Goal: Task Accomplishment & Management: Manage account settings

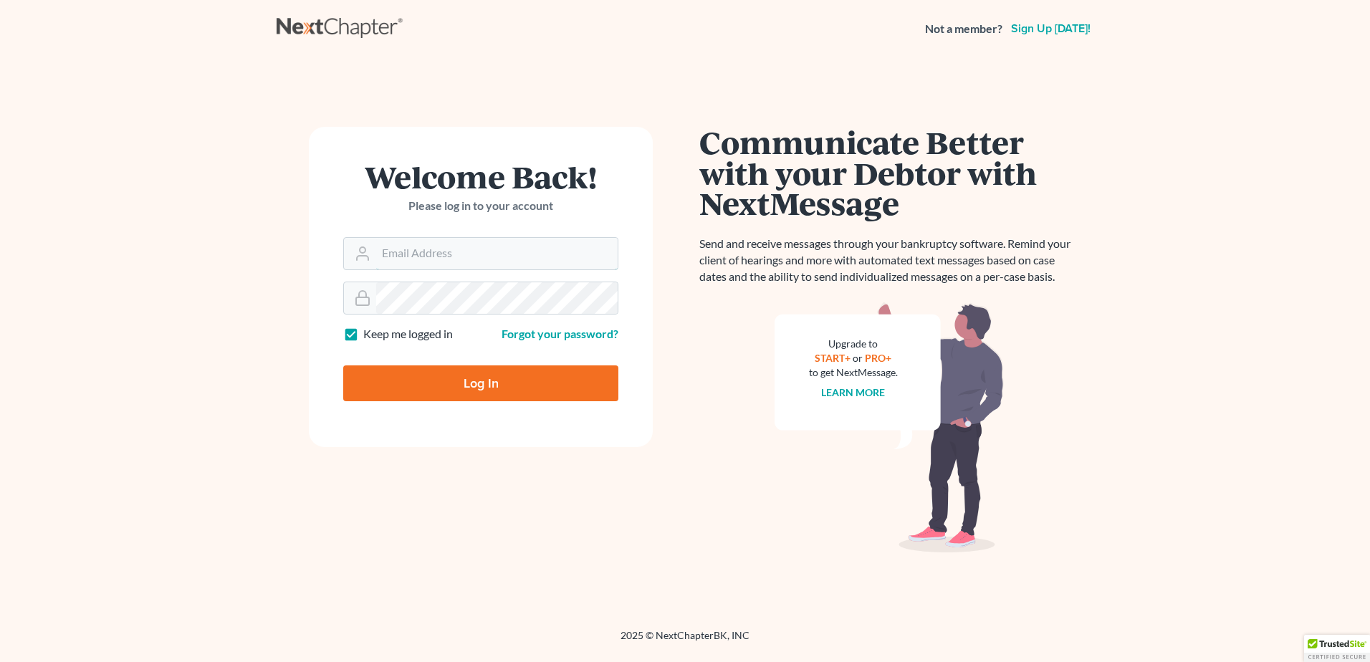
type input "[EMAIL_ADDRESS][DOMAIN_NAME]"
click at [438, 385] on input "Log In" at bounding box center [480, 383] width 275 height 36
type input "Thinking..."
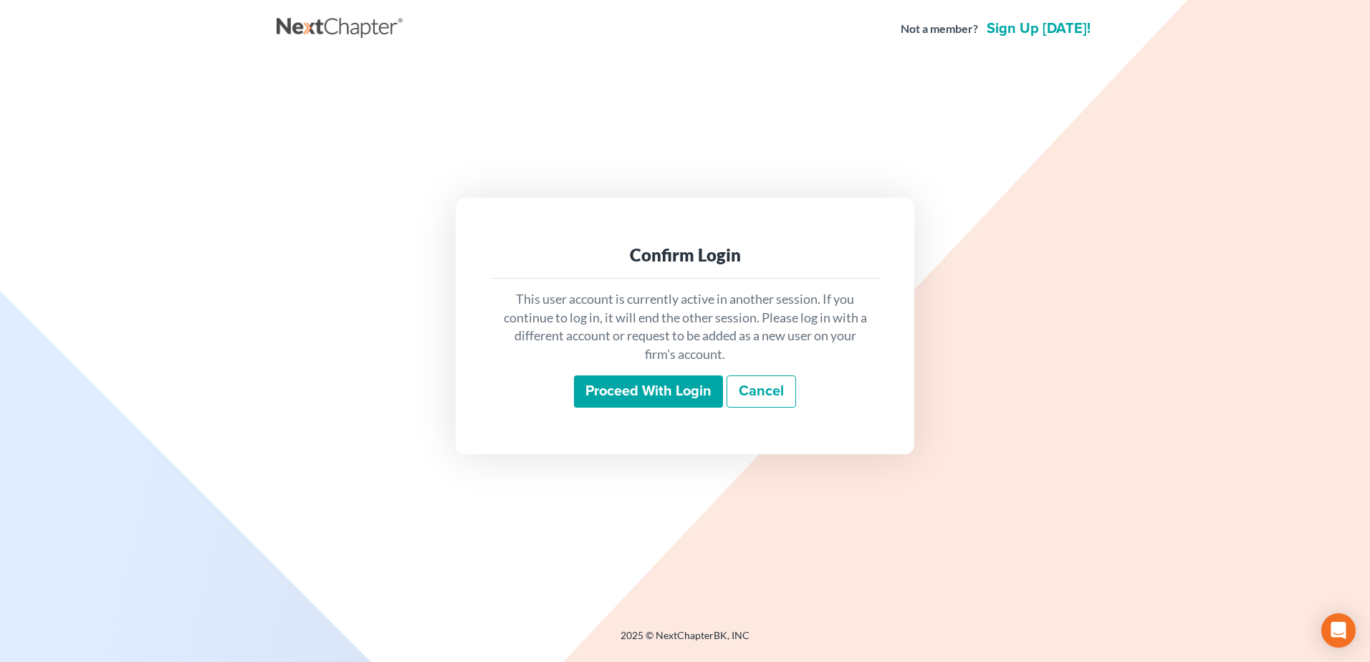
click at [620, 383] on input "Proceed with login" at bounding box center [648, 391] width 149 height 33
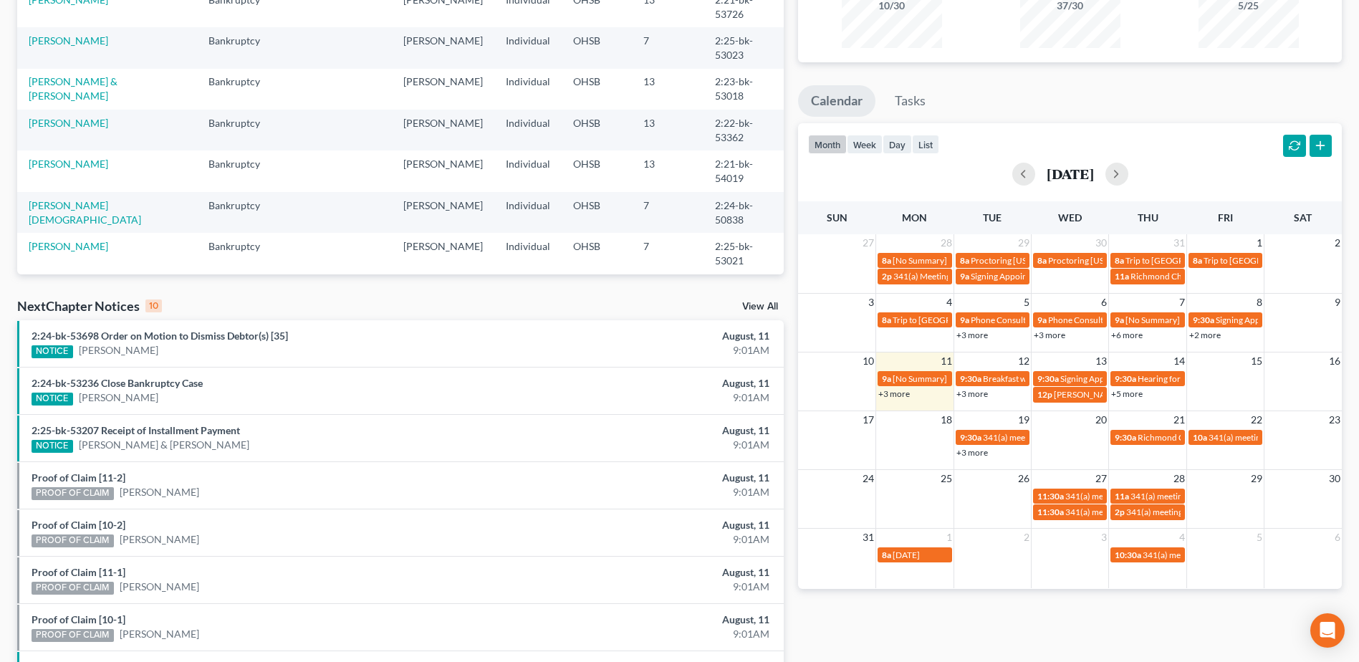
scroll to position [215, 0]
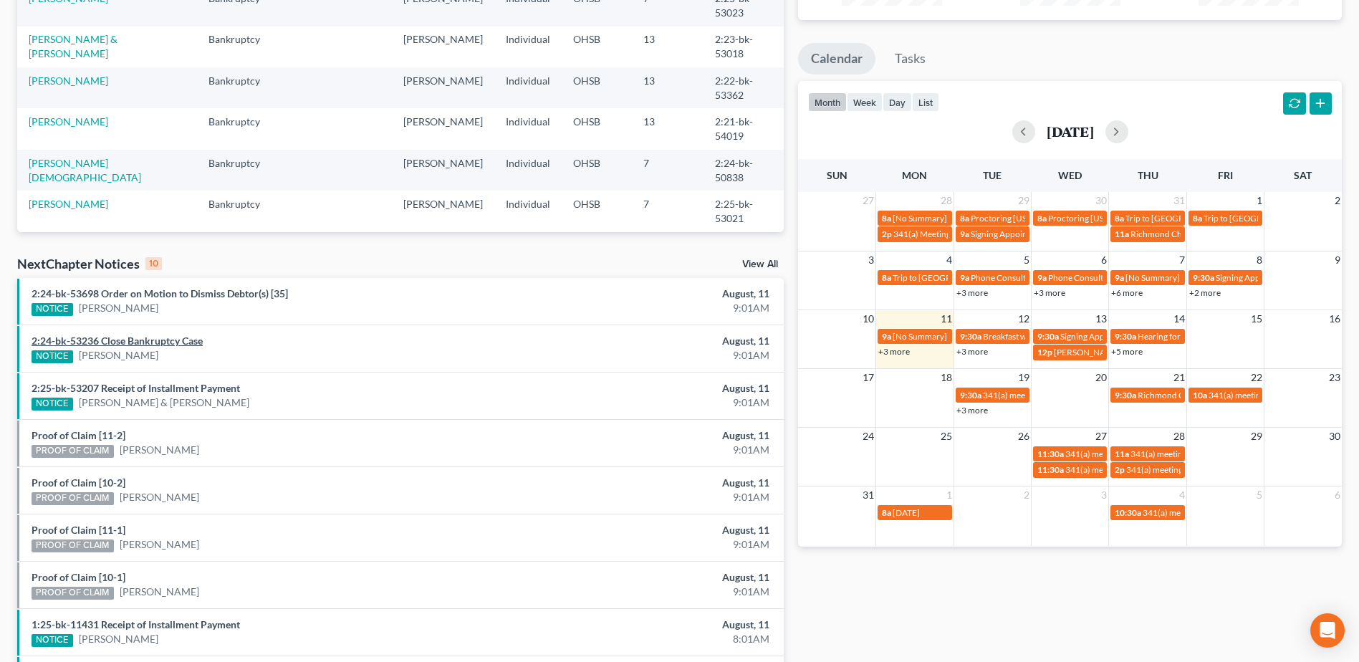
click at [156, 342] on link "2:24-bk-53236 Close Bankruptcy Case" at bounding box center [117, 341] width 171 height 12
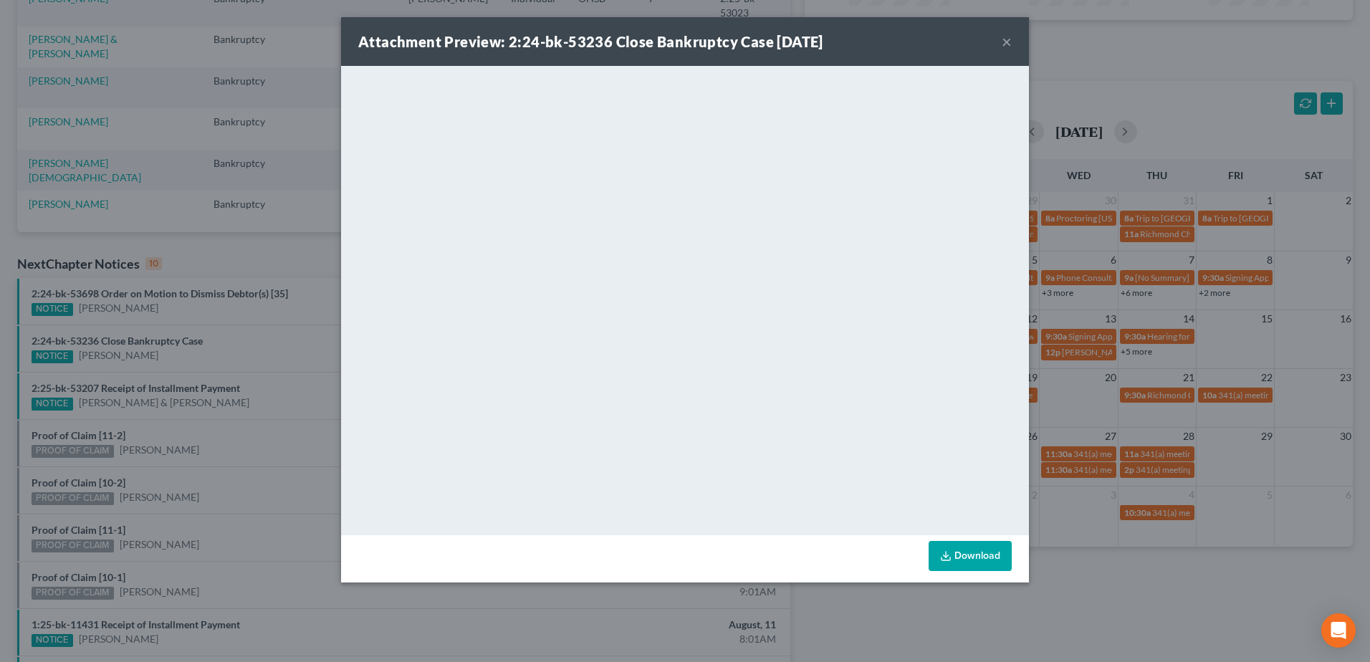
click at [1010, 42] on button "×" at bounding box center [1007, 41] width 10 height 17
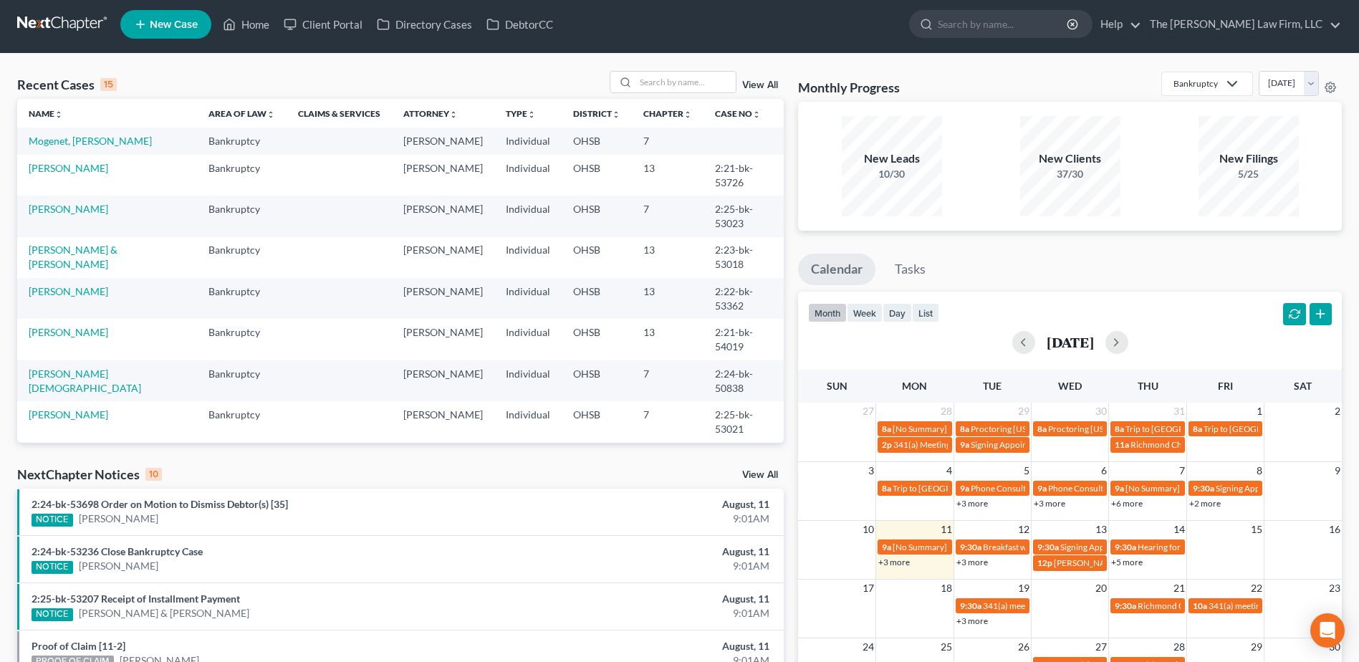
scroll to position [0, 0]
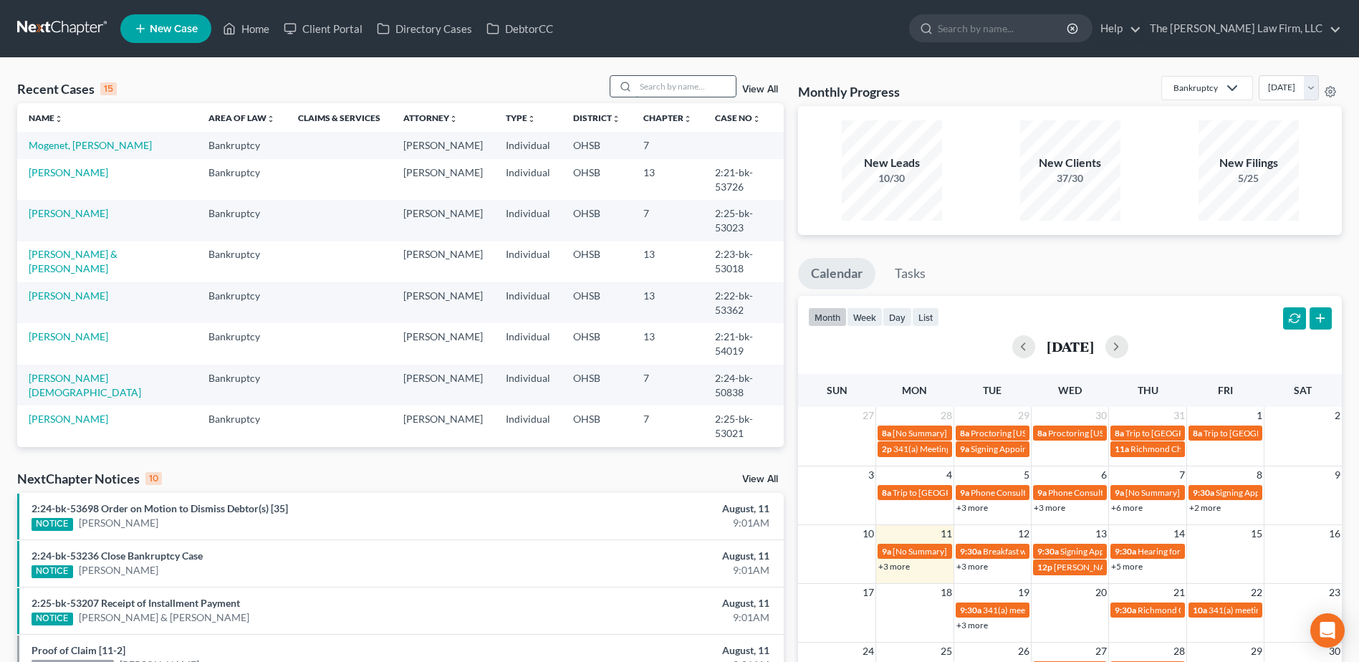
click at [700, 94] on input "search" at bounding box center [685, 86] width 100 height 21
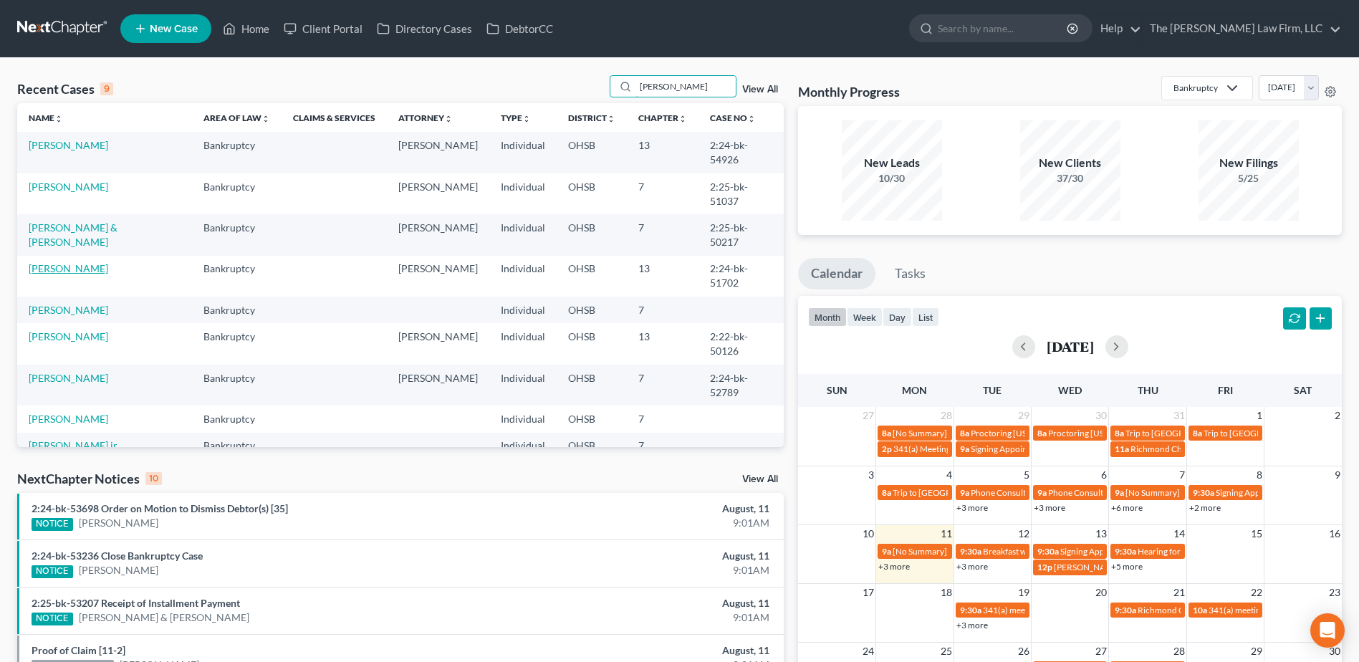
type input "nathan"
click at [93, 262] on link "[PERSON_NAME]" at bounding box center [69, 268] width 80 height 12
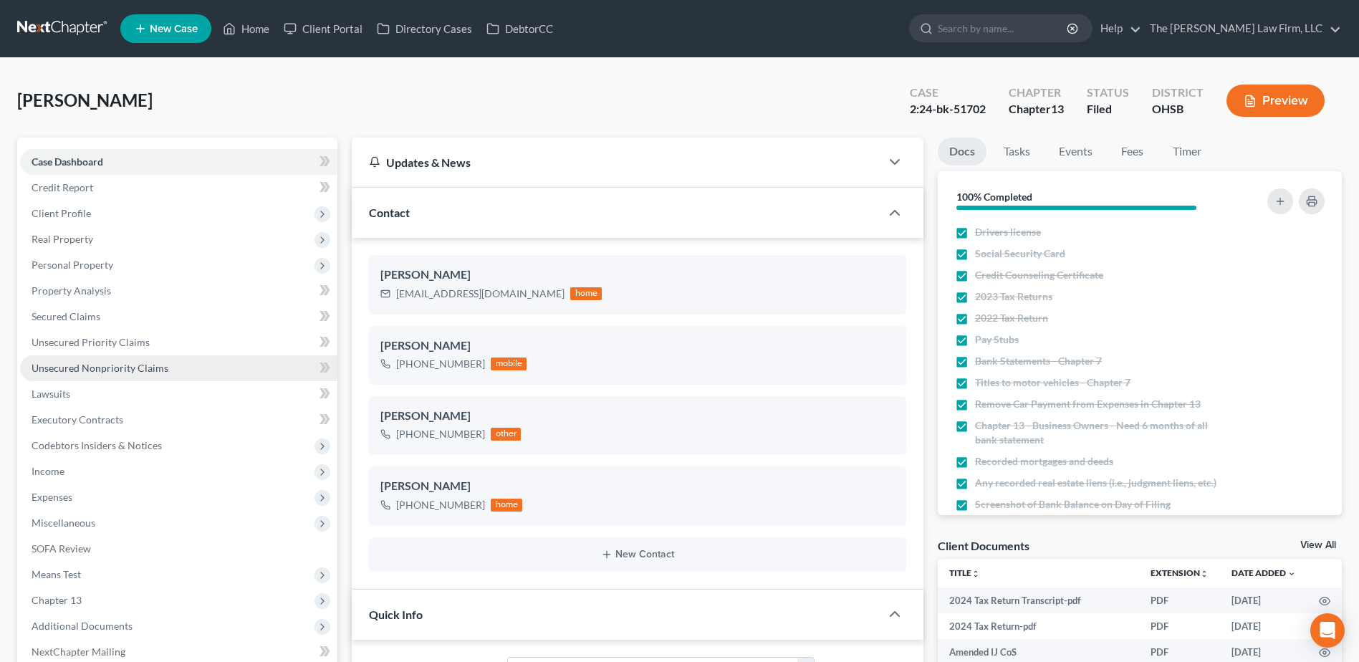
scroll to position [215, 0]
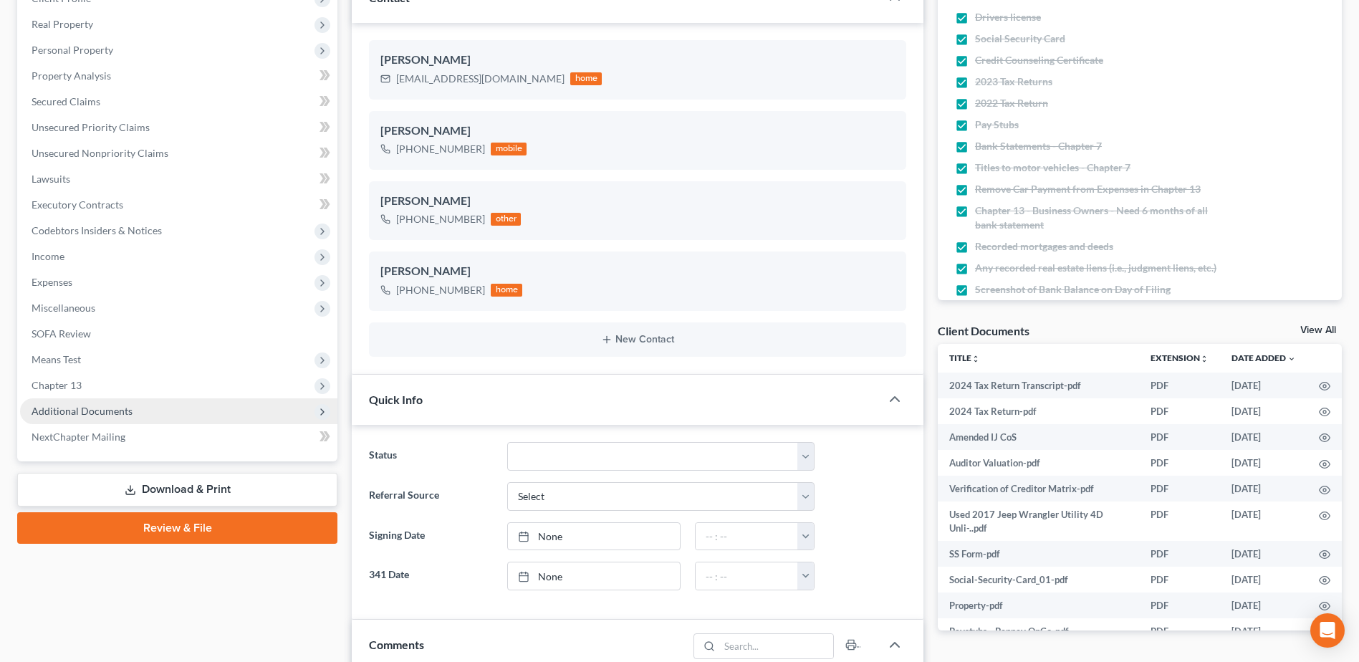
click at [72, 405] on span "Additional Documents" at bounding box center [82, 411] width 101 height 12
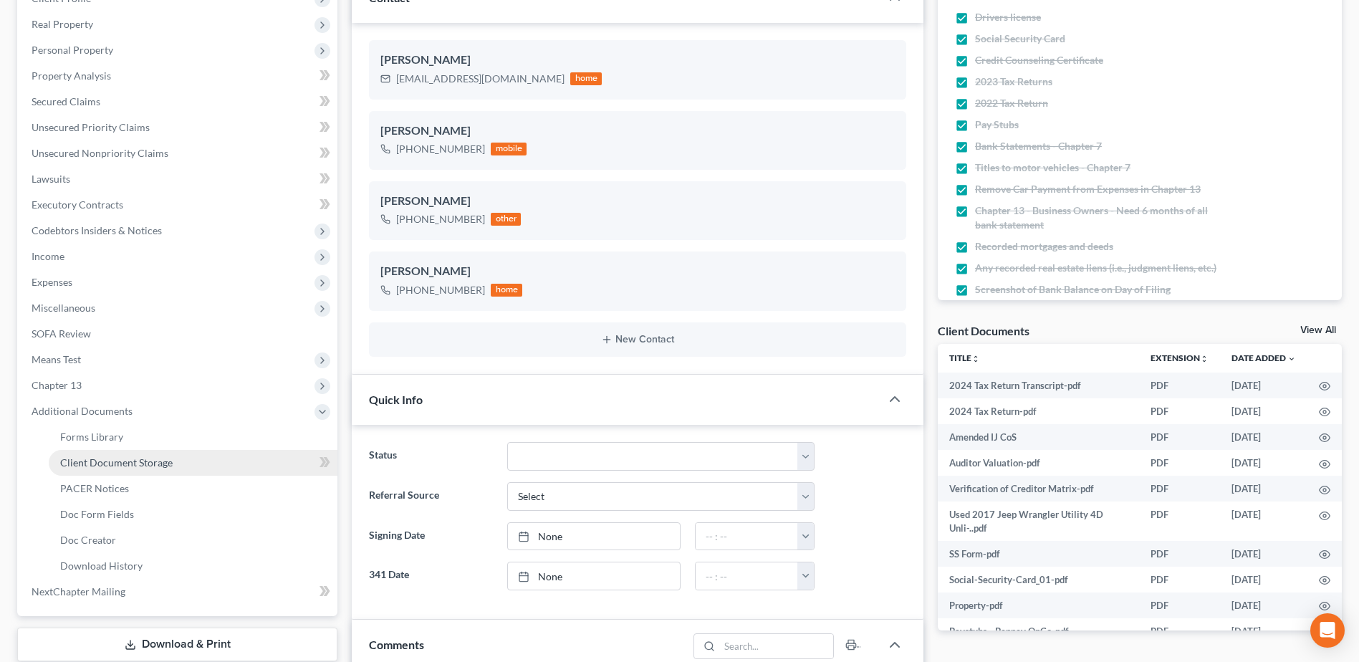
scroll to position [34, 0]
click at [102, 486] on span "PACER Notices" at bounding box center [94, 488] width 69 height 12
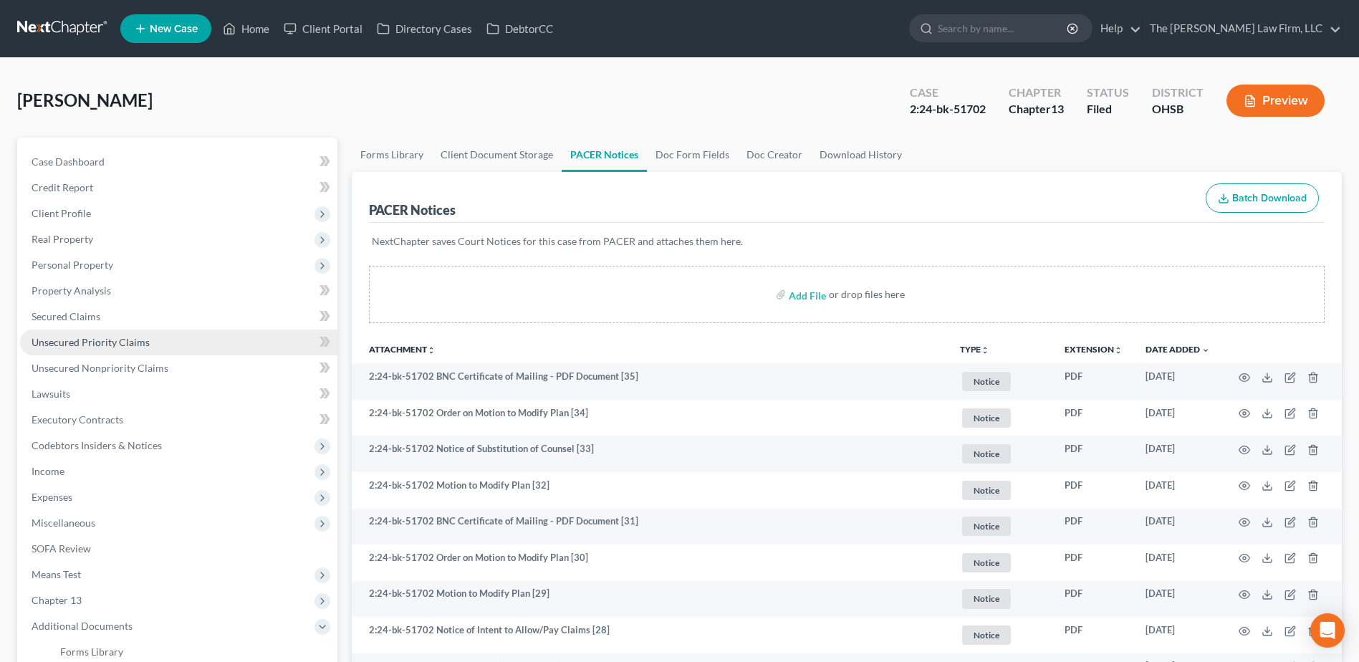
click at [105, 344] on span "Unsecured Priority Claims" at bounding box center [91, 342] width 118 height 12
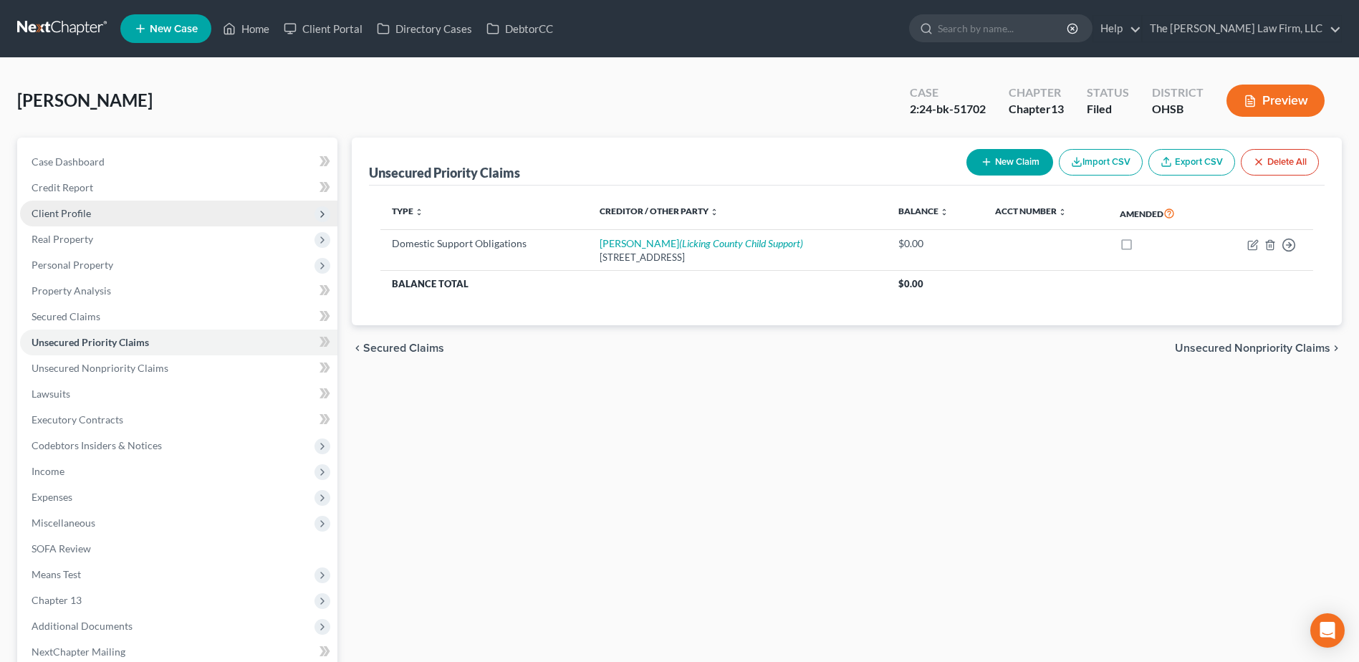
click at [69, 216] on span "Client Profile" at bounding box center [61, 213] width 59 height 12
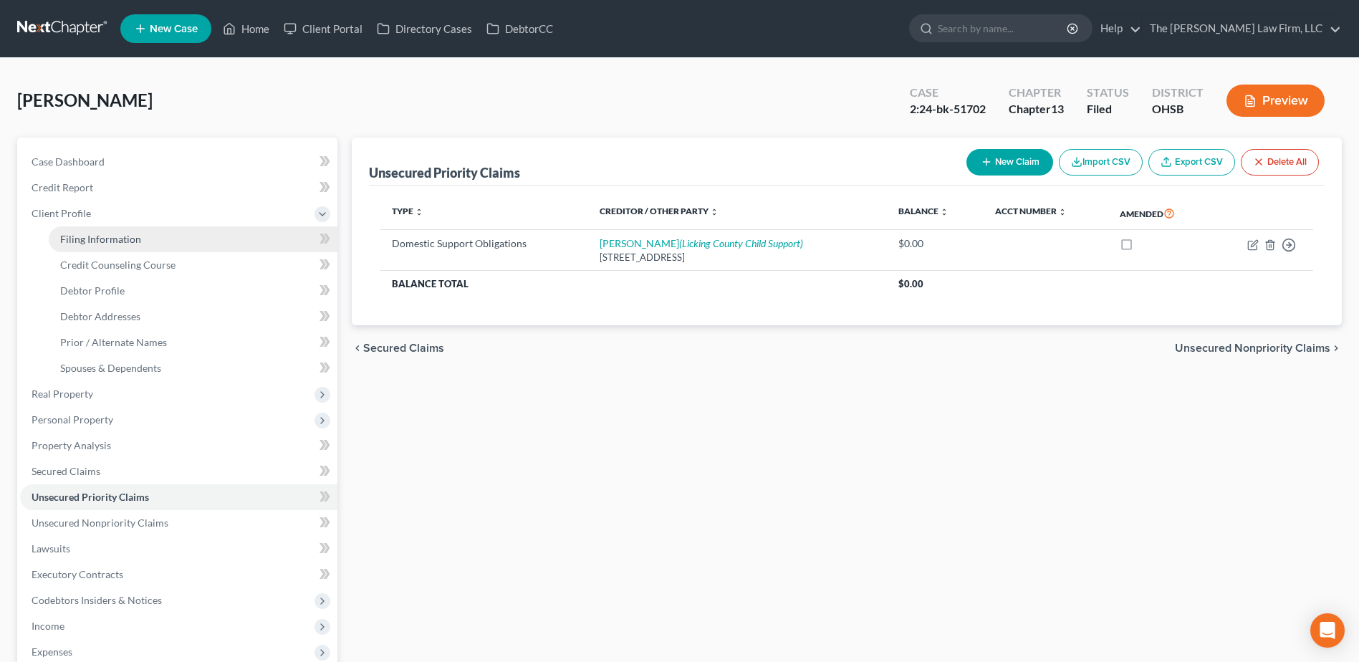
click at [80, 240] on span "Filing Information" at bounding box center [100, 239] width 81 height 12
select select "1"
select select "0"
select select "3"
select select "36"
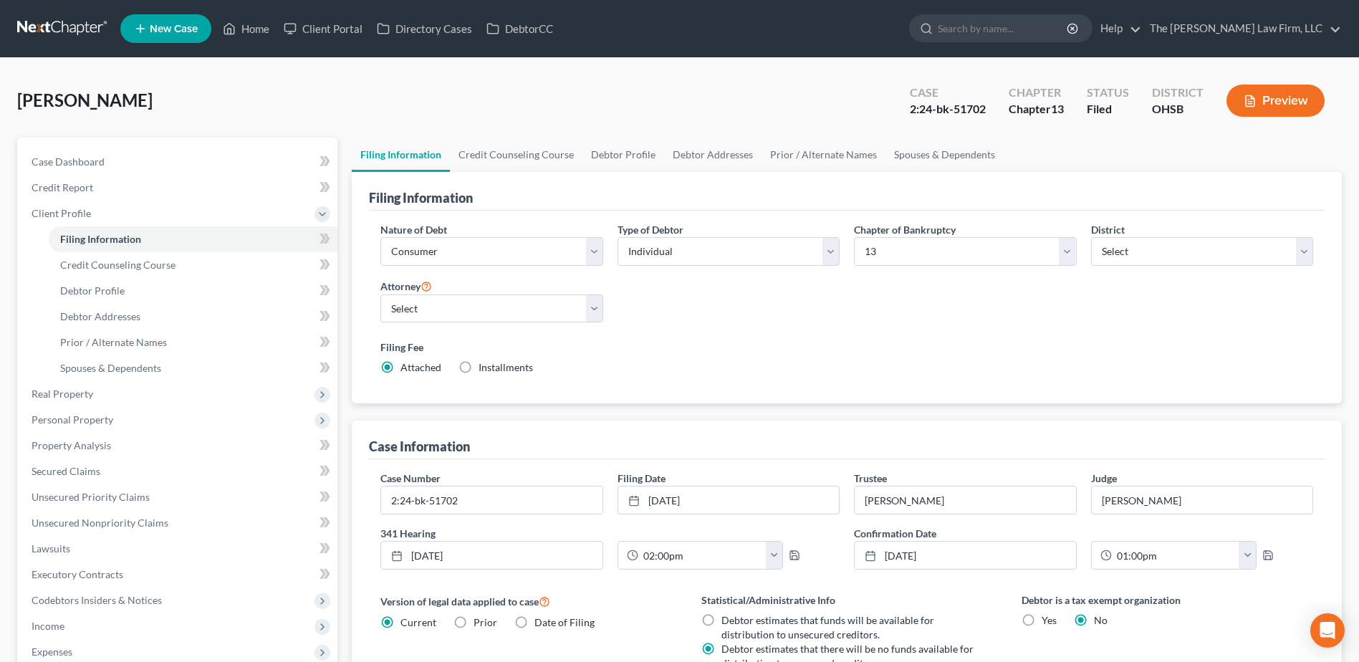
click at [77, 34] on link at bounding box center [63, 29] width 92 height 26
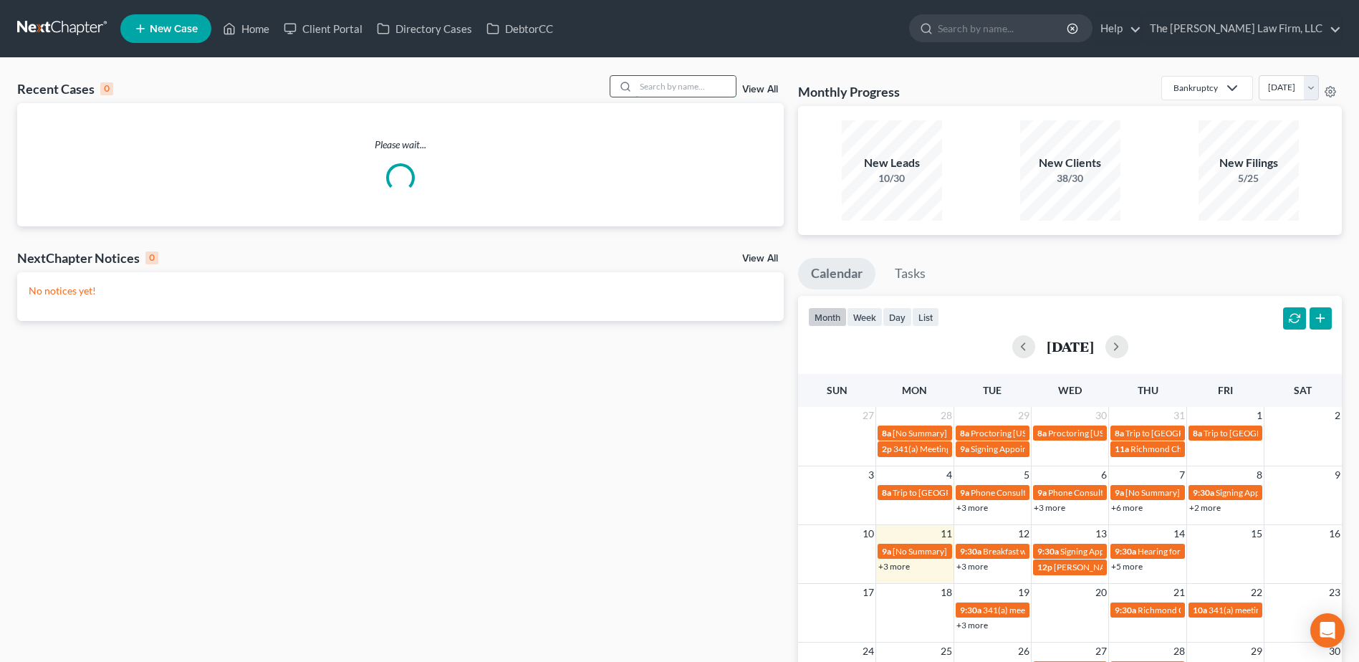
click at [701, 90] on input "search" at bounding box center [685, 86] width 100 height 21
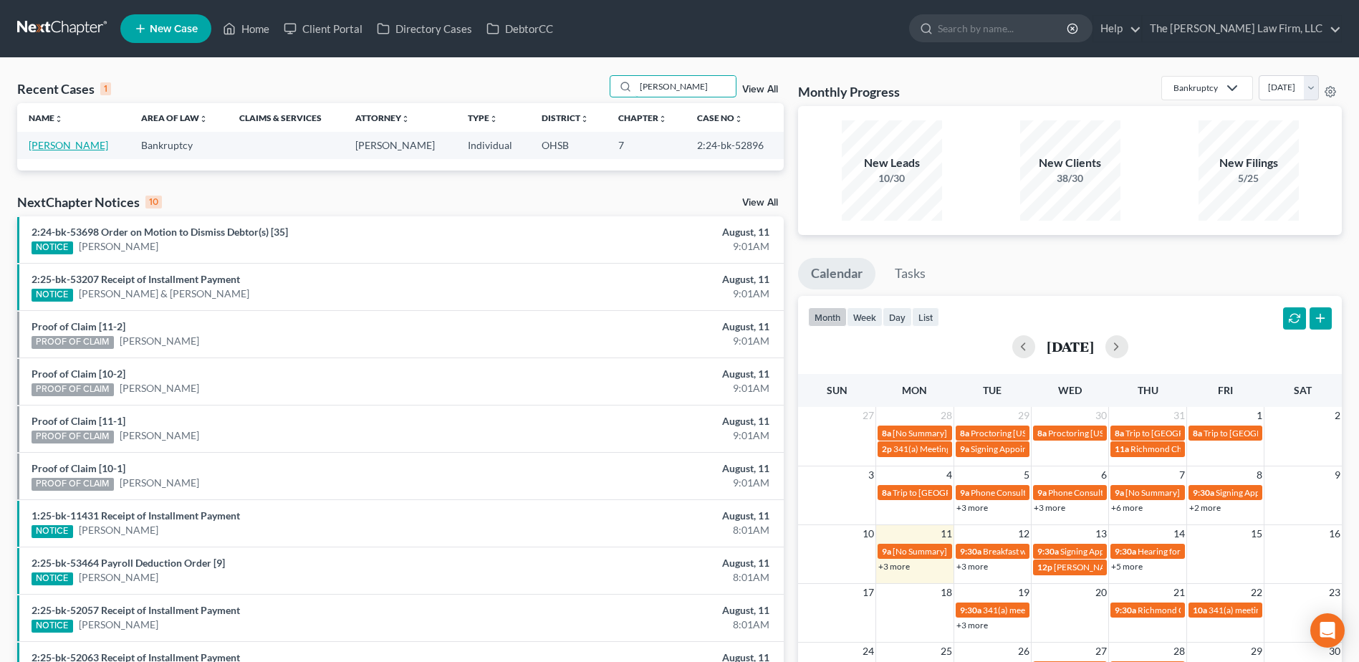
type input "barclay"
click at [95, 141] on link "[PERSON_NAME]" at bounding box center [69, 145] width 80 height 12
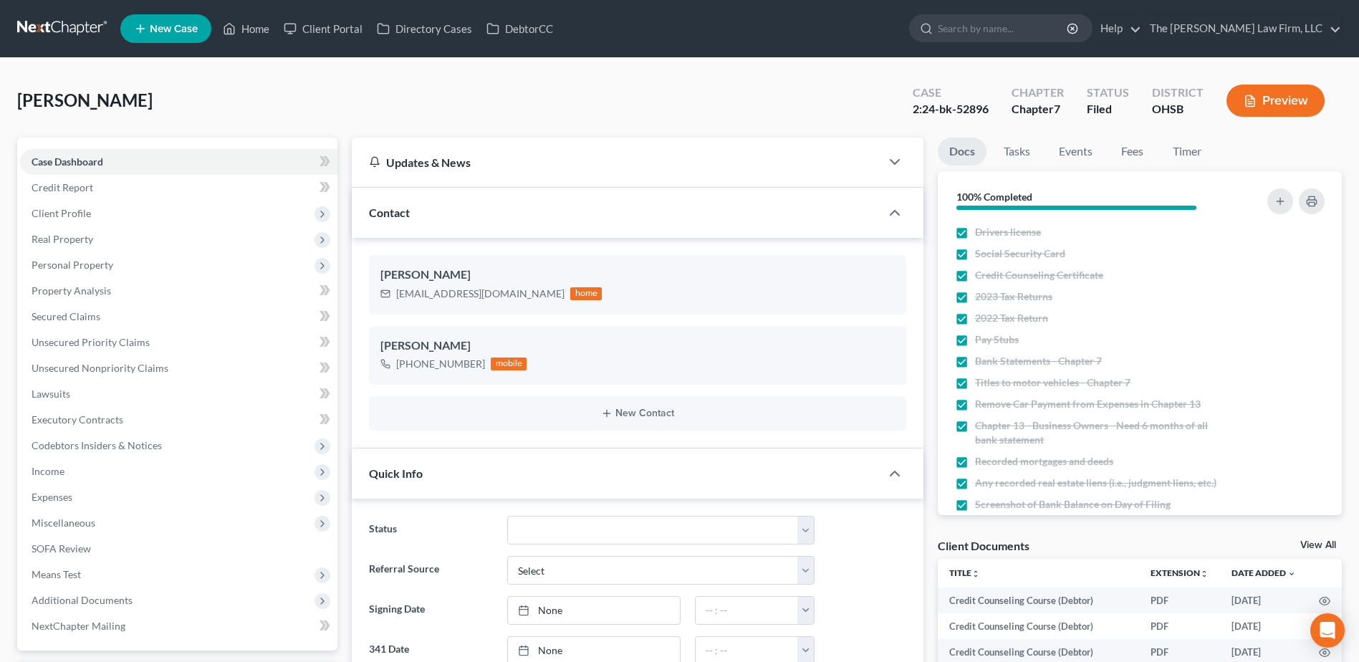
scroll to position [815, 0]
click at [69, 24] on link at bounding box center [63, 29] width 92 height 26
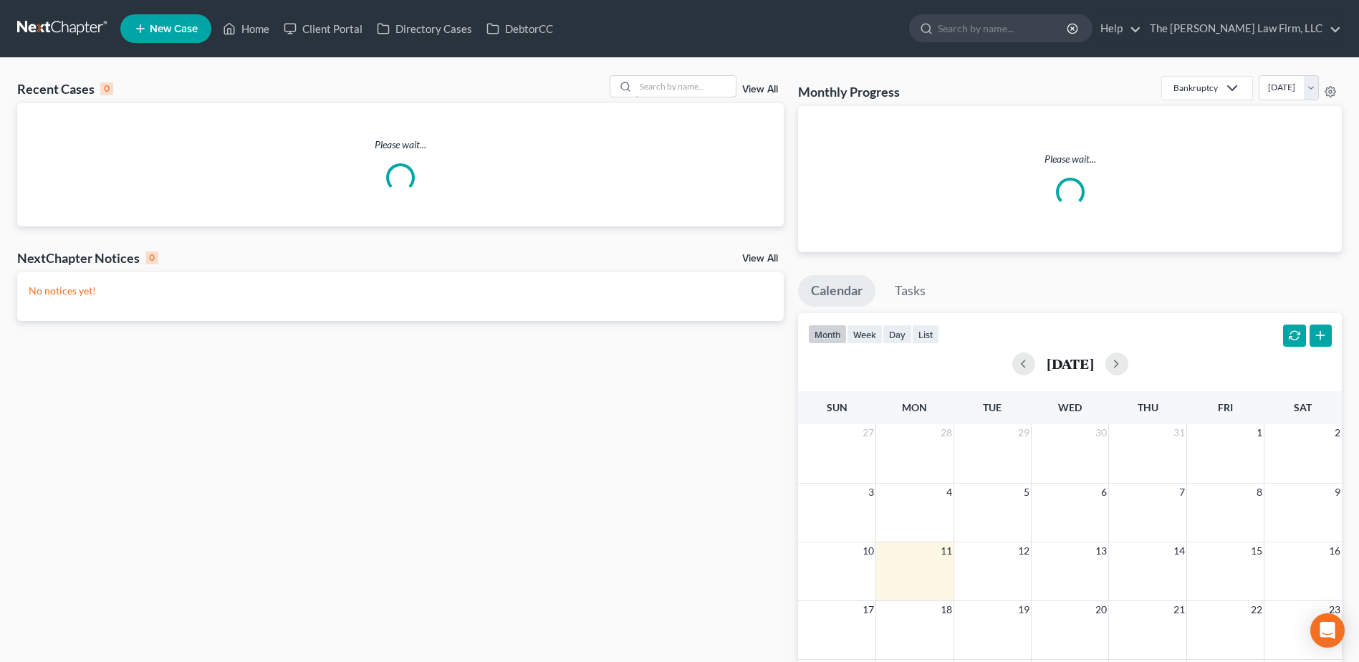
click at [700, 86] on input "search" at bounding box center [685, 86] width 100 height 21
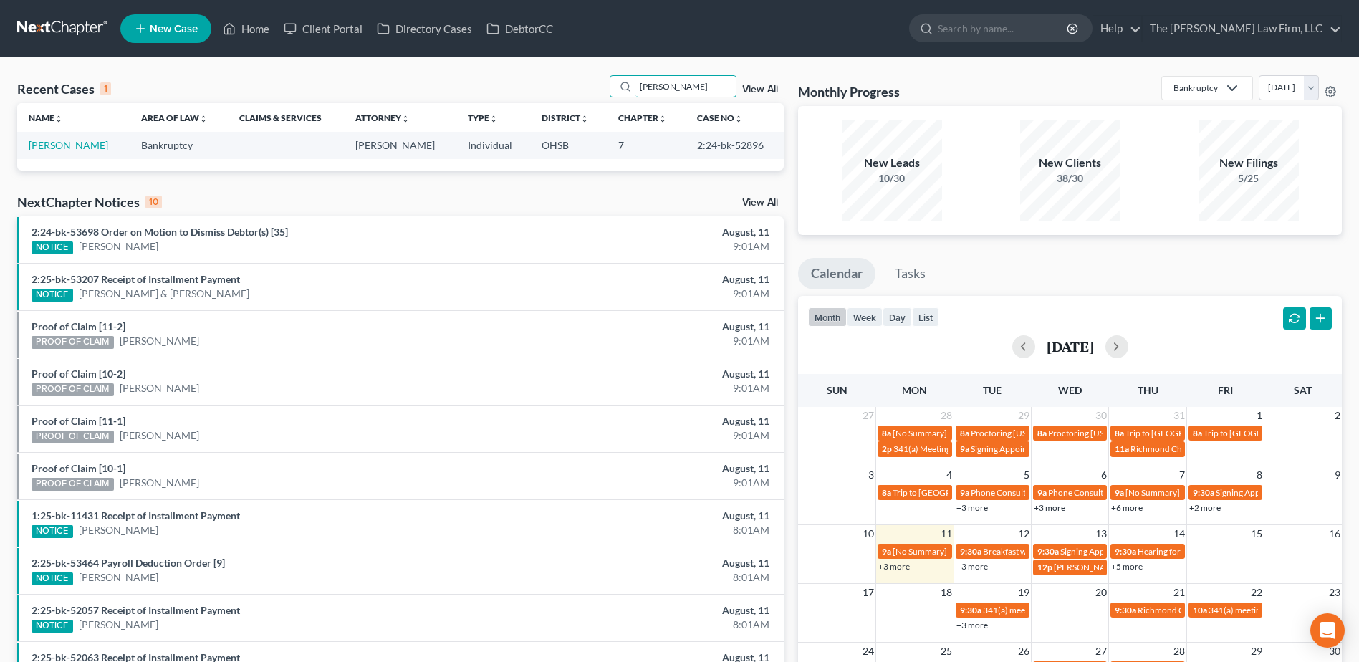
type input "barclay"
click at [54, 147] on link "Barclay, Lashantee" at bounding box center [69, 145] width 80 height 12
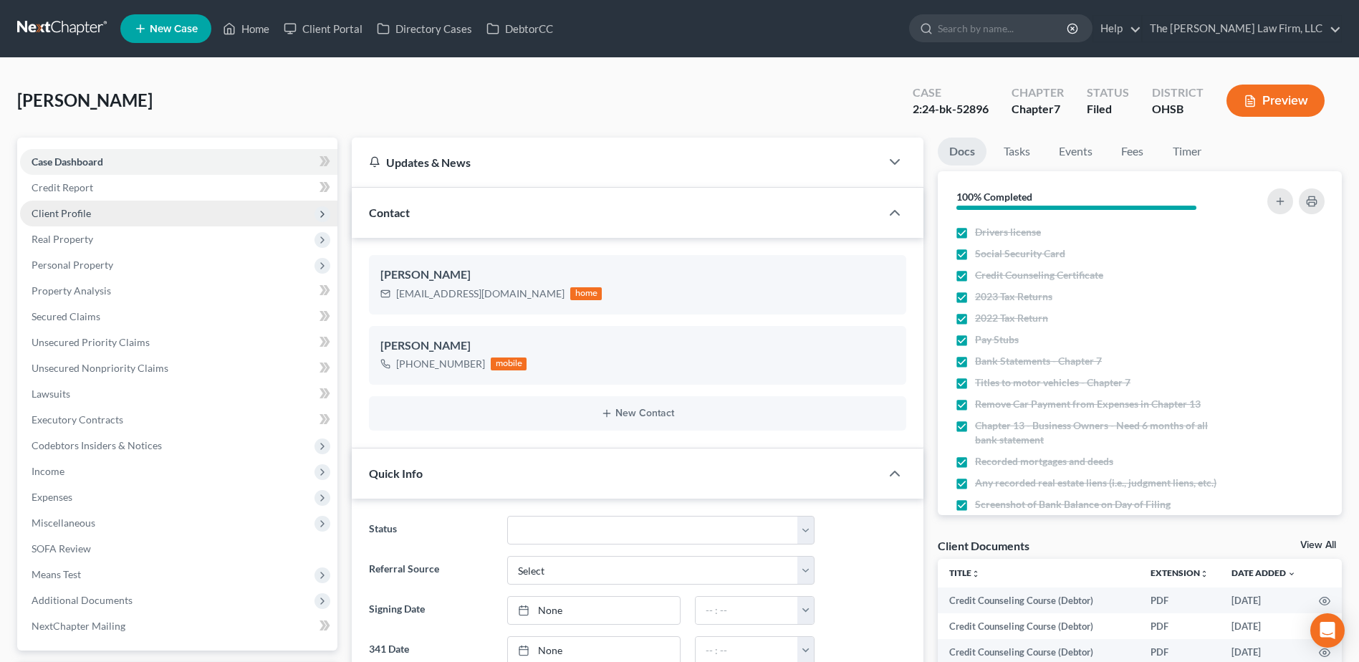
scroll to position [815, 0]
click at [91, 221] on span "Client Profile" at bounding box center [178, 214] width 317 height 26
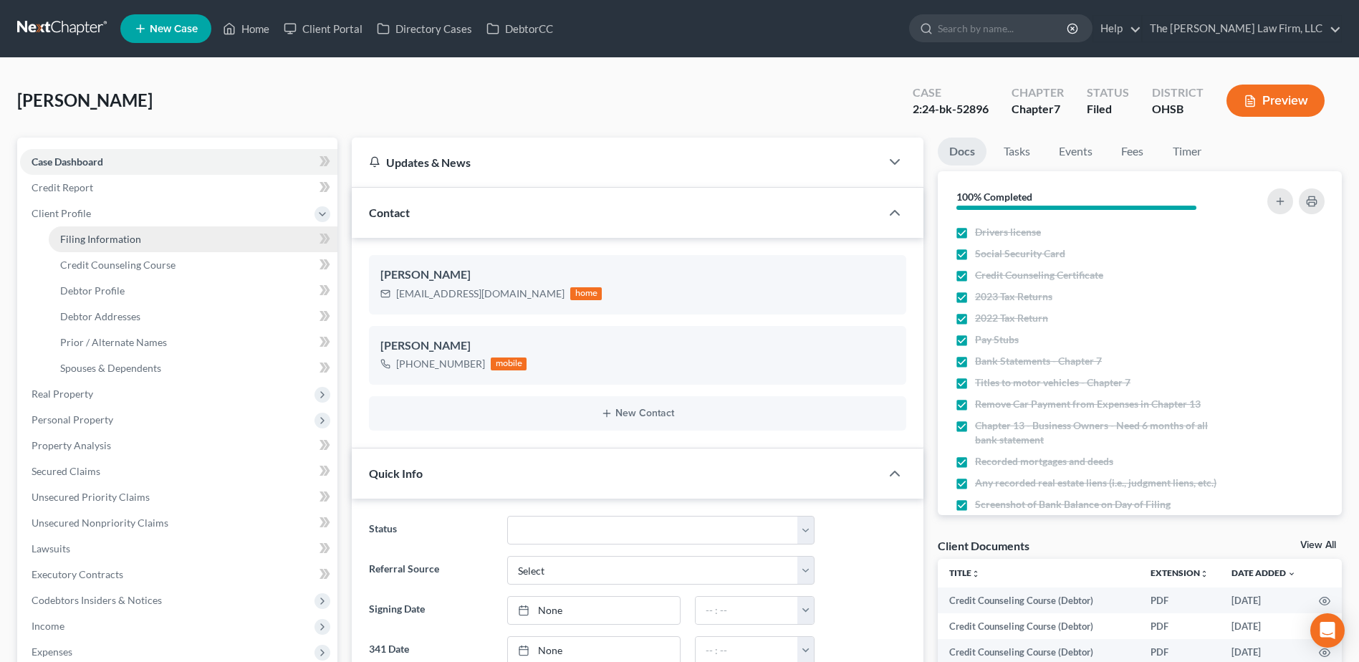
click at [94, 241] on span "Filing Information" at bounding box center [100, 239] width 81 height 12
select select "1"
select select "0"
select select "36"
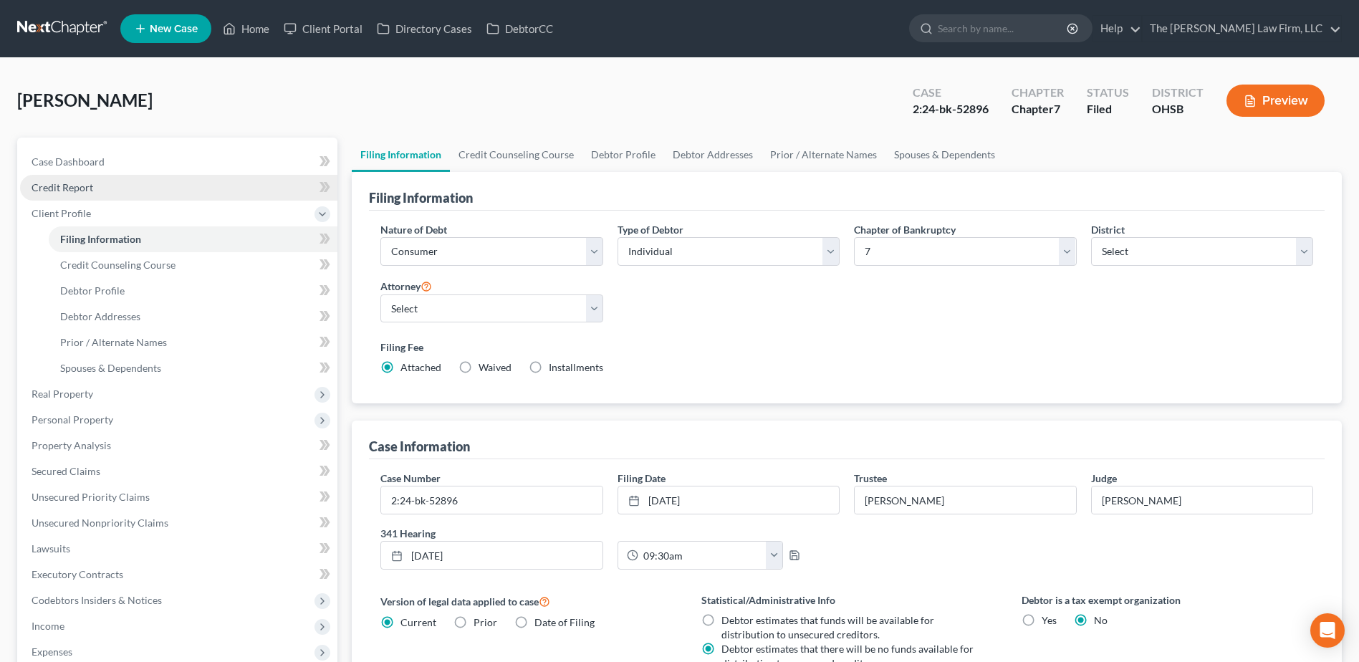
click at [75, 191] on span "Credit Report" at bounding box center [63, 187] width 62 height 12
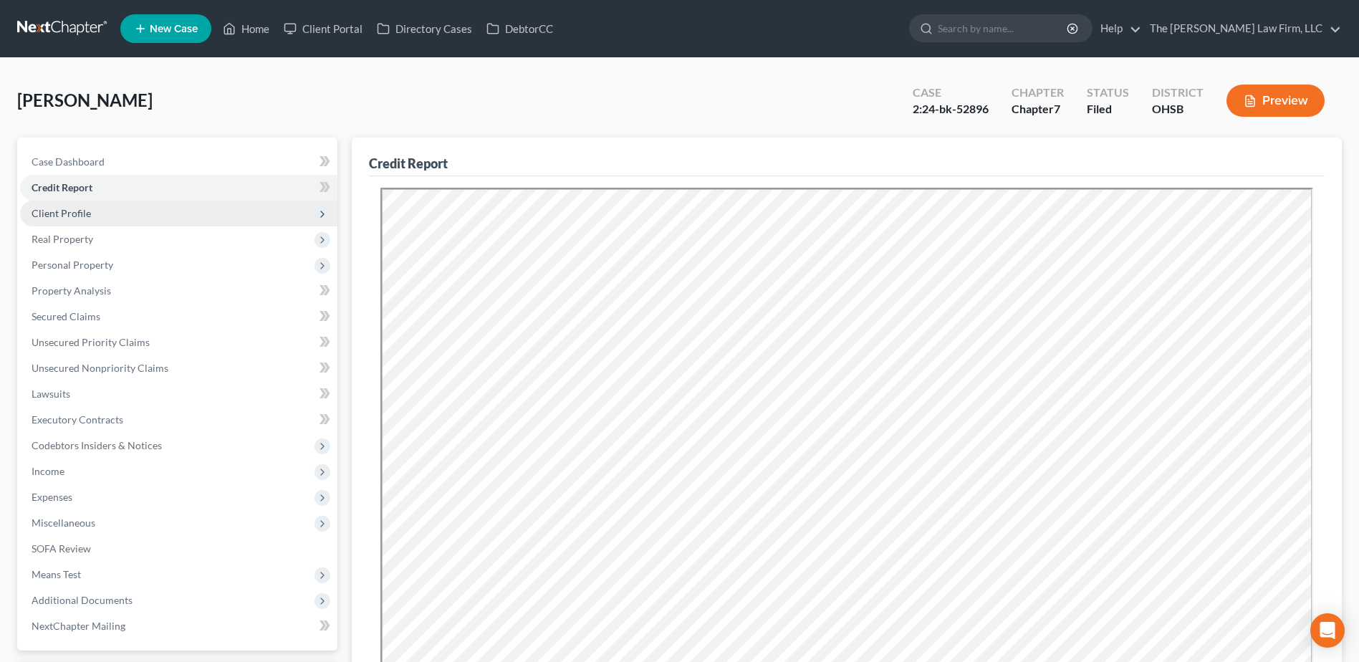
click at [73, 214] on span "Client Profile" at bounding box center [61, 213] width 59 height 12
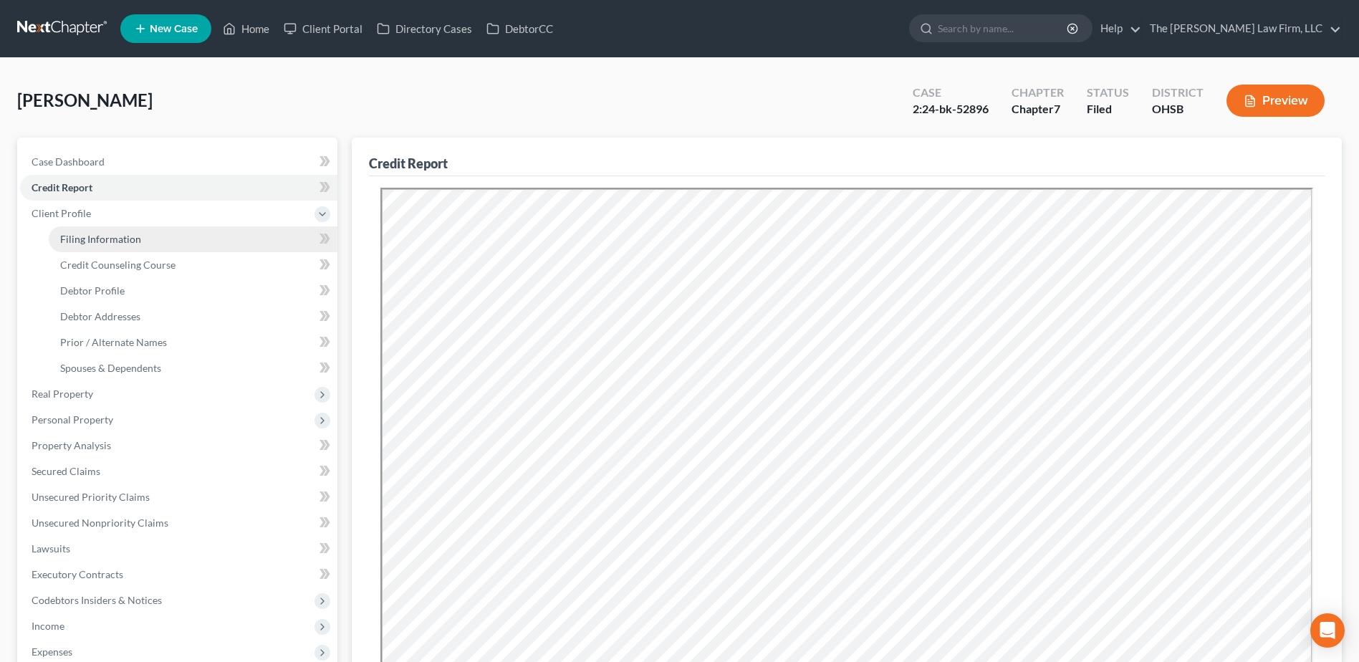
click at [87, 236] on span "Filing Information" at bounding box center [100, 239] width 81 height 12
select select "1"
select select "0"
select select "62"
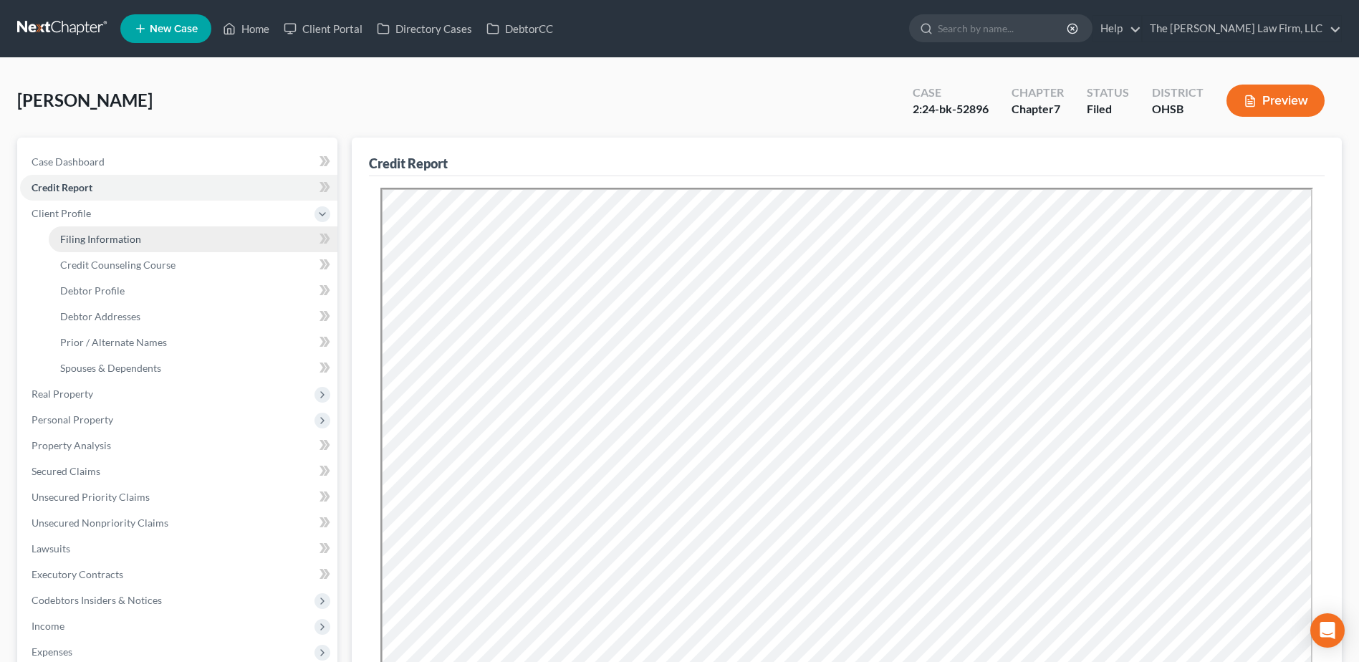
select select "0"
select select "36"
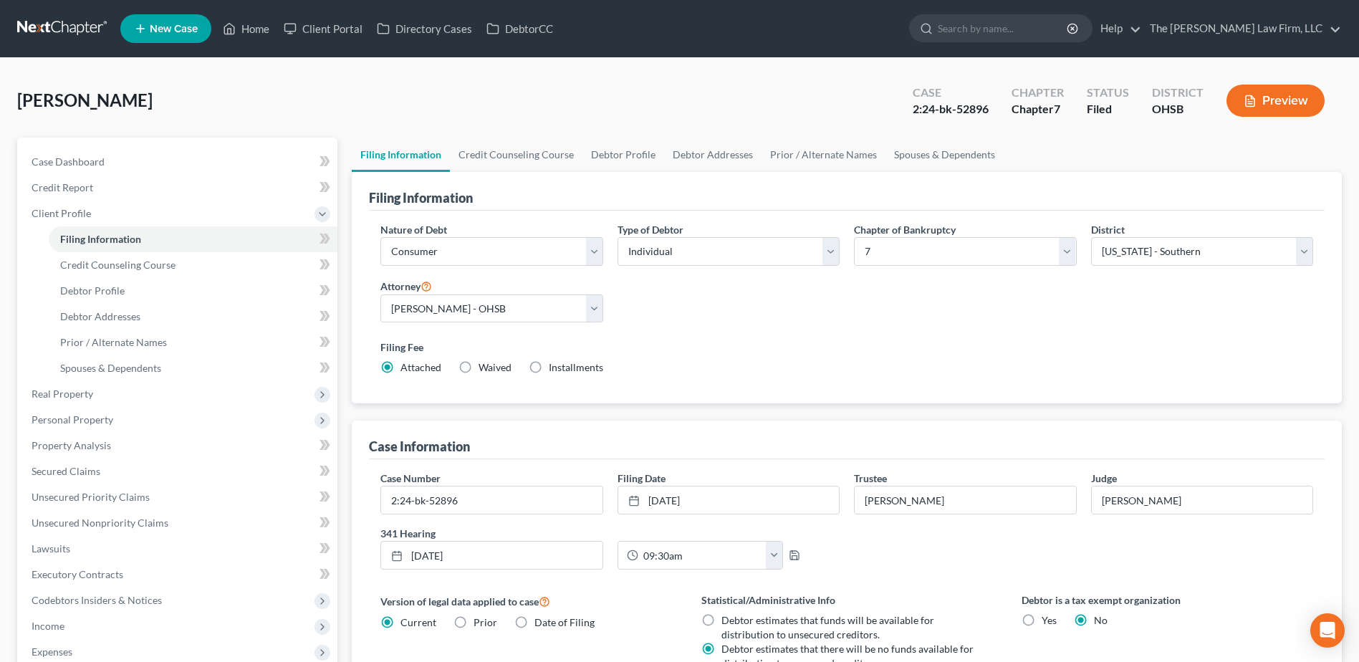
click at [92, 32] on link at bounding box center [63, 29] width 92 height 26
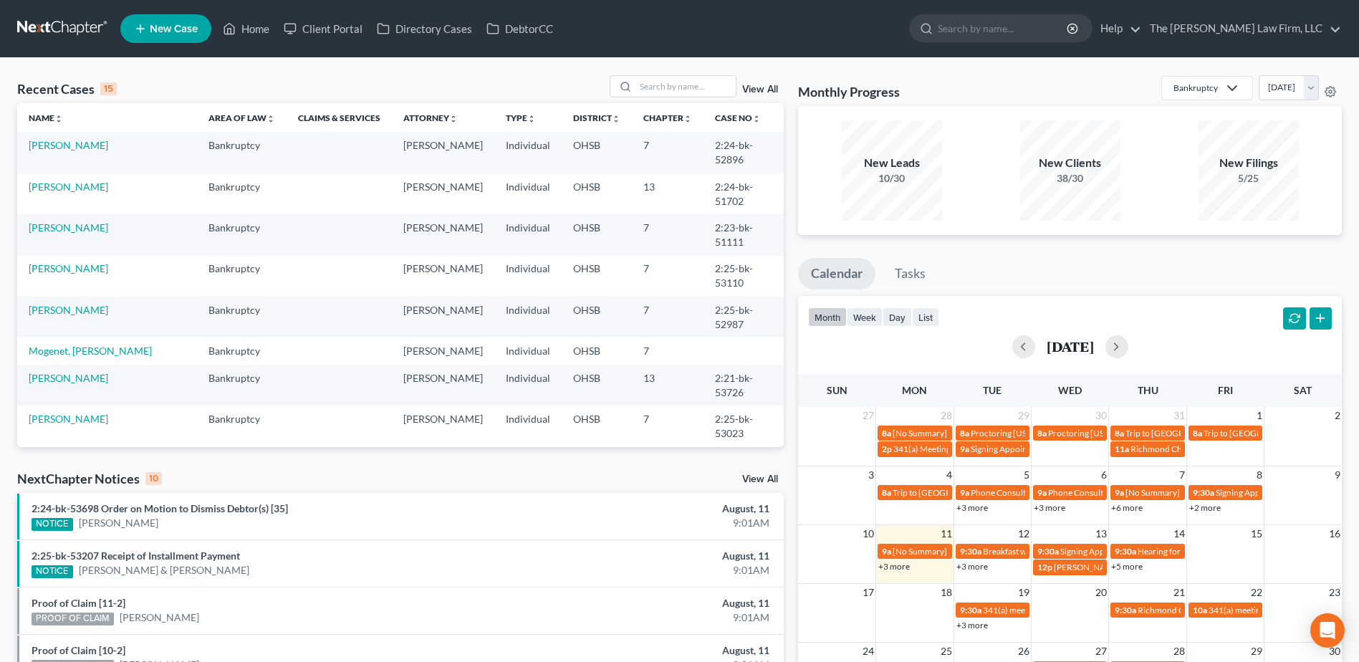
click at [770, 94] on link "View All" at bounding box center [760, 90] width 36 height 10
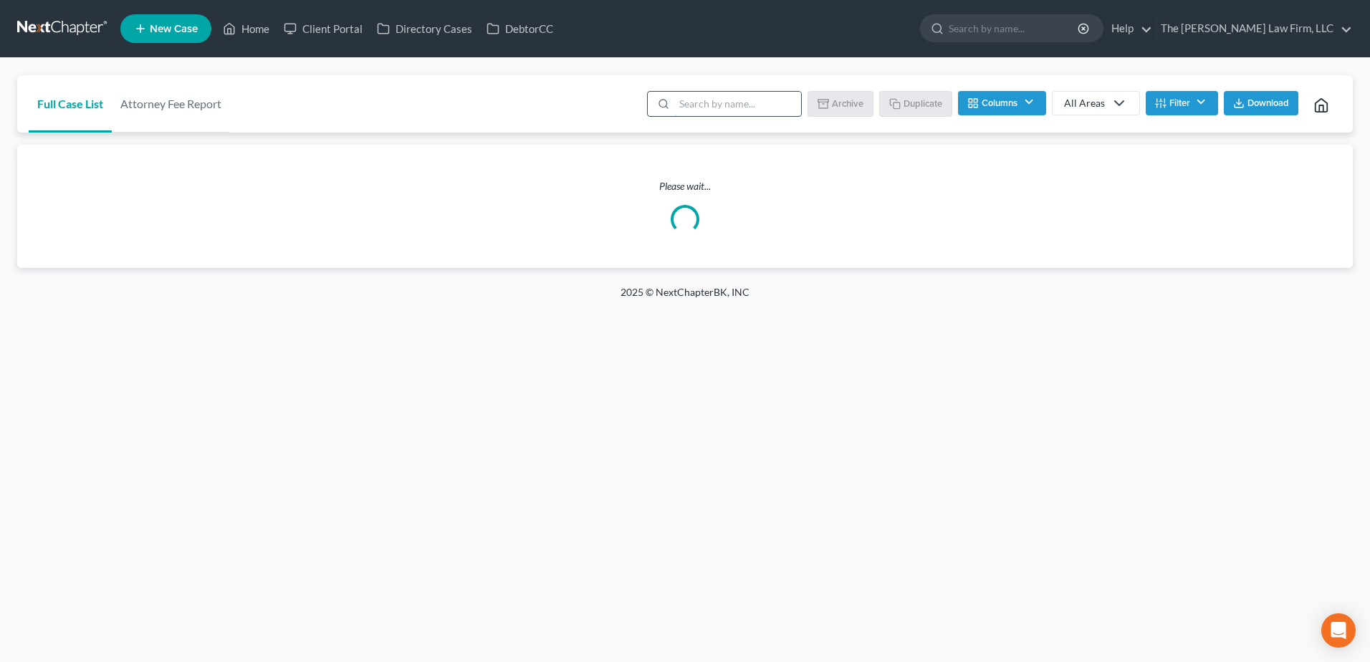
click at [709, 105] on input "search" at bounding box center [737, 104] width 127 height 24
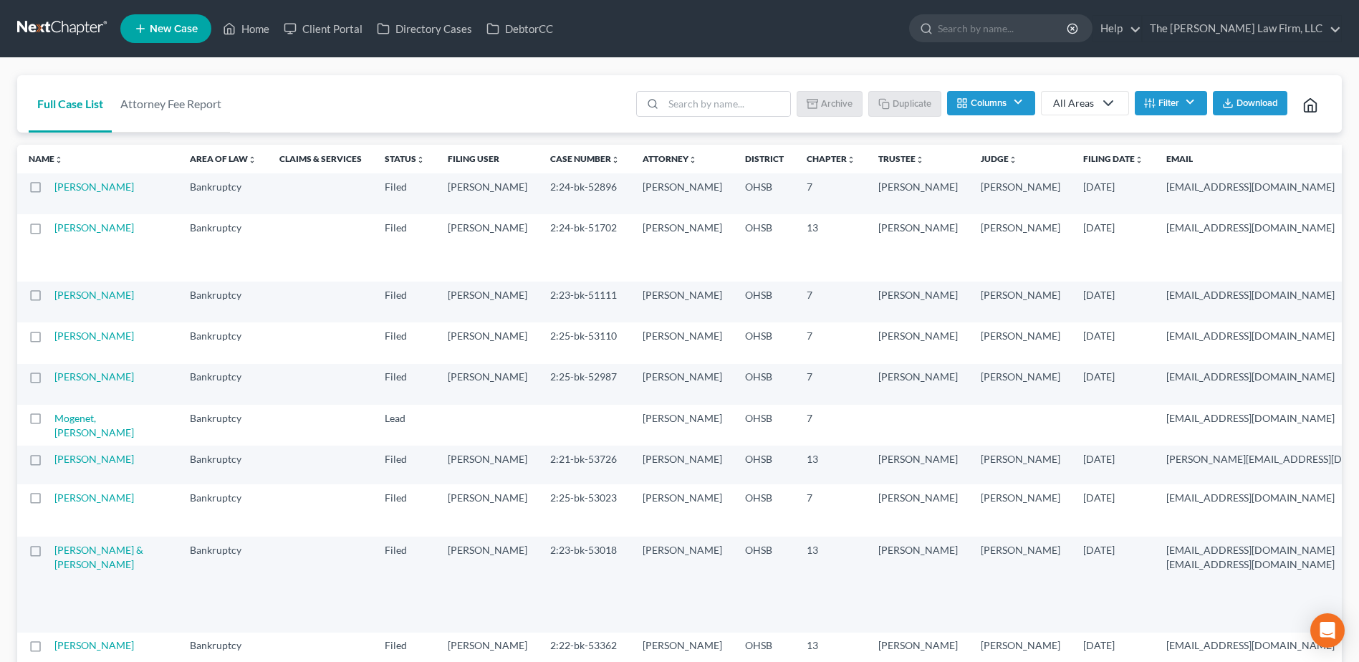
click at [77, 19] on link at bounding box center [63, 29] width 92 height 26
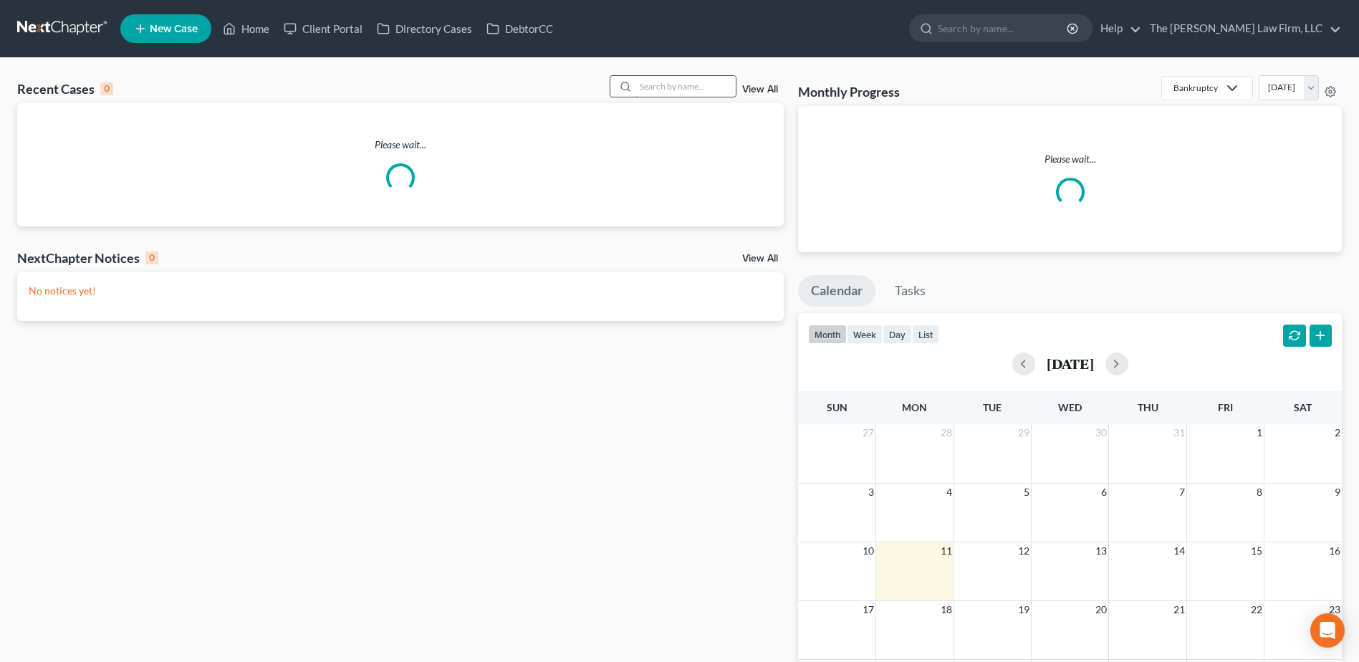
click at [691, 91] on input "search" at bounding box center [685, 86] width 100 height 21
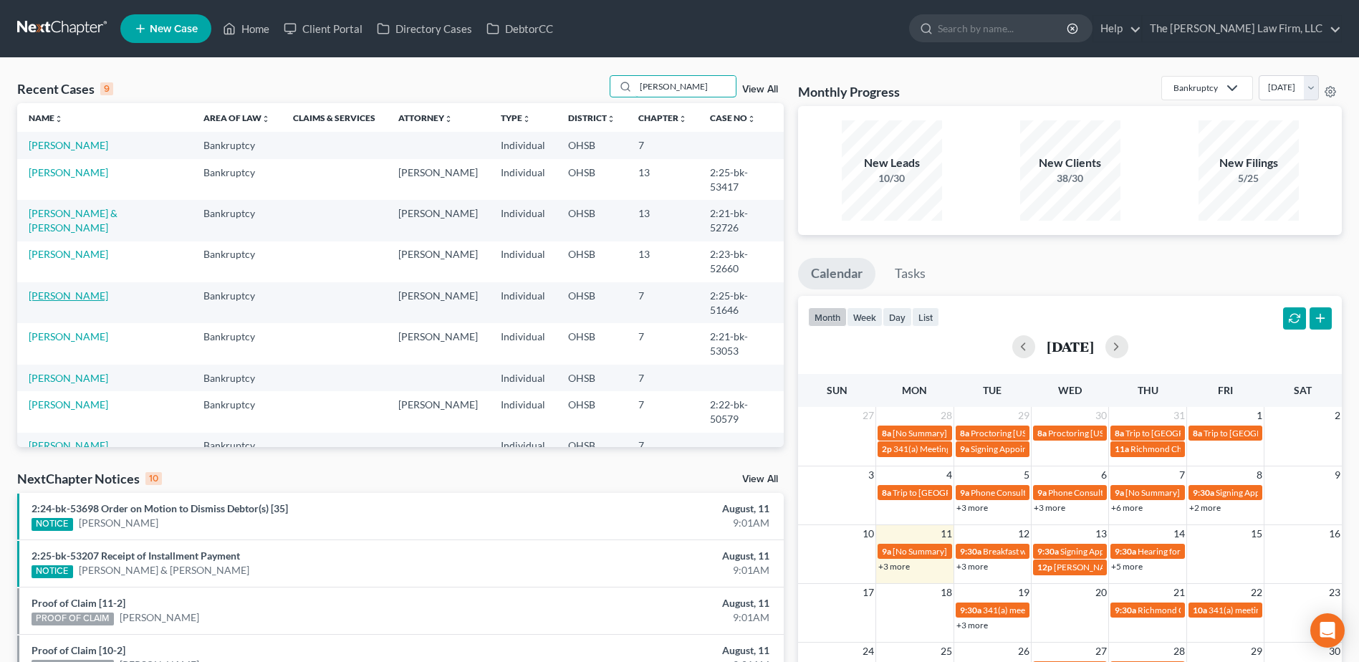
type input "[PERSON_NAME]"
click at [82, 289] on link "[PERSON_NAME]" at bounding box center [69, 295] width 80 height 12
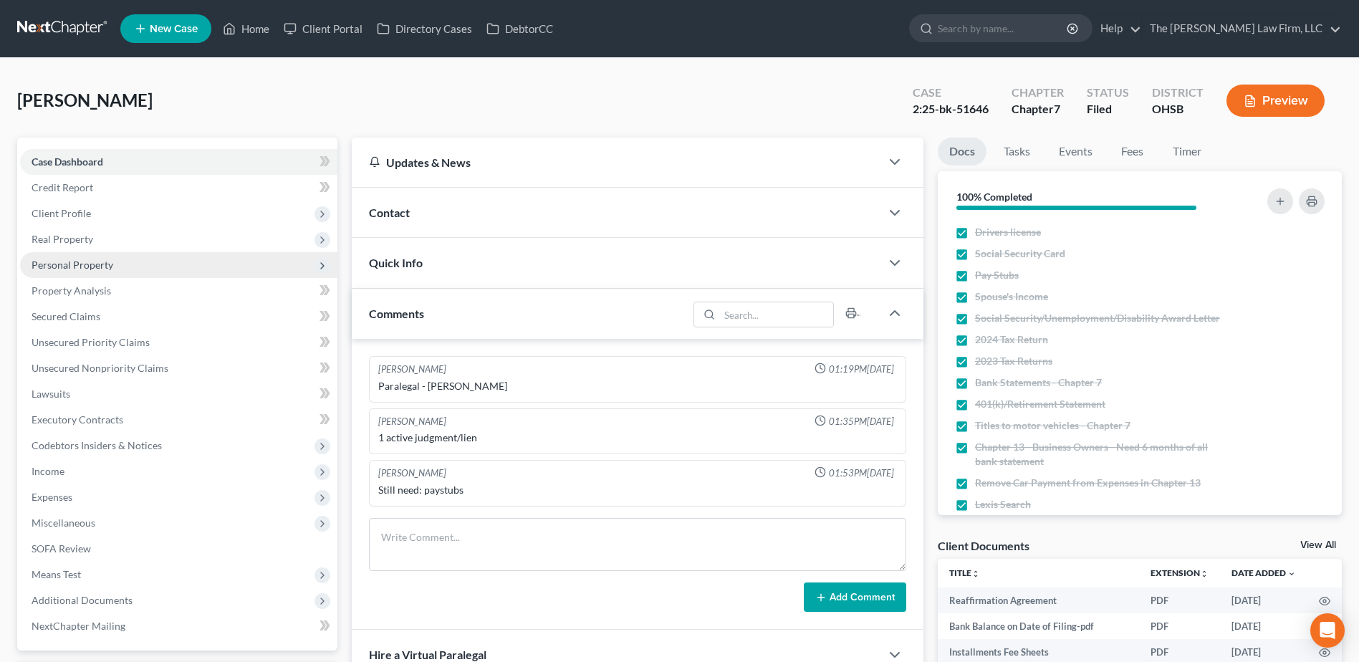
scroll to position [1157, 0]
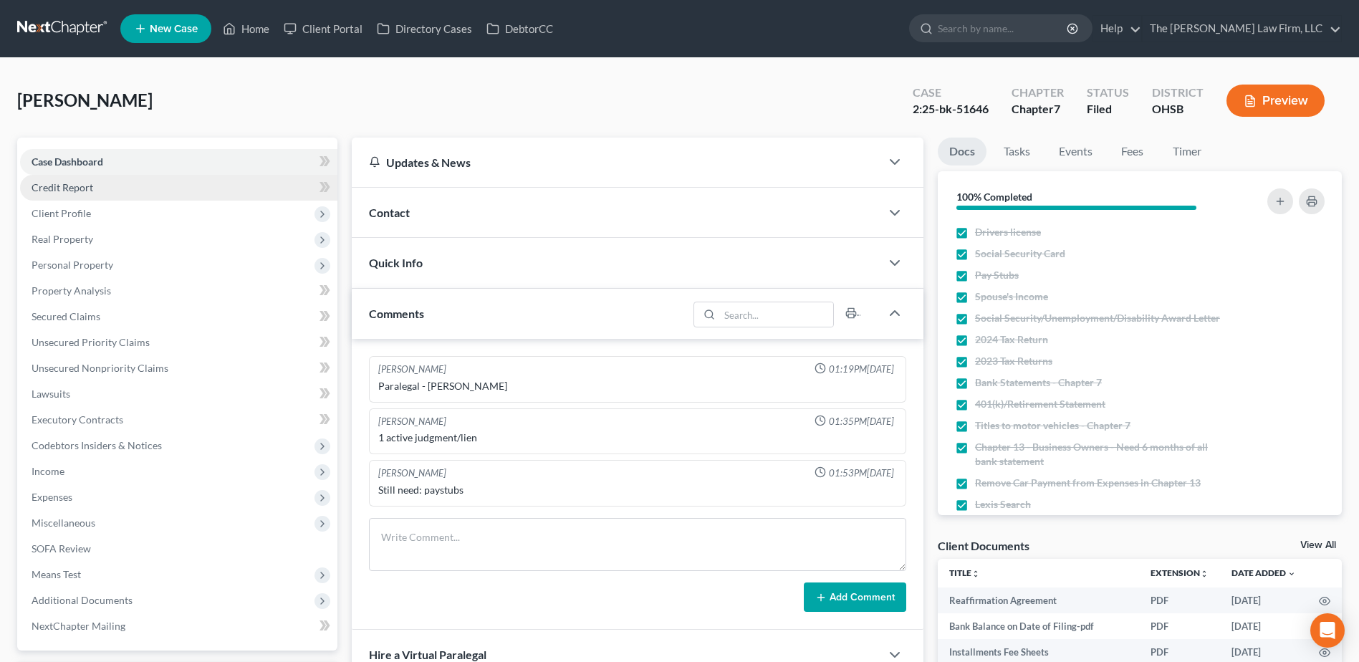
click at [62, 186] on span "Credit Report" at bounding box center [63, 187] width 62 height 12
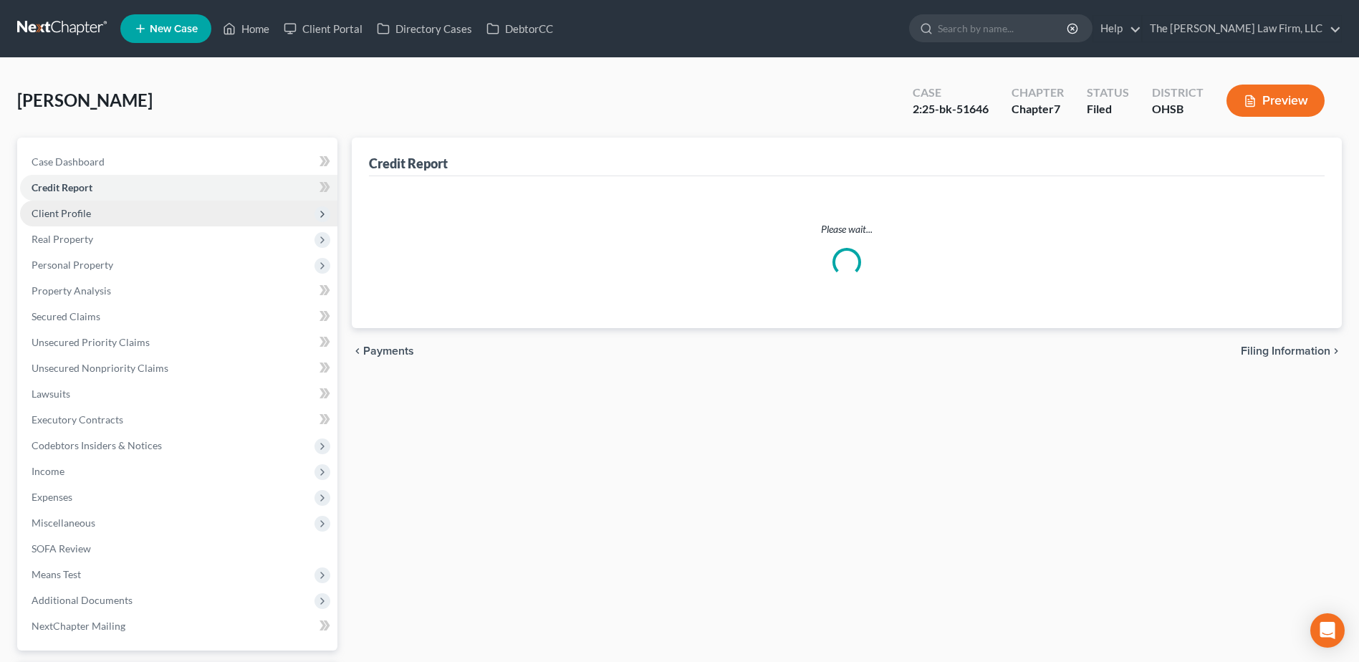
click at [77, 209] on span "Client Profile" at bounding box center [61, 213] width 59 height 12
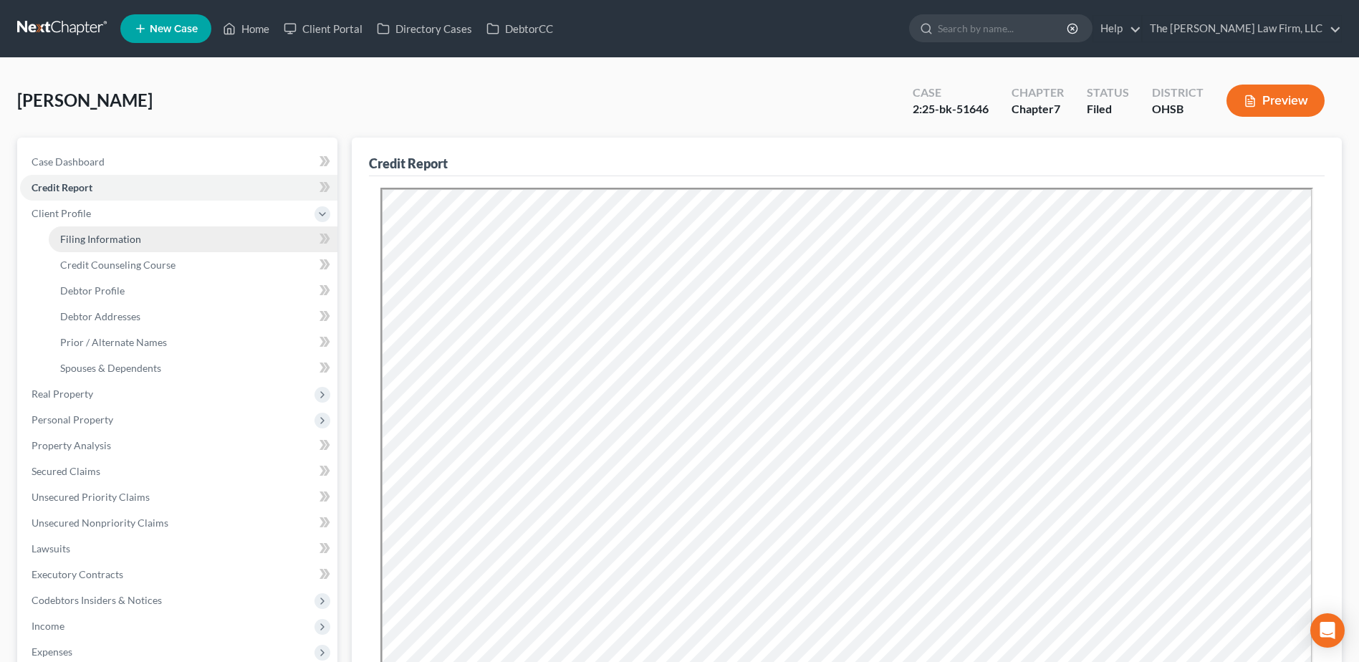
click at [87, 234] on span "Filing Information" at bounding box center [100, 239] width 81 height 12
select select "1"
select select "0"
select select "62"
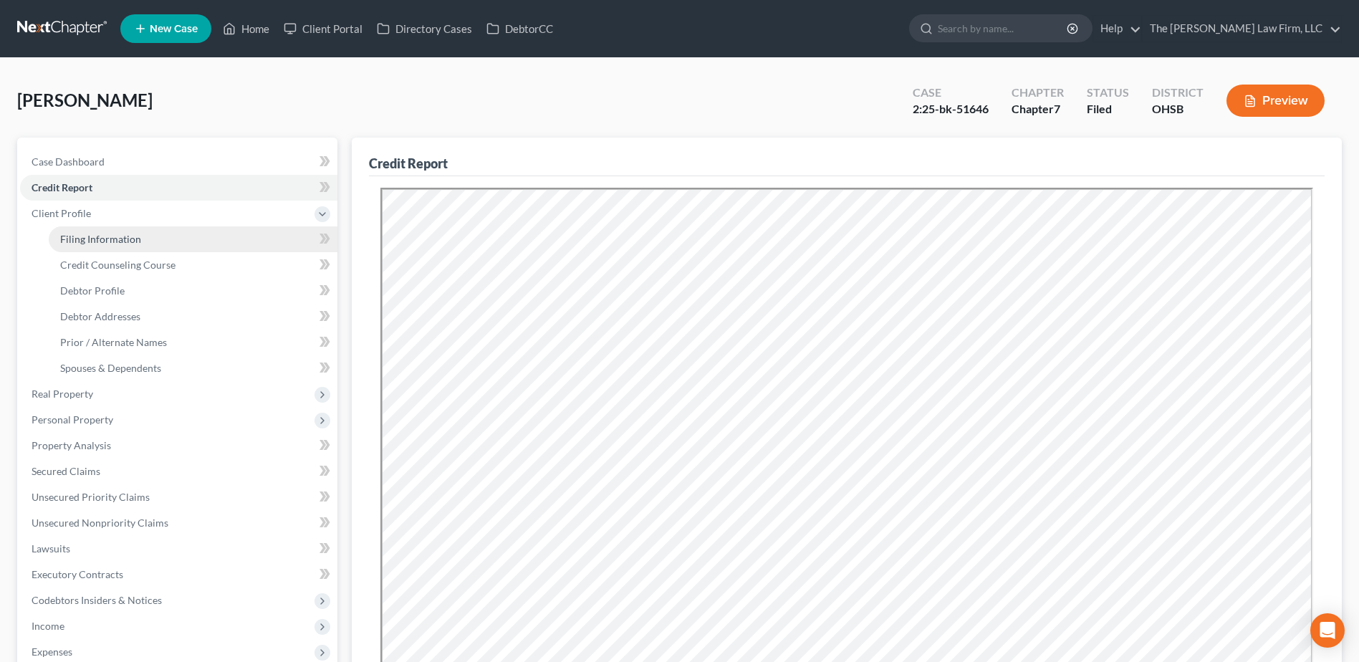
select select "36"
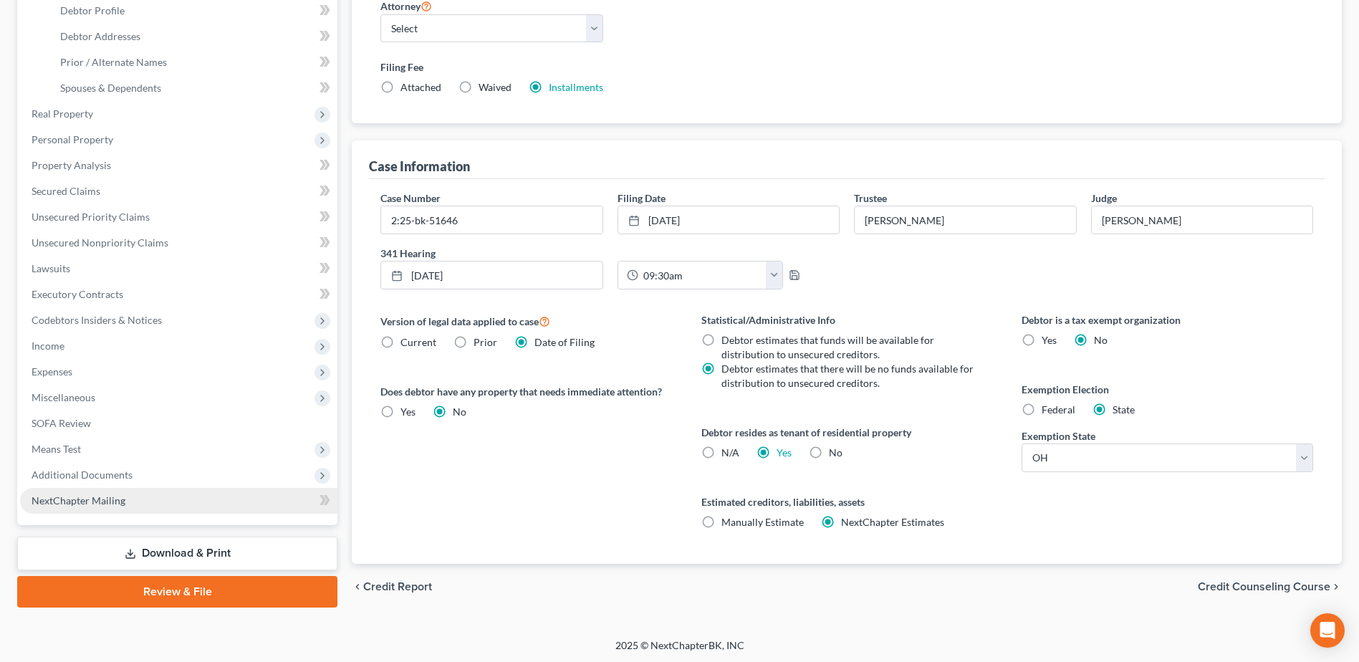
scroll to position [282, 0]
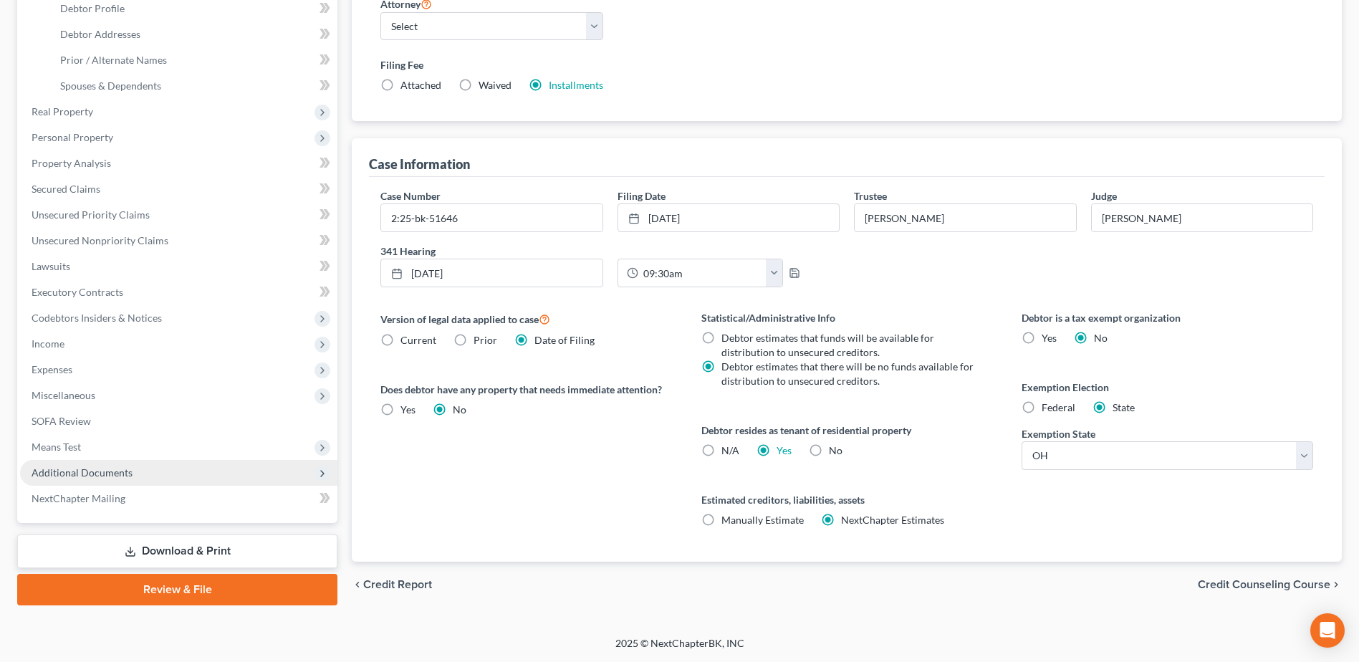
click at [104, 479] on span "Additional Documents" at bounding box center [178, 473] width 317 height 26
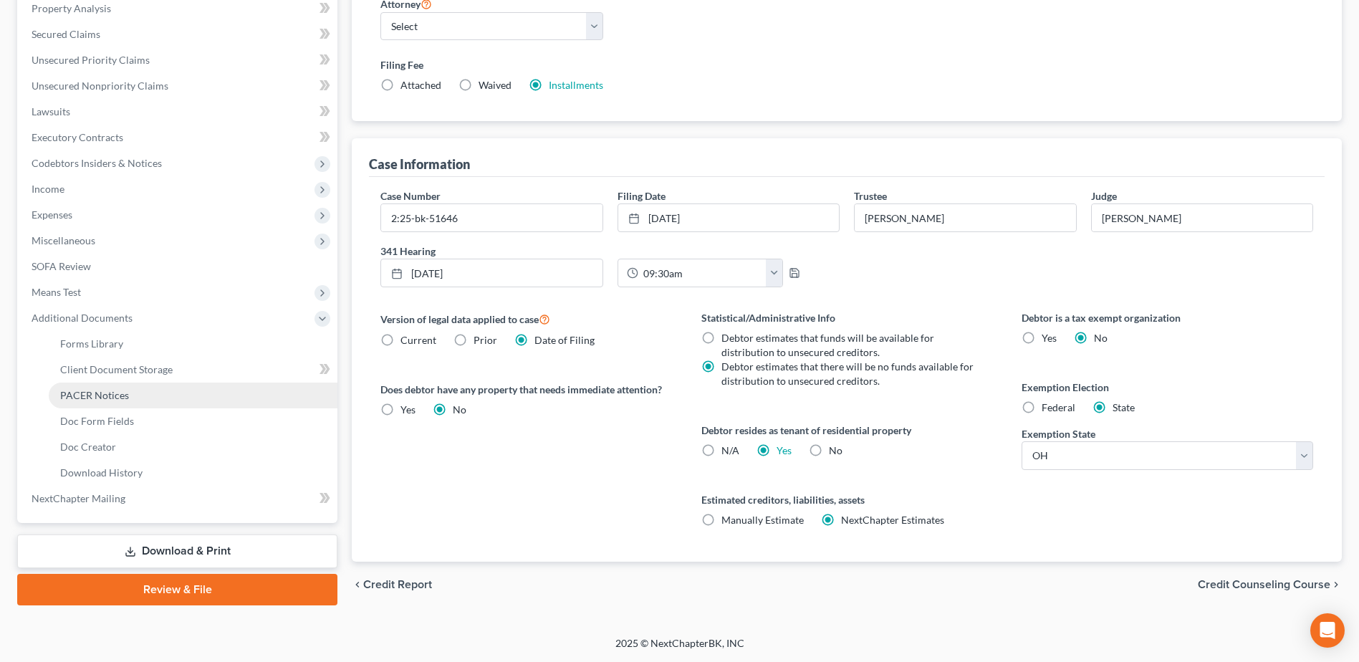
click at [123, 396] on span "PACER Notices" at bounding box center [94, 395] width 69 height 12
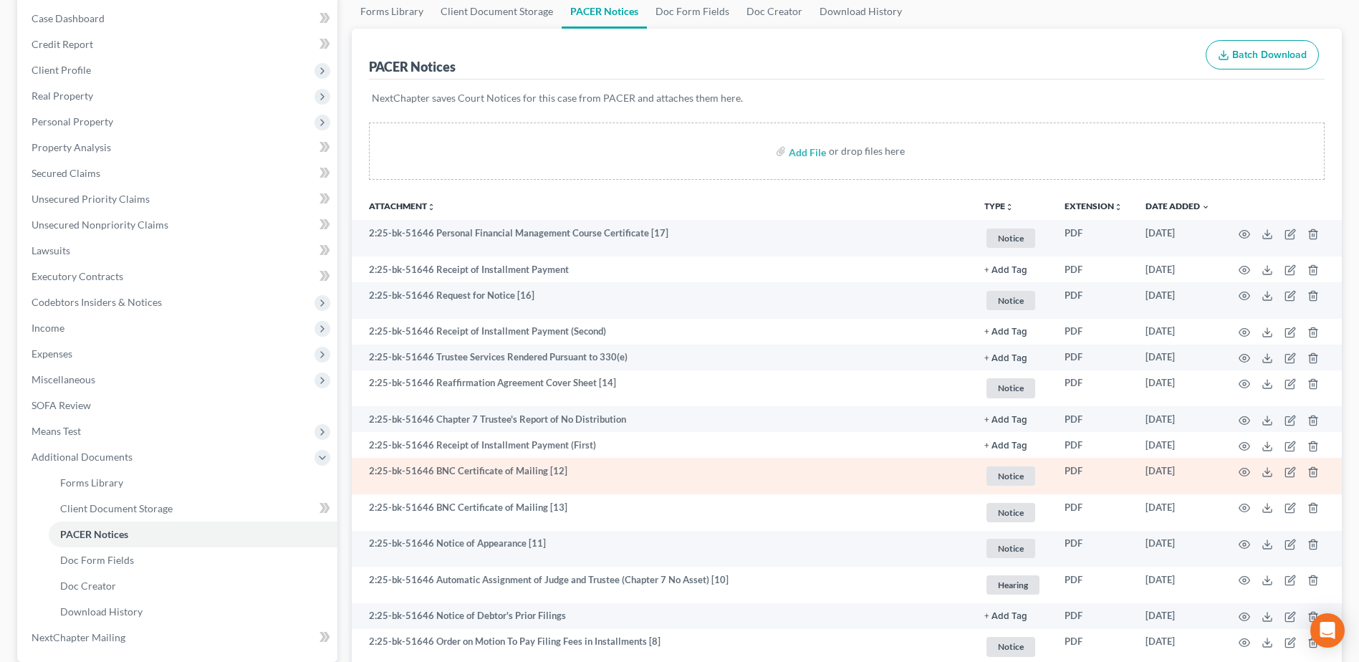
scroll to position [215, 0]
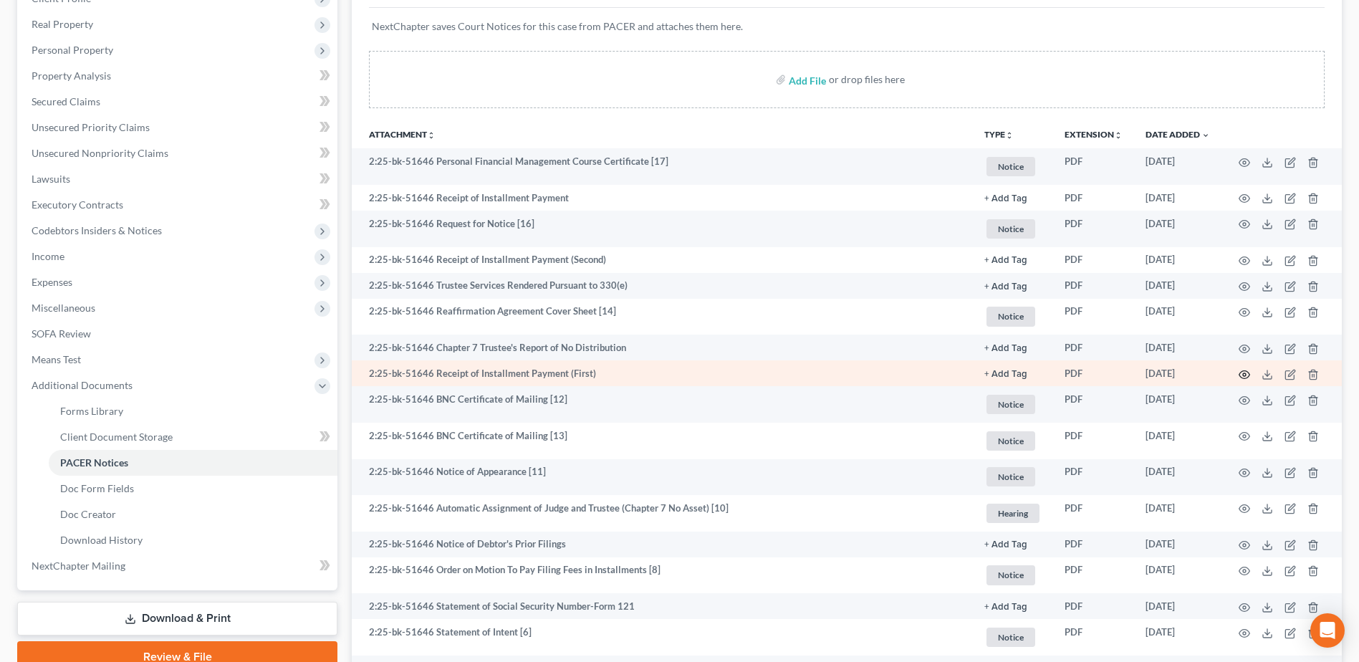
click at [1245, 373] on icon "button" at bounding box center [1244, 374] width 11 height 11
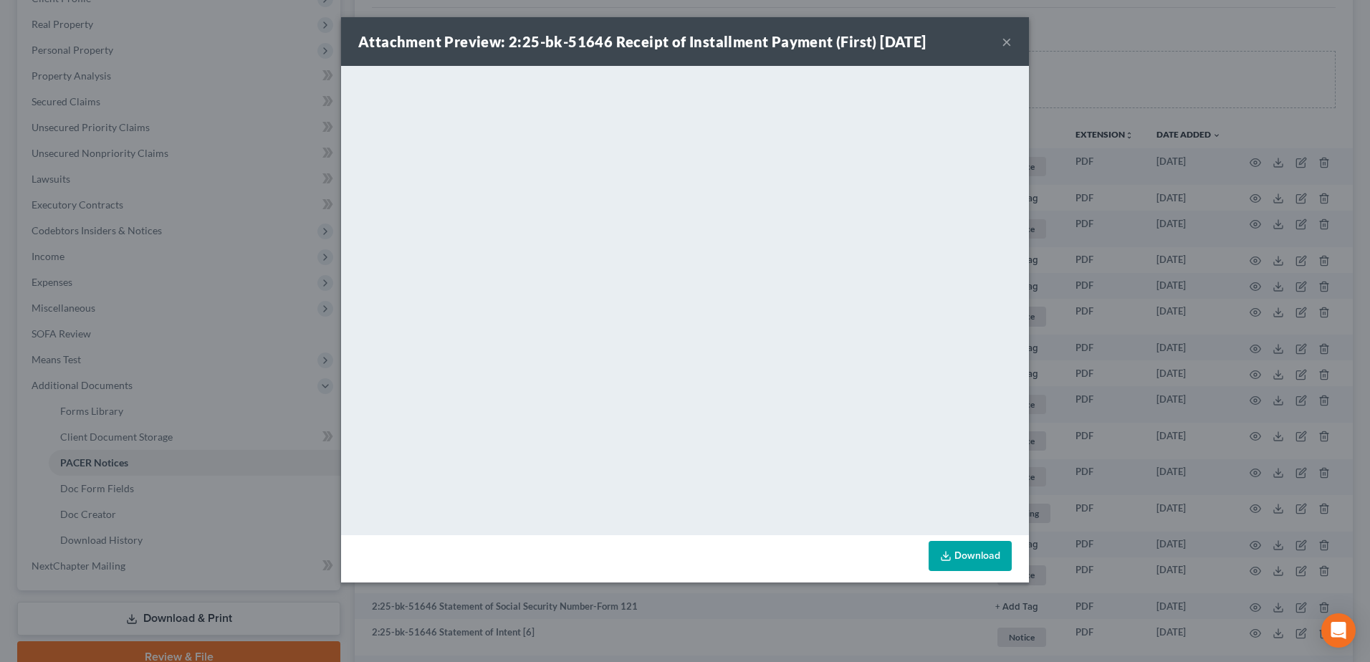
click at [1006, 40] on button "×" at bounding box center [1007, 41] width 10 height 17
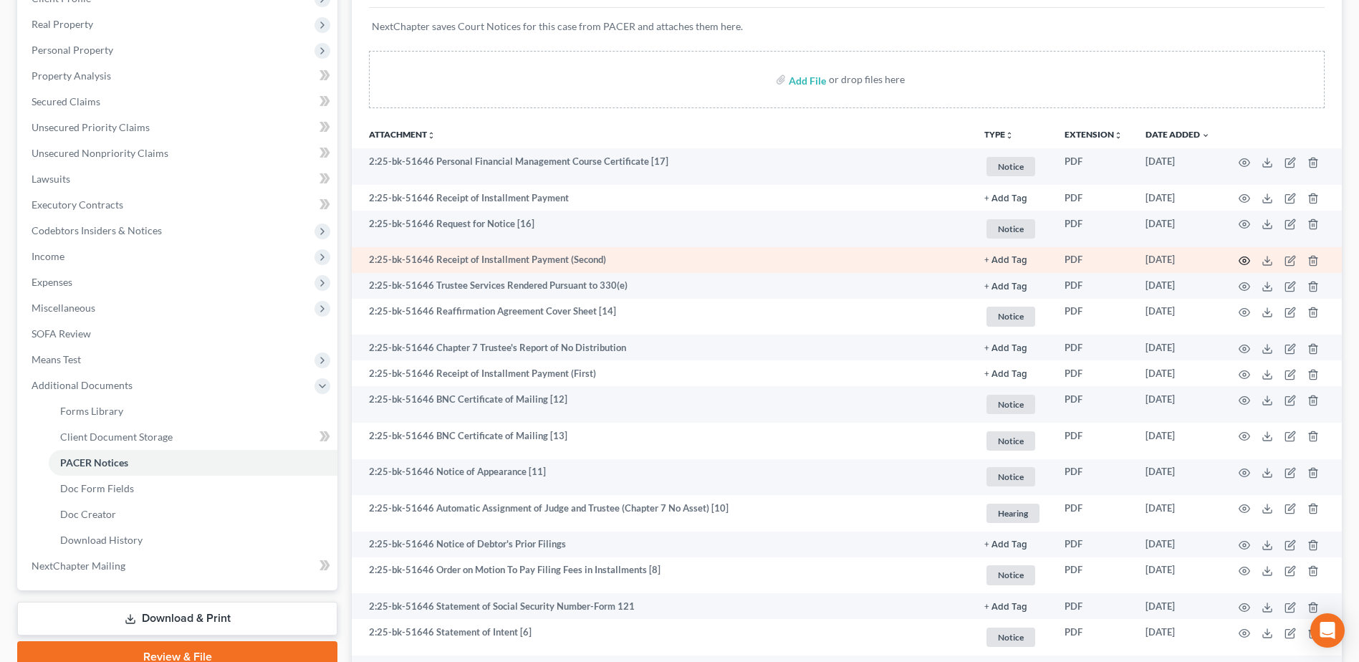
click at [1242, 261] on icon "button" at bounding box center [1244, 260] width 11 height 11
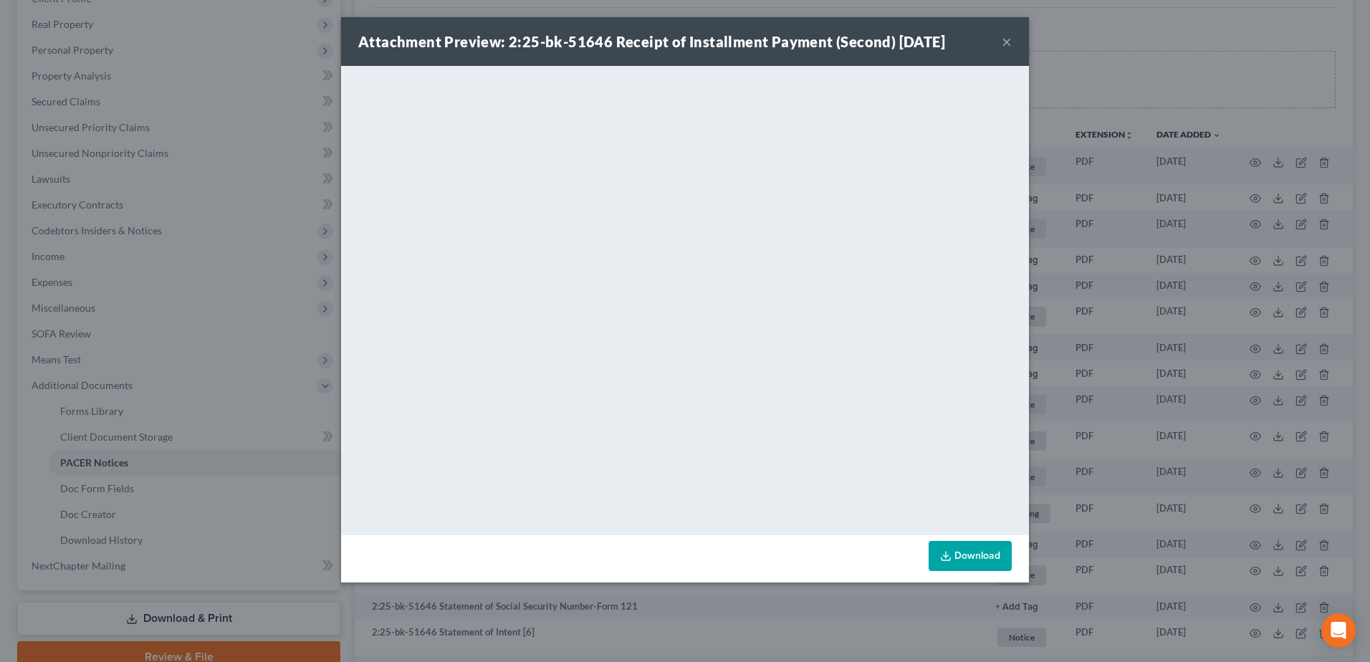
click at [1012, 42] on div "Attachment Preview: 2:25-bk-51646 Receipt of Installment Payment (Second) 06/13…" at bounding box center [685, 41] width 688 height 49
click at [1004, 44] on button "×" at bounding box center [1007, 41] width 10 height 17
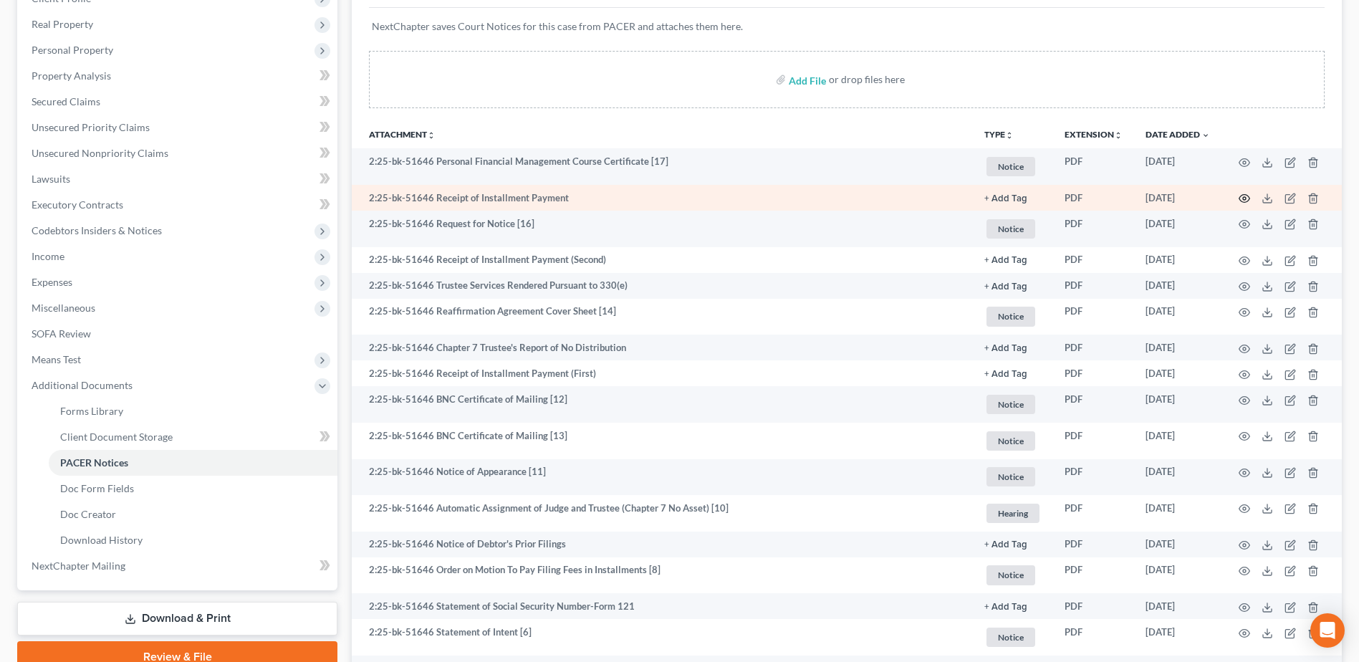
click at [1245, 198] on icon "button" at bounding box center [1244, 198] width 11 height 11
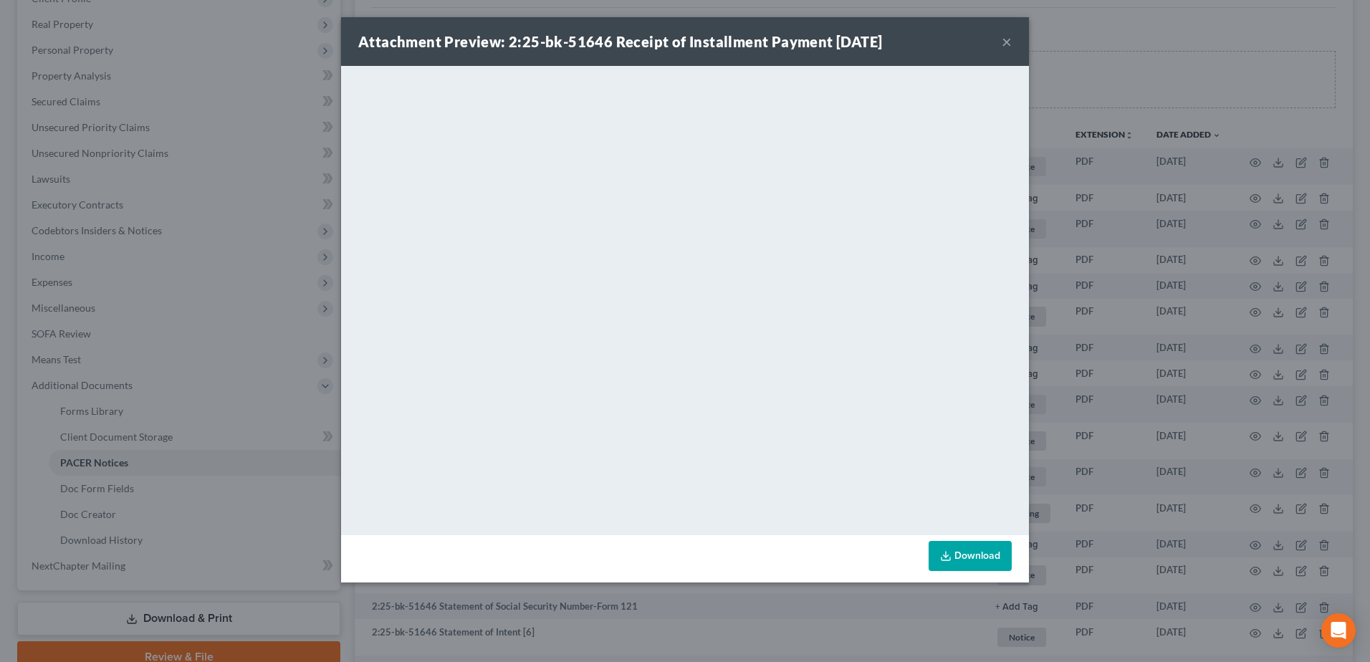
click at [1006, 42] on button "×" at bounding box center [1007, 41] width 10 height 17
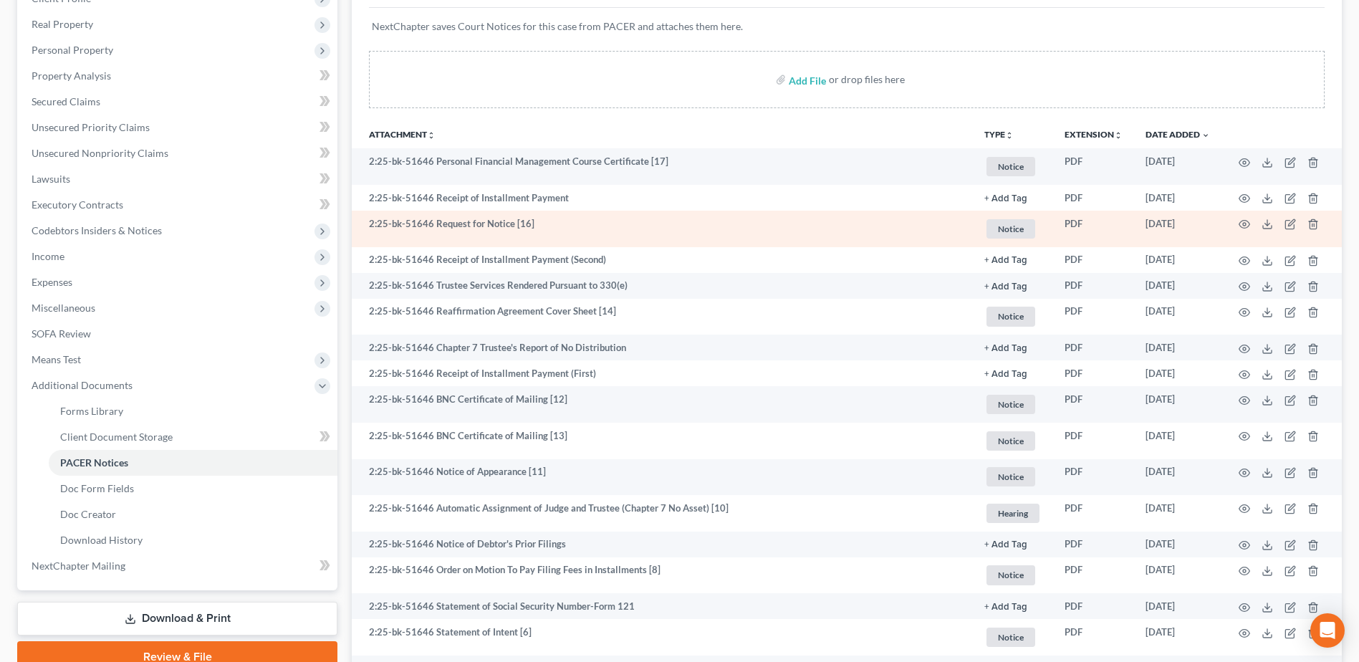
scroll to position [0, 0]
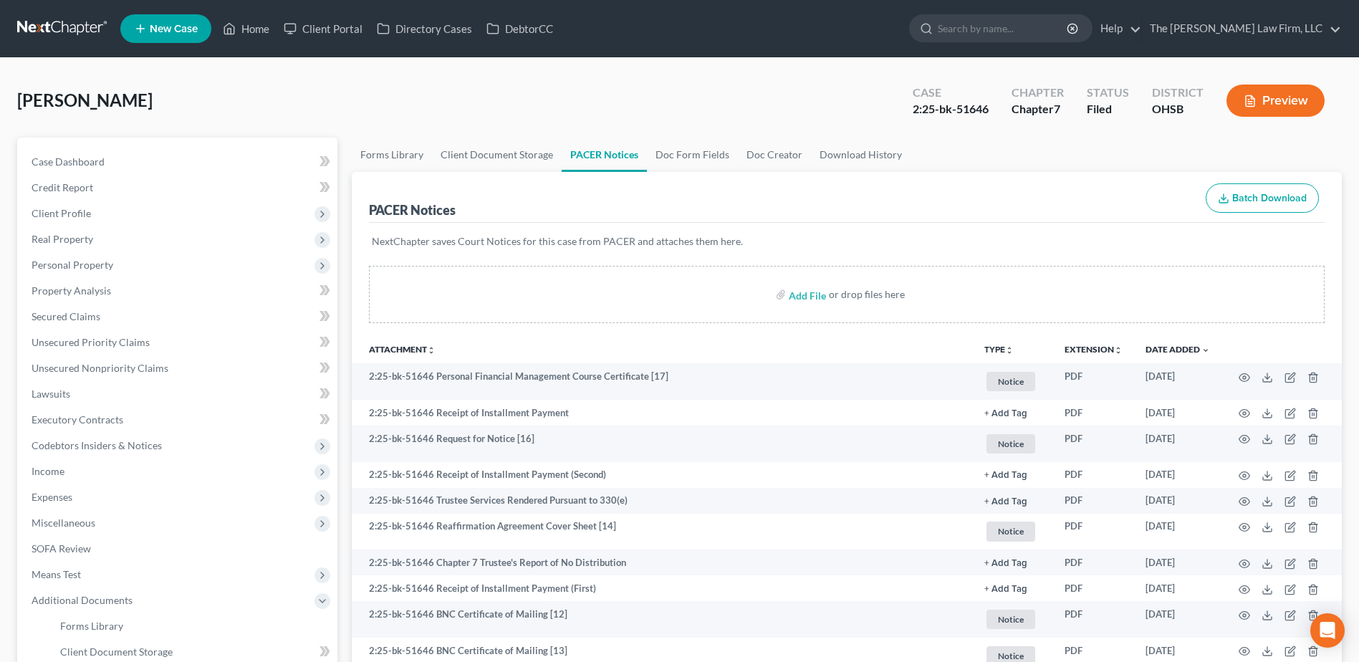
click at [54, 30] on link at bounding box center [63, 29] width 92 height 26
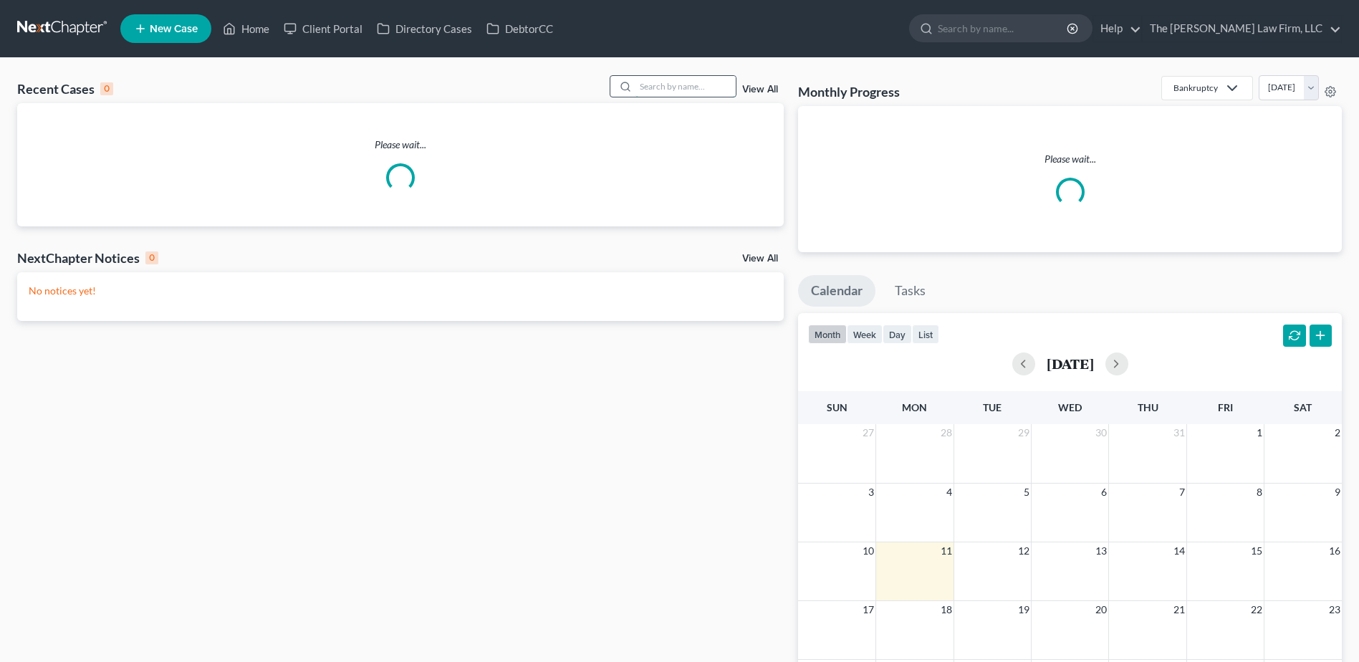
click at [692, 84] on input "search" at bounding box center [685, 86] width 100 height 21
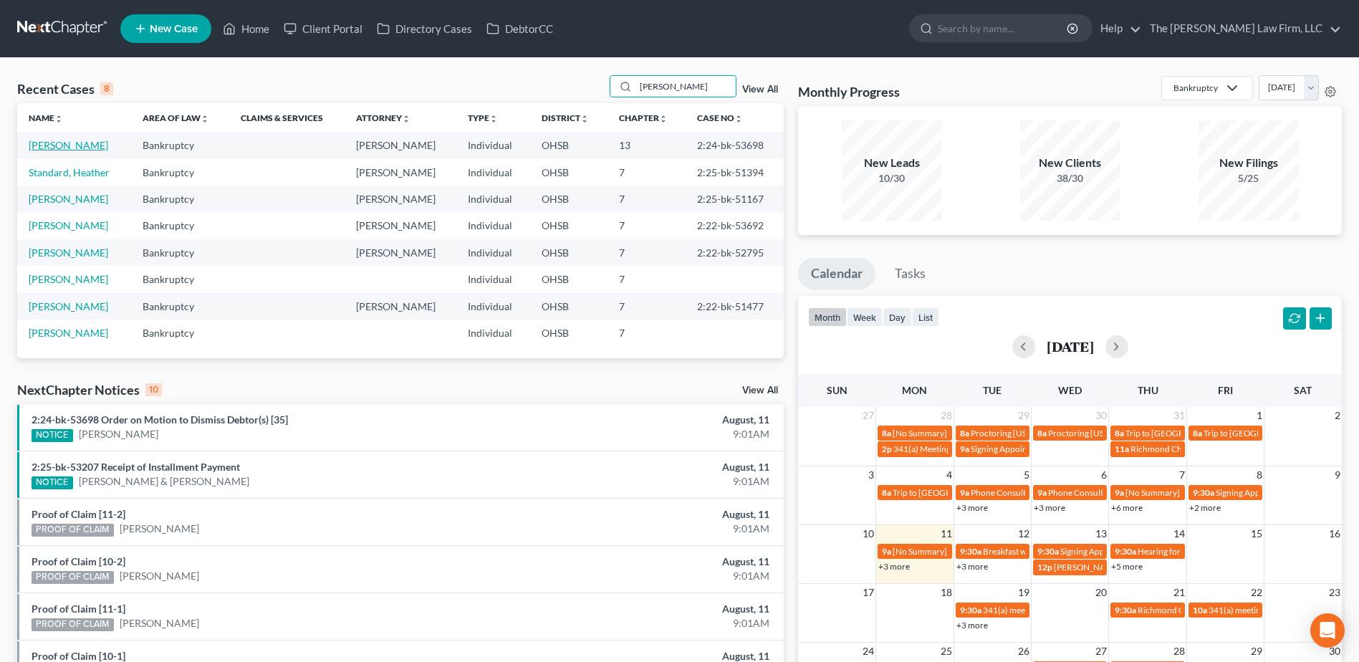
type input "heather"
click at [84, 141] on link "Jones, Heather" at bounding box center [69, 145] width 80 height 12
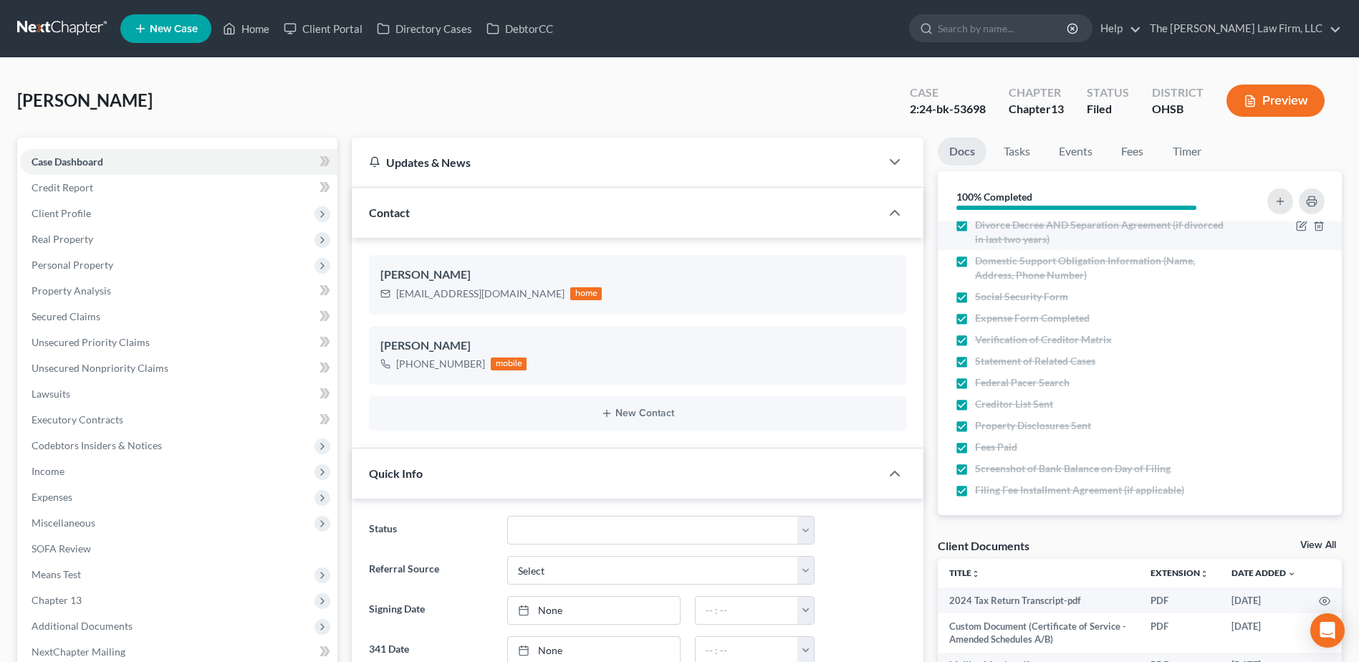
scroll to position [374, 0]
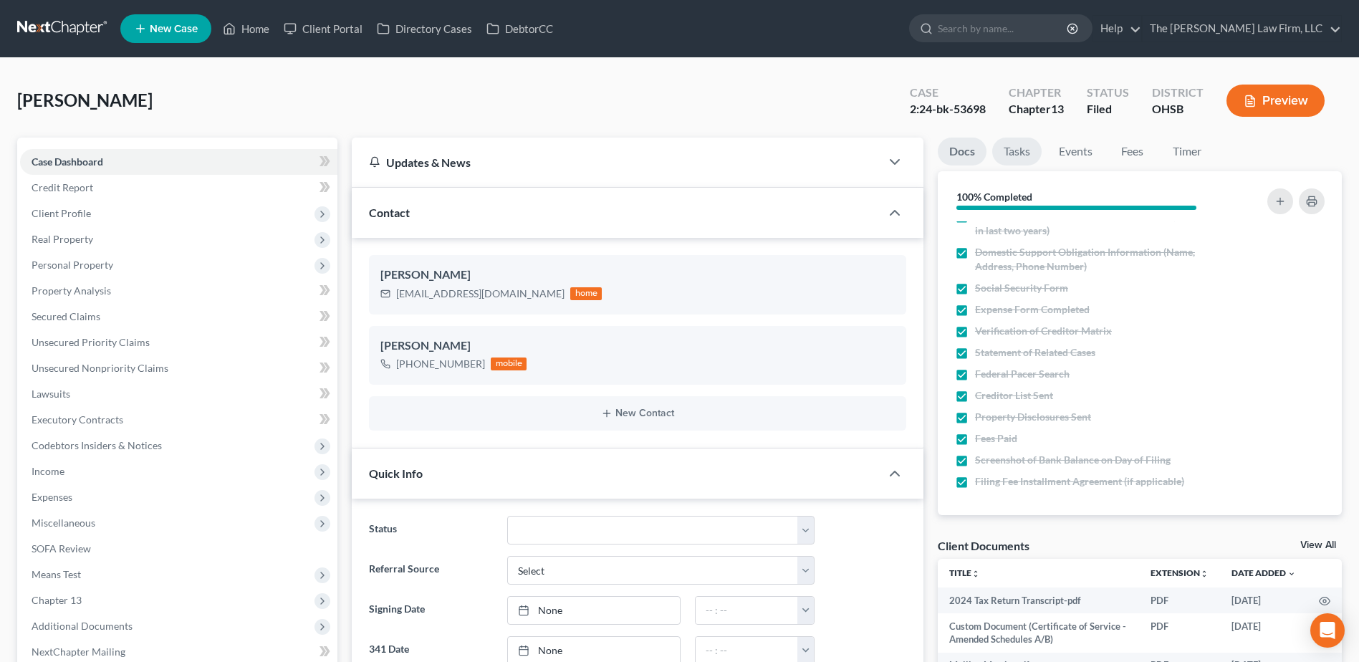
click at [1016, 149] on link "Tasks" at bounding box center [1016, 152] width 49 height 28
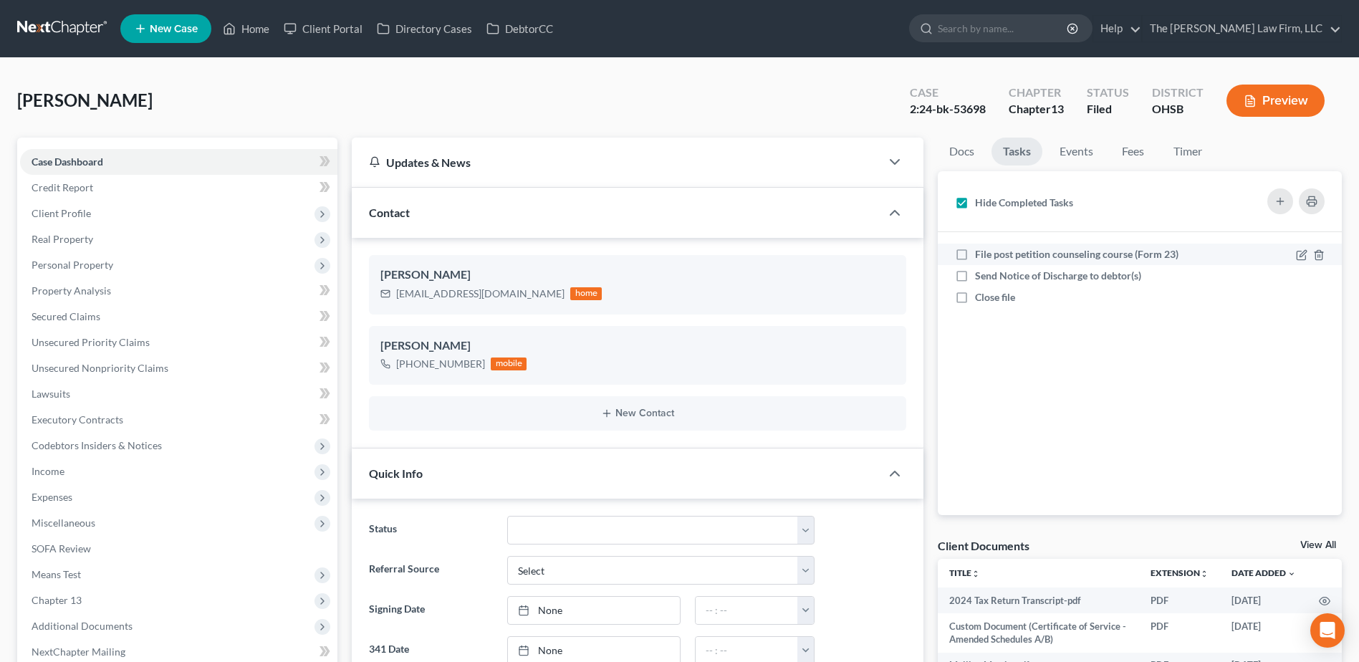
click at [975, 253] on label "File post petition counseling course (Form 23)" at bounding box center [1082, 254] width 215 height 14
click at [981, 253] on input "File post petition counseling course (Form 23)" at bounding box center [985, 251] width 9 height 9
checkbox input "true"
click at [975, 273] on label "Send Notice of Discharge to debtor(s)" at bounding box center [1064, 276] width 178 height 14
click at [981, 273] on input "Send Notice of Discharge to debtor(s)" at bounding box center [985, 273] width 9 height 9
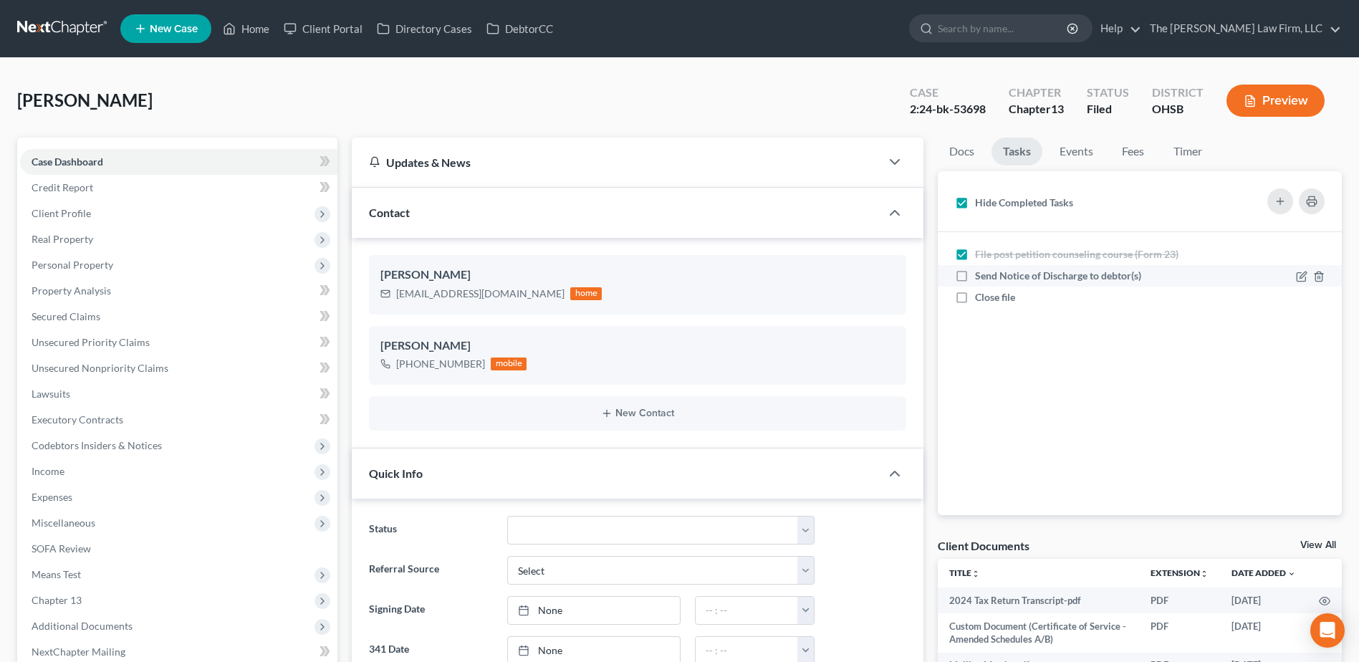
checkbox input "true"
click at [975, 295] on label "Close file" at bounding box center [1001, 297] width 52 height 14
click at [981, 295] on input "Close file" at bounding box center [985, 294] width 9 height 9
checkbox input "true"
click at [565, 530] on select "341 Complete / Confirmation Pending 341 Pending Confirmed Discharged Dismissed …" at bounding box center [660, 530] width 307 height 29
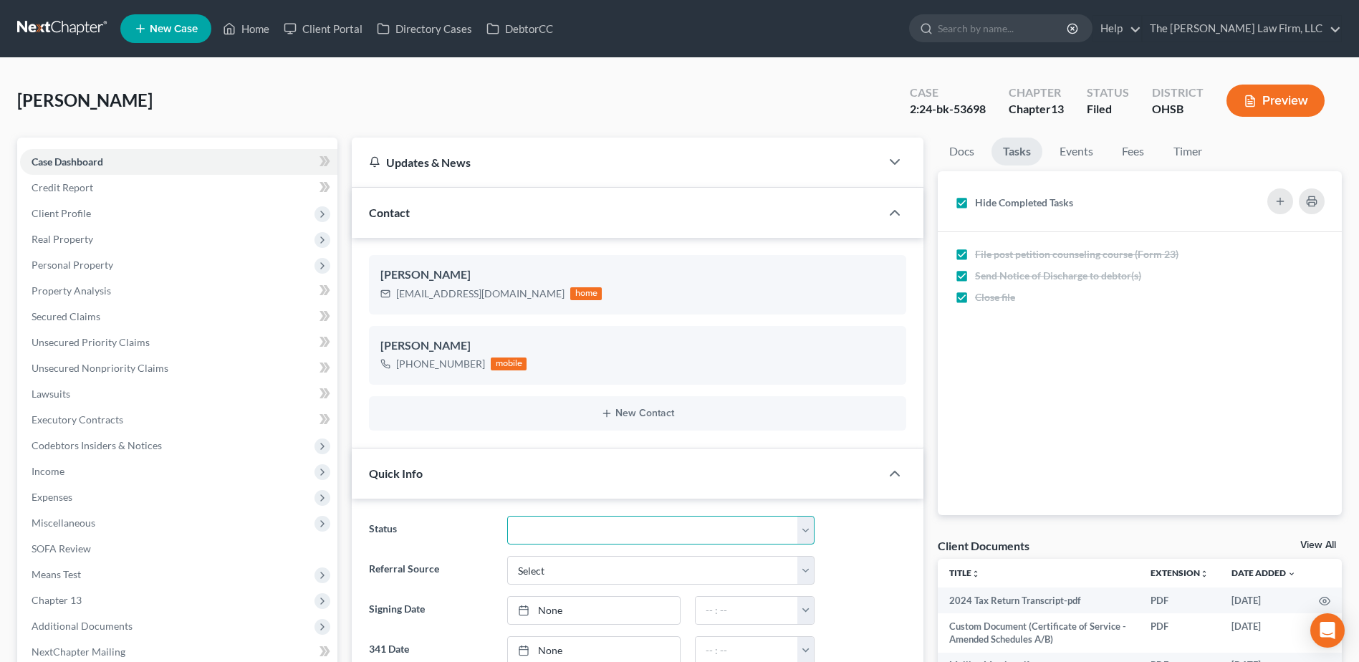
select select "4"
click at [507, 516] on select "341 Complete / Confirmation Pending 341 Pending Confirmed Discharged Dismissed …" at bounding box center [660, 530] width 307 height 29
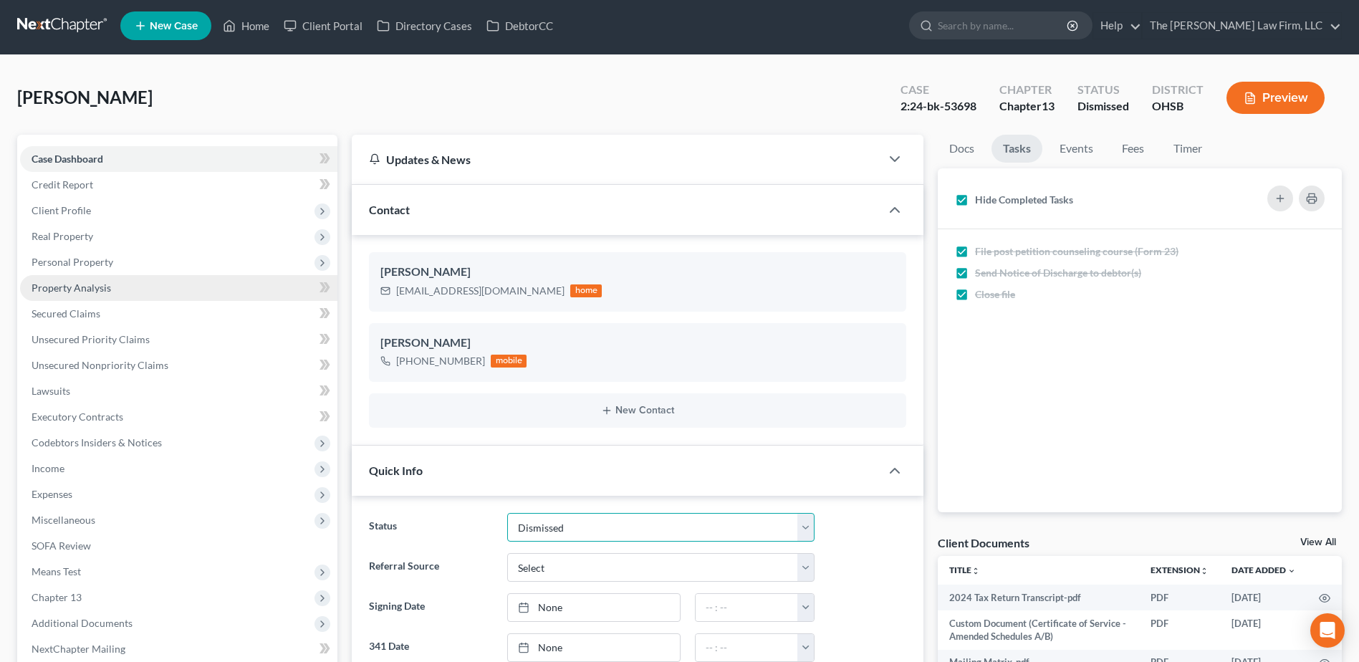
scroll to position [0, 0]
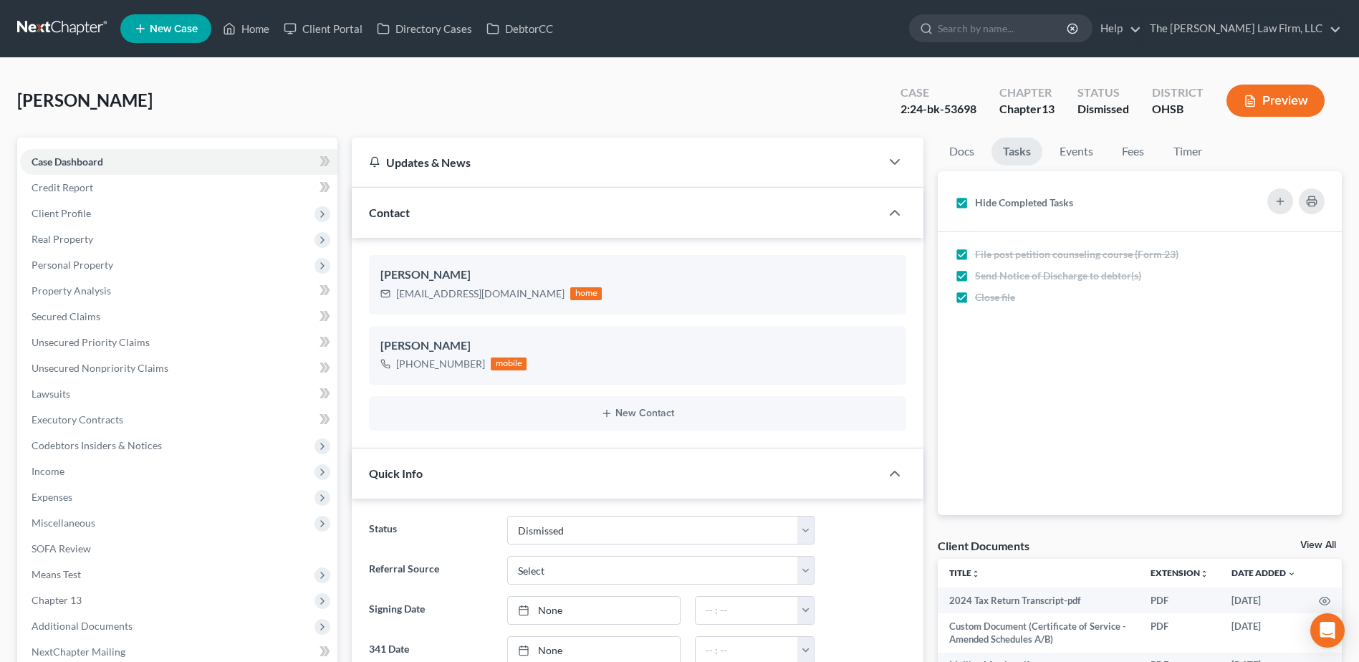
click at [62, 21] on link at bounding box center [63, 29] width 92 height 26
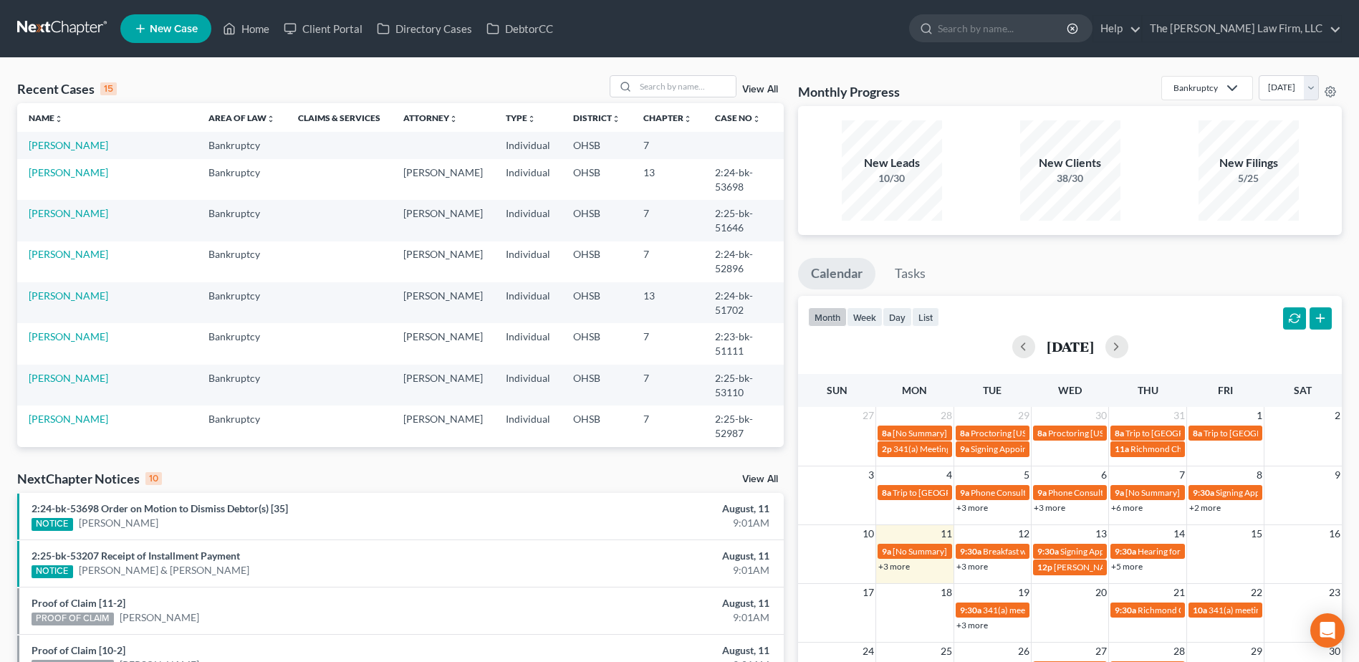
click at [722, 100] on div "Recent Cases 15 View All" at bounding box center [400, 89] width 767 height 28
click at [711, 81] on input "search" at bounding box center [685, 86] width 100 height 21
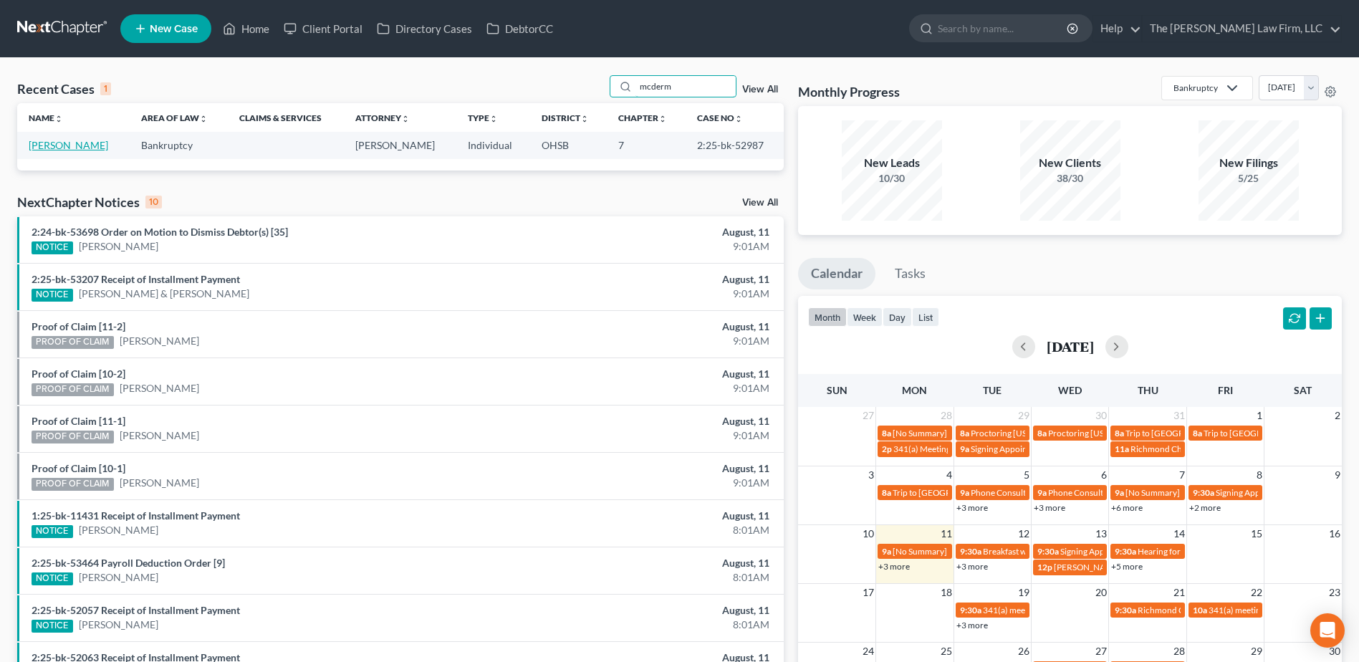
type input "mcderm"
click at [74, 151] on link "[PERSON_NAME]" at bounding box center [69, 145] width 80 height 12
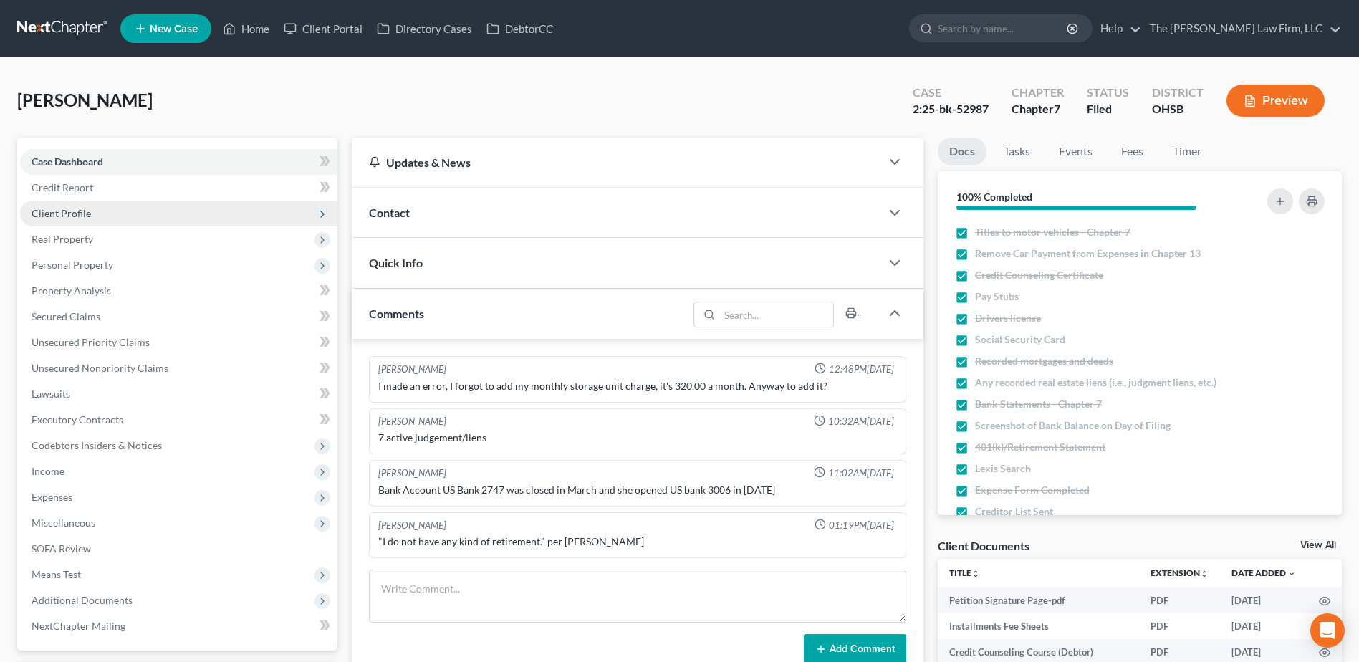
scroll to position [293, 0]
click at [57, 211] on span "Client Profile" at bounding box center [61, 213] width 59 height 12
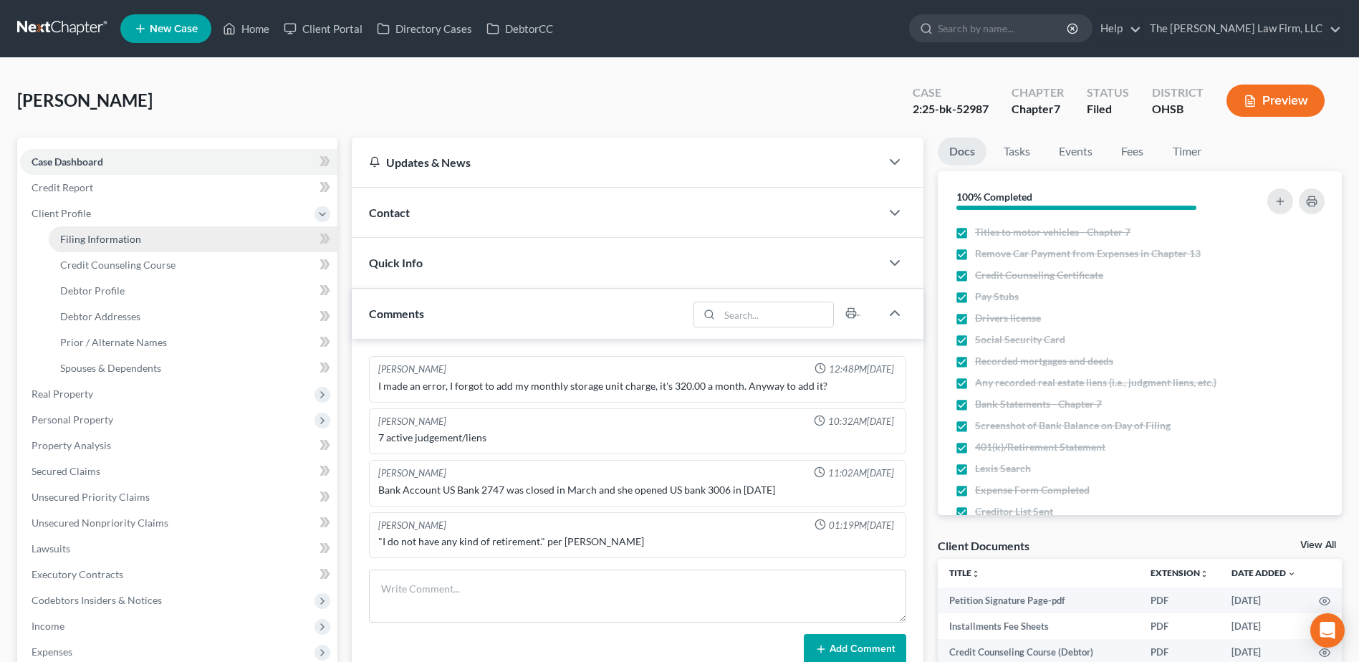
click at [69, 238] on span "Filing Information" at bounding box center [100, 239] width 81 height 12
select select "1"
select select "0"
select select "36"
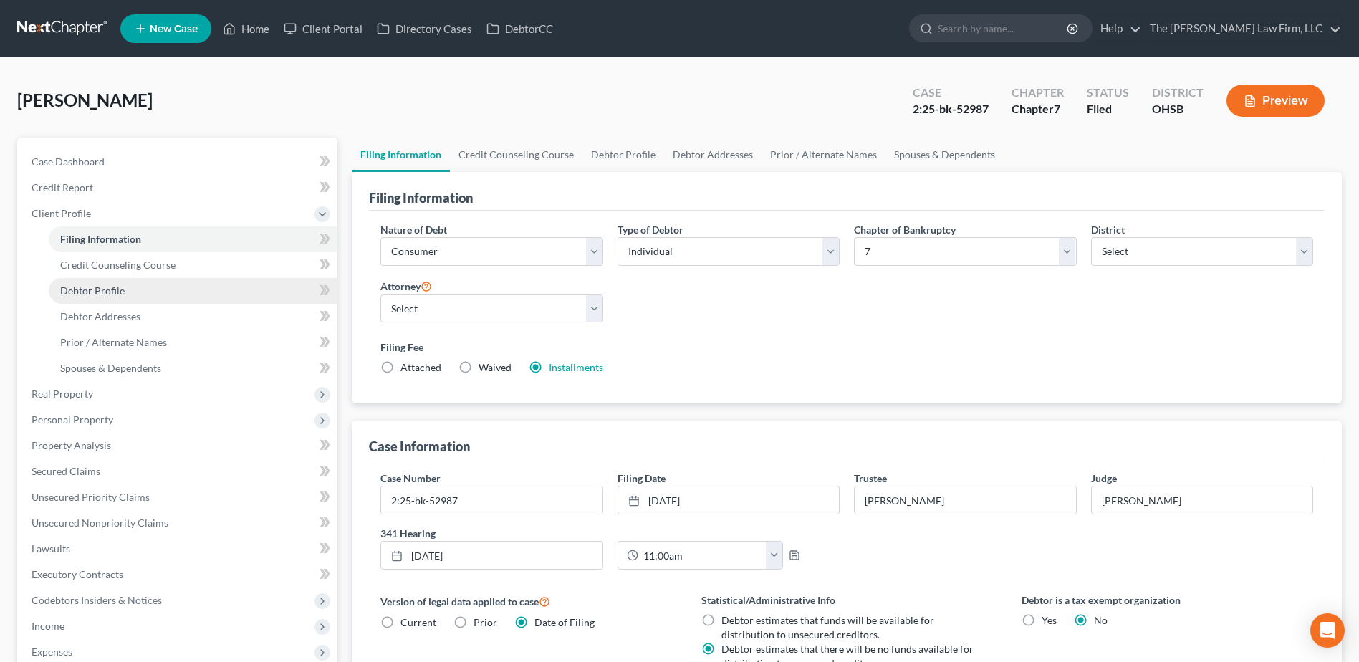
click at [72, 292] on span "Debtor Profile" at bounding box center [92, 290] width 64 height 12
select select "3"
select select "0"
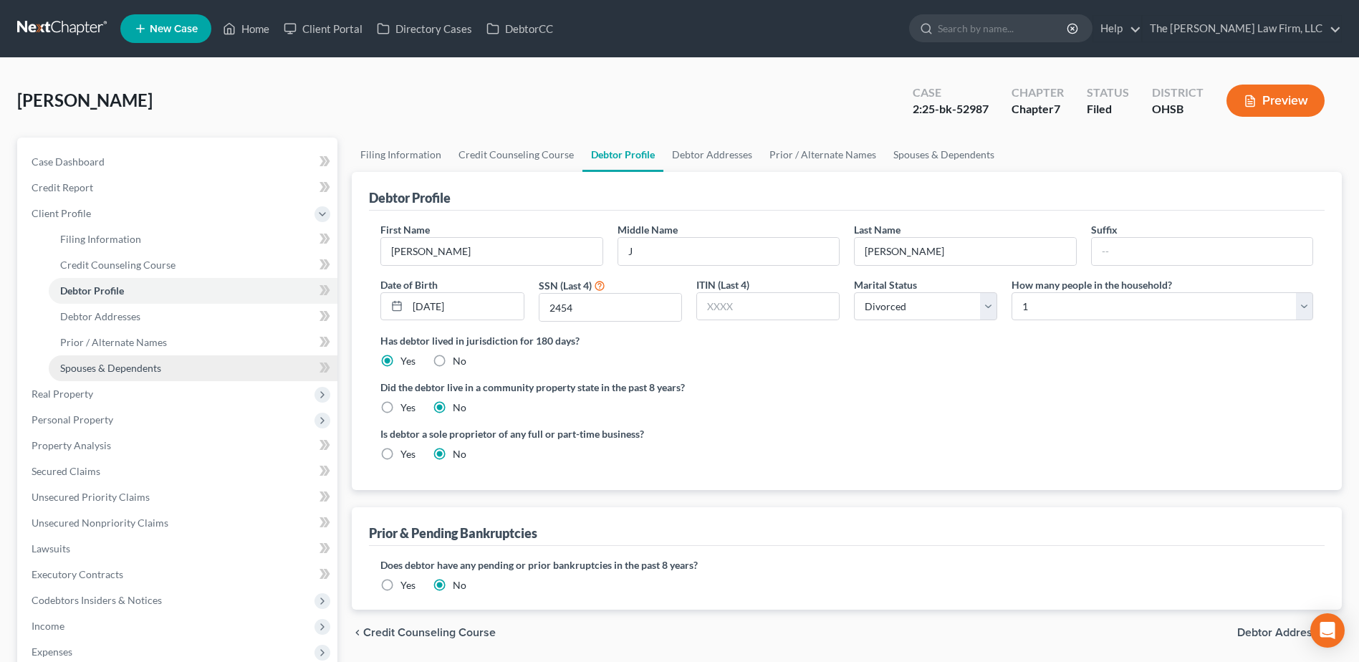
click at [108, 371] on span "Spouses & Dependents" at bounding box center [110, 368] width 101 height 12
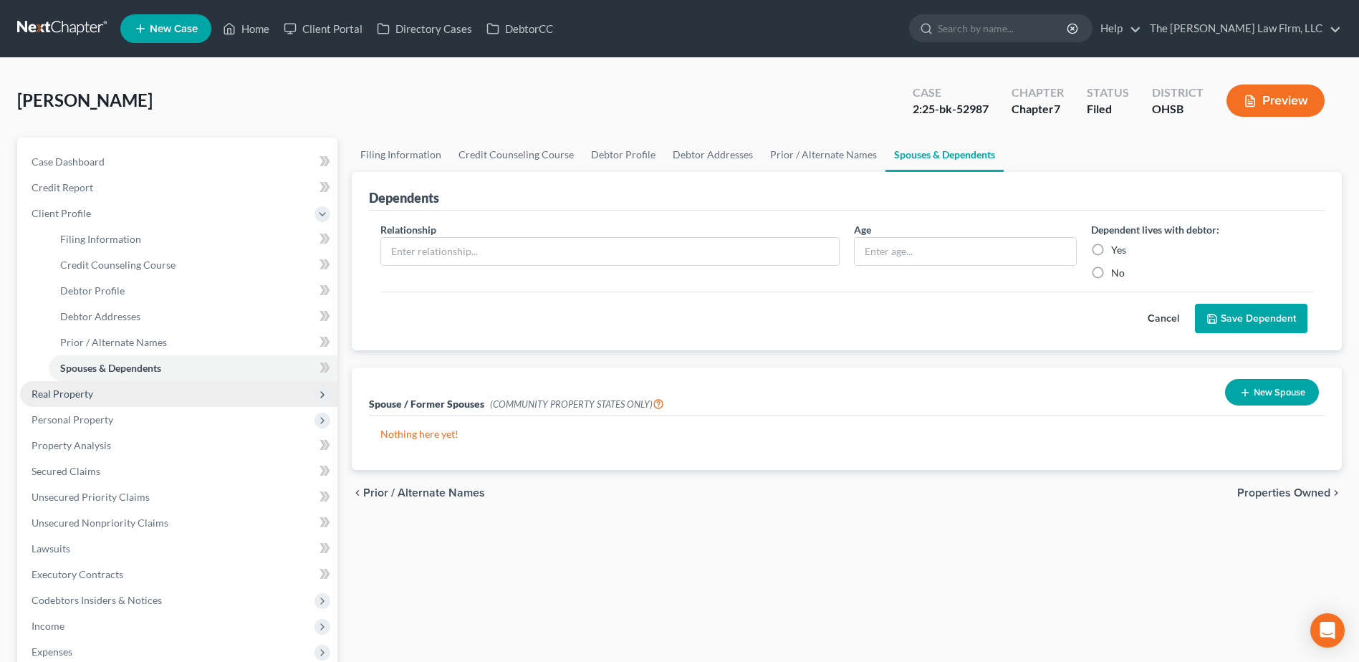
click at [108, 388] on span "Real Property" at bounding box center [178, 394] width 317 height 26
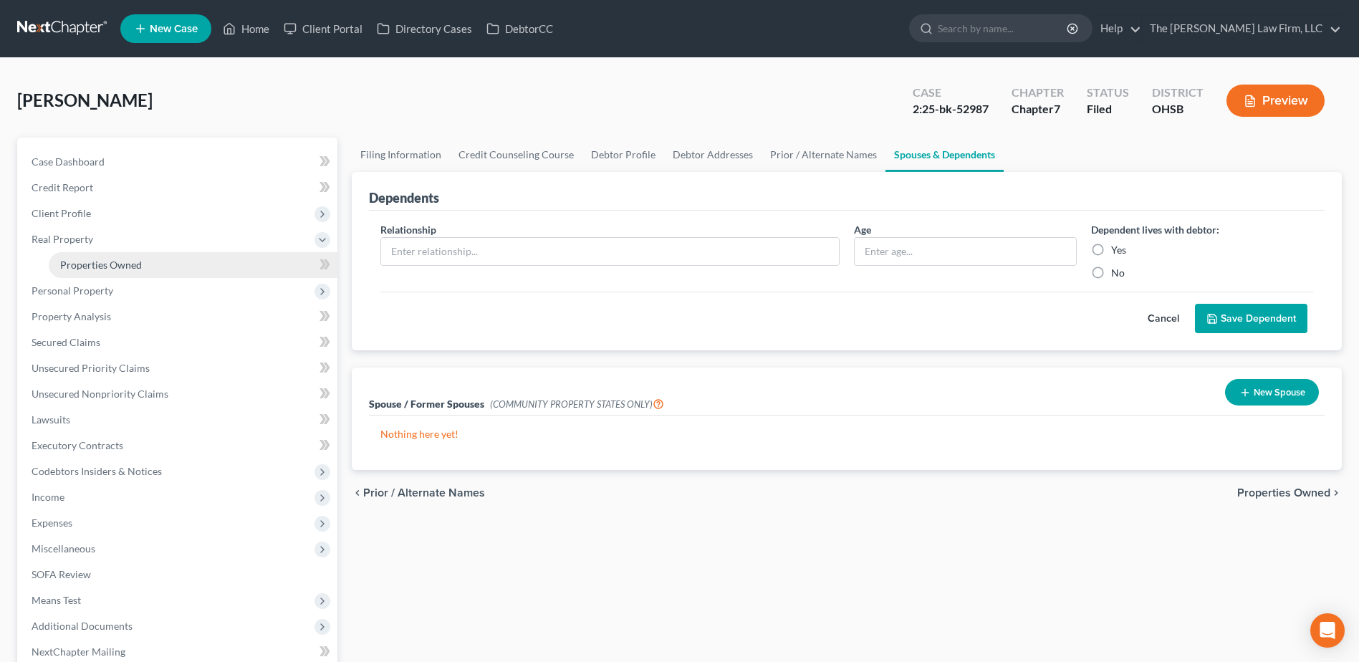
click at [102, 268] on span "Properties Owned" at bounding box center [101, 265] width 82 height 12
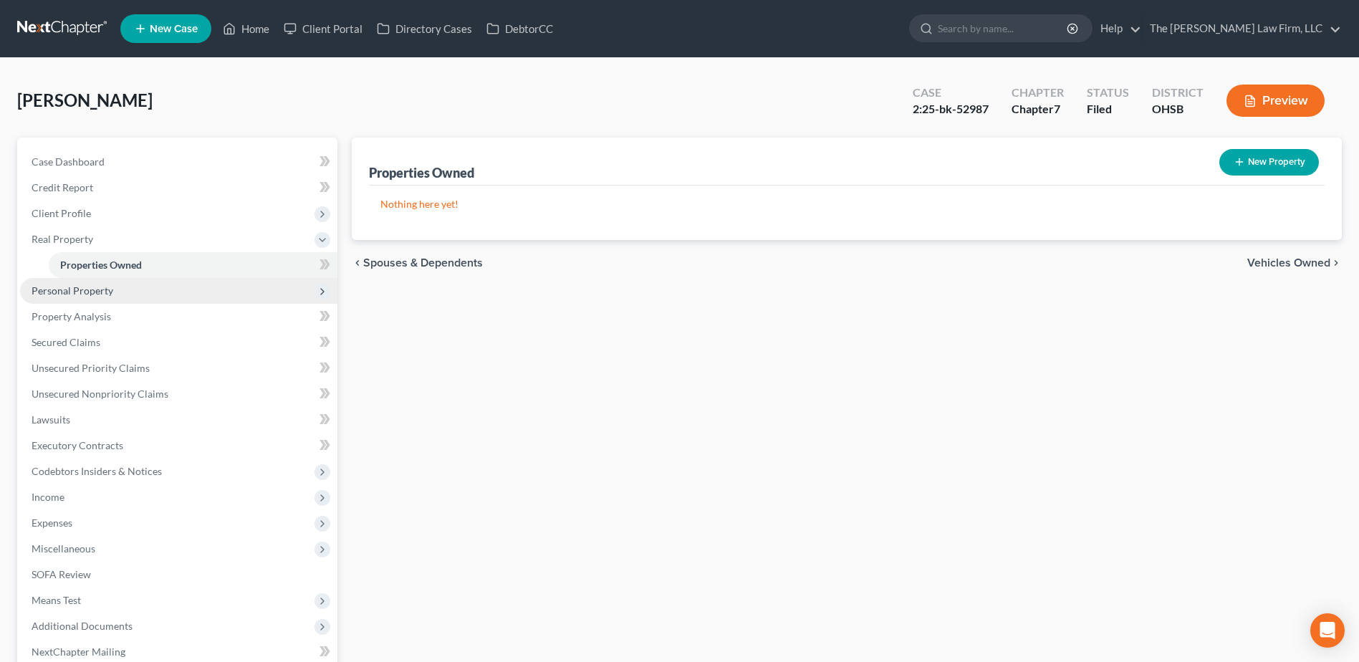
click at [147, 295] on span "Personal Property" at bounding box center [178, 291] width 317 height 26
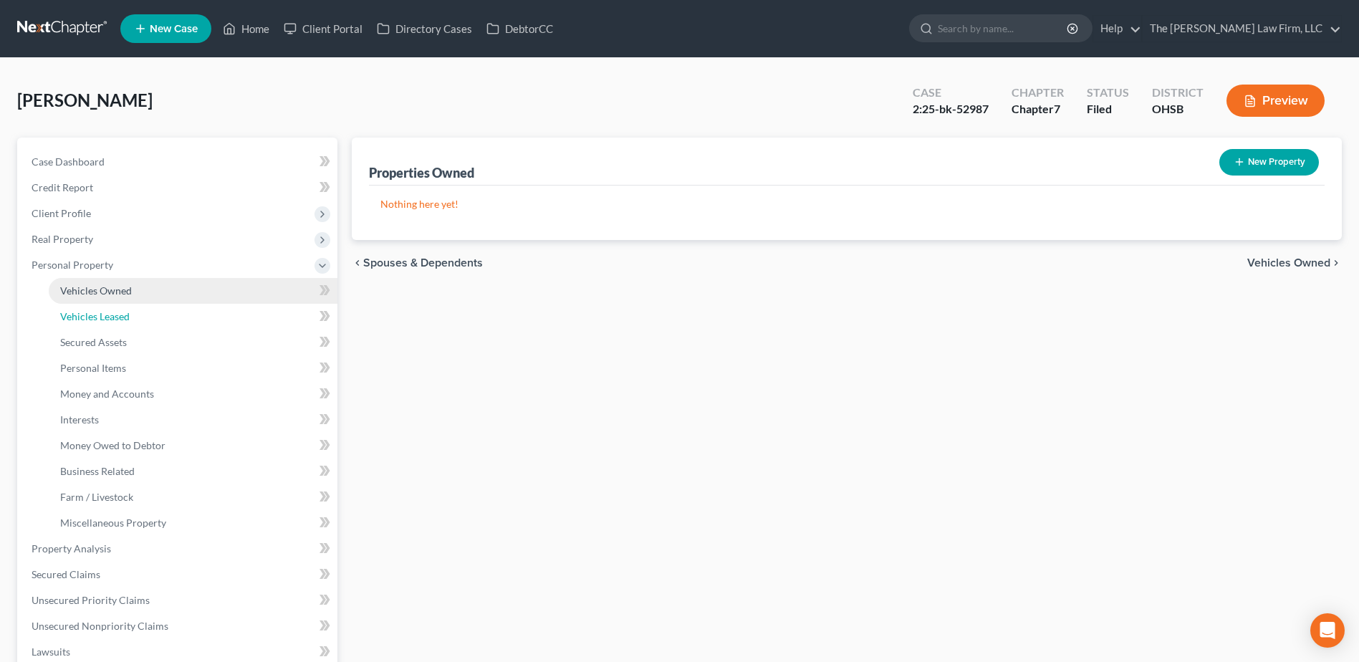
click at [148, 307] on link "Vehicles Leased" at bounding box center [193, 317] width 289 height 26
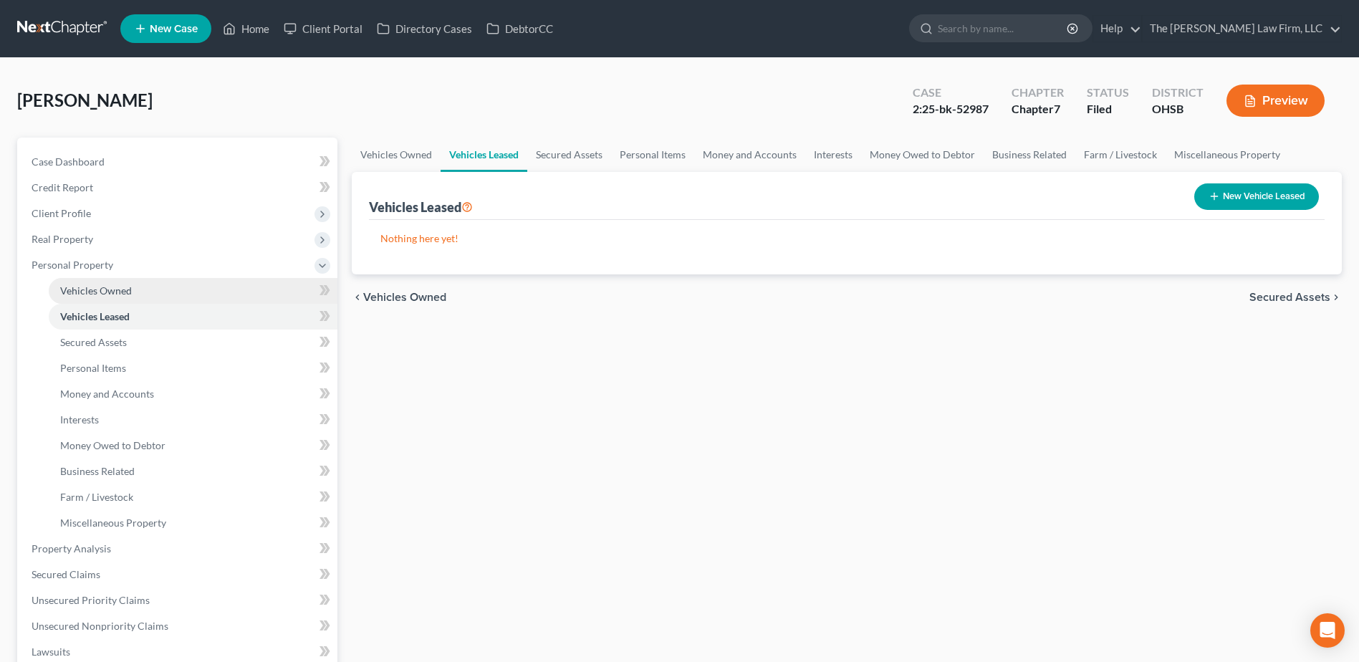
click at [148, 293] on link "Vehicles Owned" at bounding box center [193, 291] width 289 height 26
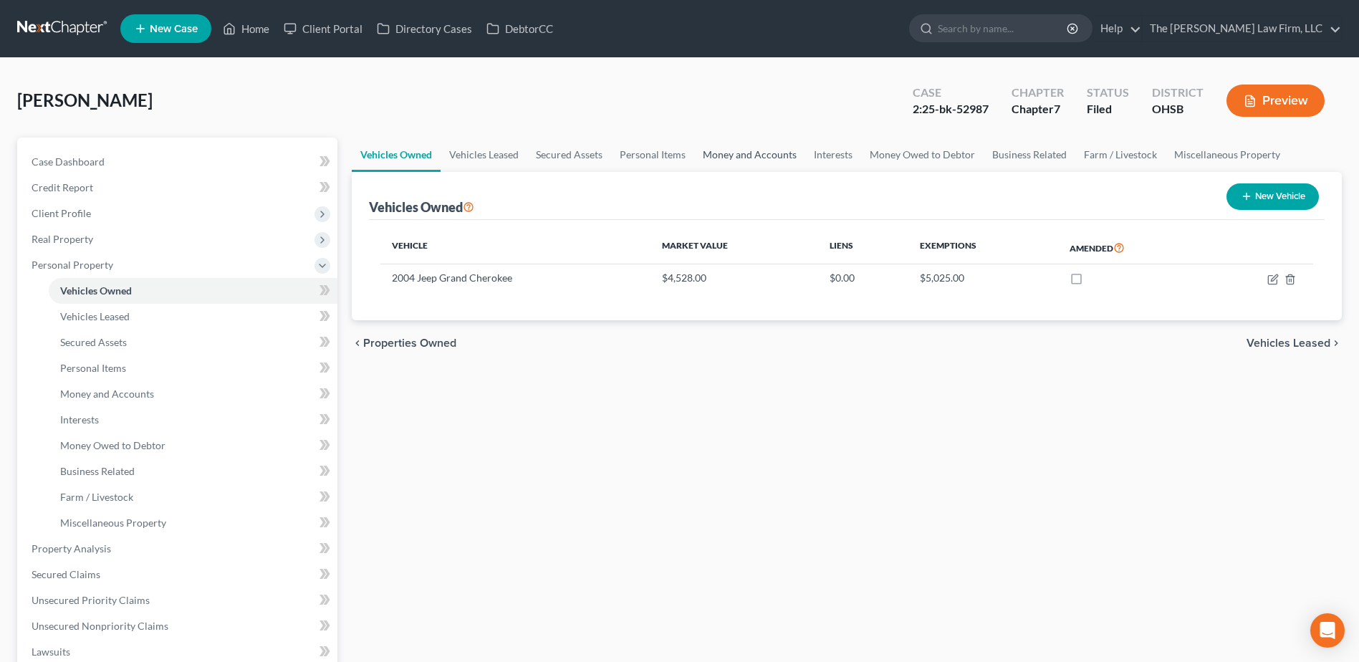
click at [757, 157] on link "Money and Accounts" at bounding box center [749, 155] width 111 height 34
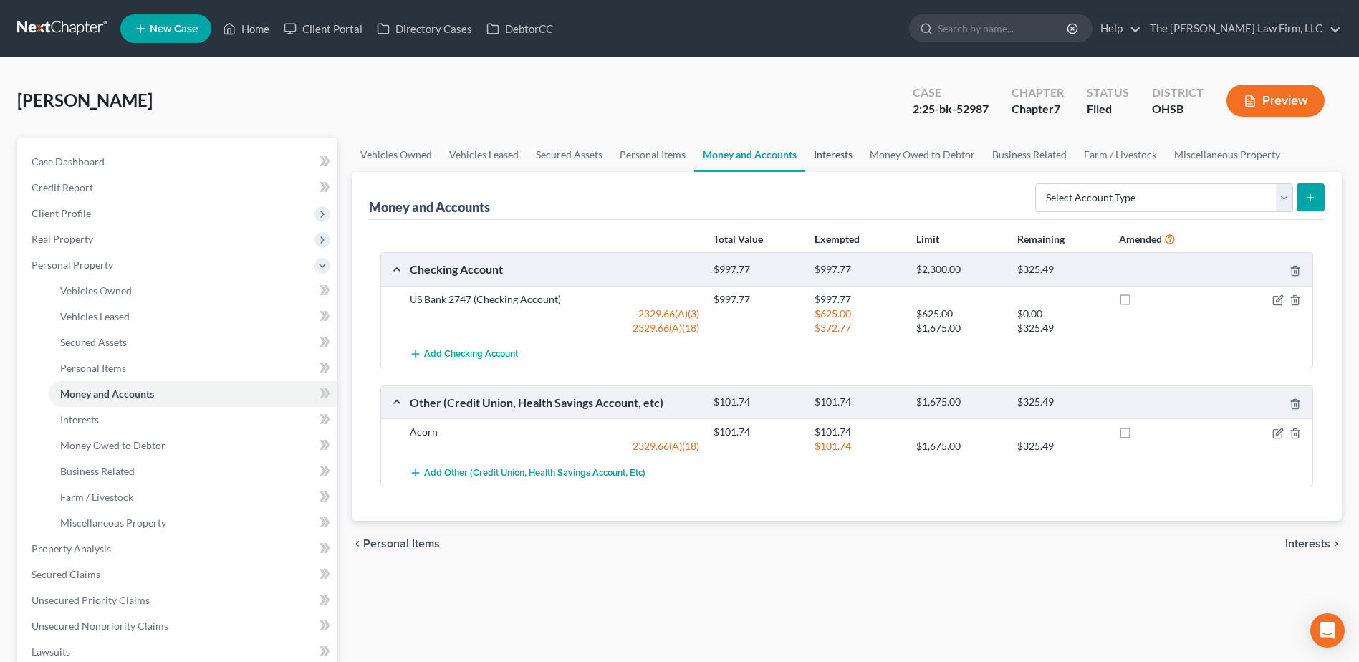
click at [810, 152] on link "Interests" at bounding box center [833, 155] width 56 height 34
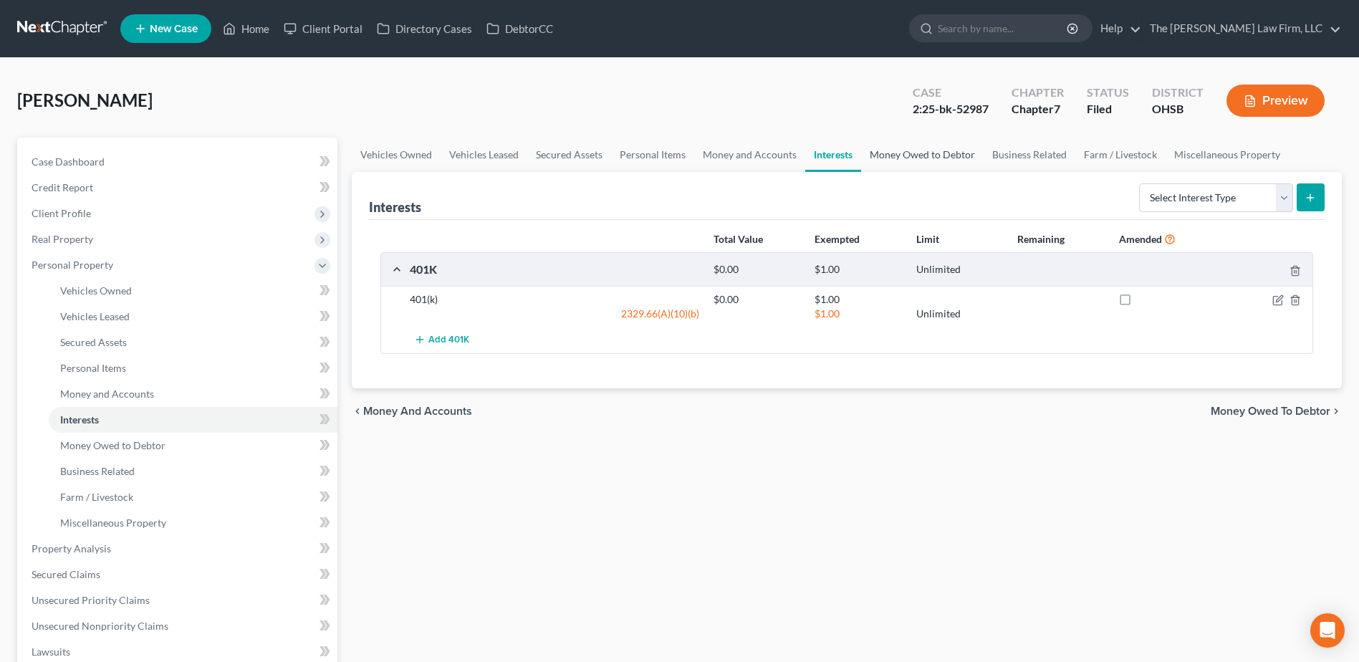
click at [904, 158] on link "Money Owed to Debtor" at bounding box center [922, 155] width 123 height 34
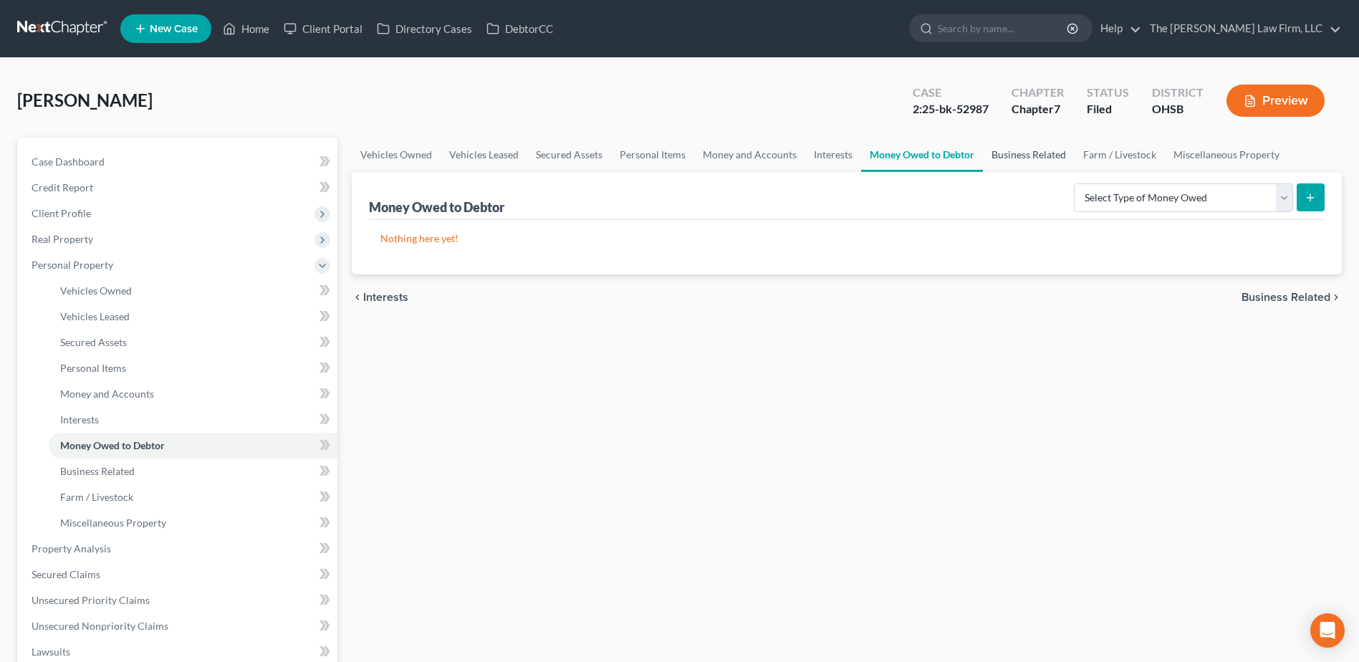
click at [987, 153] on link "Business Related" at bounding box center [1029, 155] width 92 height 34
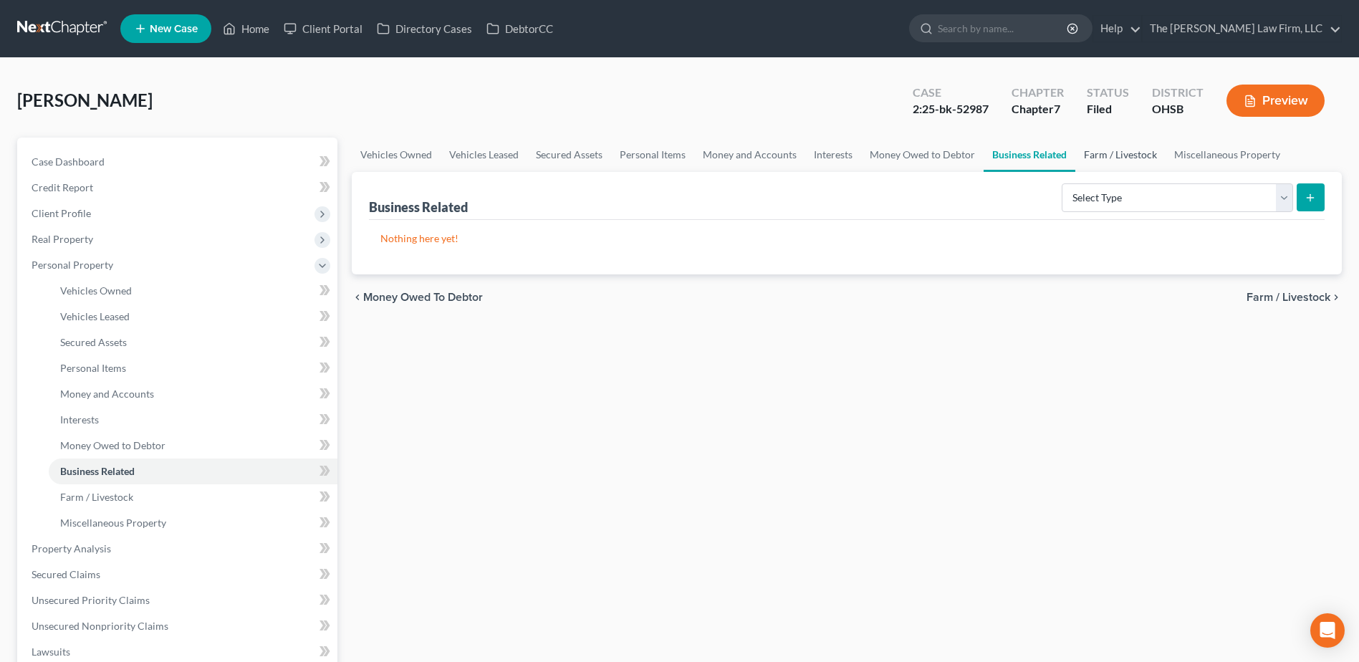
click at [1094, 151] on link "Farm / Livestock" at bounding box center [1120, 155] width 90 height 34
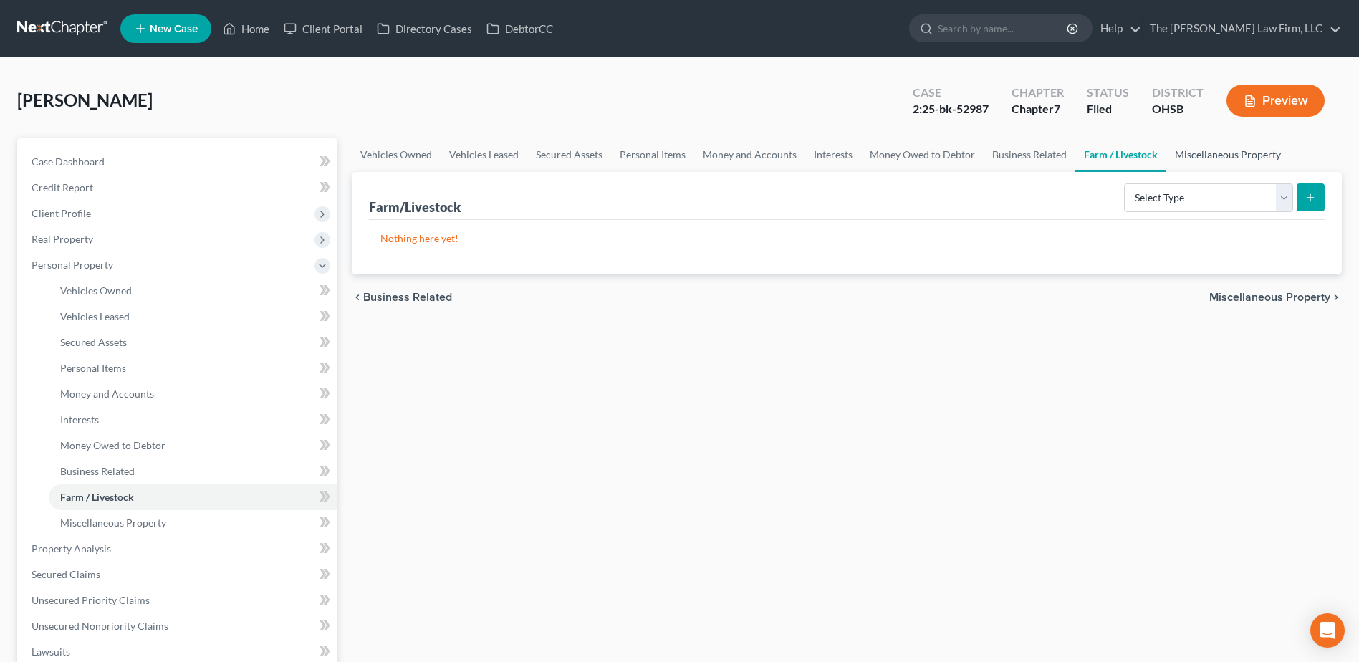
click at [1180, 160] on link "Miscellaneous Property" at bounding box center [1227, 155] width 123 height 34
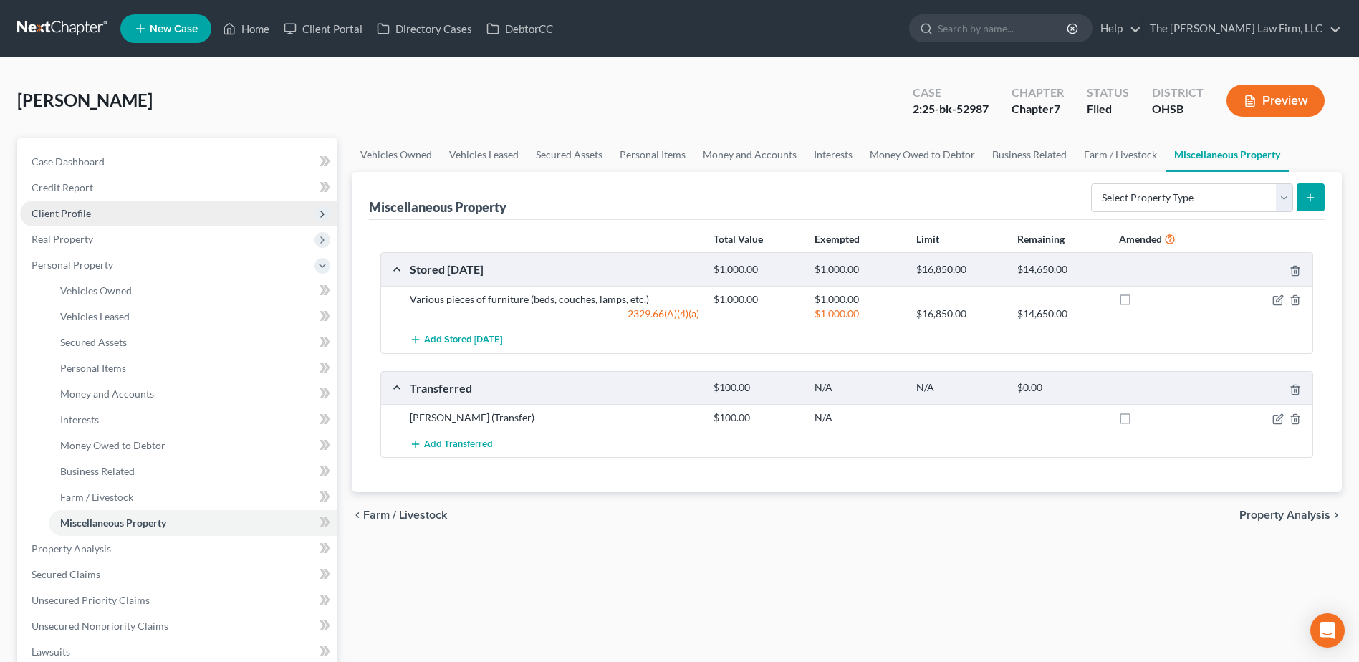
click at [102, 211] on span "Client Profile" at bounding box center [178, 214] width 317 height 26
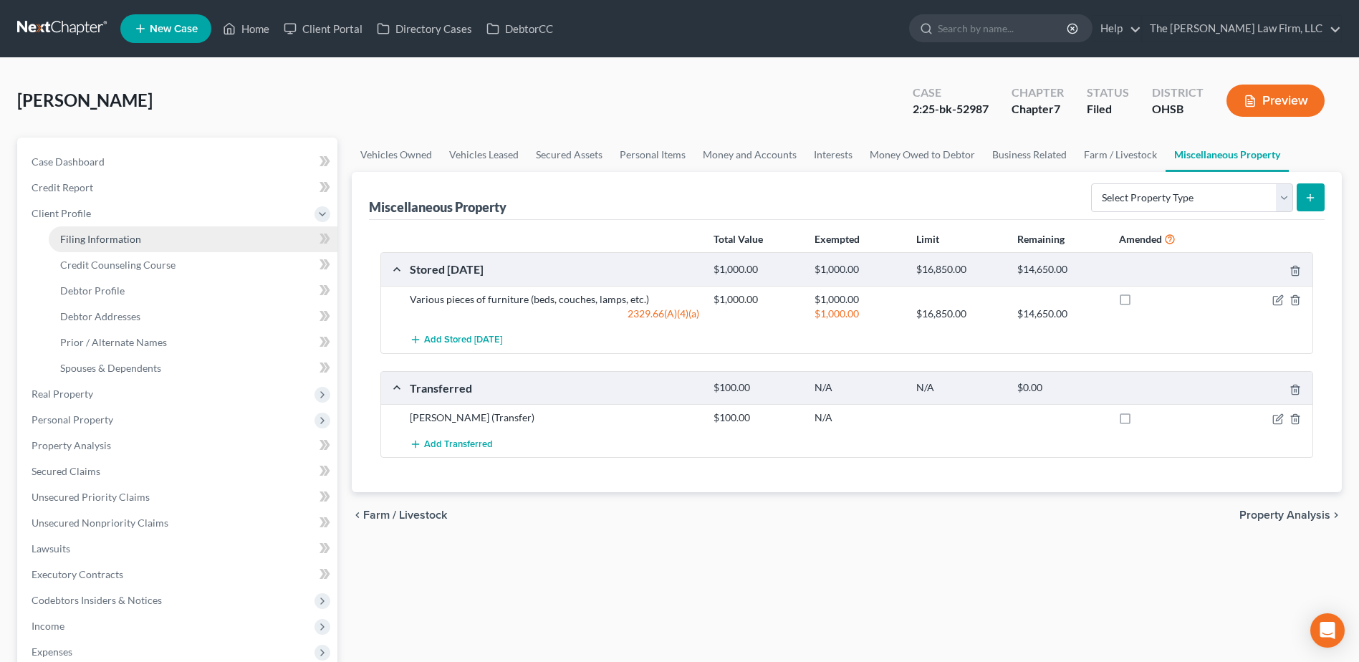
click at [104, 240] on span "Filing Information" at bounding box center [100, 239] width 81 height 12
select select "1"
select select "0"
select select "62"
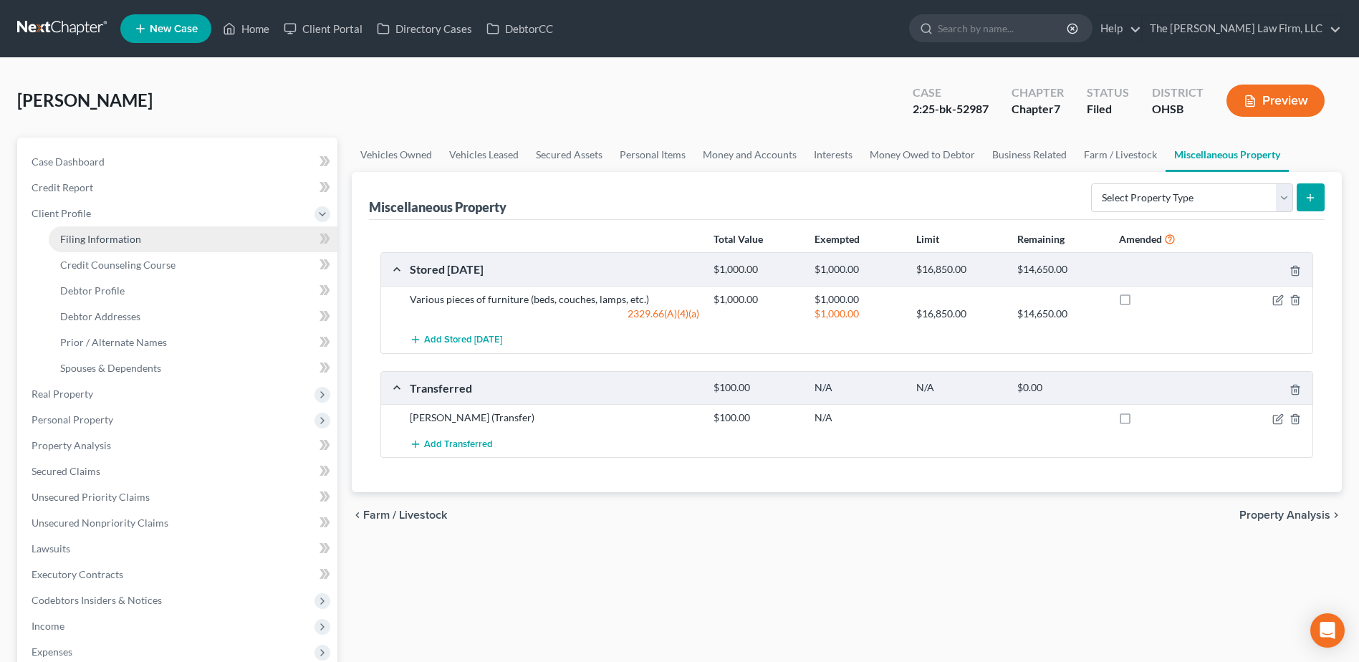
select select "0"
select select "36"
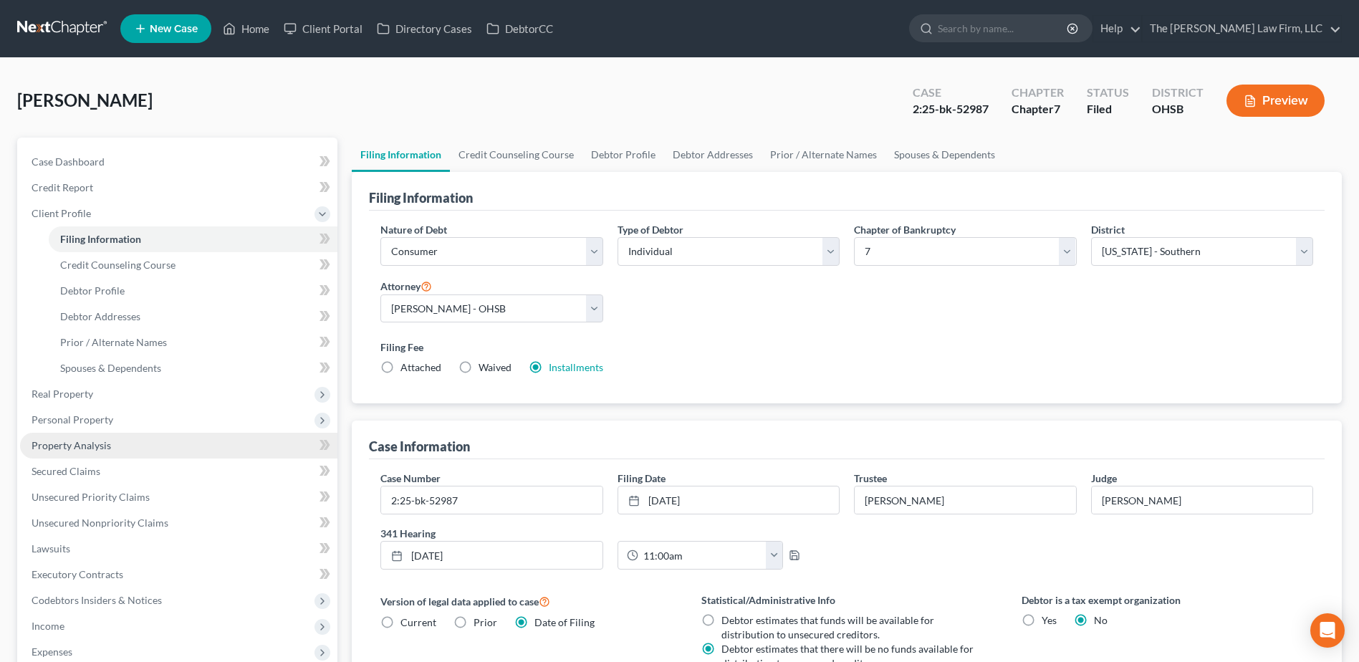
click at [91, 445] on span "Property Analysis" at bounding box center [72, 445] width 80 height 12
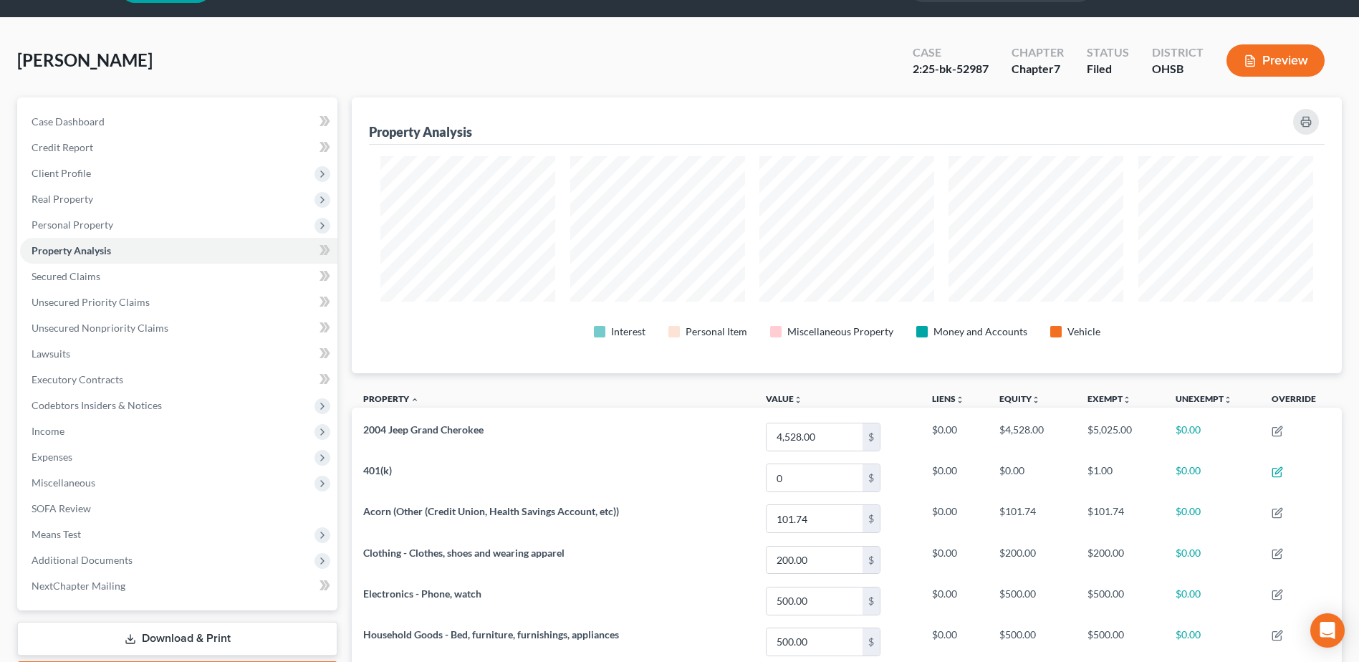
scroll to position [304, 0]
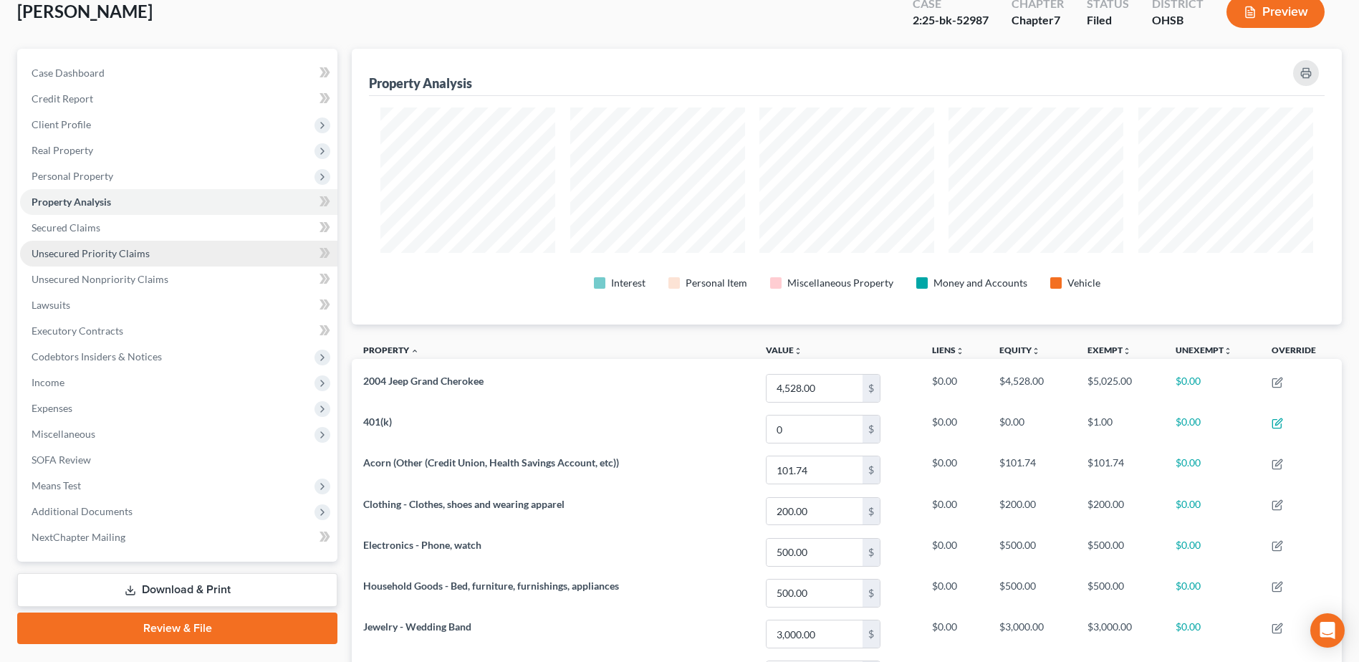
click at [138, 251] on span "Unsecured Priority Claims" at bounding box center [91, 253] width 118 height 12
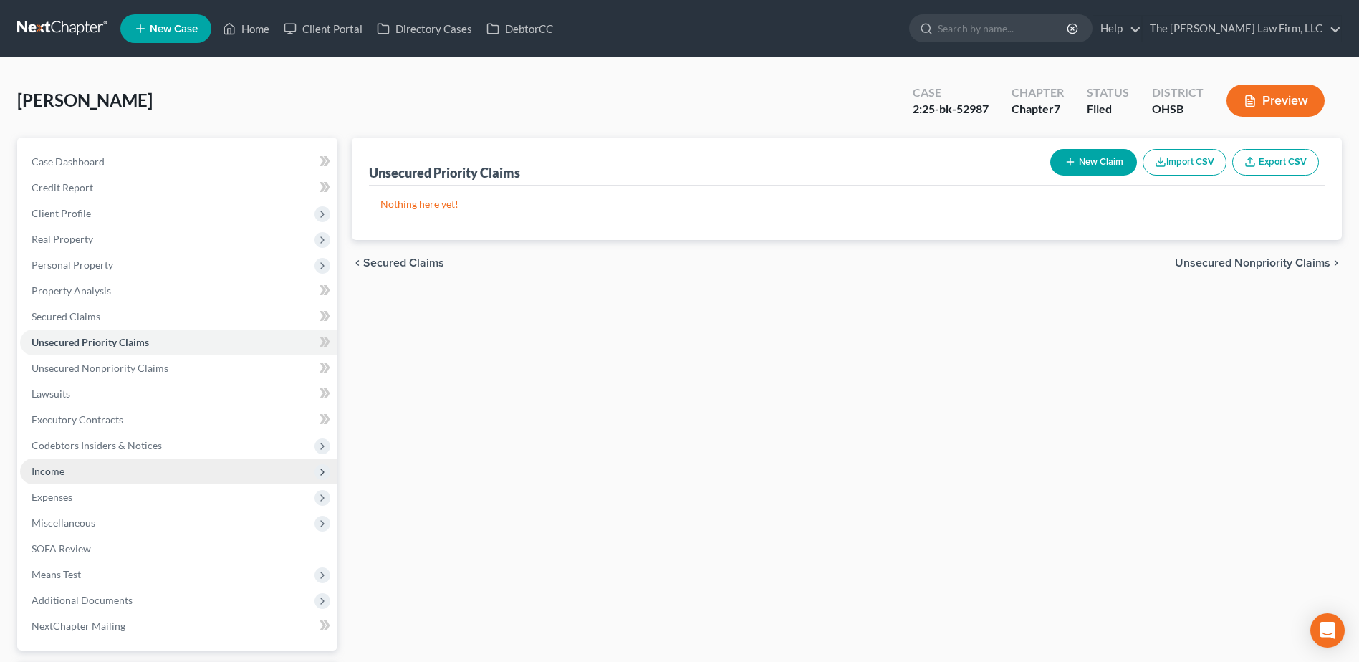
click at [87, 460] on span "Income" at bounding box center [178, 472] width 317 height 26
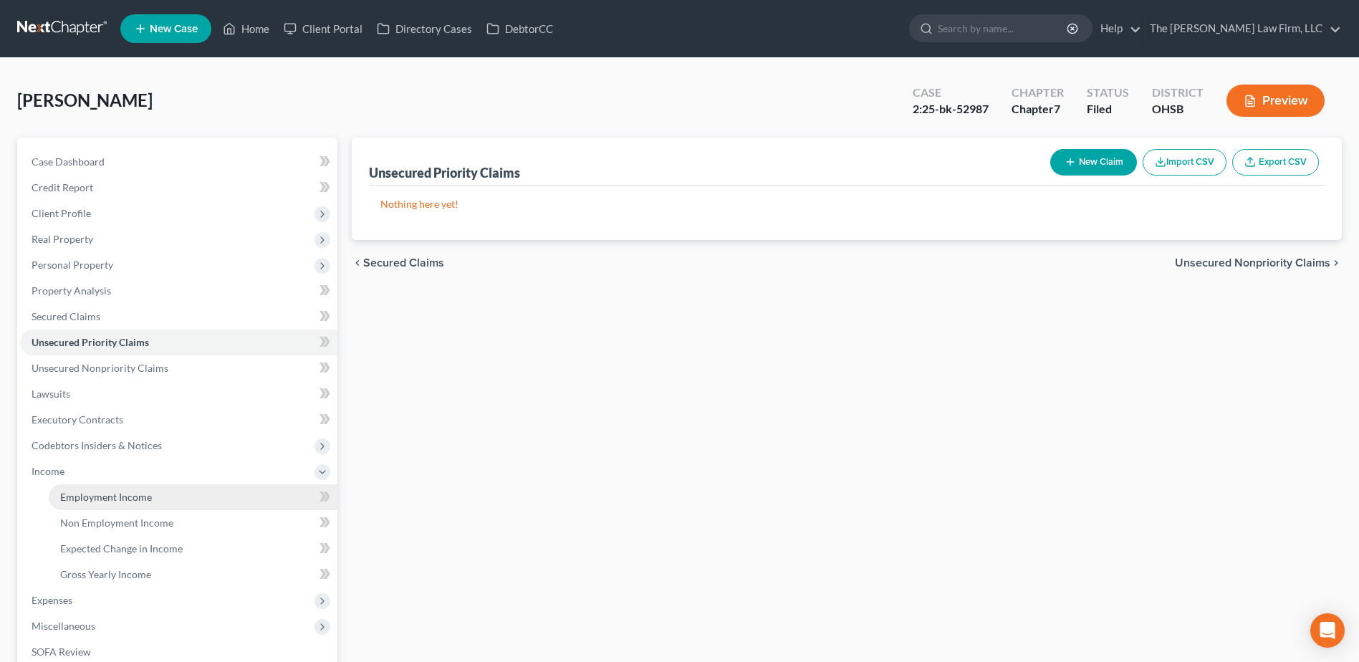
click at [105, 493] on span "Employment Income" at bounding box center [106, 497] width 92 height 12
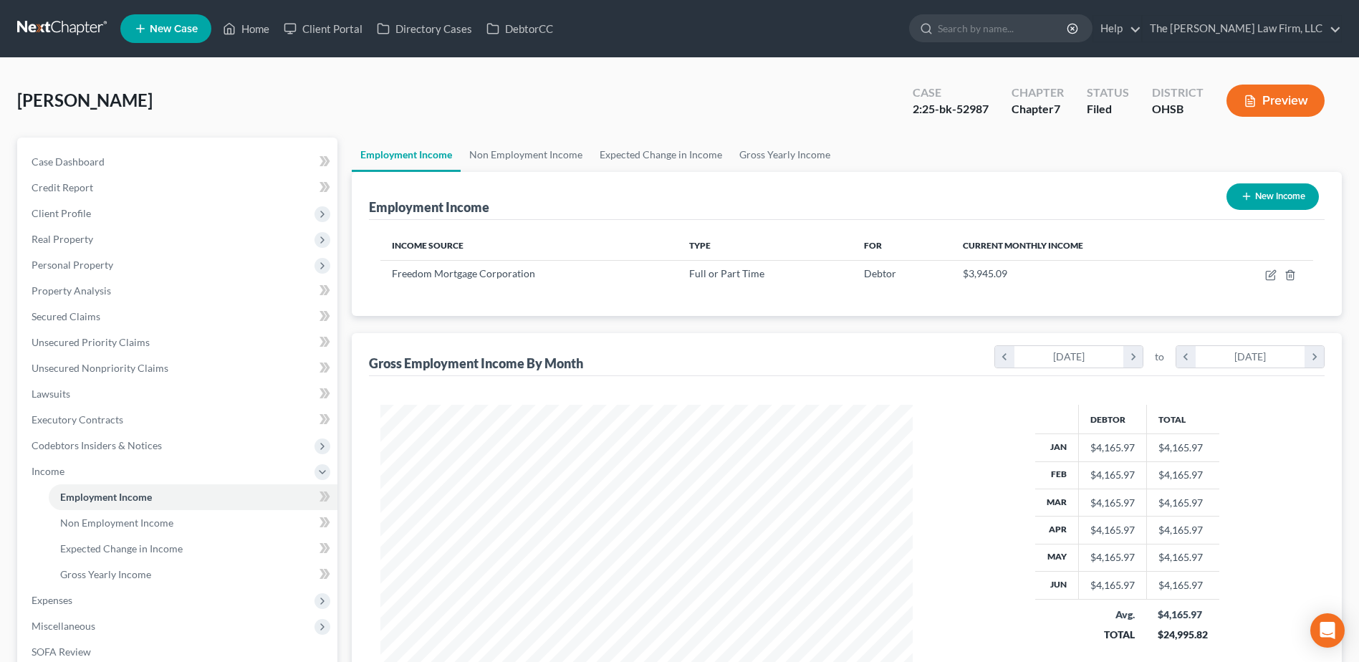
scroll to position [266, 560]
click at [536, 148] on link "Non Employment Income" at bounding box center [526, 155] width 130 height 34
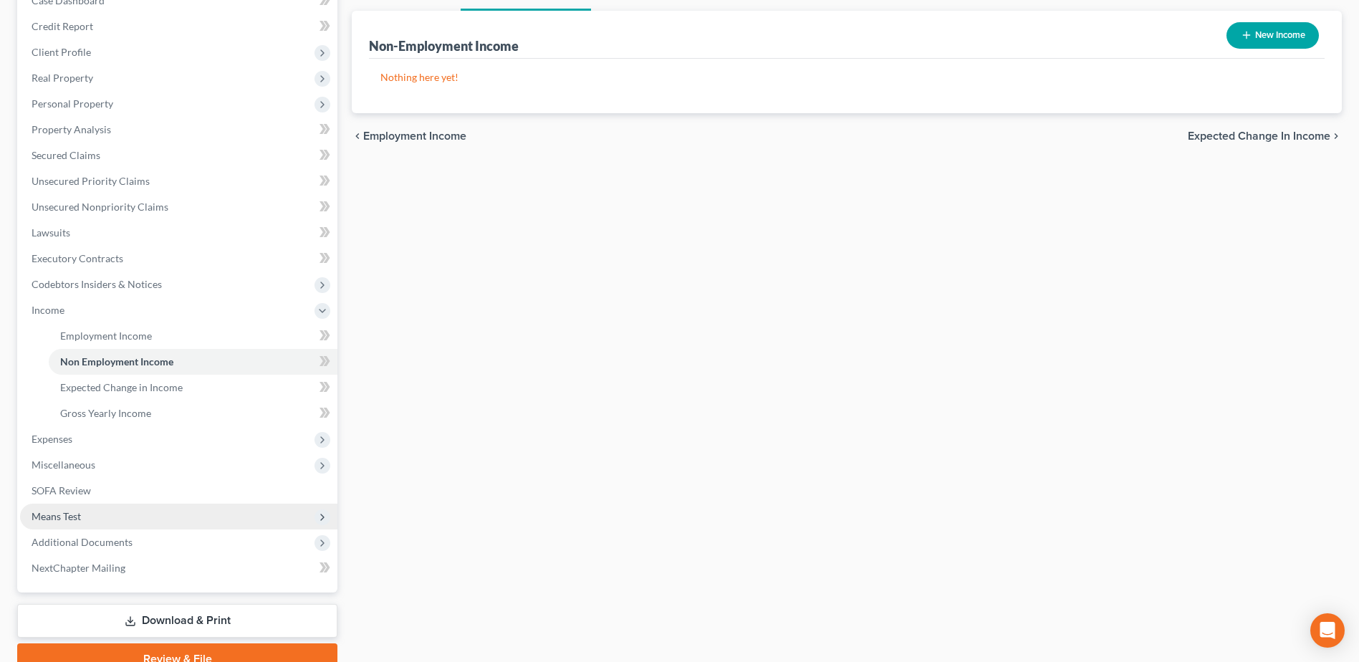
scroll to position [229, 0]
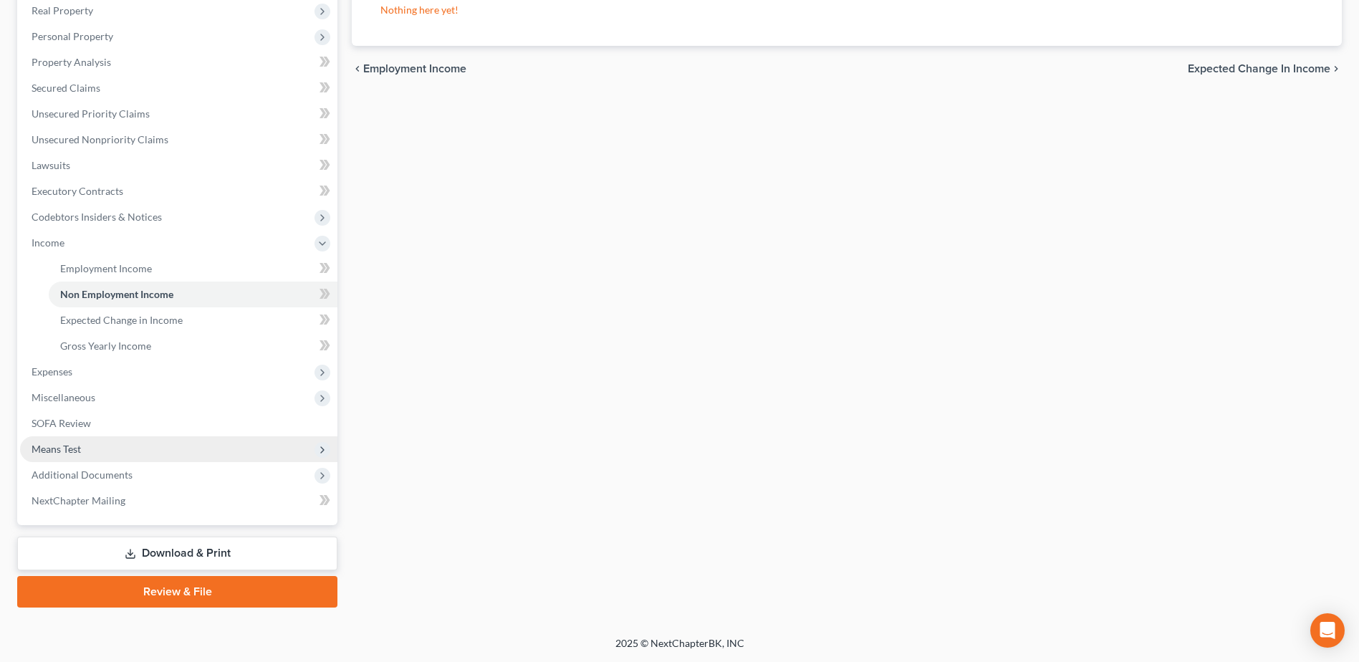
click at [56, 446] on span "Means Test" at bounding box center [56, 449] width 49 height 12
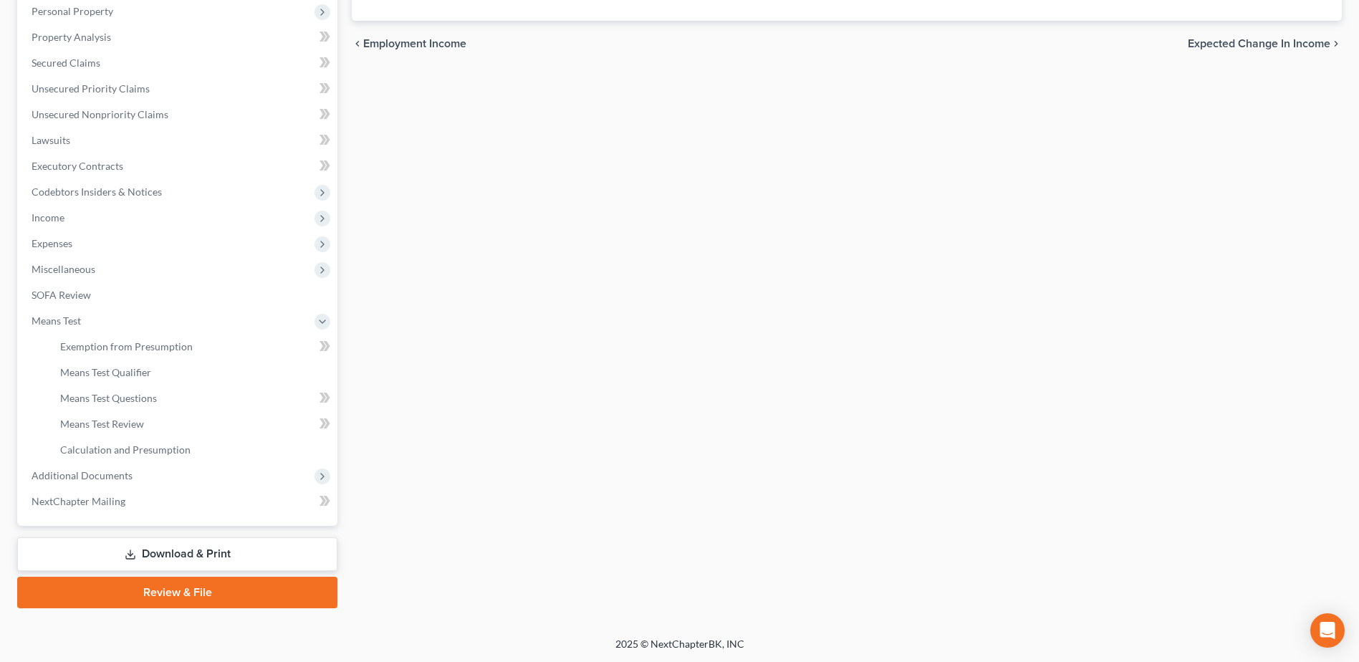
scroll to position [254, 0]
click at [102, 472] on span "Additional Documents" at bounding box center [82, 475] width 101 height 12
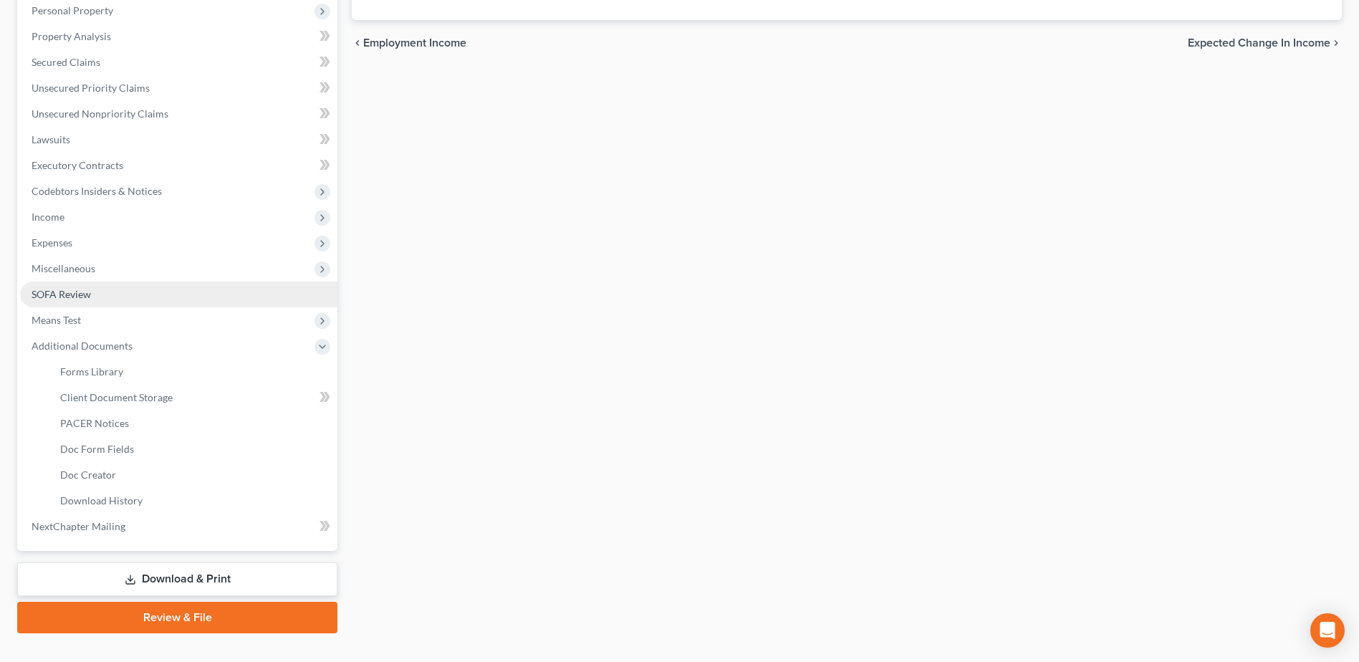
click at [77, 301] on link "SOFA Review" at bounding box center [178, 295] width 317 height 26
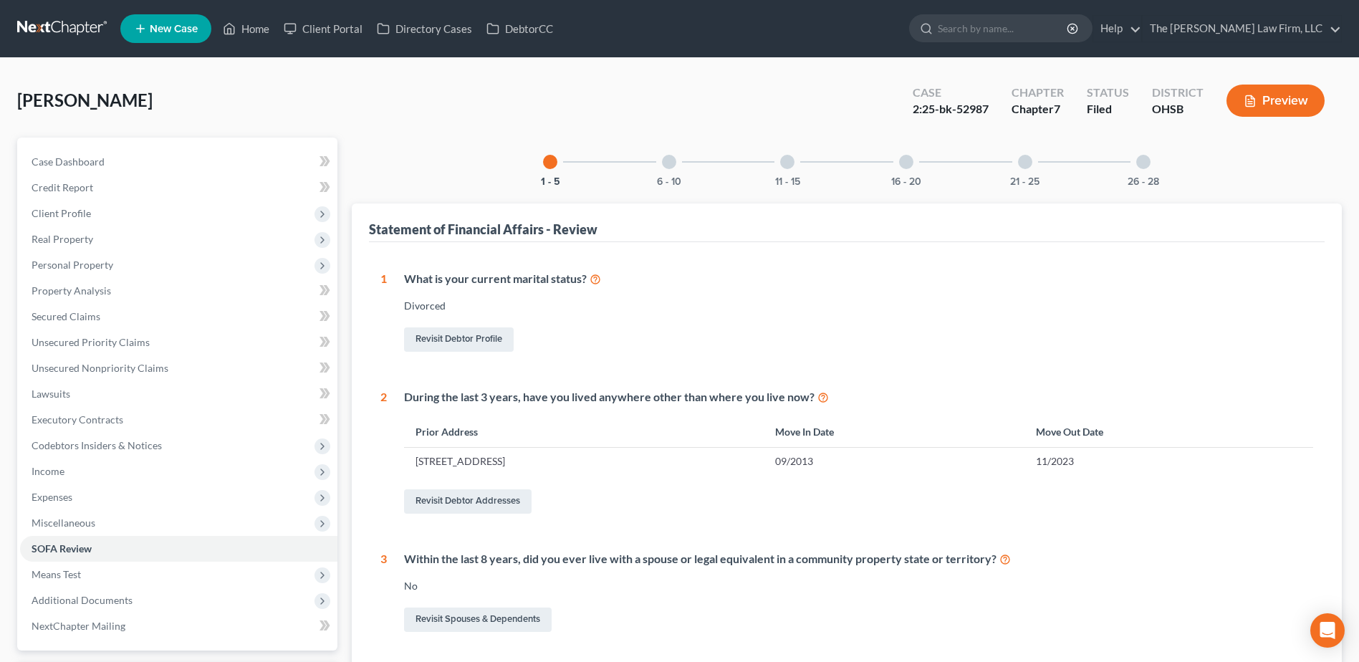
click at [685, 181] on div "6 - 10" at bounding box center [669, 162] width 49 height 49
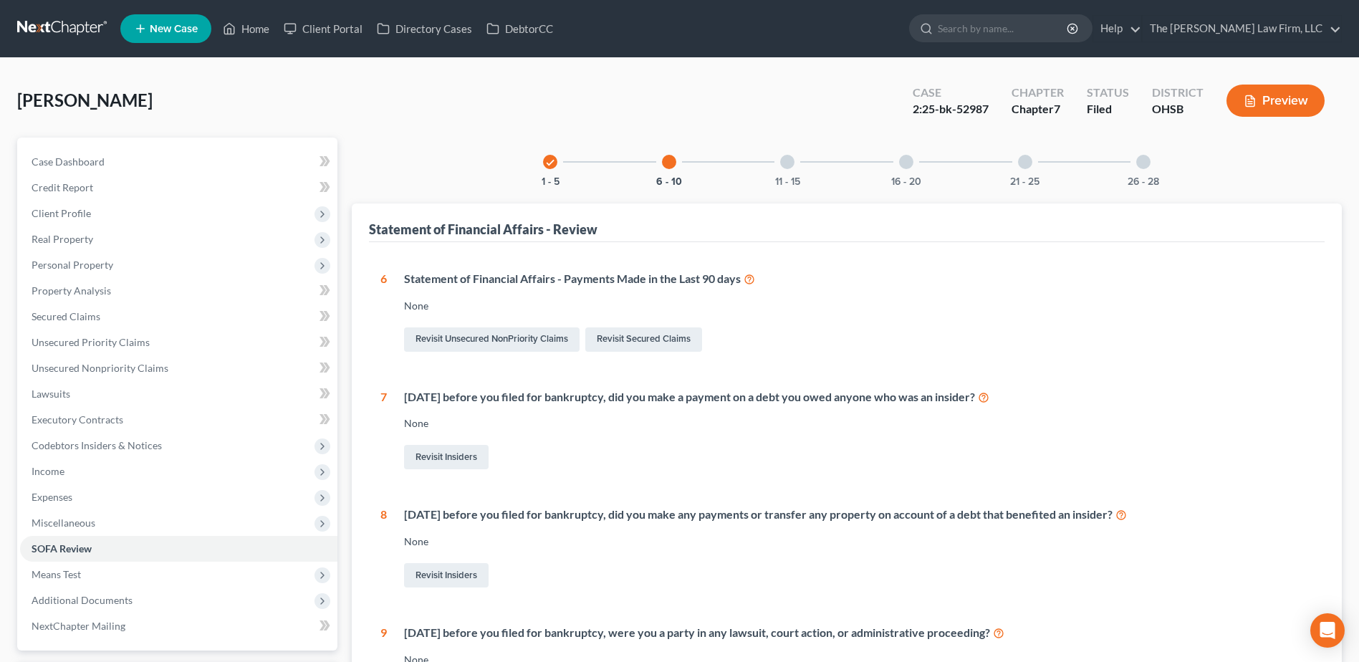
click at [784, 169] on div "11 - 15" at bounding box center [787, 162] width 49 height 49
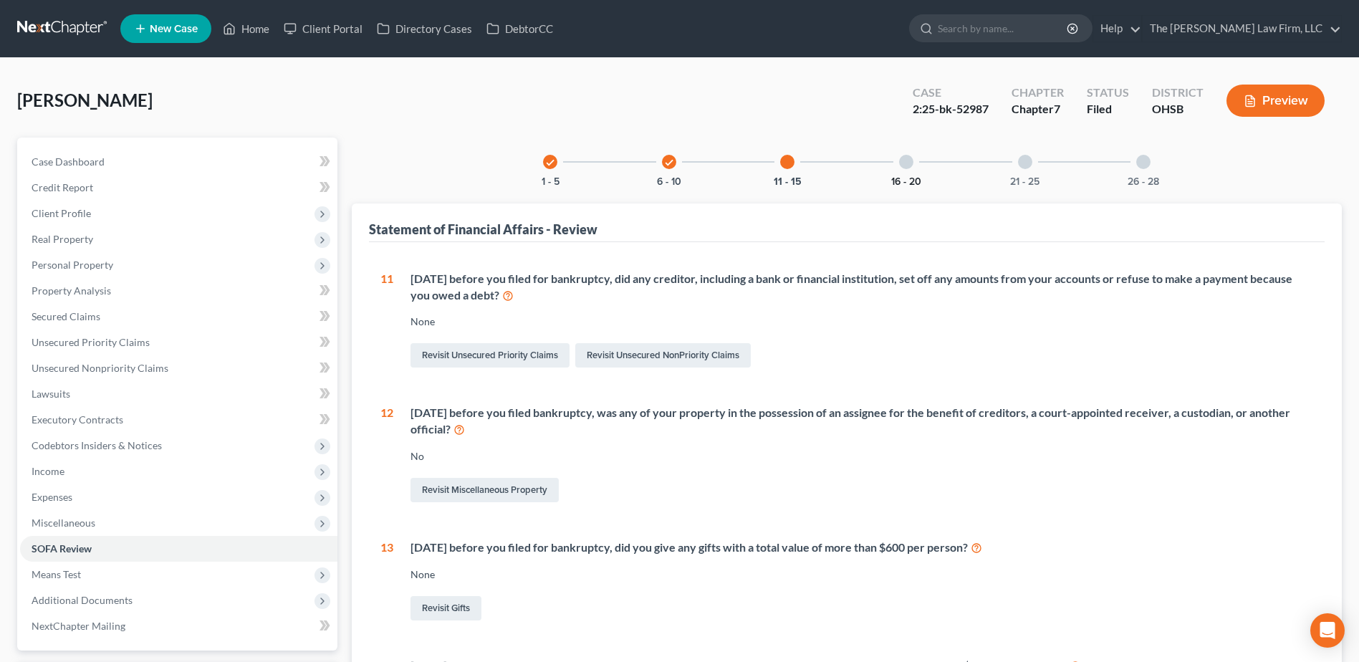
click at [921, 183] on button "16 - 20" at bounding box center [906, 182] width 30 height 10
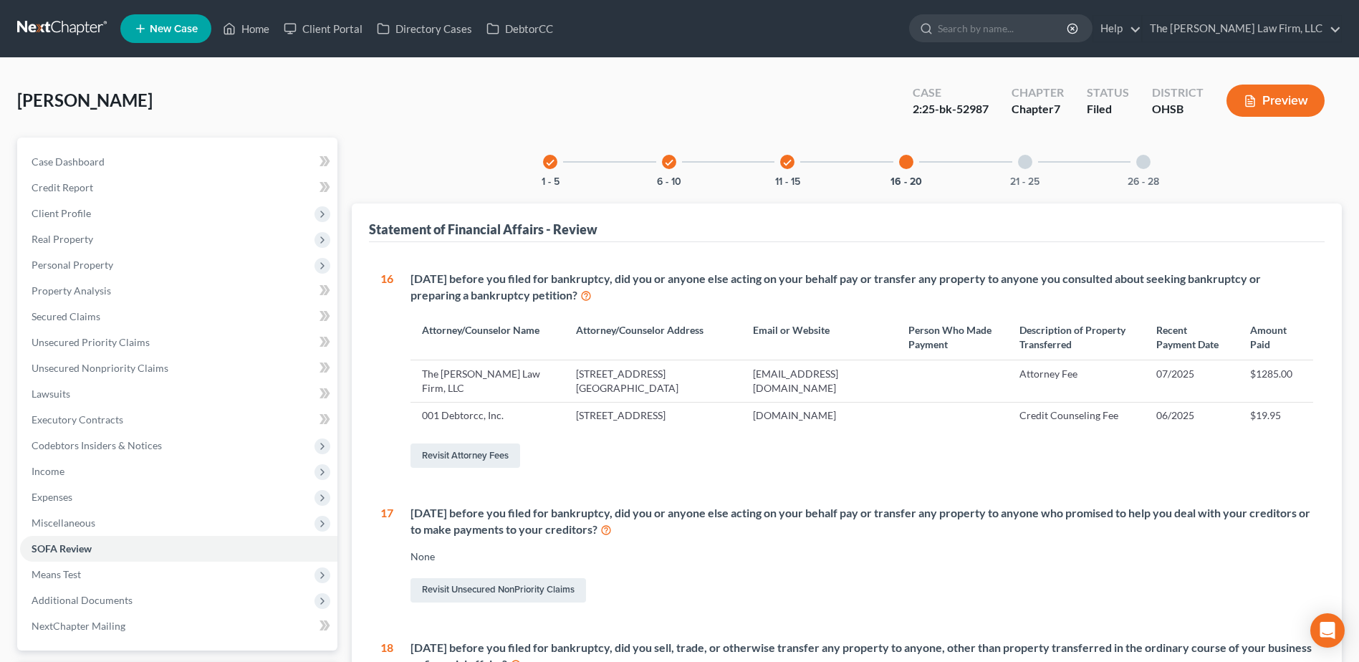
click at [1025, 172] on div "21 - 25" at bounding box center [1025, 162] width 49 height 49
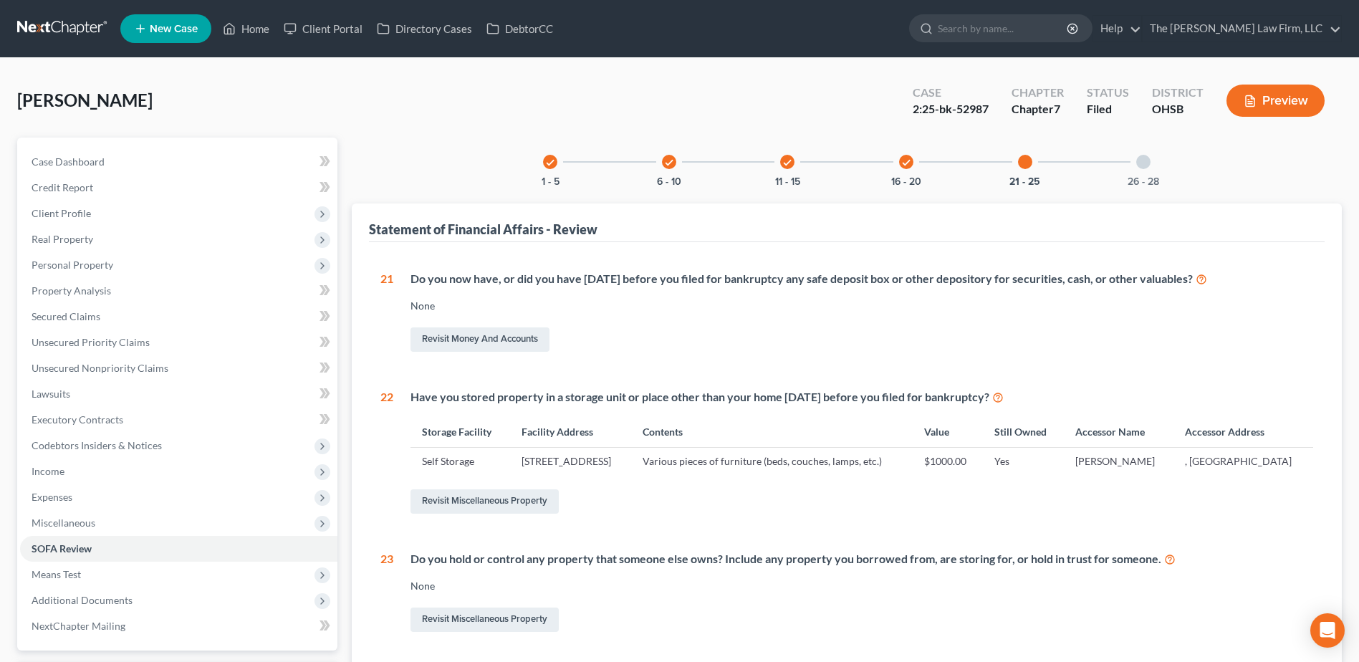
click at [1143, 162] on div at bounding box center [1143, 162] width 14 height 14
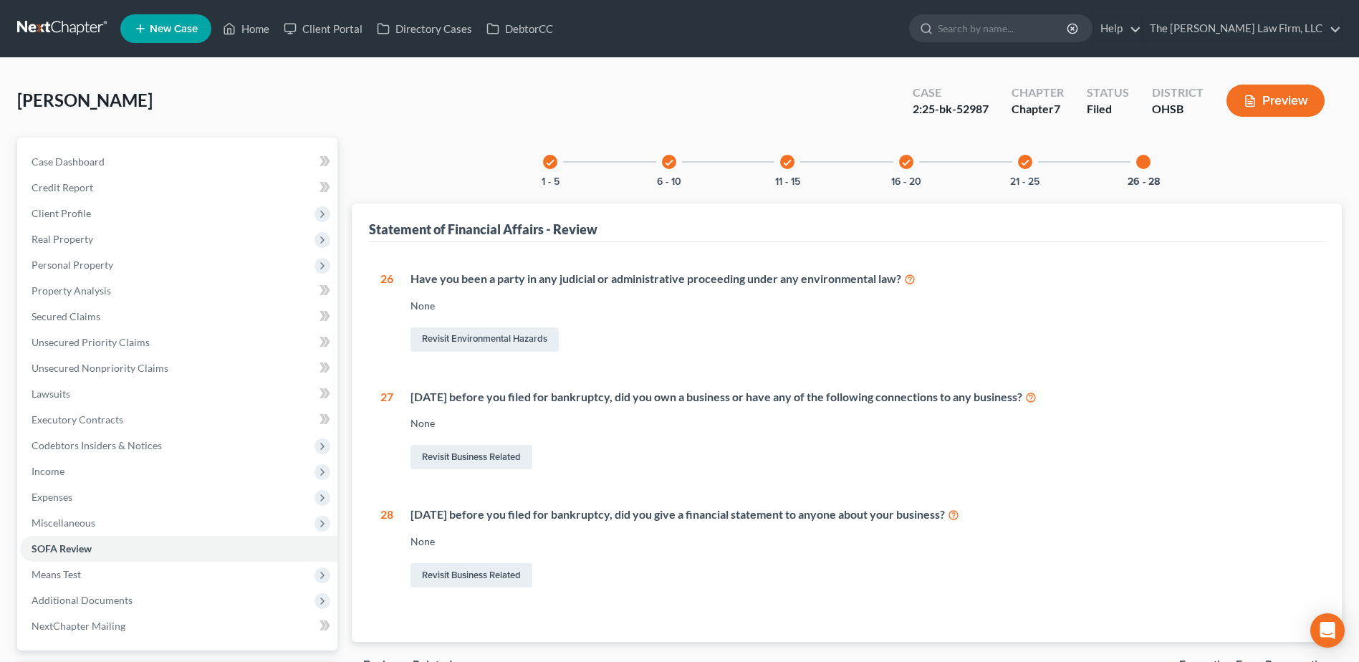
click at [39, 29] on link at bounding box center [63, 29] width 92 height 26
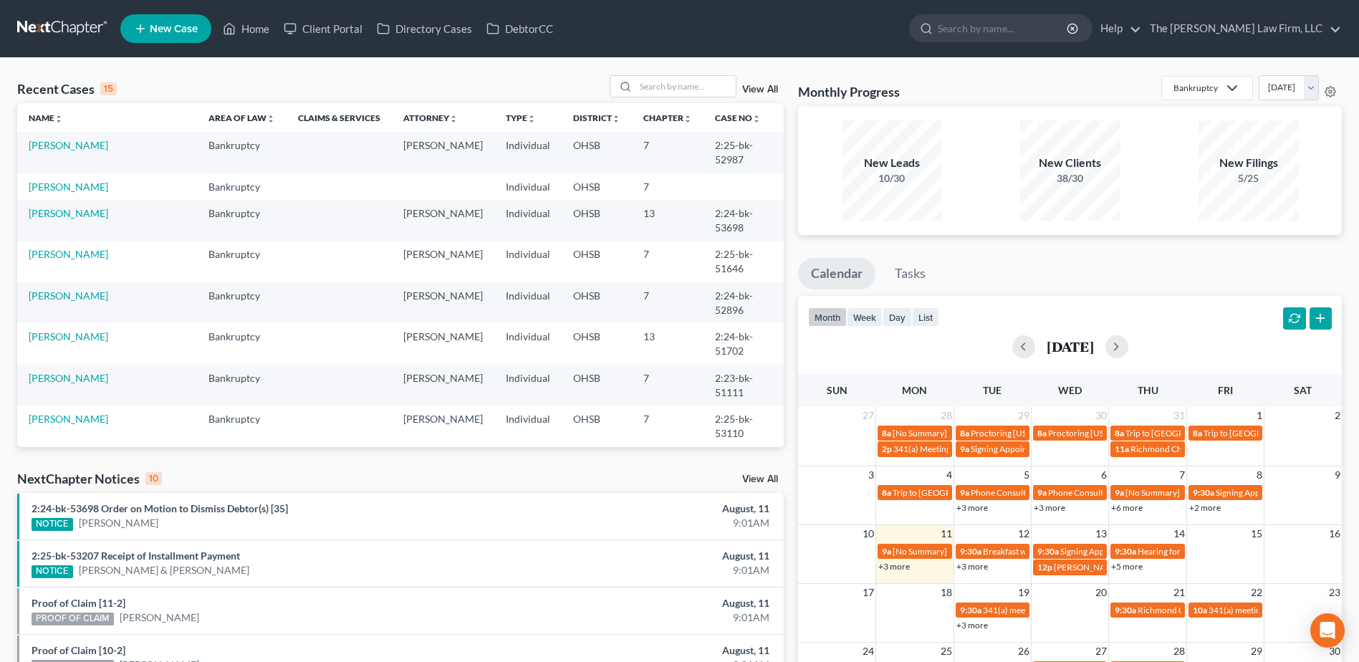
click at [749, 476] on link "View All" at bounding box center [760, 479] width 36 height 10
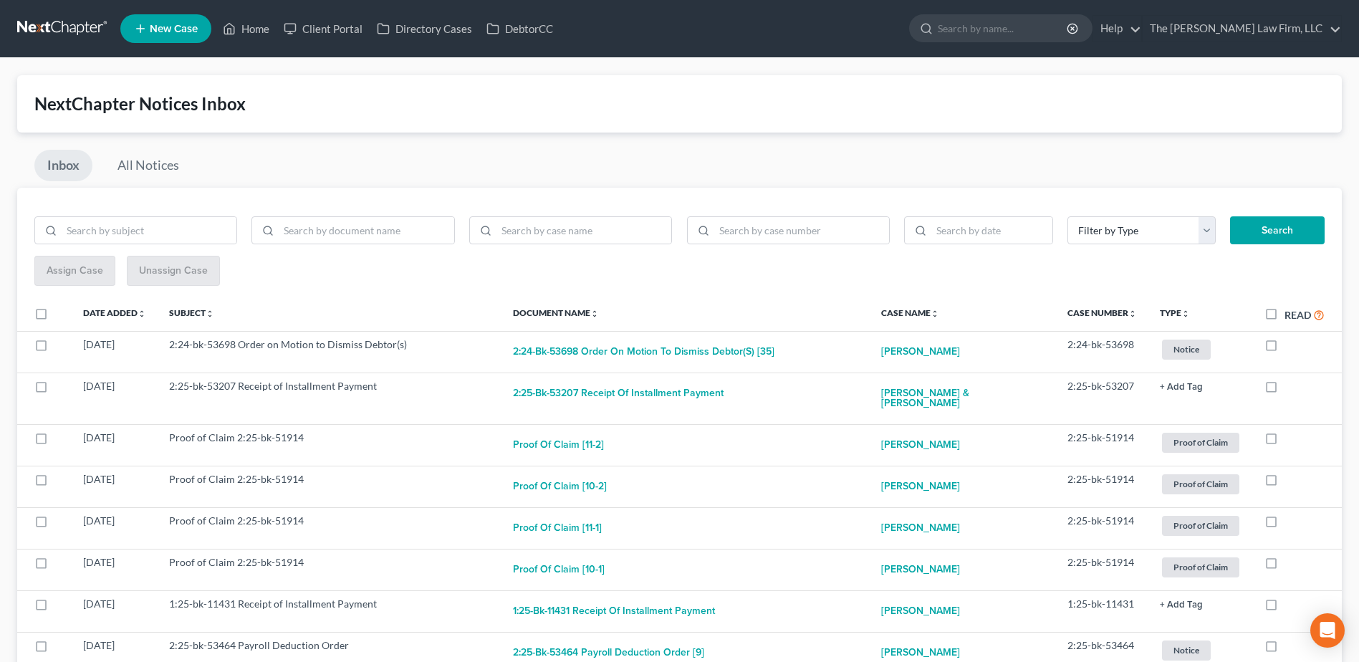
click at [1285, 317] on label "Read" at bounding box center [1305, 315] width 40 height 16
click at [1290, 316] on input "Read" at bounding box center [1294, 311] width 9 height 9
checkbox input "true"
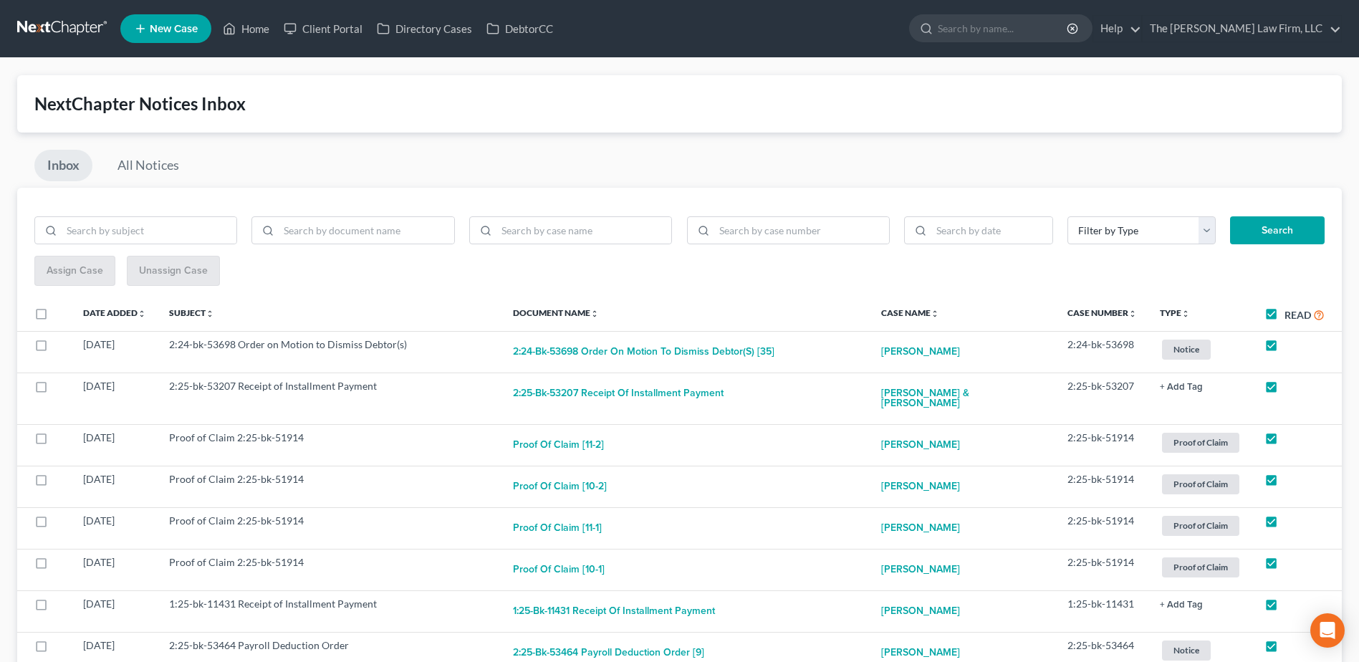
checkbox input "true"
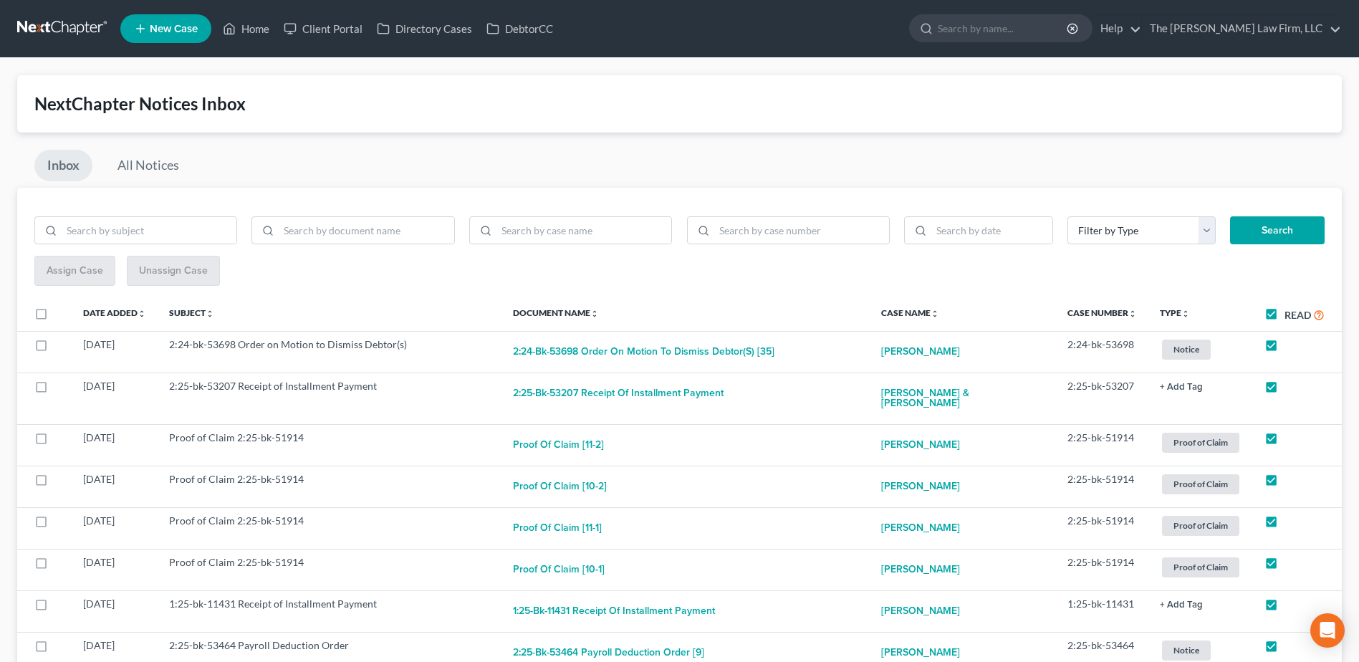
checkbox input "true"
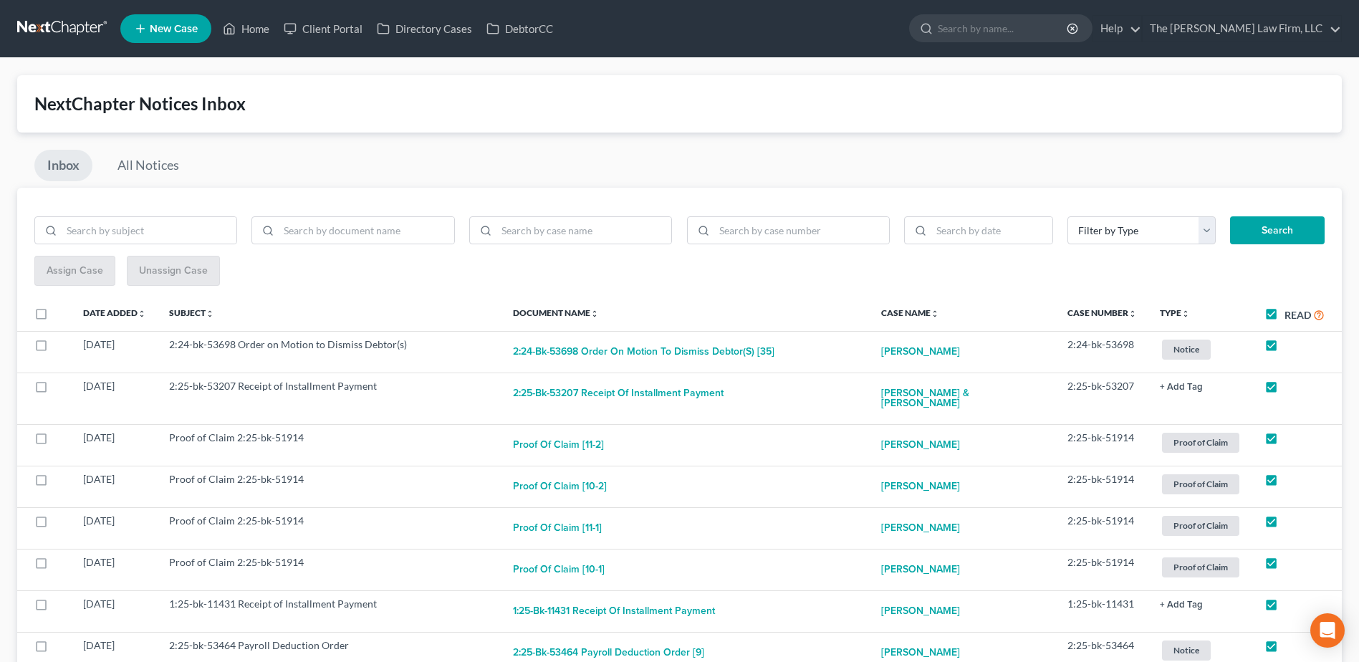
checkbox input "true"
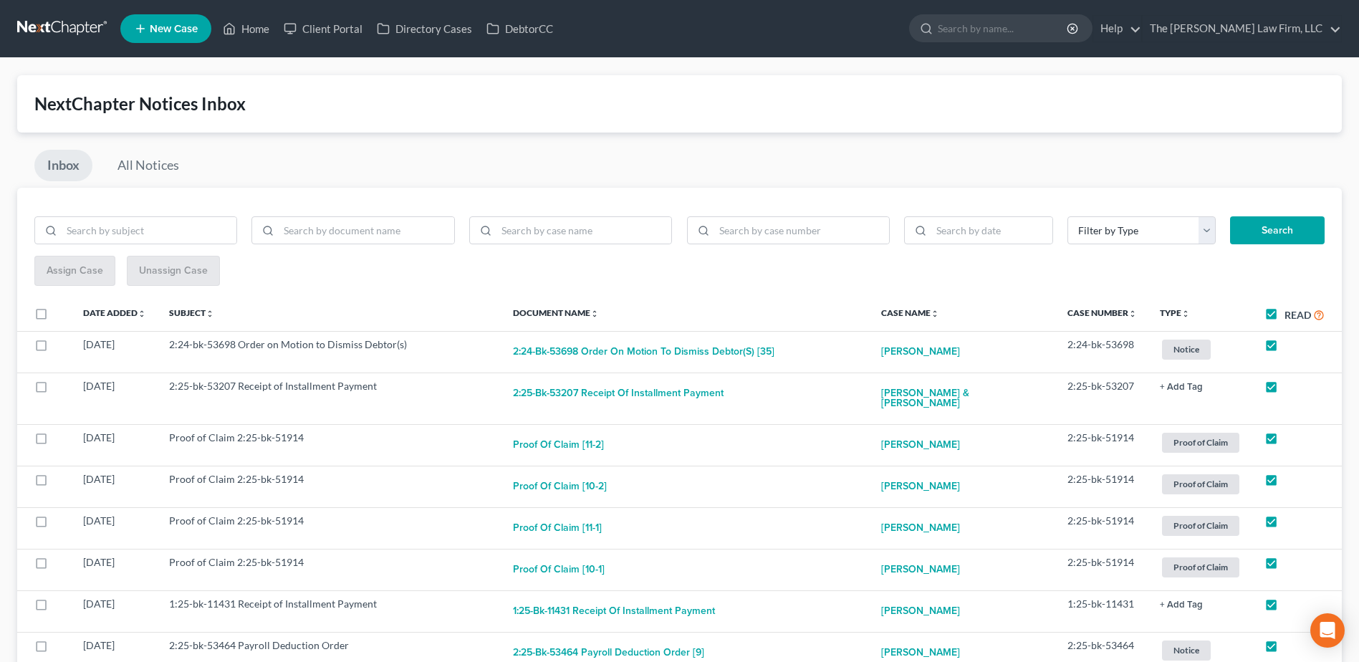
checkbox input "true"
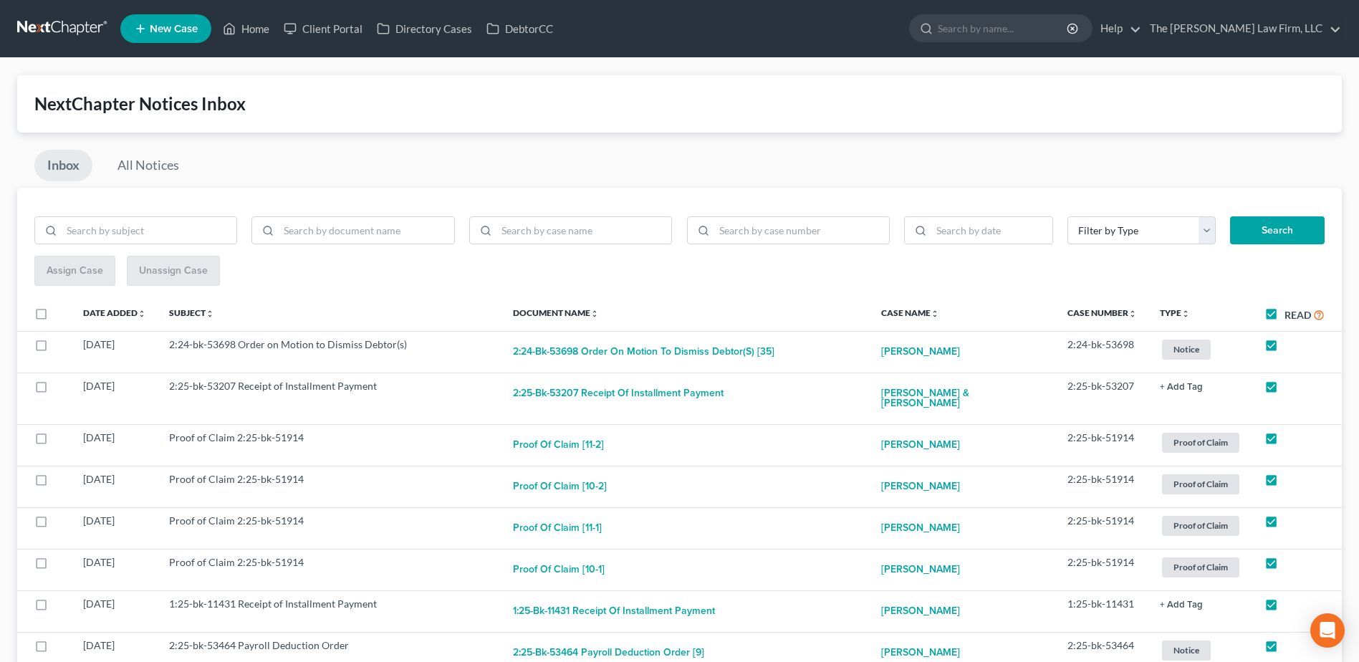
checkbox input "true"
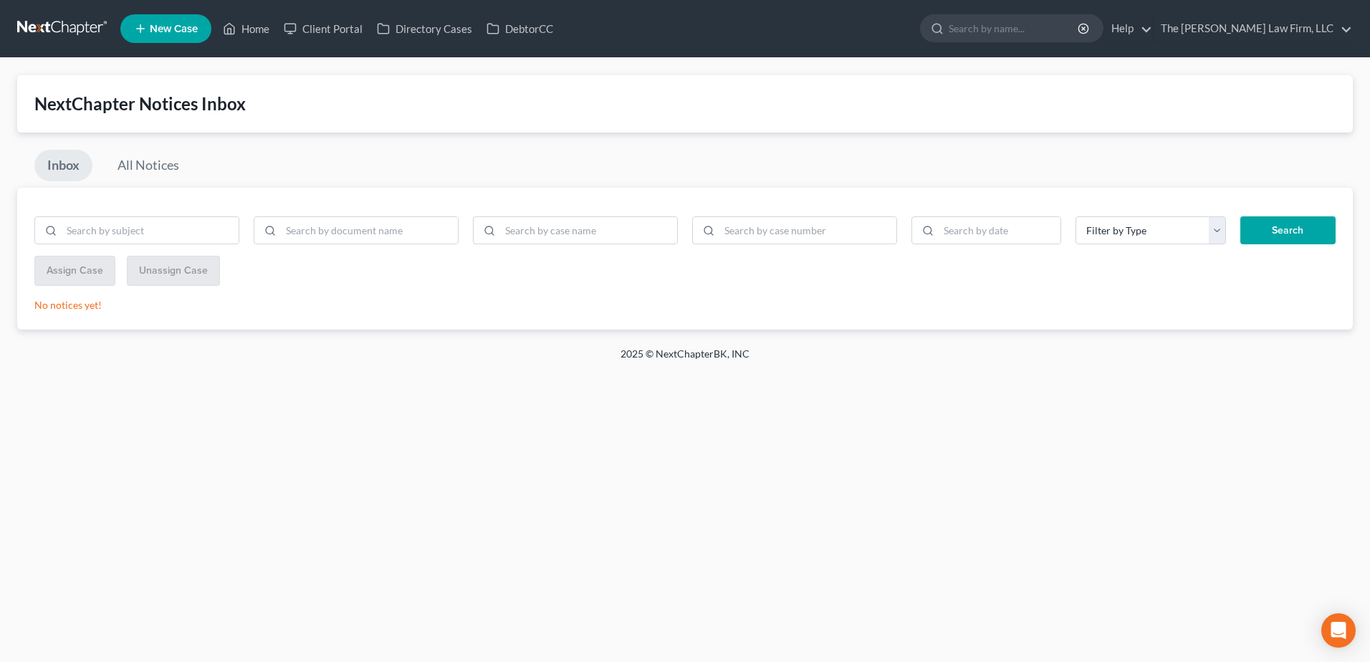
click at [49, 28] on link at bounding box center [63, 29] width 92 height 26
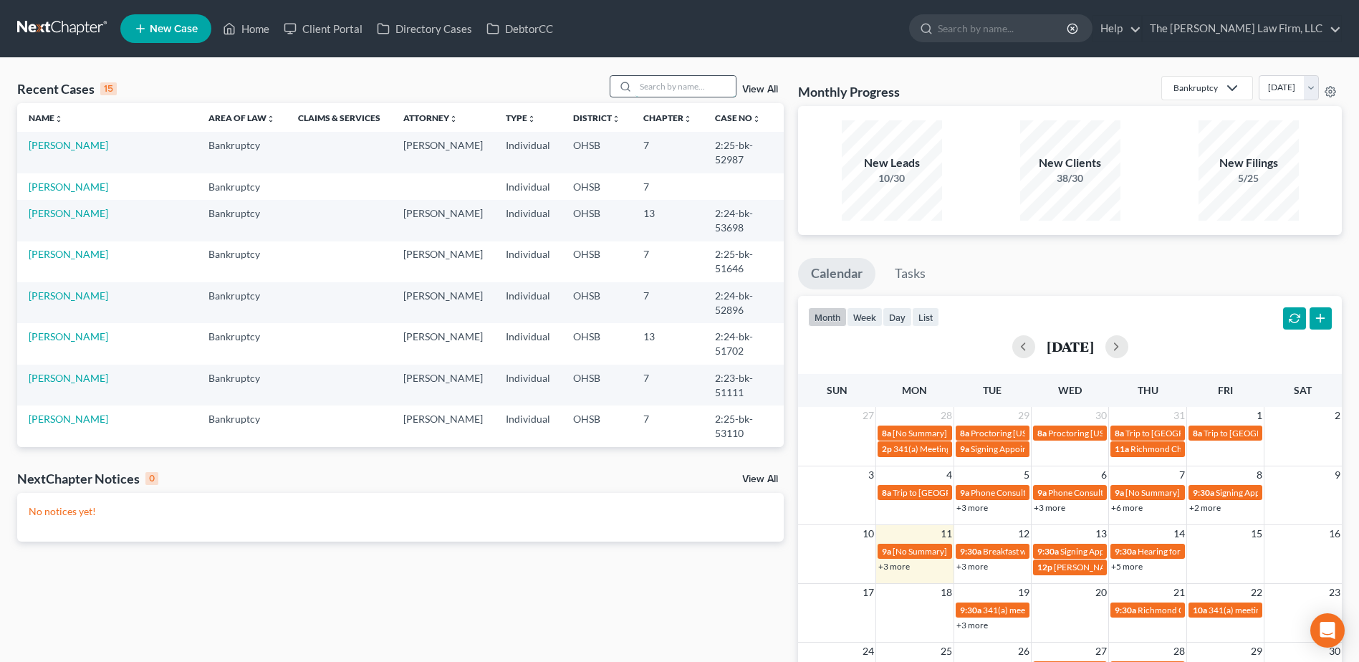
click at [660, 80] on input "search" at bounding box center [685, 86] width 100 height 21
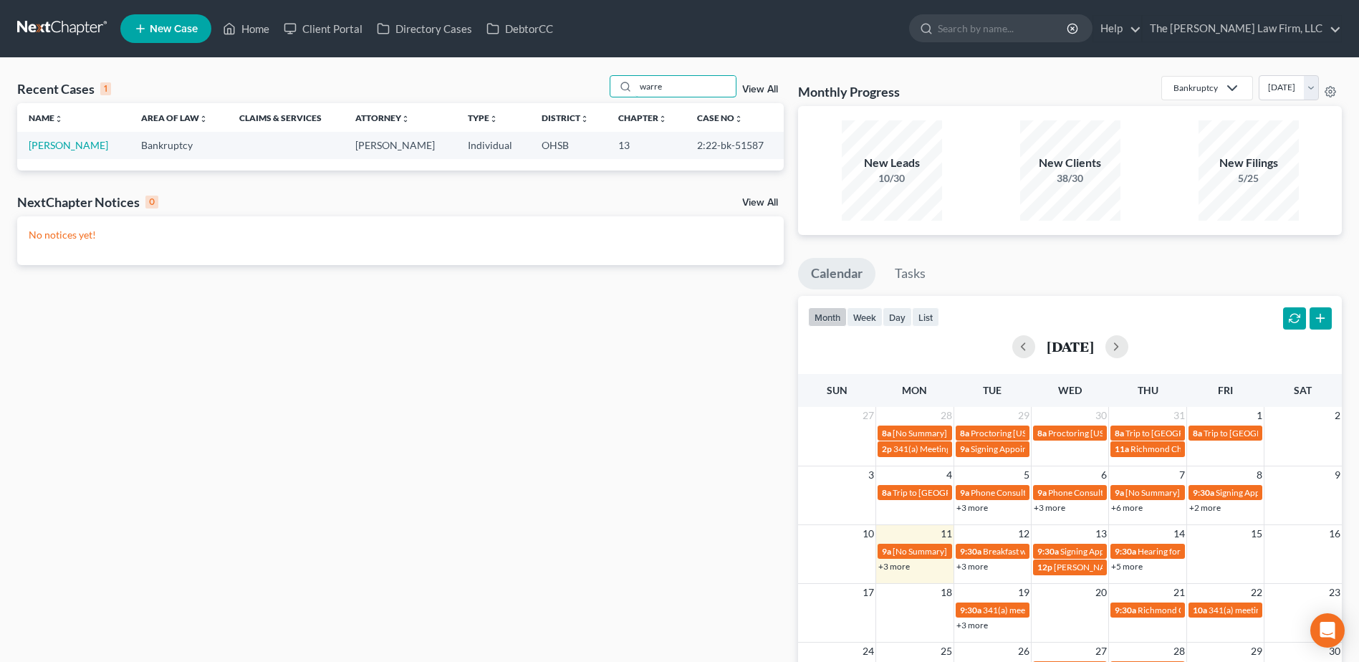
type input "warre"
click at [64, 148] on link "[PERSON_NAME]" at bounding box center [69, 145] width 80 height 12
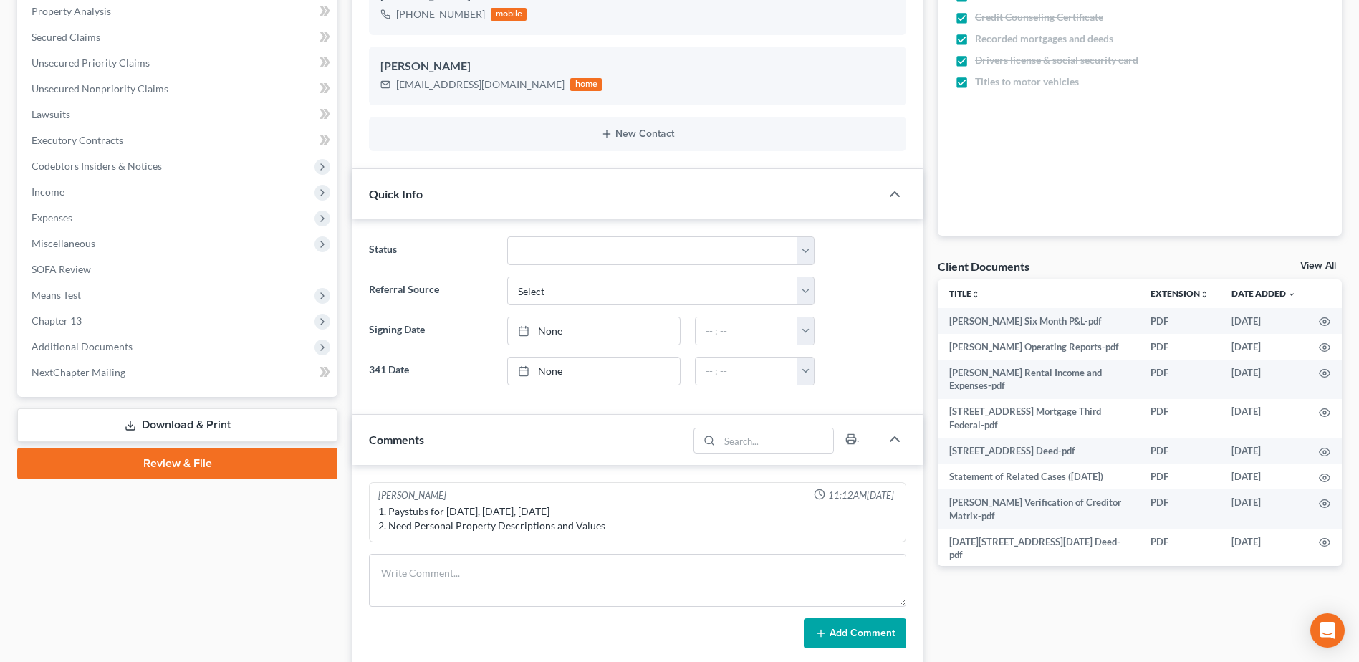
scroll to position [287, 0]
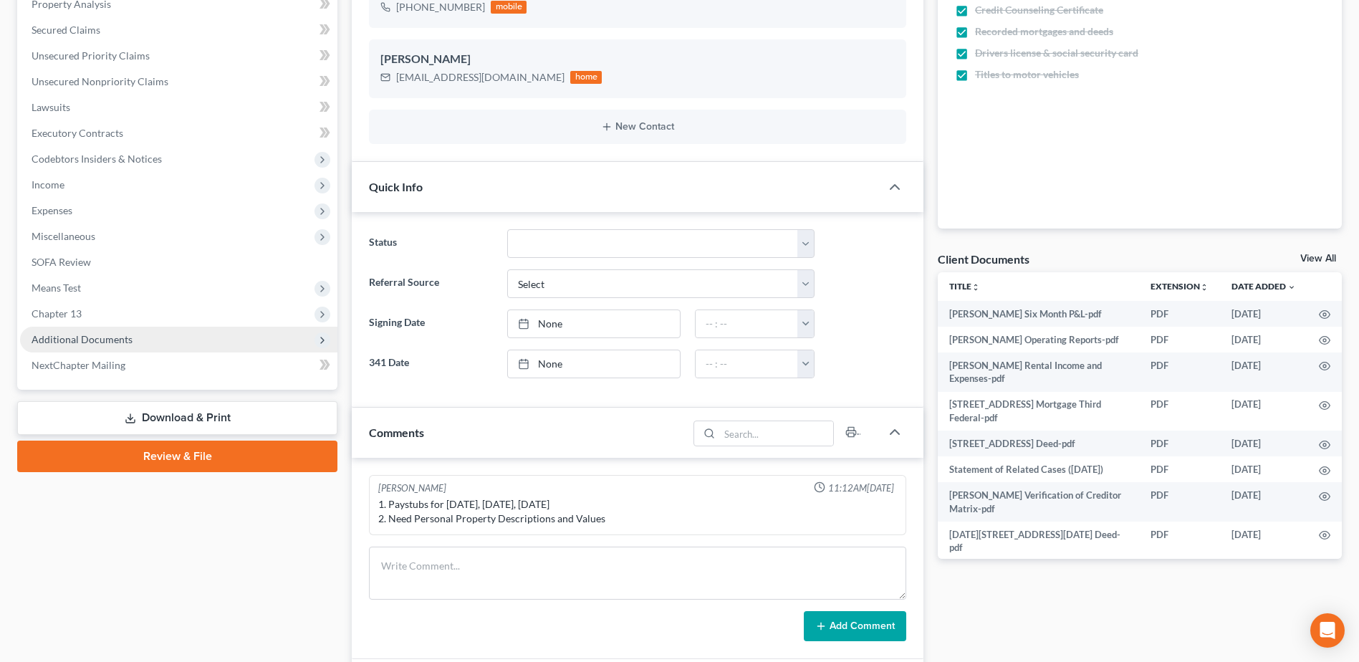
click at [77, 335] on span "Additional Documents" at bounding box center [82, 339] width 101 height 12
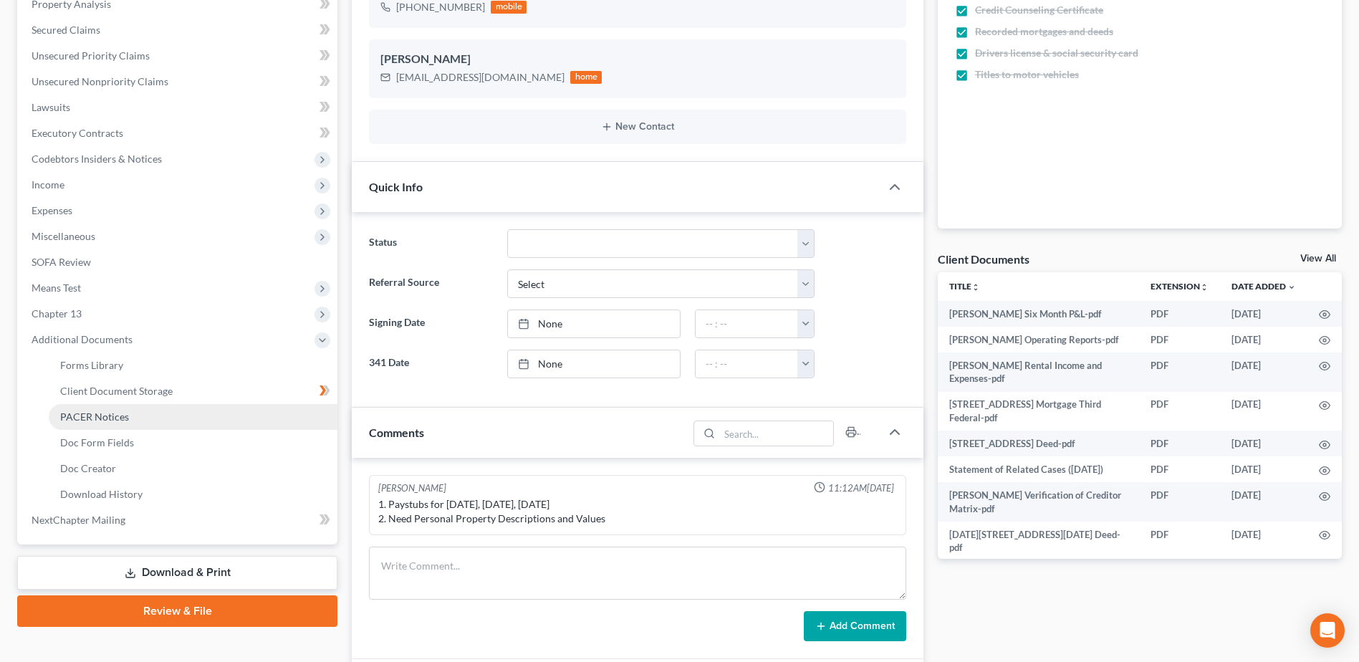
click at [90, 414] on span "PACER Notices" at bounding box center [94, 417] width 69 height 12
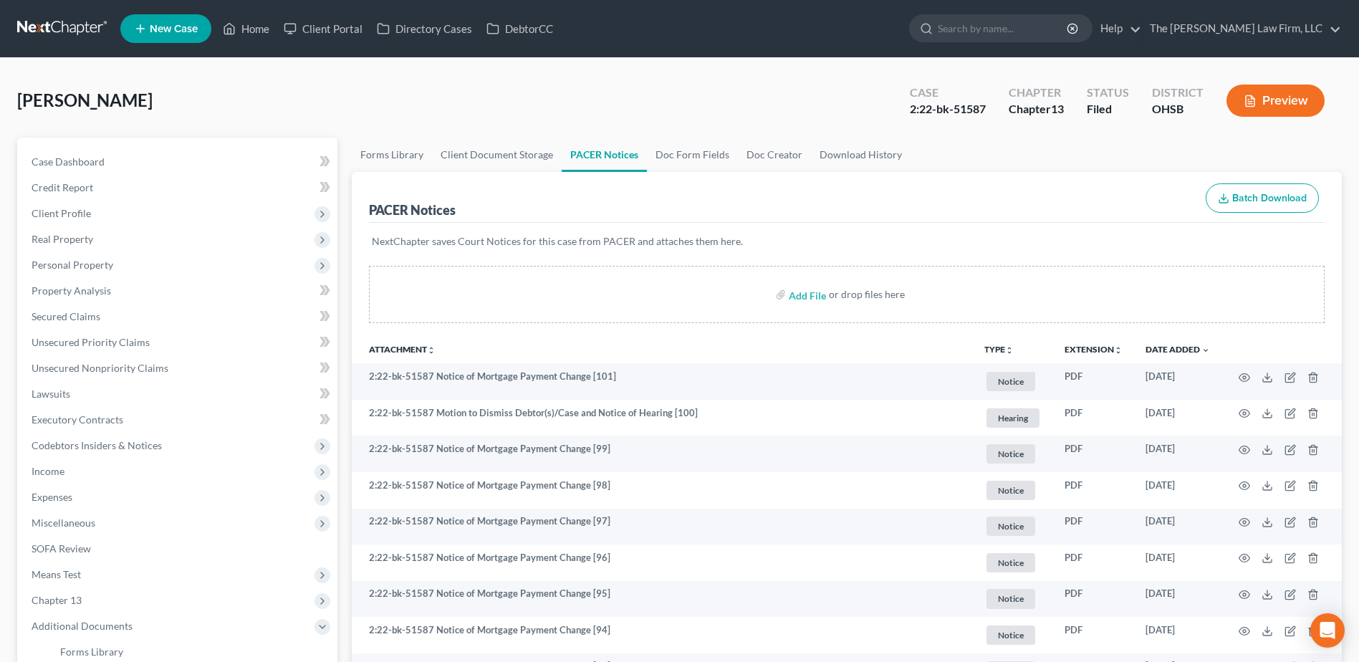
click at [69, 35] on link at bounding box center [63, 29] width 92 height 26
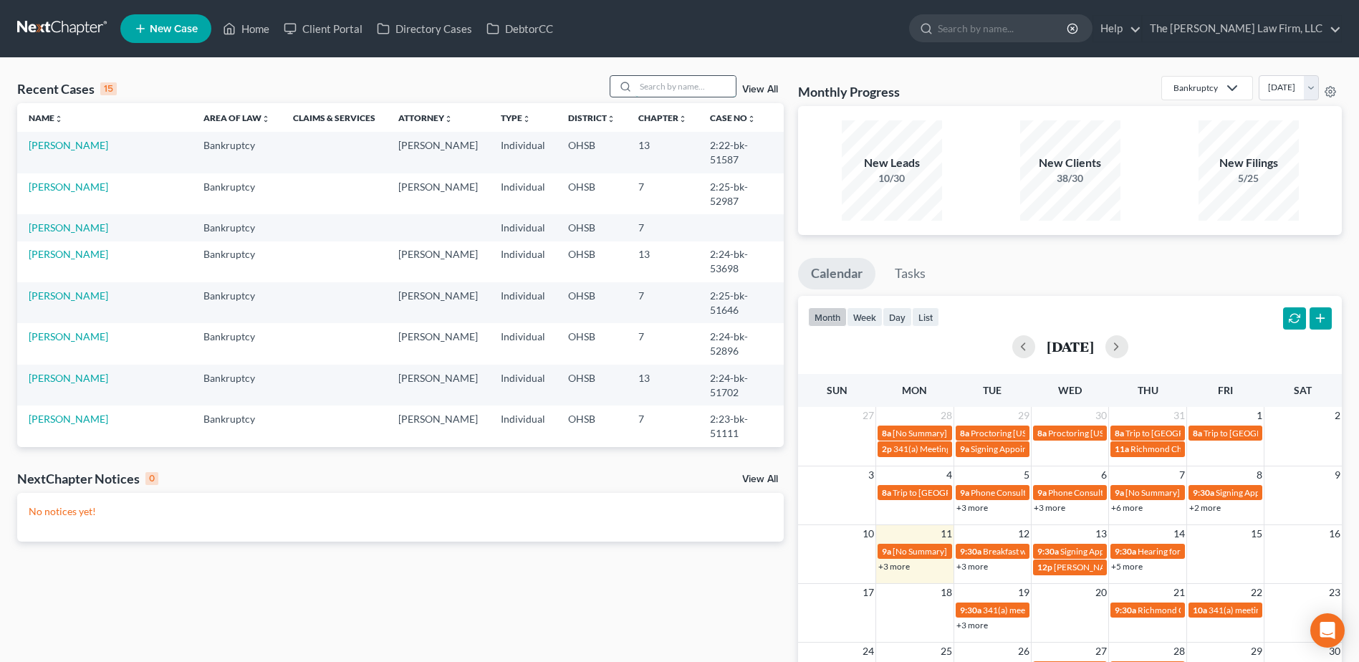
click at [667, 92] on input "search" at bounding box center [685, 86] width 100 height 21
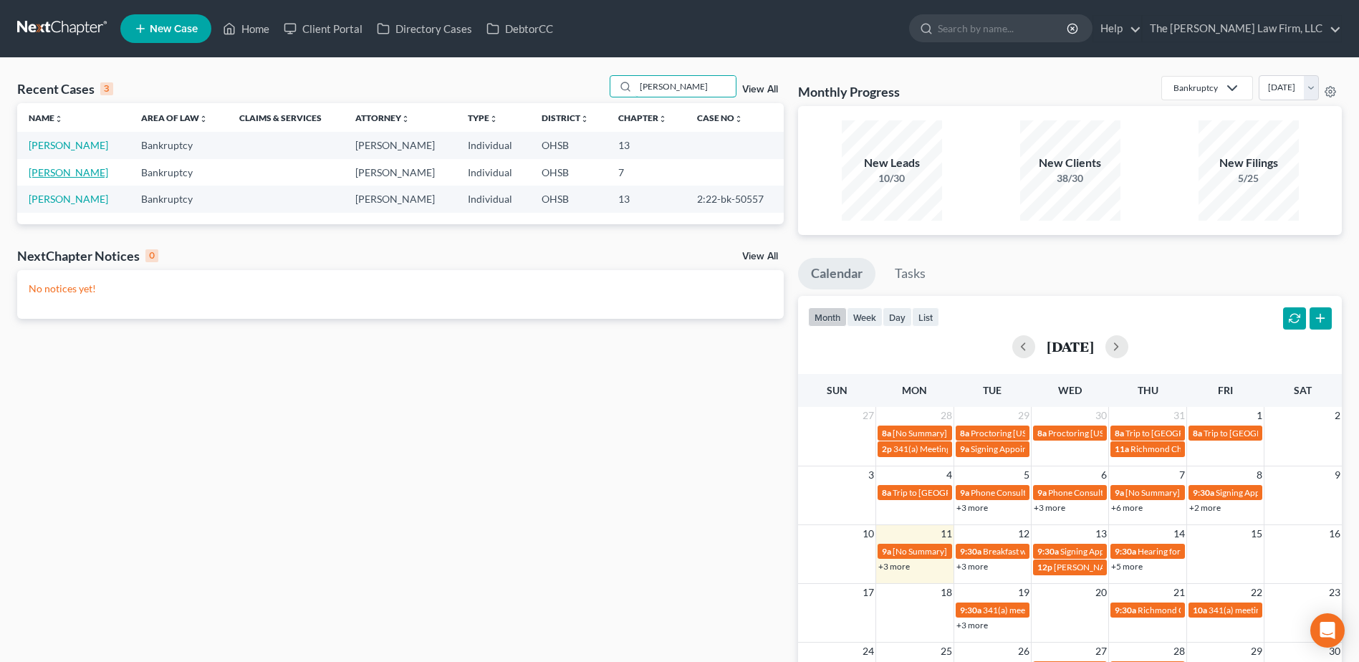
type input "[PERSON_NAME]"
click at [69, 171] on link "[PERSON_NAME]" at bounding box center [69, 172] width 80 height 12
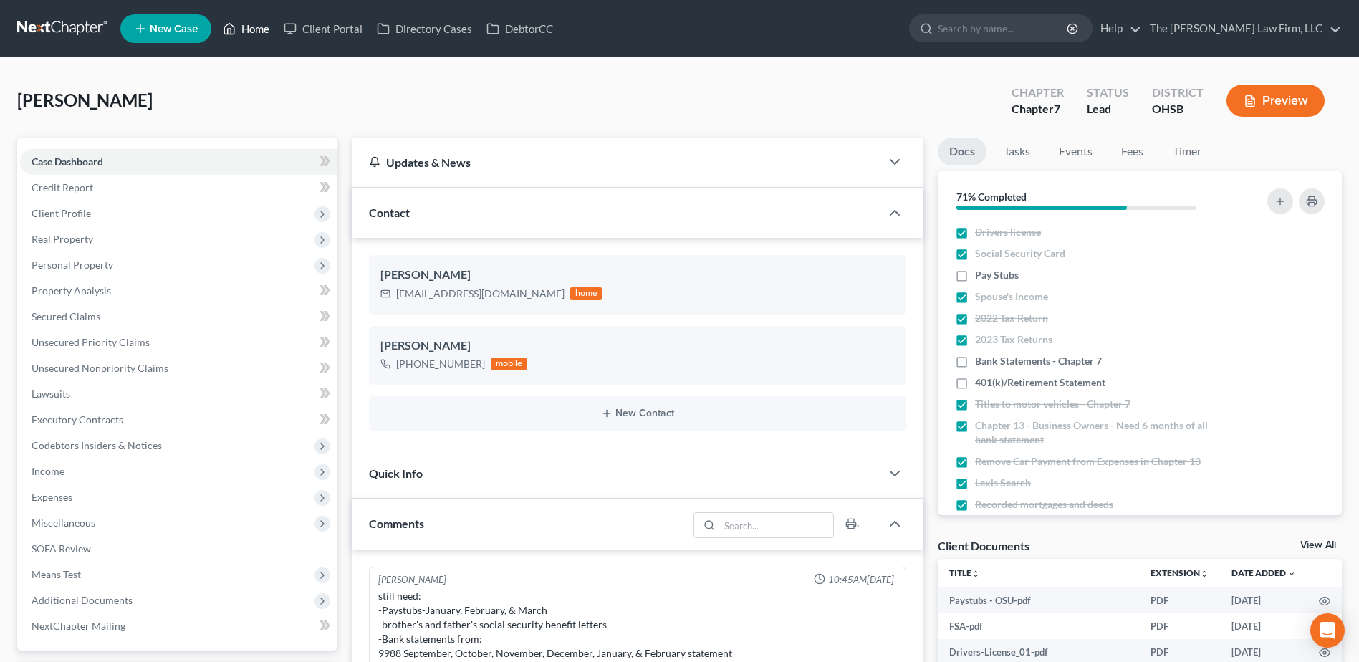
scroll to position [87, 0]
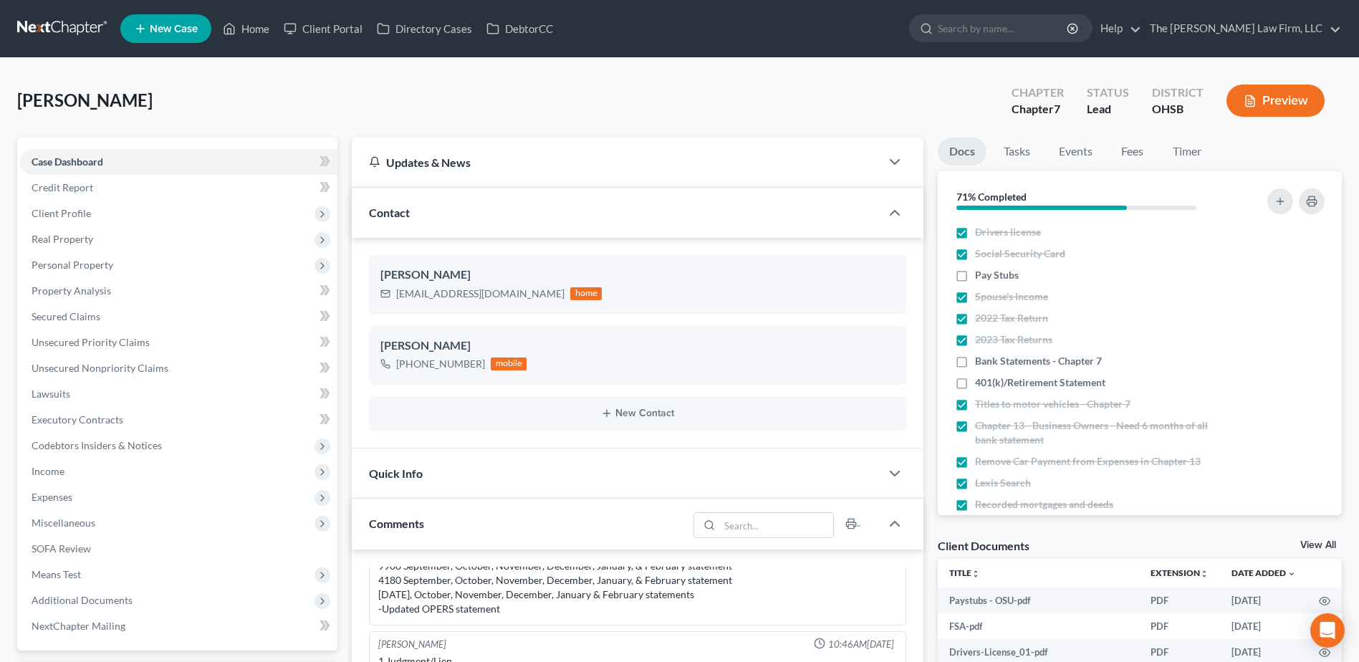
click at [64, 29] on link at bounding box center [63, 29] width 92 height 26
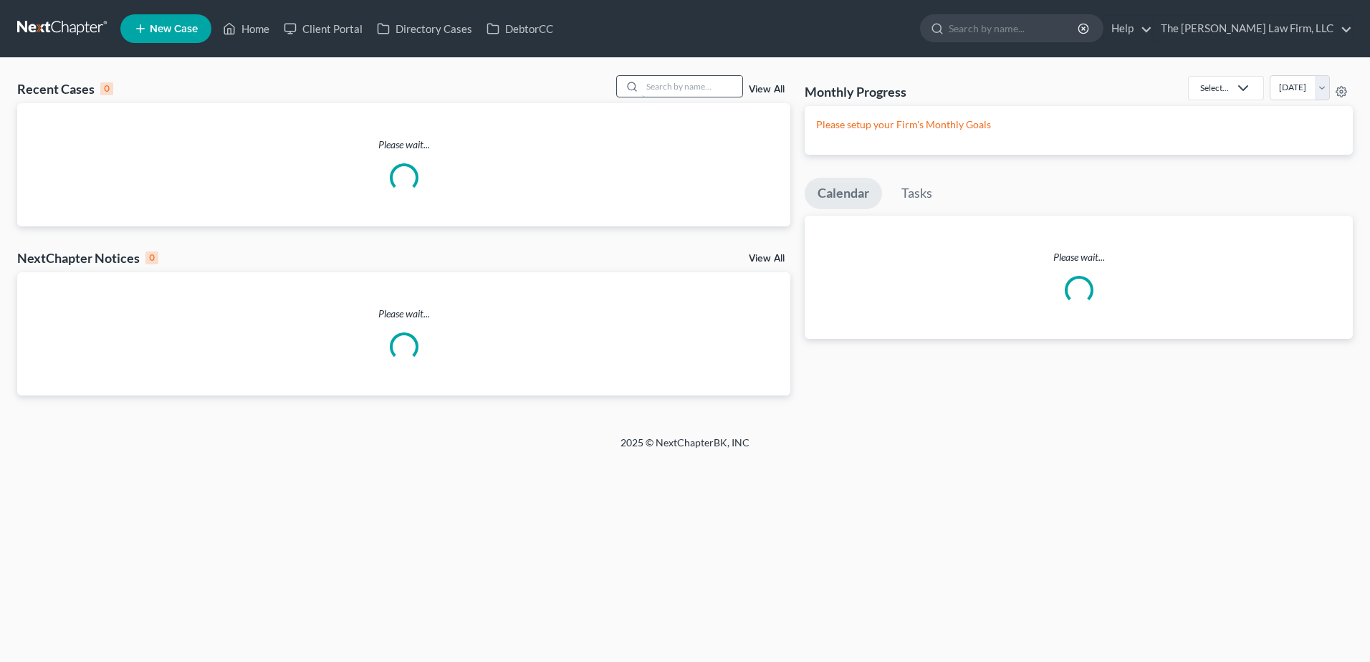
click at [714, 84] on input "search" at bounding box center [692, 86] width 100 height 21
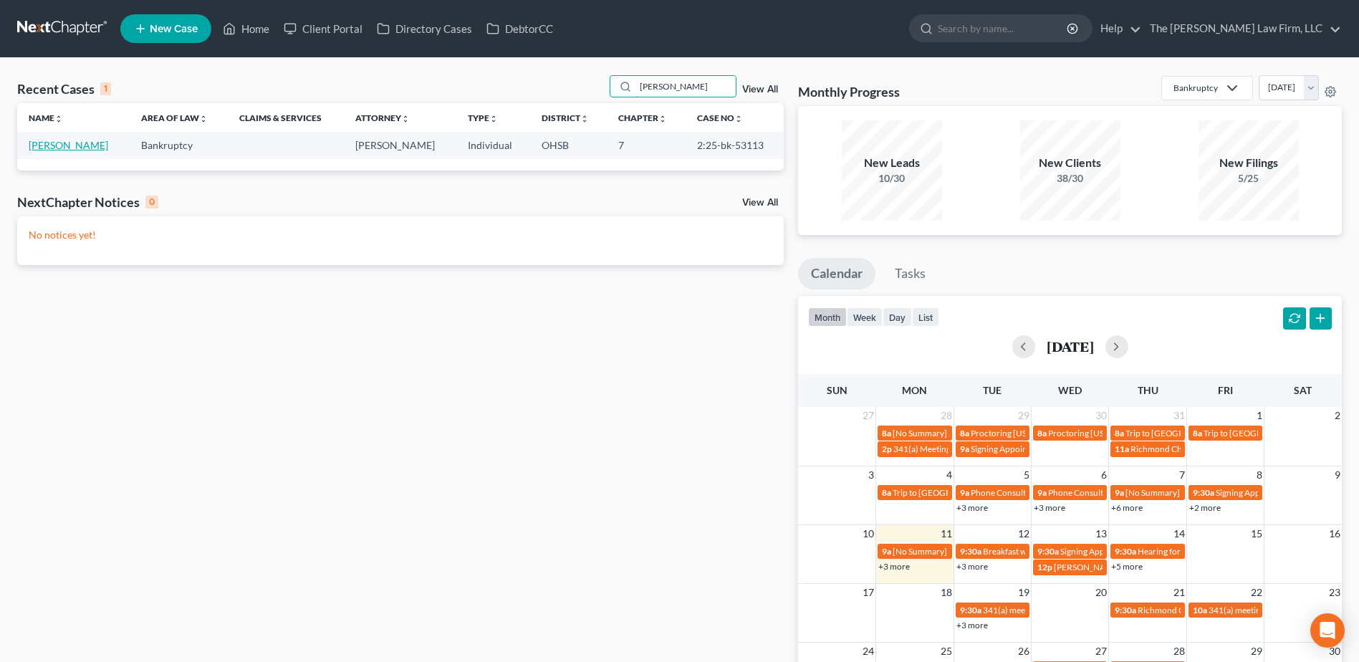
type input "[PERSON_NAME]"
click at [49, 145] on link "[PERSON_NAME]" at bounding box center [69, 145] width 80 height 12
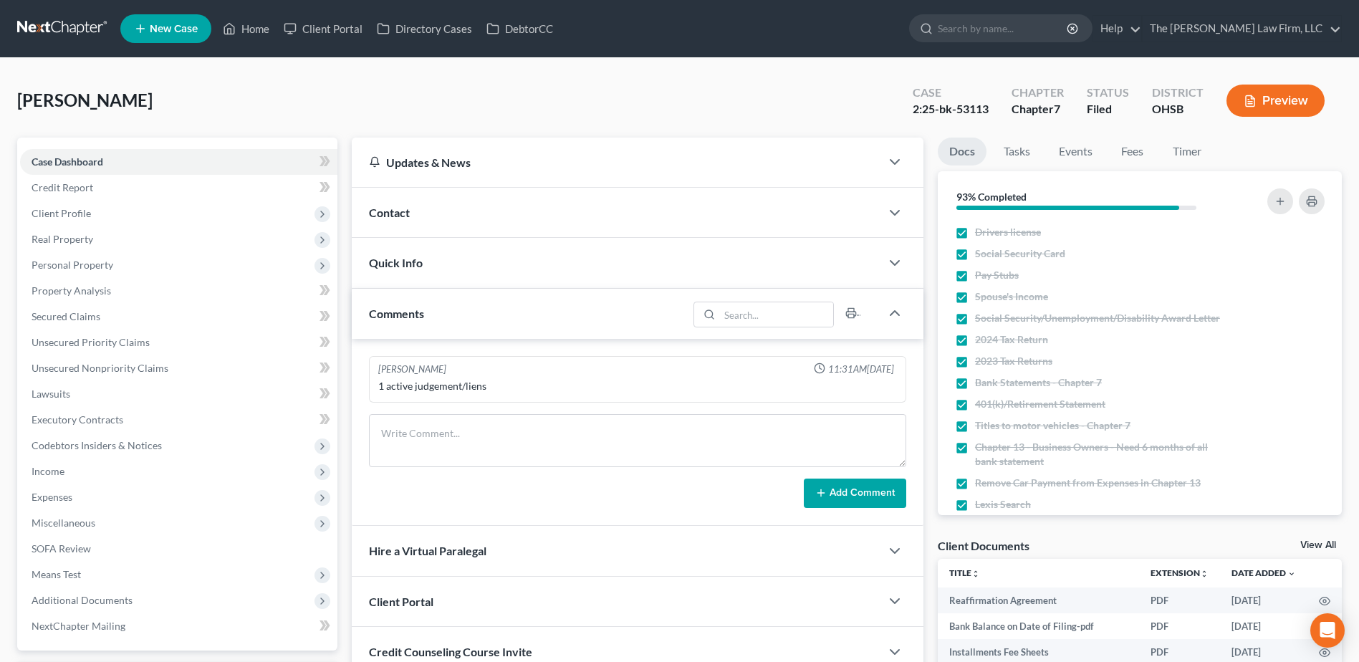
click at [17, 21] on link at bounding box center [63, 29] width 92 height 26
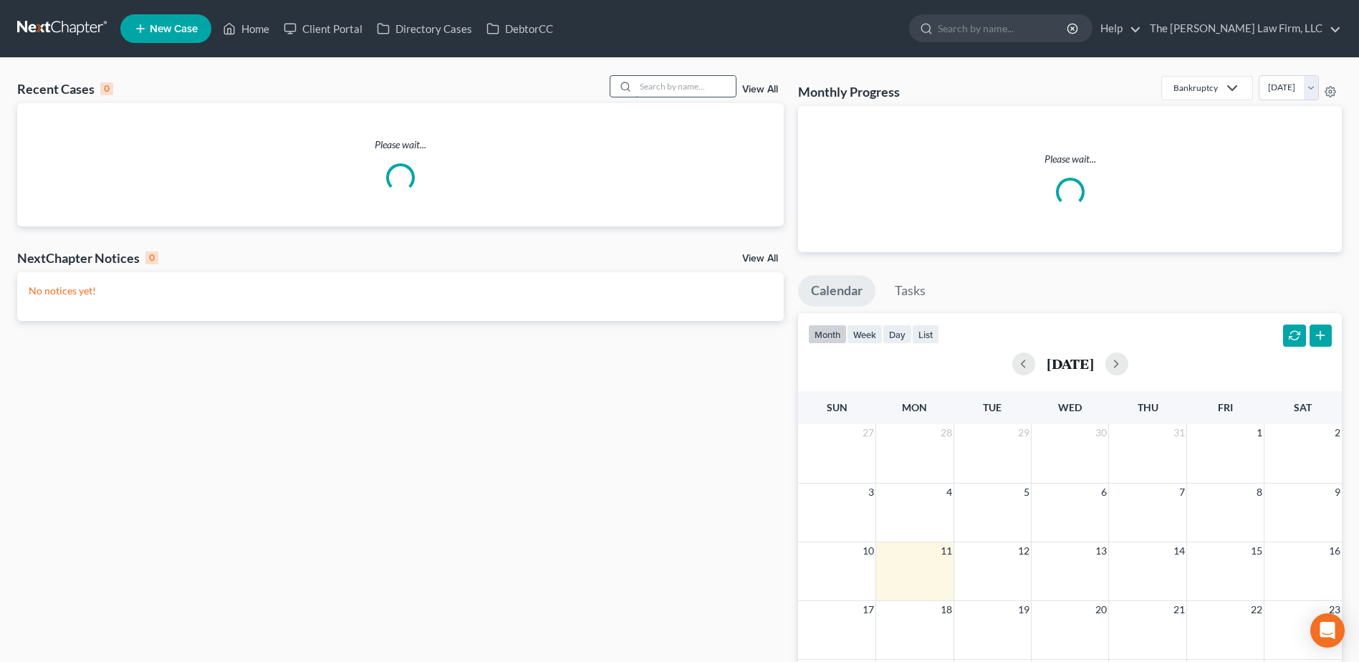
click at [708, 90] on input "search" at bounding box center [685, 86] width 100 height 21
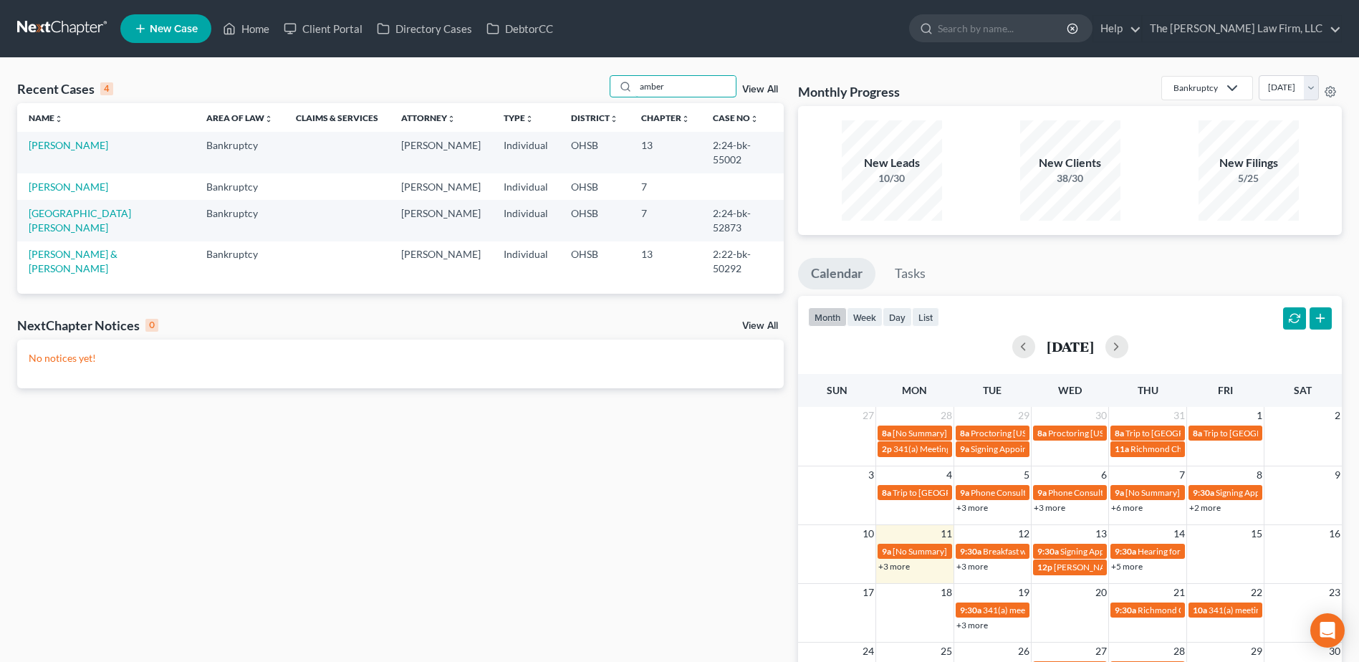
type input "amber"
click at [69, 145] on link "[PERSON_NAME]" at bounding box center [69, 145] width 80 height 12
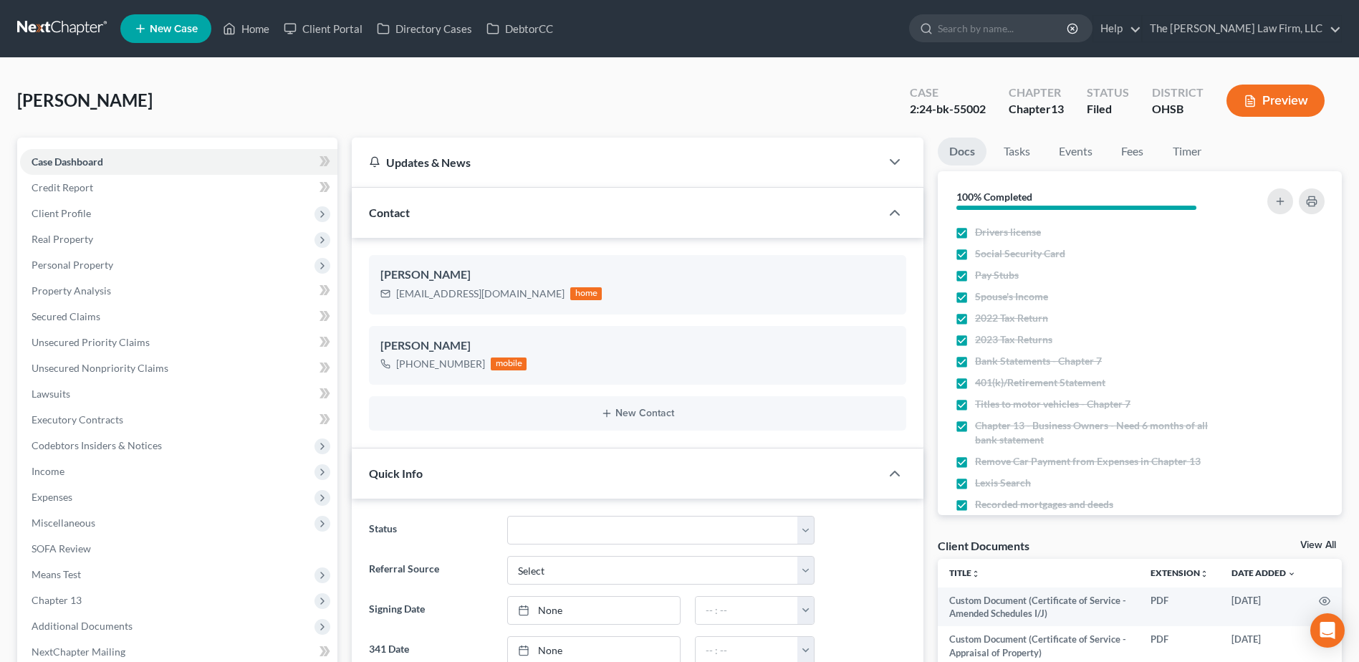
click at [39, 23] on link at bounding box center [63, 29] width 92 height 26
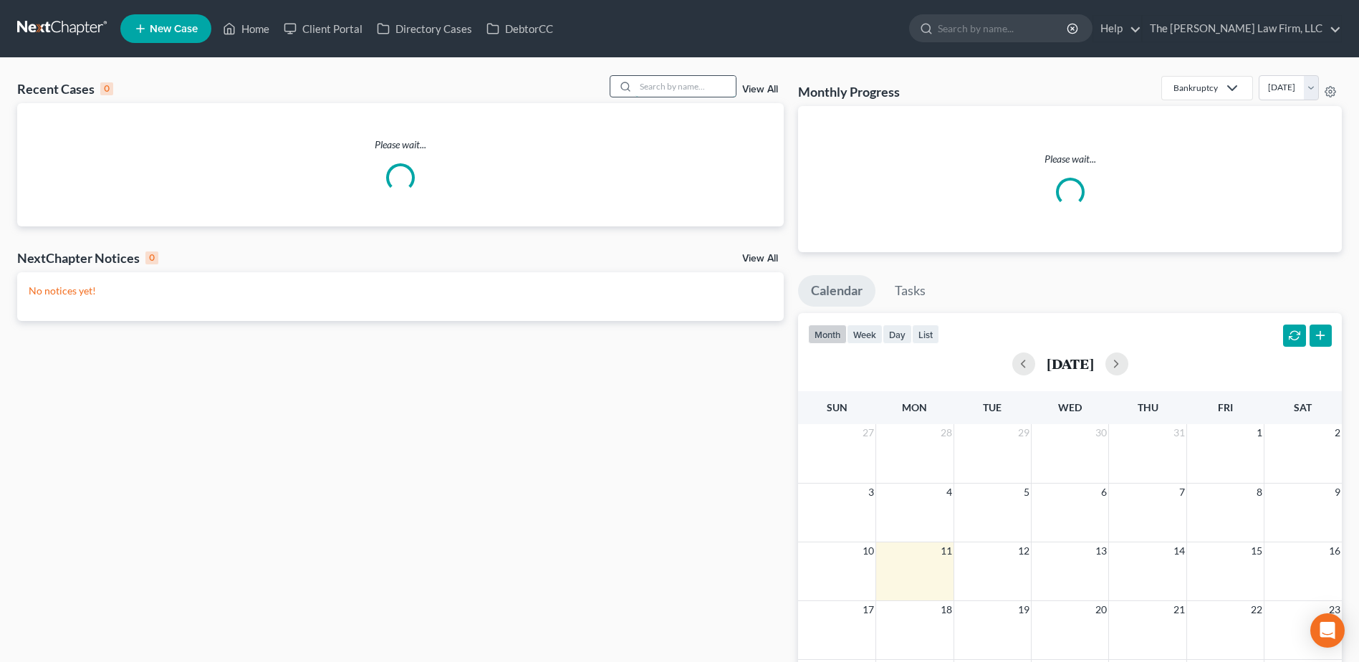
click at [714, 90] on input "search" at bounding box center [685, 86] width 100 height 21
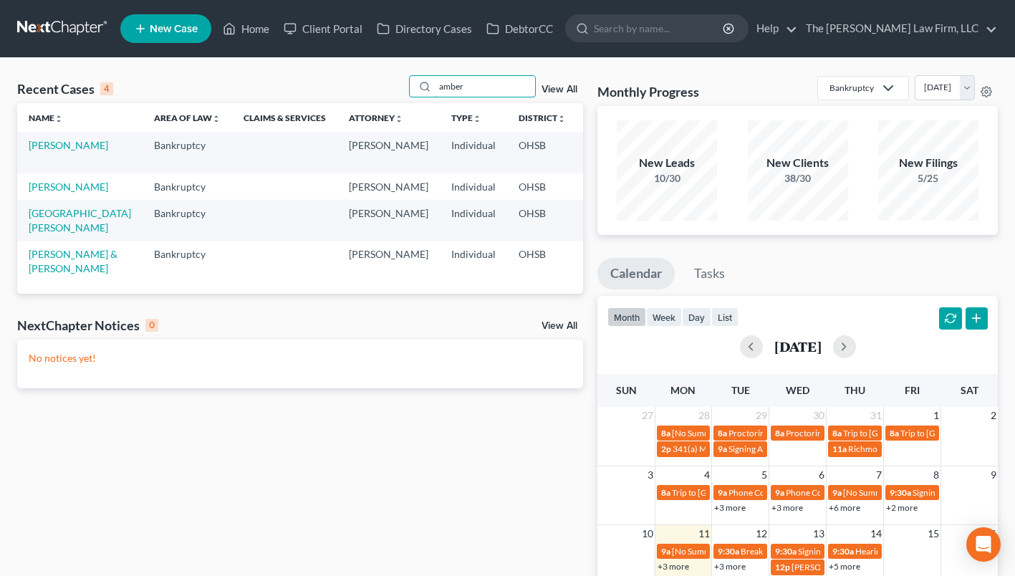
click at [445, 88] on input "amber" at bounding box center [485, 86] width 100 height 21
click at [445, 87] on input "amber" at bounding box center [485, 86] width 100 height 21
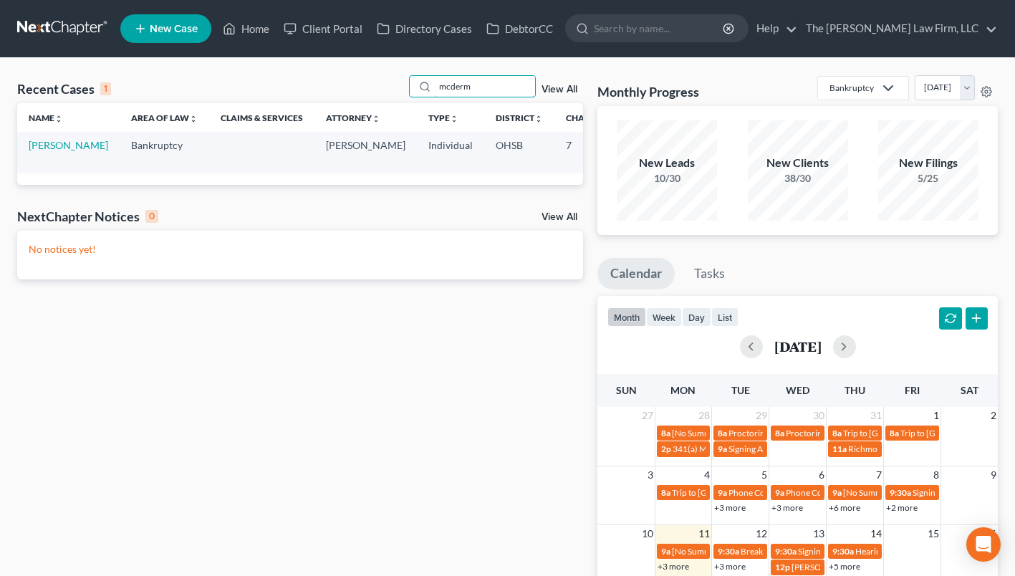
type input "mcderm"
click at [61, 146] on link "[PERSON_NAME]" at bounding box center [69, 145] width 80 height 12
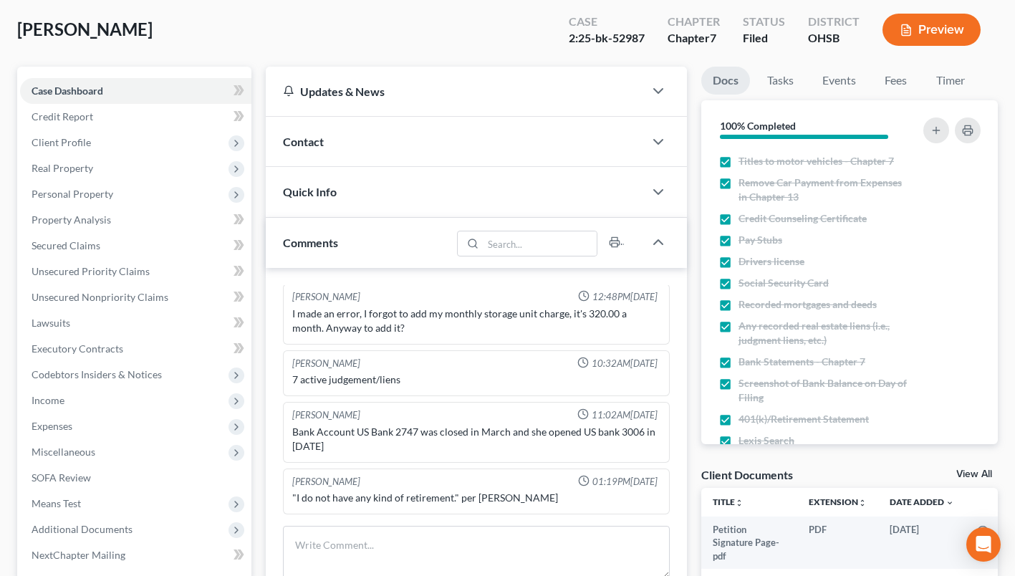
scroll to position [143, 0]
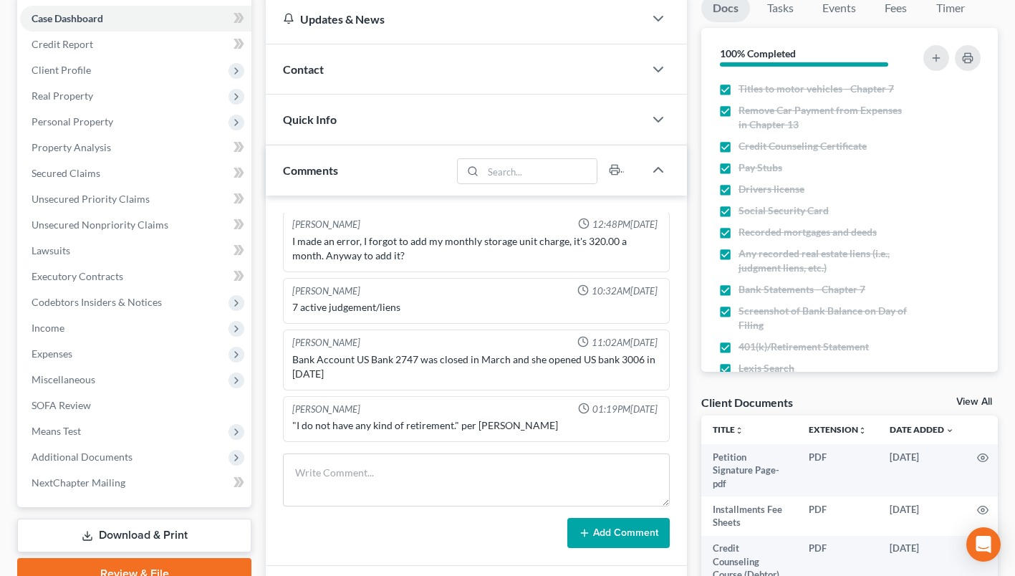
click at [64, 449] on span "Additional Documents" at bounding box center [135, 457] width 231 height 26
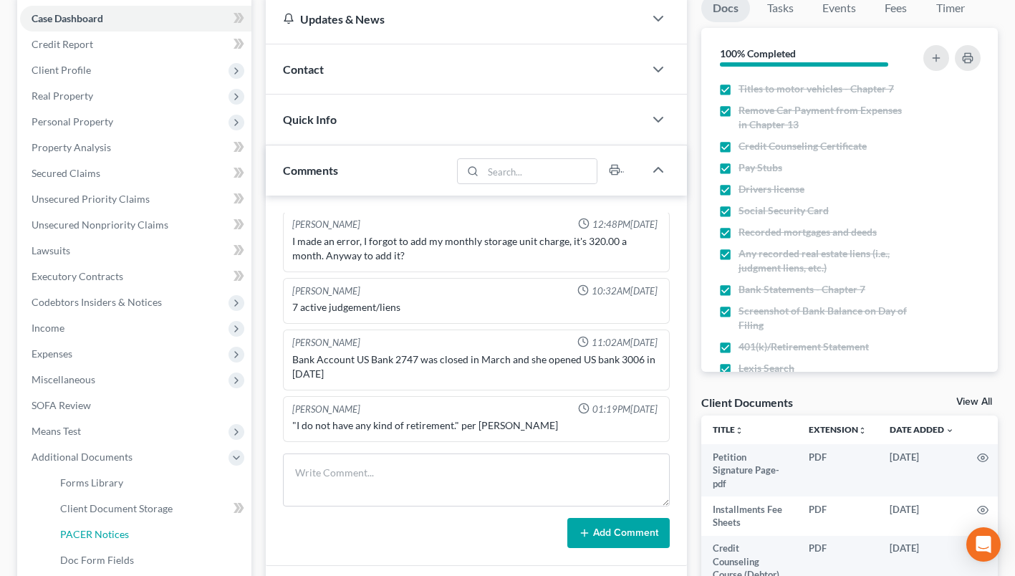
click at [95, 529] on span "PACER Notices" at bounding box center [94, 534] width 69 height 12
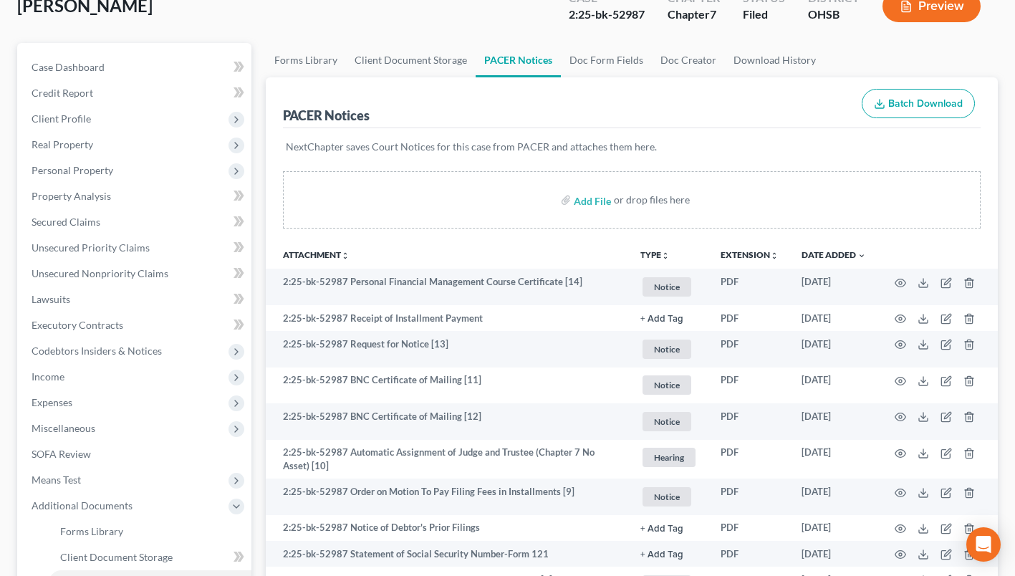
scroll to position [143, 0]
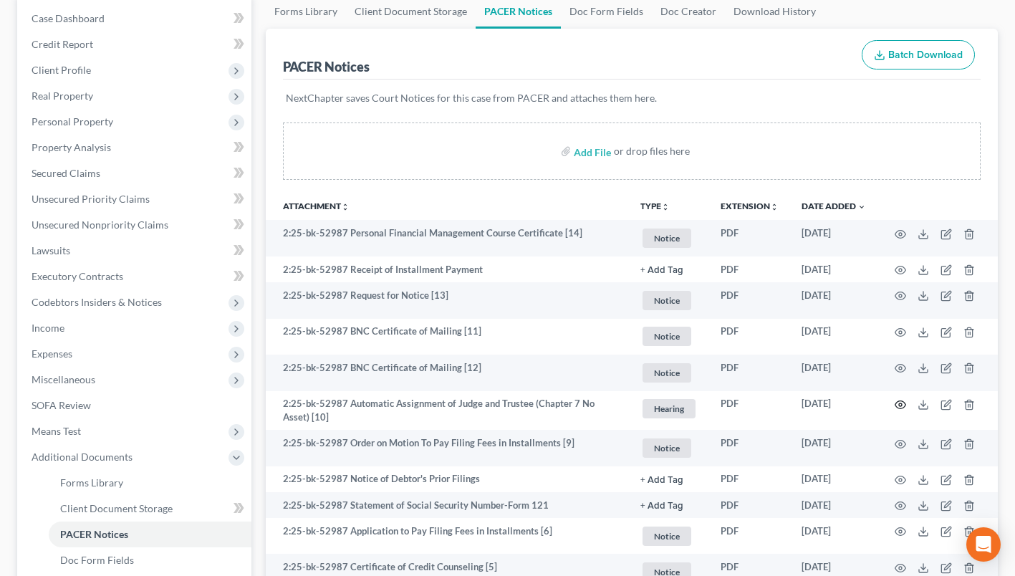
click at [899, 407] on icon "button" at bounding box center [901, 405] width 11 height 8
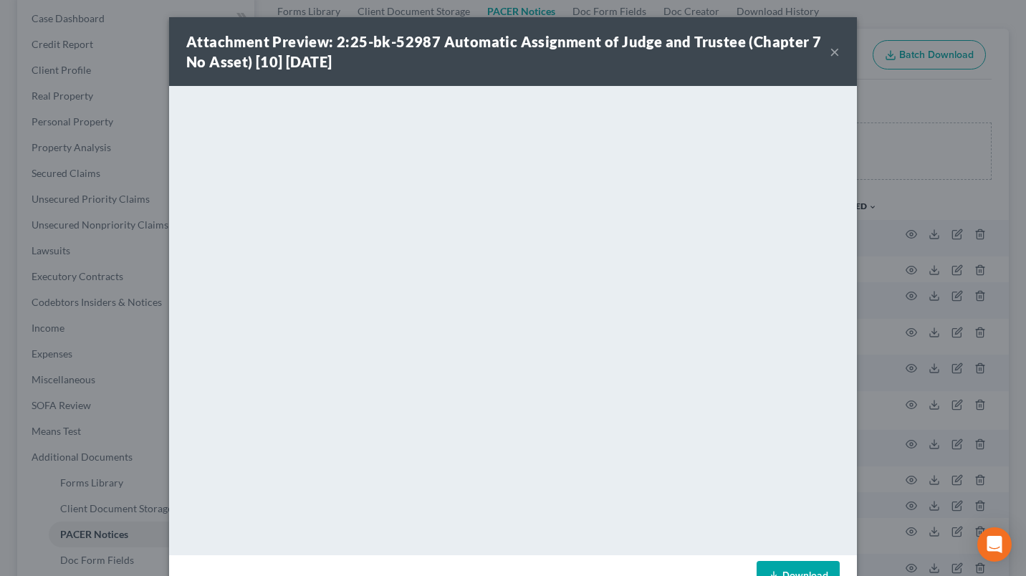
click at [830, 48] on button "×" at bounding box center [835, 51] width 10 height 17
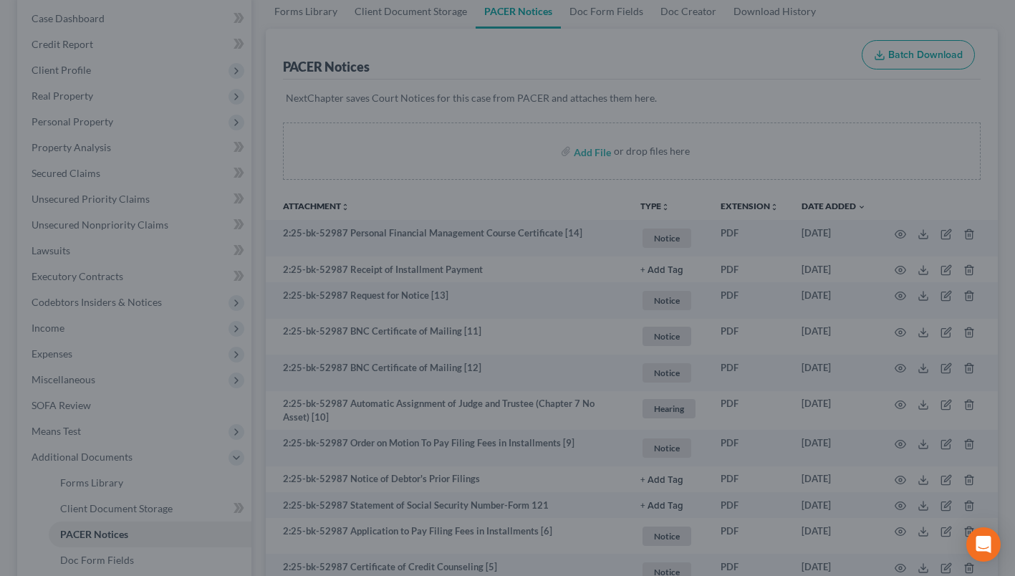
scroll to position [0, 0]
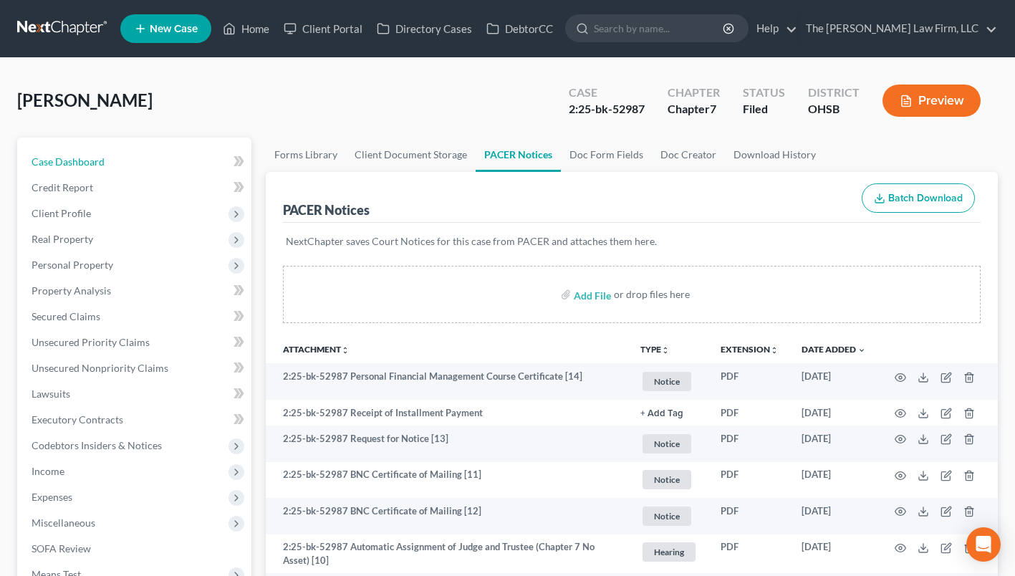
click at [82, 160] on span "Case Dashboard" at bounding box center [68, 161] width 73 height 12
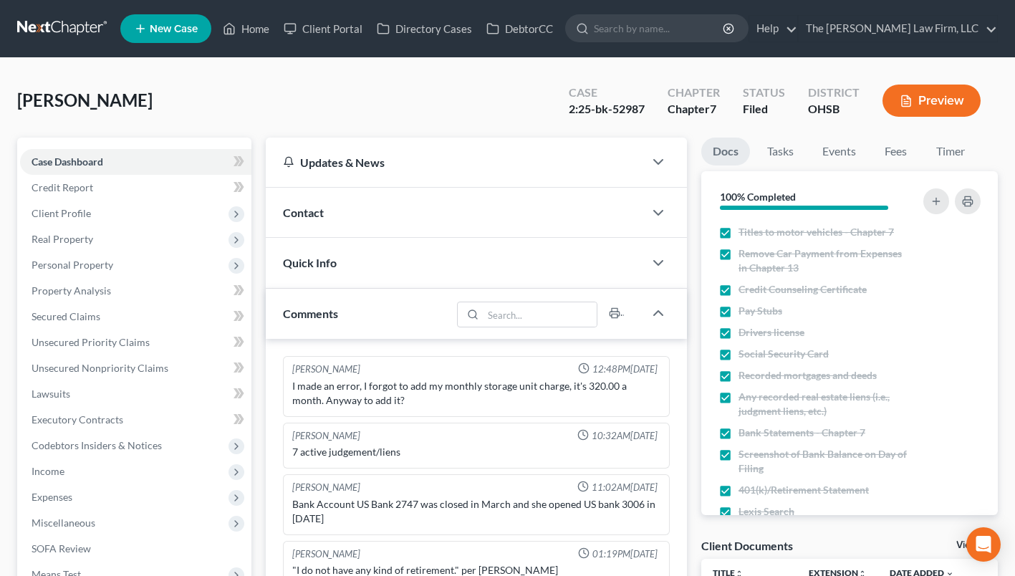
click at [308, 269] on span "Quick Info" at bounding box center [310, 263] width 54 height 14
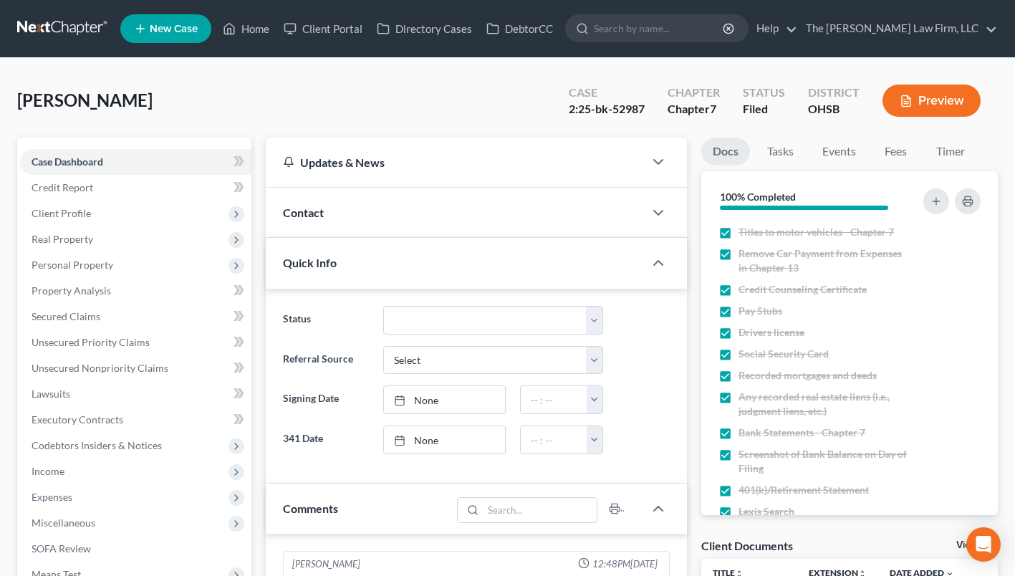
click at [323, 202] on div "Contact" at bounding box center [455, 212] width 378 height 49
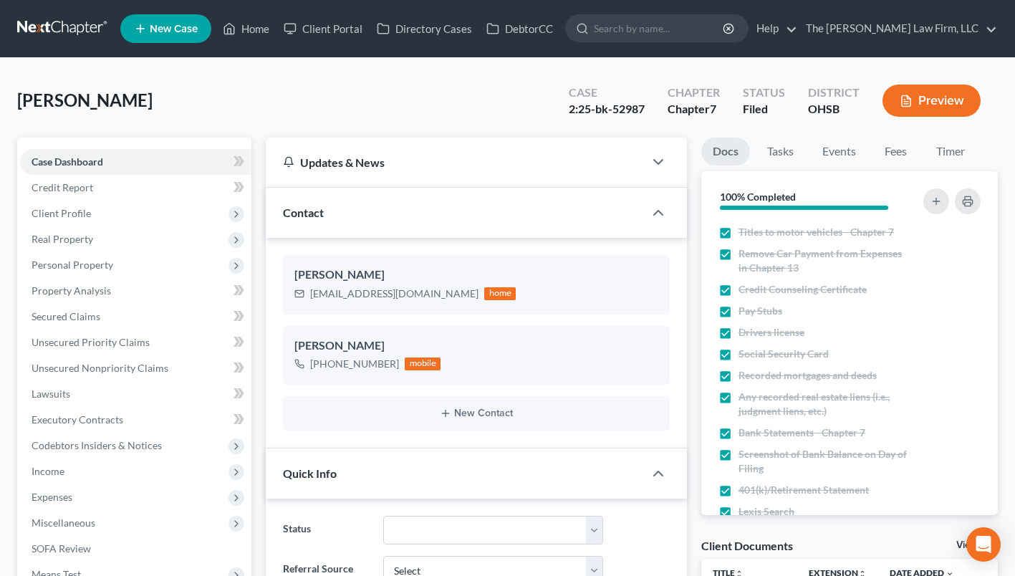
click at [111, 109] on span "McDermitt, Tamara" at bounding box center [84, 100] width 135 height 21
click at [60, 229] on span "Real Property" at bounding box center [135, 239] width 231 height 26
click at [63, 259] on span "Properties Owned" at bounding box center [101, 265] width 82 height 12
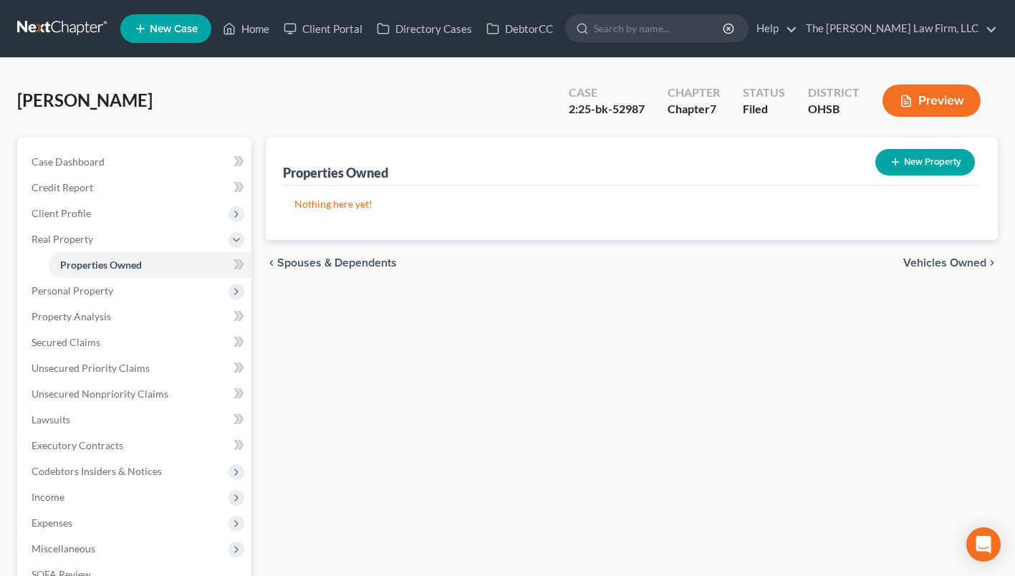
click at [120, 290] on span "Personal Property" at bounding box center [135, 291] width 231 height 26
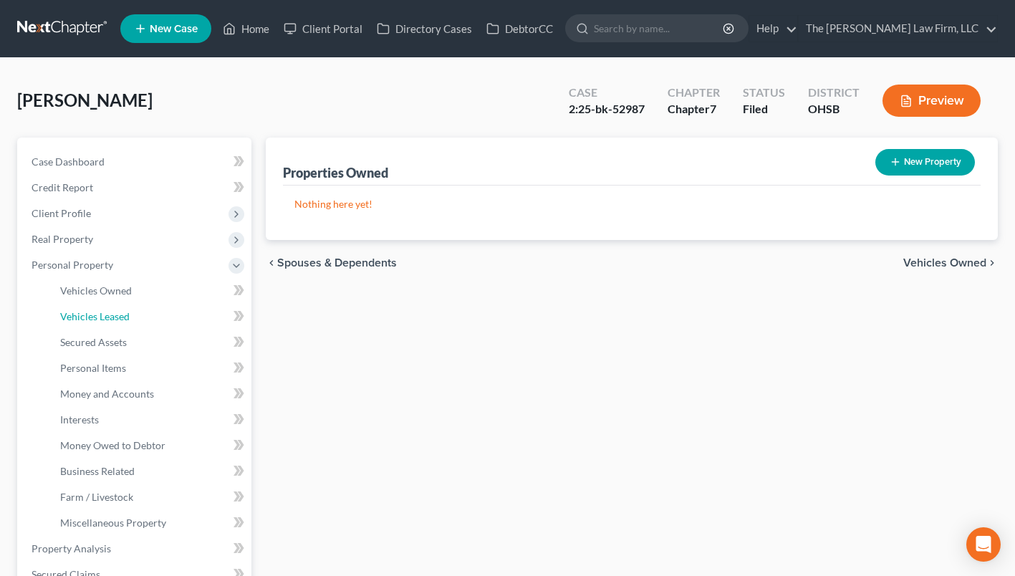
click at [93, 307] on link "Vehicles Leased" at bounding box center [150, 317] width 203 height 26
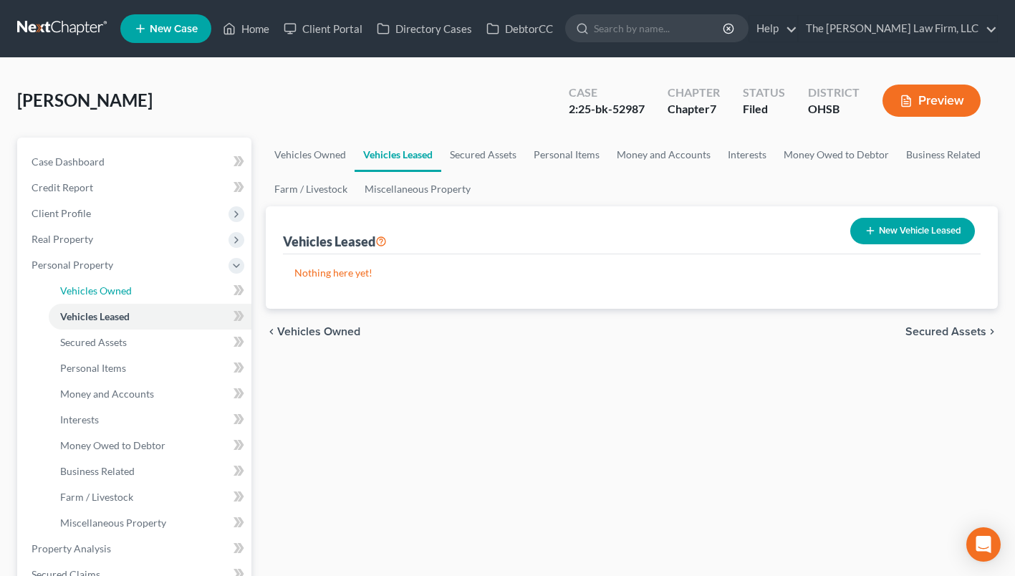
click at [95, 293] on span "Vehicles Owned" at bounding box center [96, 290] width 72 height 12
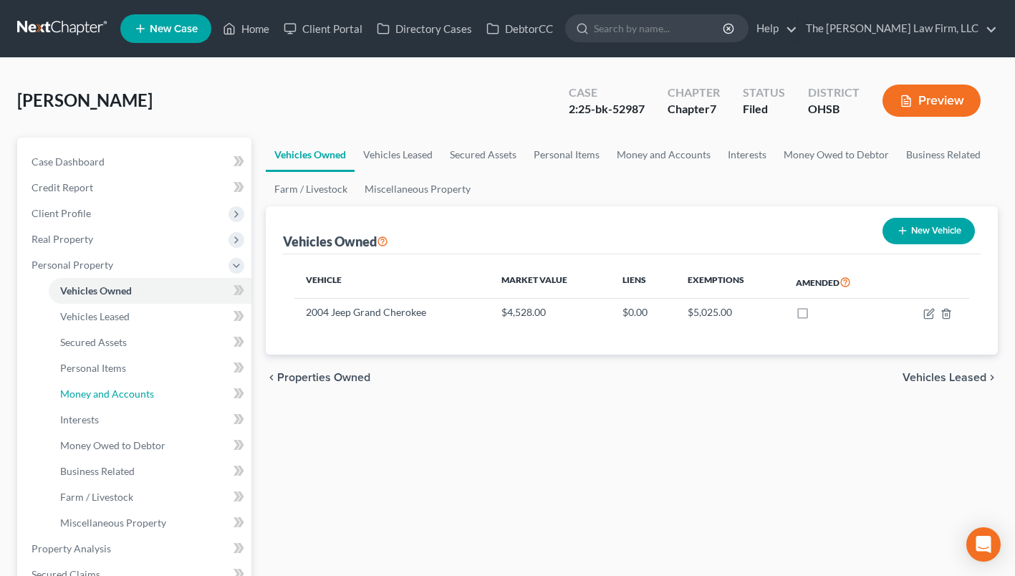
click at [100, 385] on link "Money and Accounts" at bounding box center [150, 394] width 203 height 26
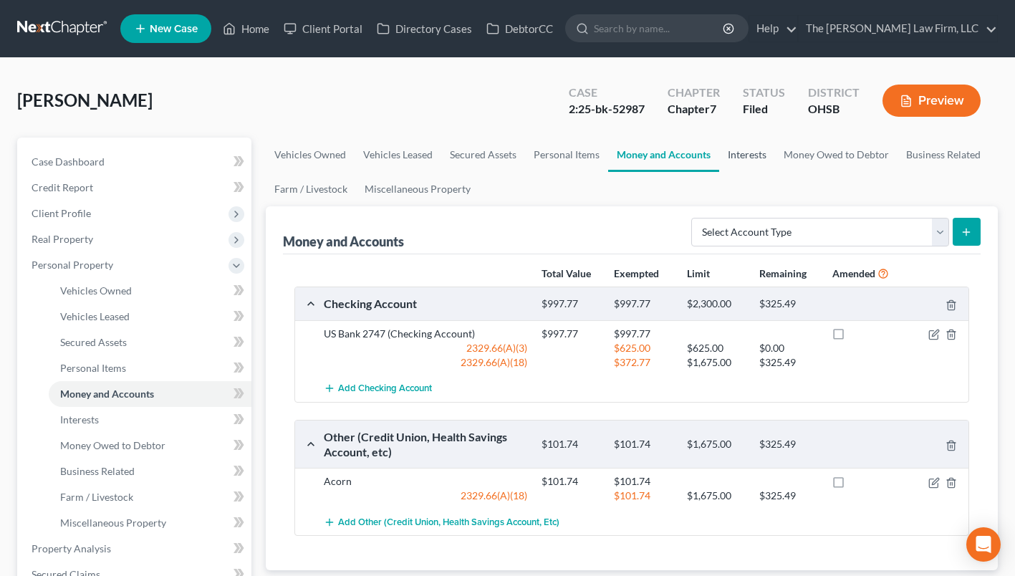
click at [737, 148] on link "Interests" at bounding box center [747, 155] width 56 height 34
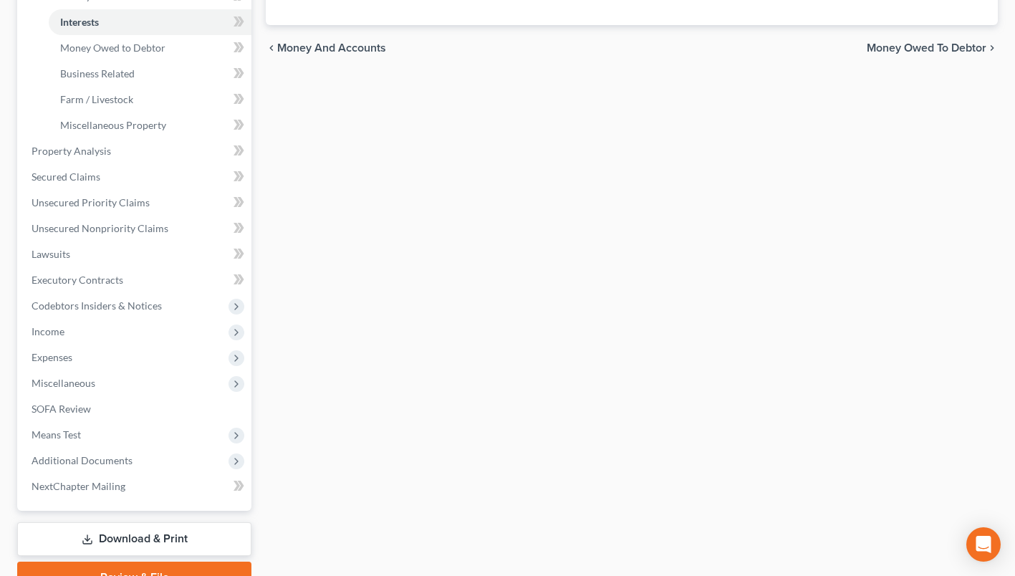
scroll to position [468, 0]
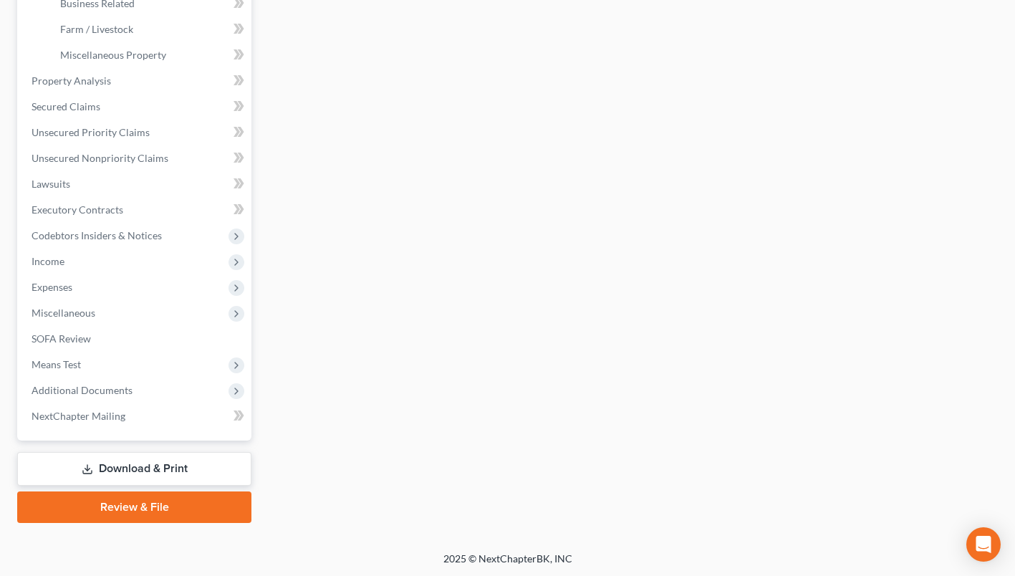
click at [105, 388] on span "Additional Documents" at bounding box center [82, 390] width 101 height 12
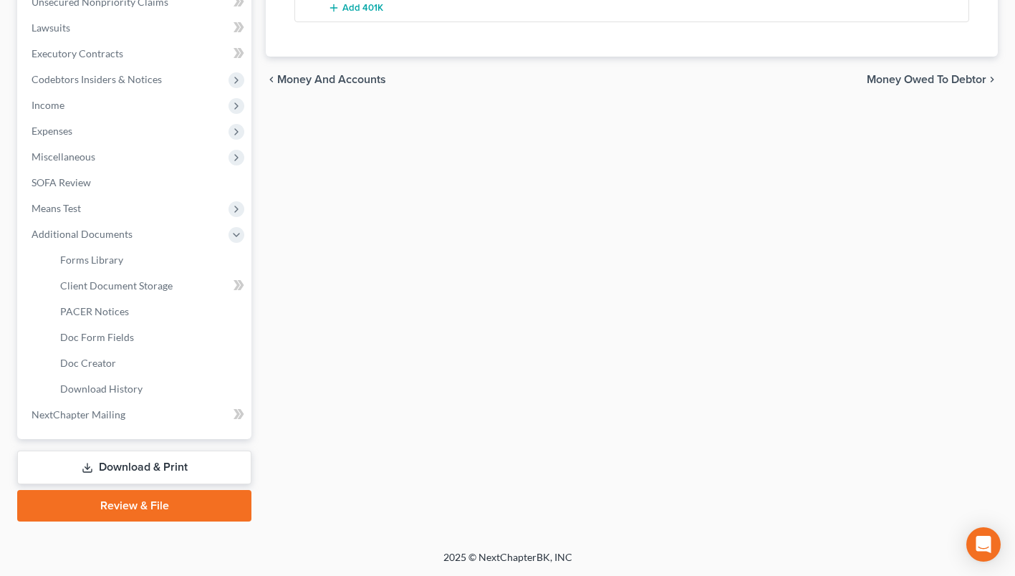
scroll to position [365, 0]
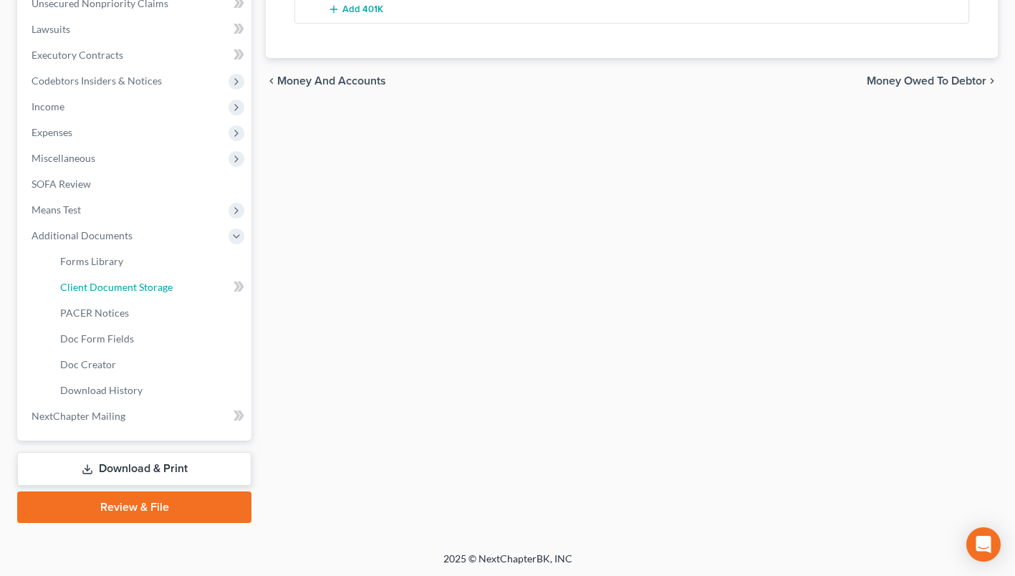
click at [133, 286] on span "Client Document Storage" at bounding box center [116, 287] width 112 height 12
select select "52"
select select "61"
select select "7"
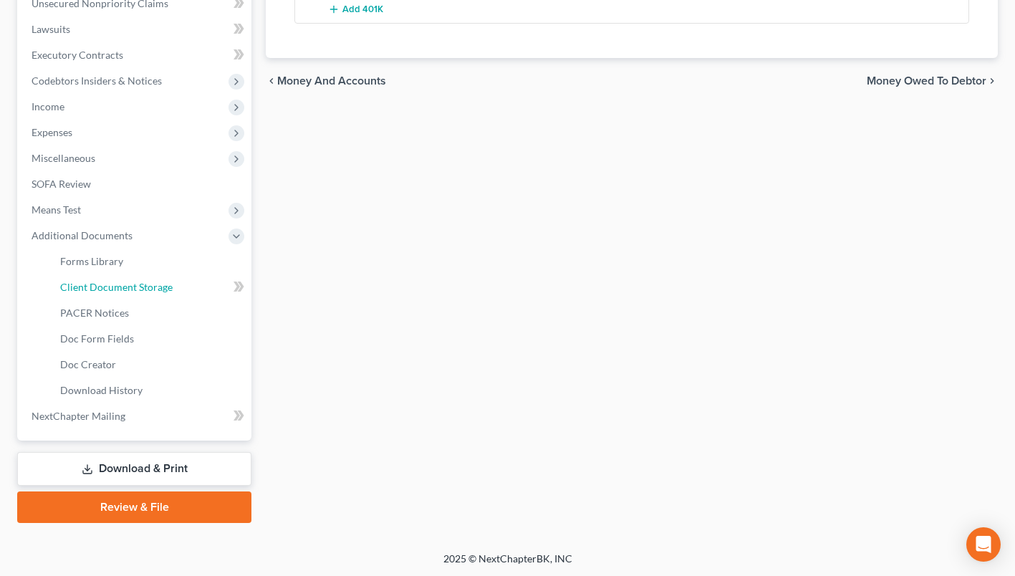
select select "37"
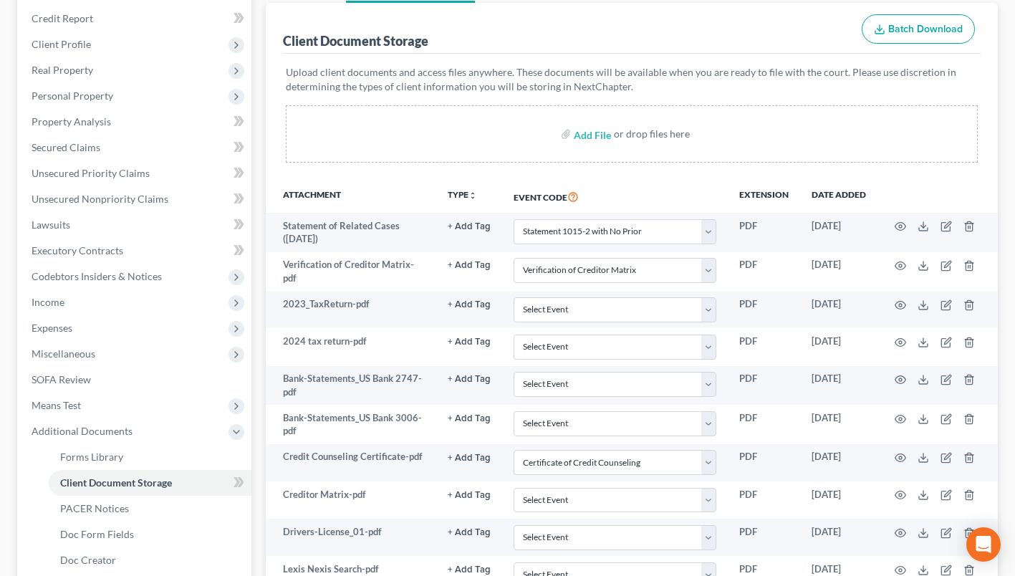
scroll to position [102, 0]
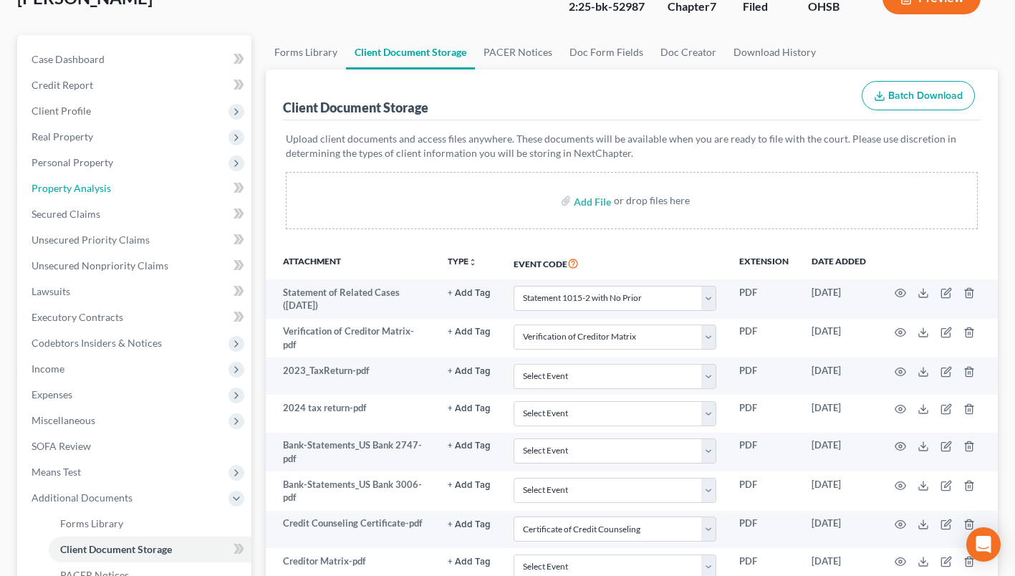
click at [76, 184] on span "Property Analysis" at bounding box center [72, 188] width 80 height 12
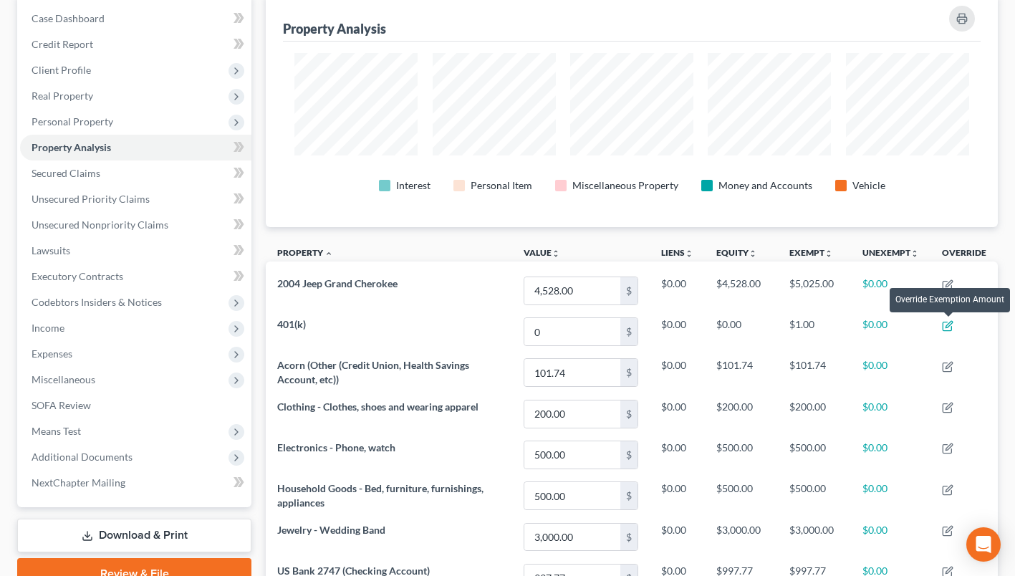
click at [953, 324] on icon "button" at bounding box center [947, 325] width 11 height 11
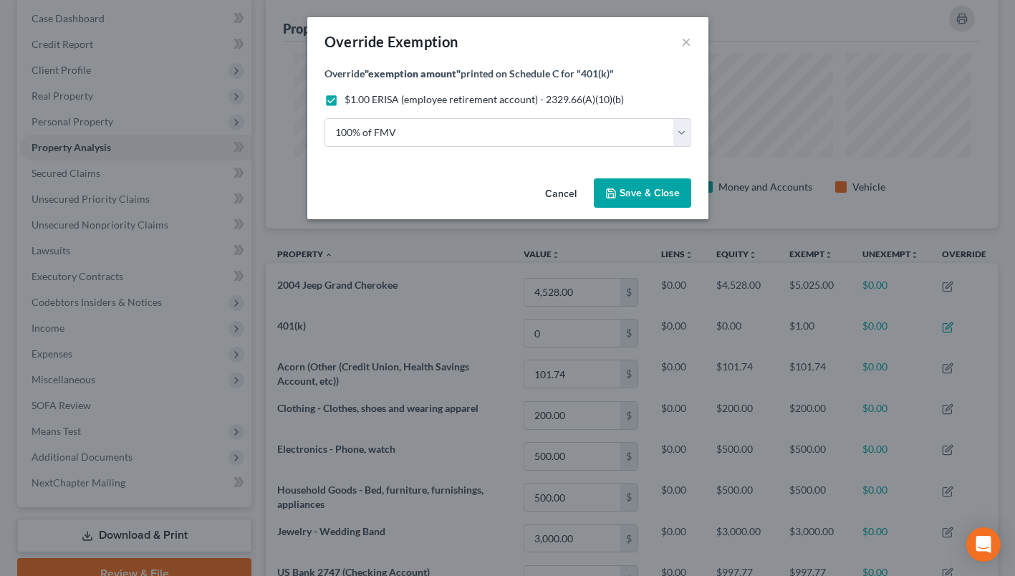
scroll to position [234, 740]
click at [646, 191] on span "Save & Close" at bounding box center [655, 193] width 60 height 12
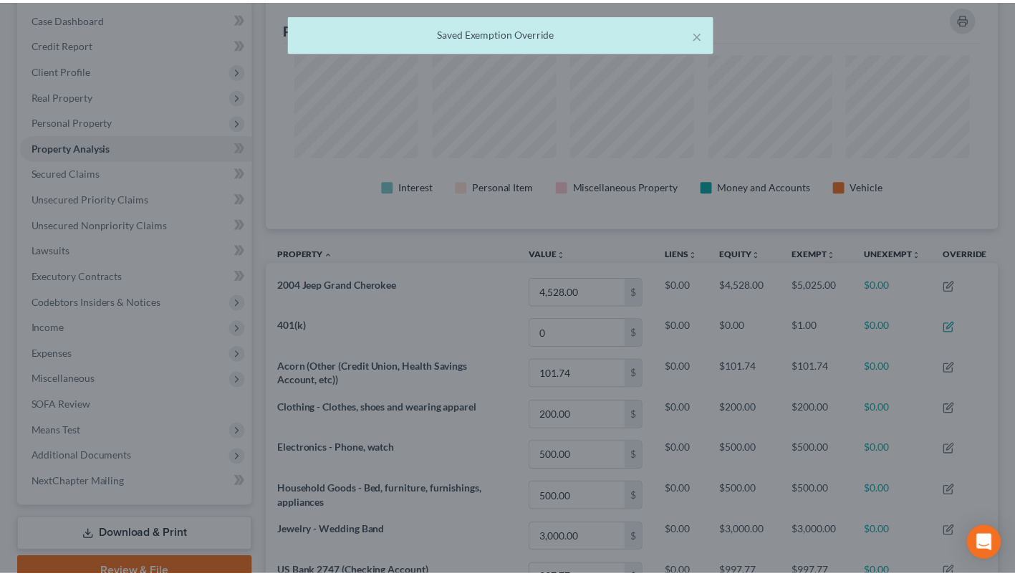
scroll to position [233, 731]
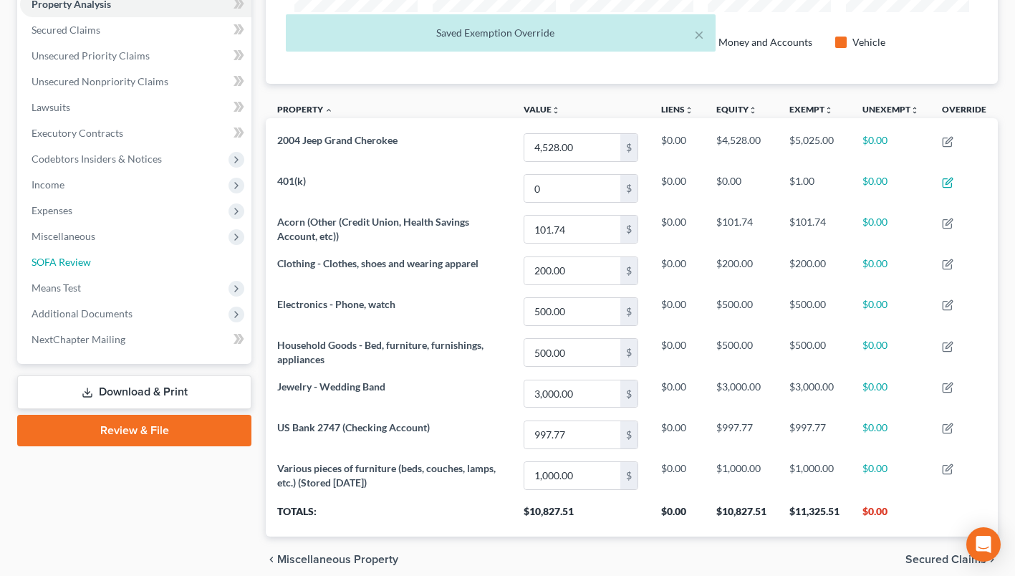
click at [74, 259] on span "SOFA Review" at bounding box center [61, 262] width 59 height 12
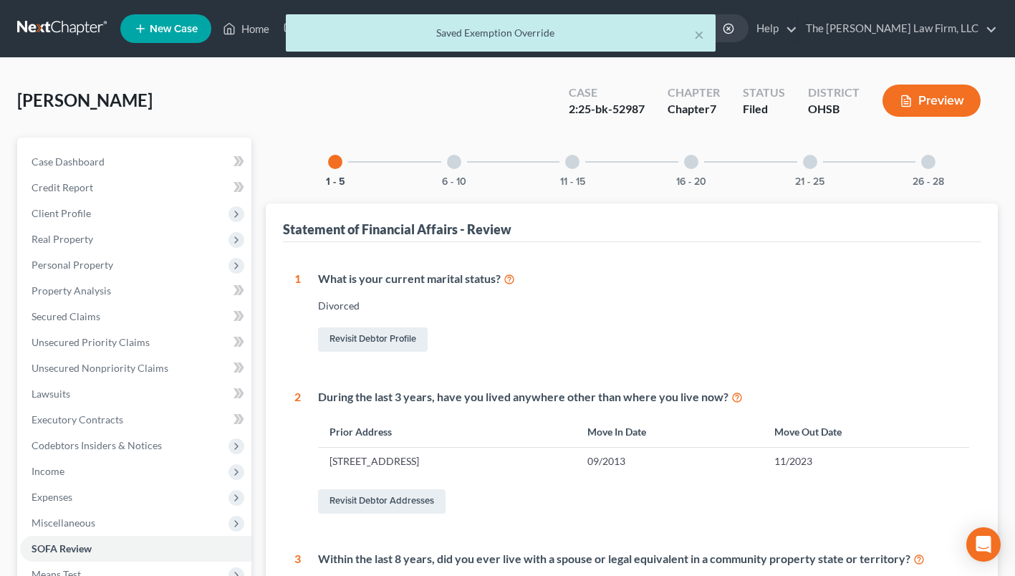
click at [454, 161] on div at bounding box center [454, 162] width 14 height 14
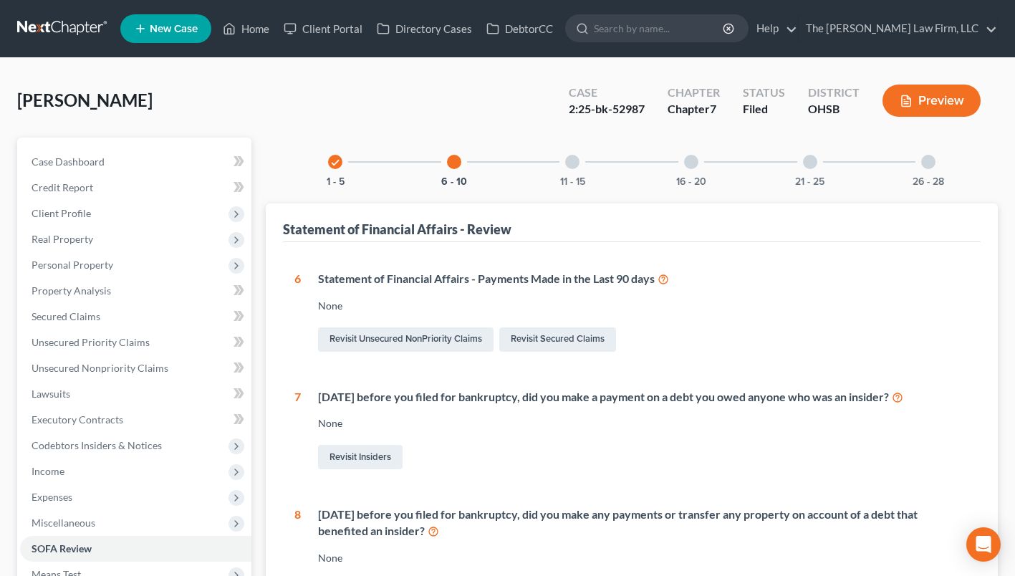
click at [565, 167] on div "11 - 15" at bounding box center [572, 162] width 49 height 49
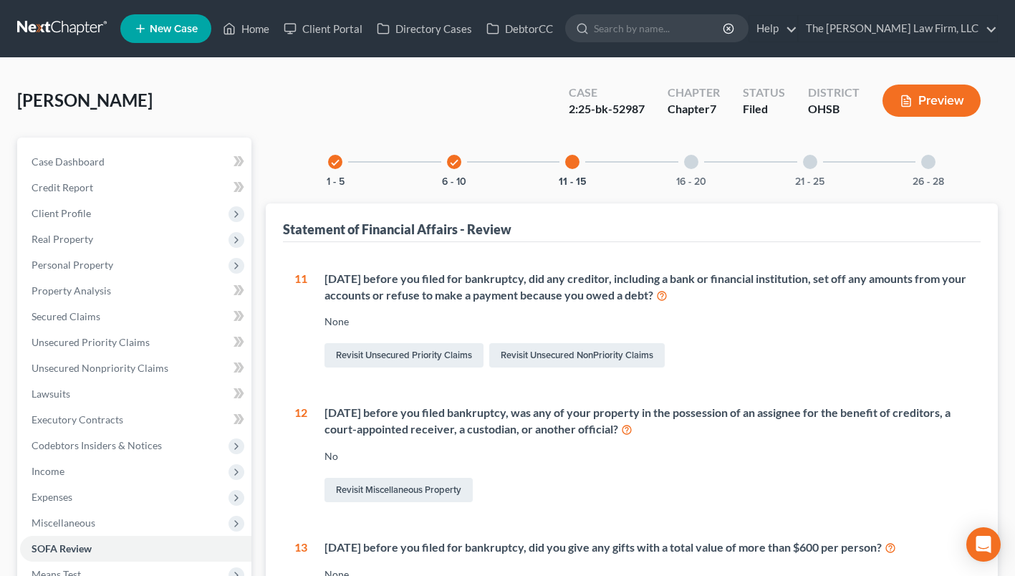
click at [691, 151] on div "16 - 20" at bounding box center [691, 162] width 49 height 49
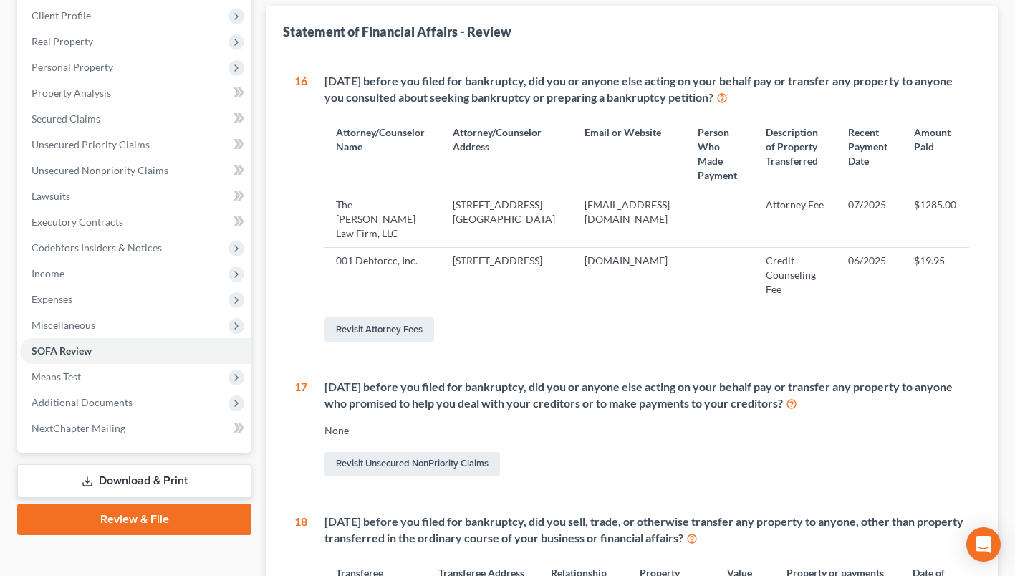
click at [84, 62] on span "Personal Property" at bounding box center [73, 67] width 82 height 12
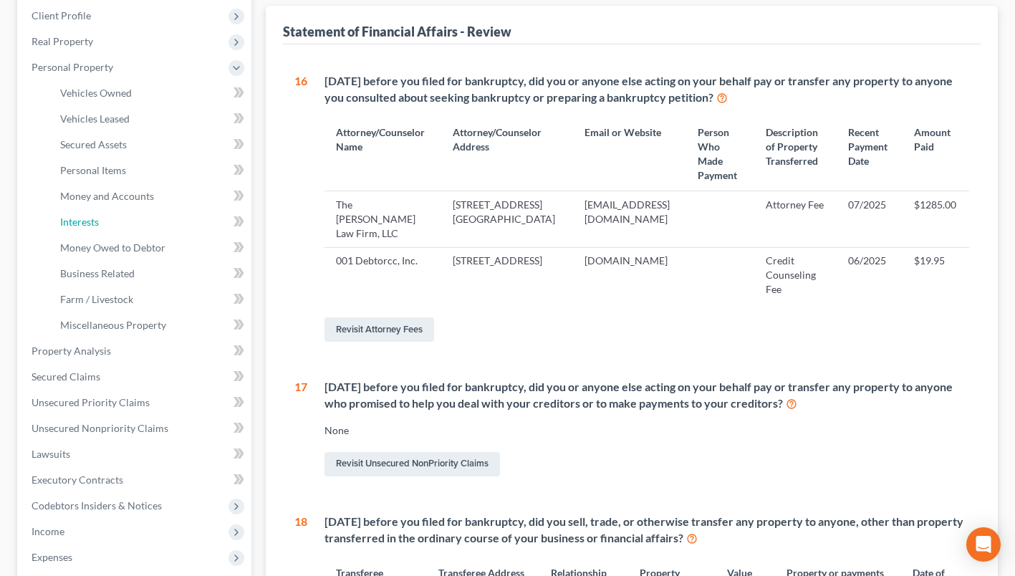
click at [98, 222] on span "Interests" at bounding box center [79, 222] width 39 height 12
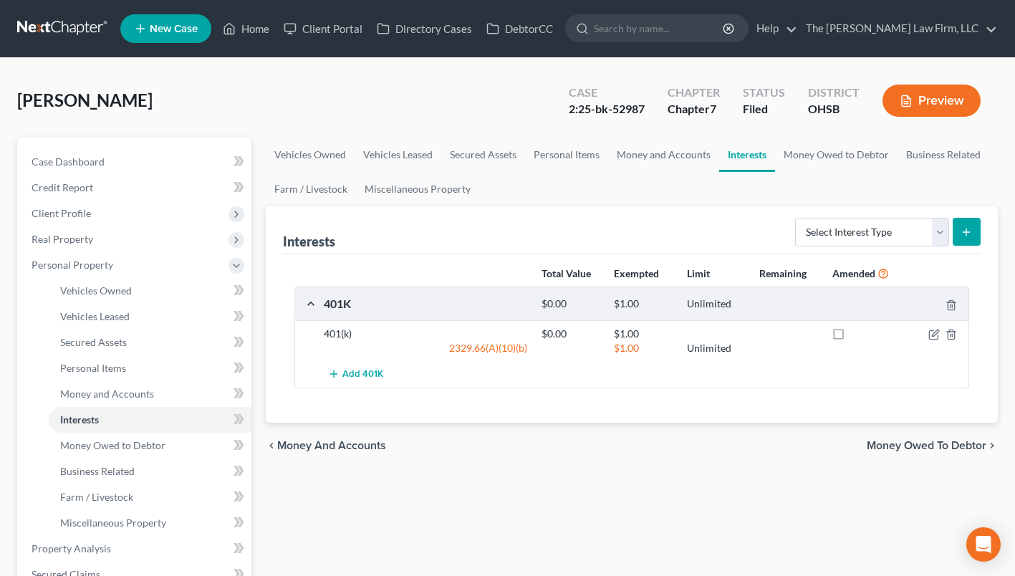
drag, startPoint x: 20, startPoint y: 97, endPoint x: 165, endPoint y: 103, distance: 144.9
click at [153, 103] on span "McDermitt, Tamara" at bounding box center [84, 100] width 135 height 21
click at [161, 125] on div "McDermitt, Tamara Upgraded Case 2:25-bk-52987 Chapter Chapter 7 Status Filed Di…" at bounding box center [507, 106] width 981 height 62
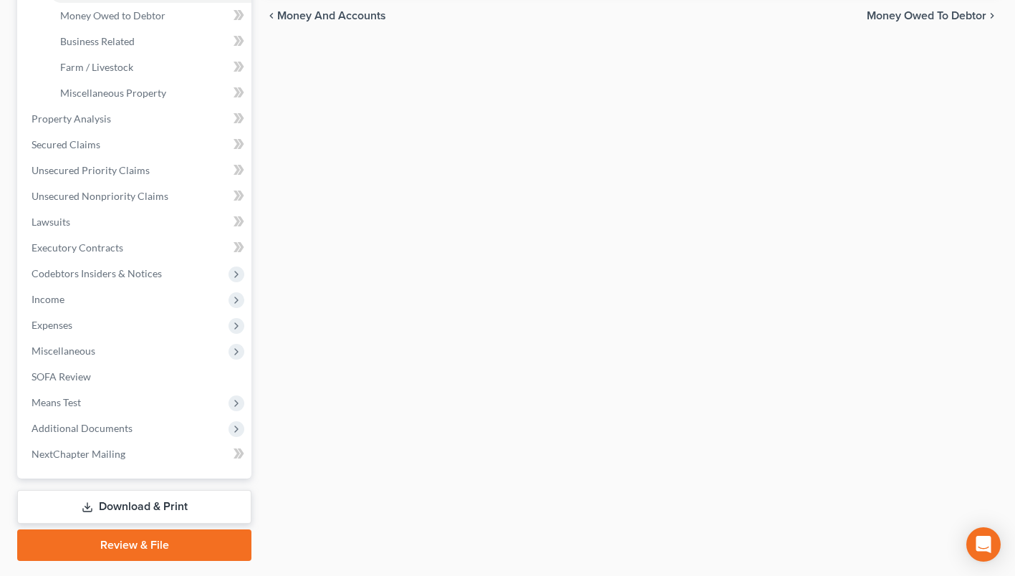
click at [105, 432] on span "Additional Documents" at bounding box center [82, 428] width 101 height 12
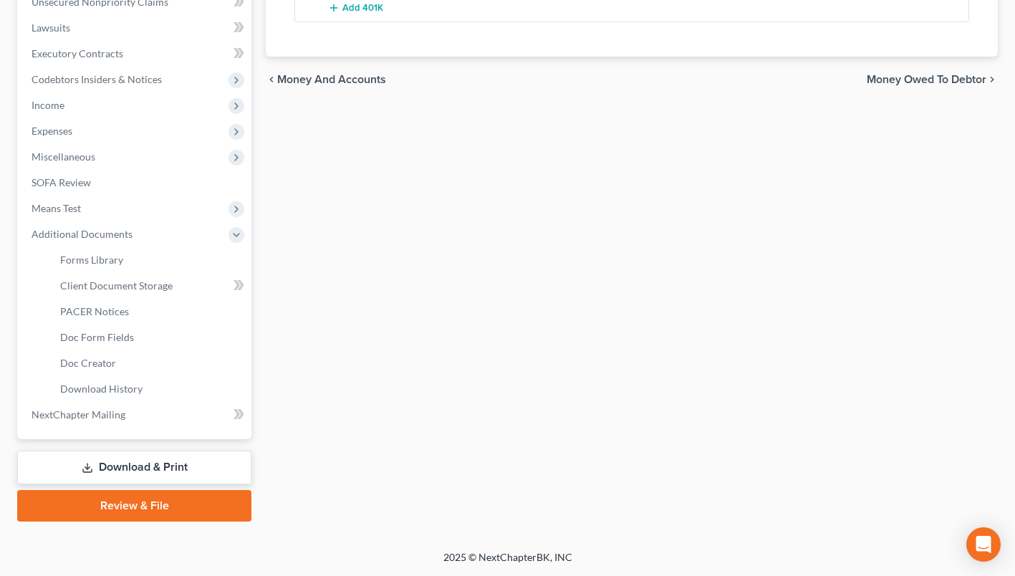
scroll to position [365, 0]
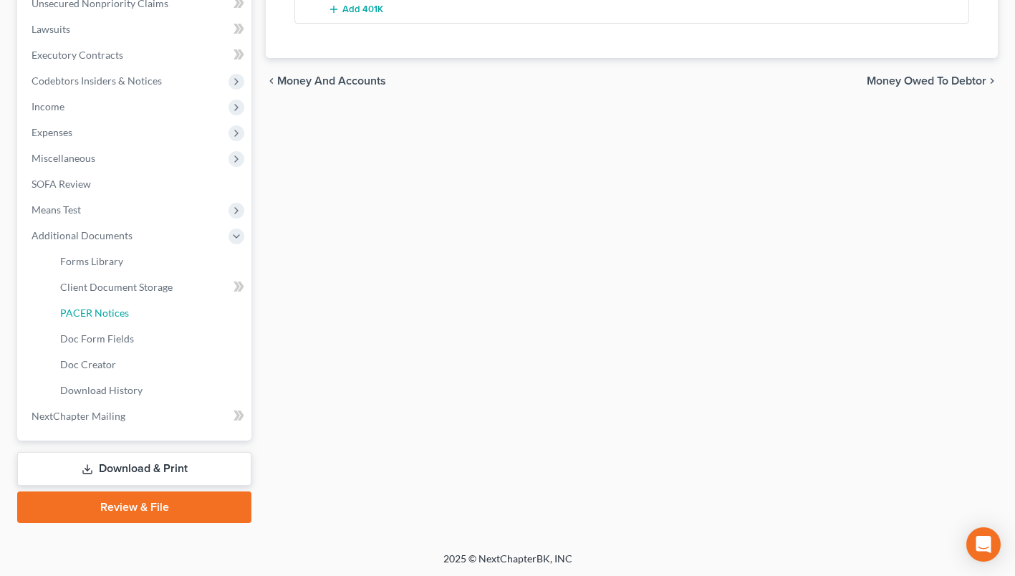
click at [117, 317] on span "PACER Notices" at bounding box center [94, 313] width 69 height 12
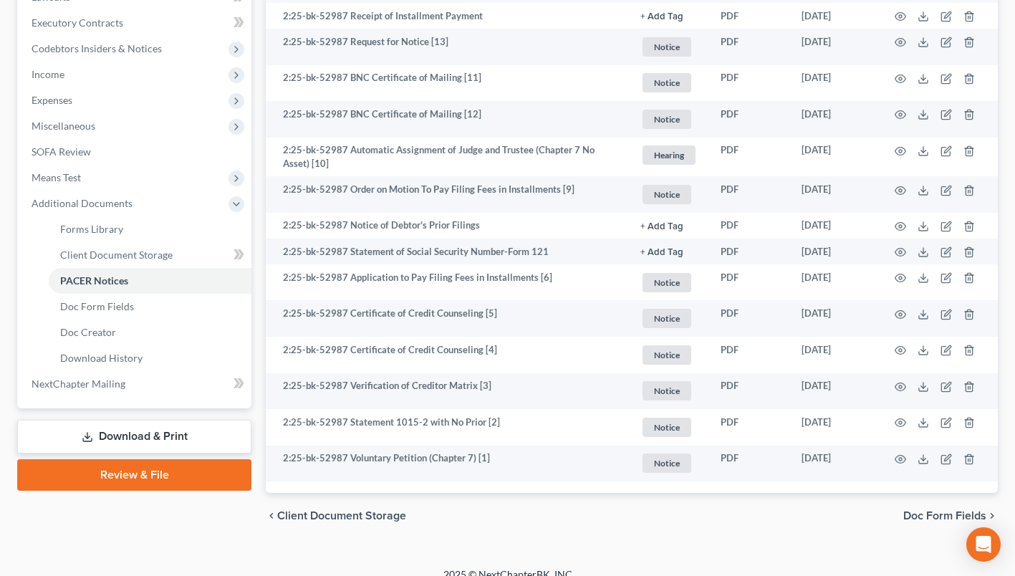
scroll to position [413, 0]
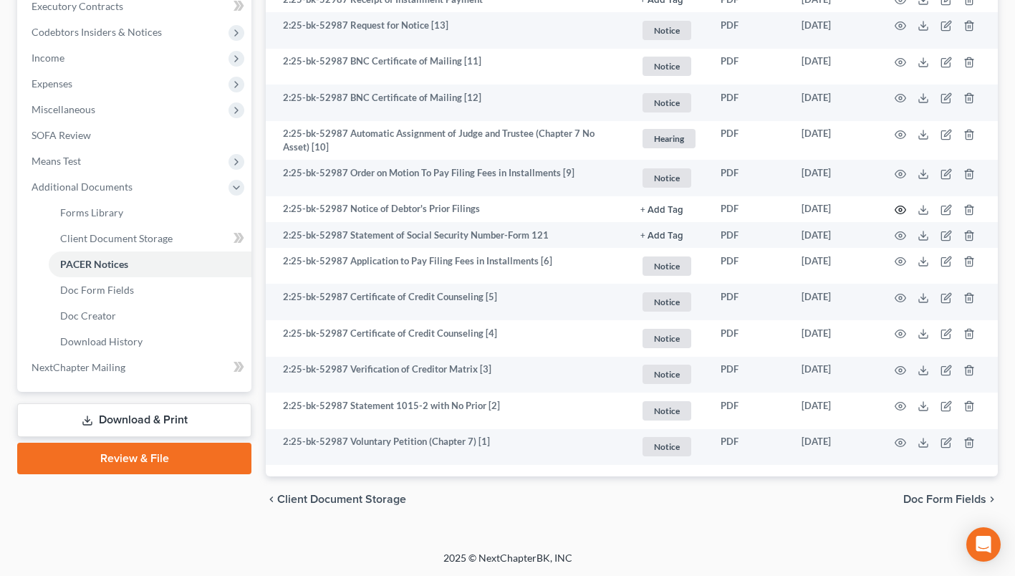
click at [898, 204] on icon "button" at bounding box center [900, 209] width 11 height 11
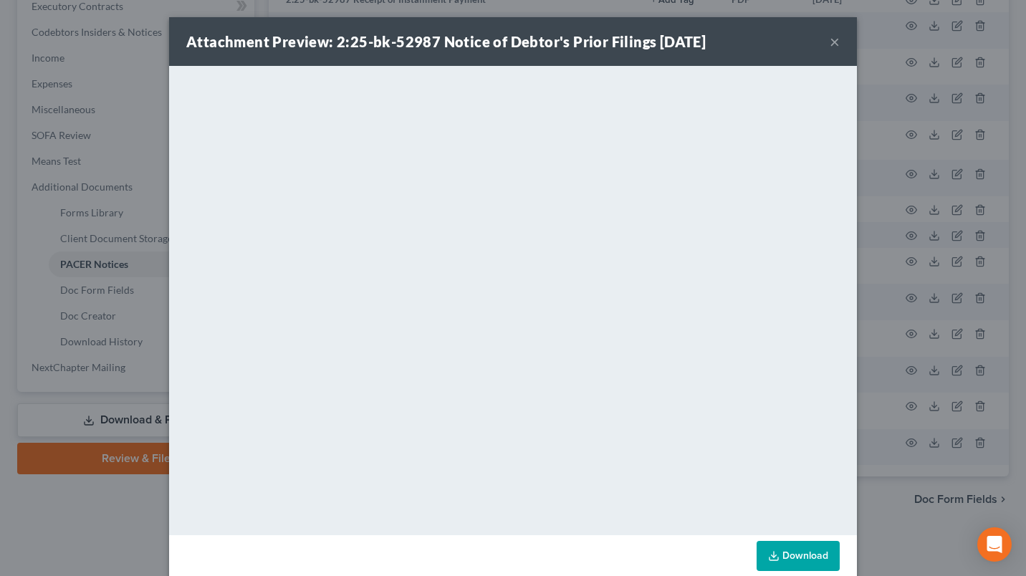
click at [830, 44] on button "×" at bounding box center [835, 41] width 10 height 17
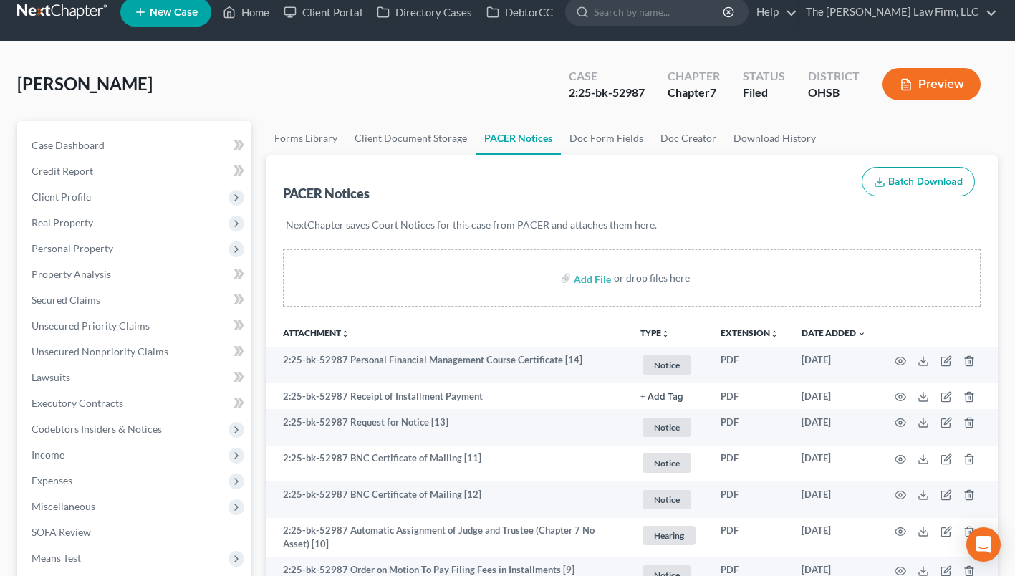
scroll to position [0, 0]
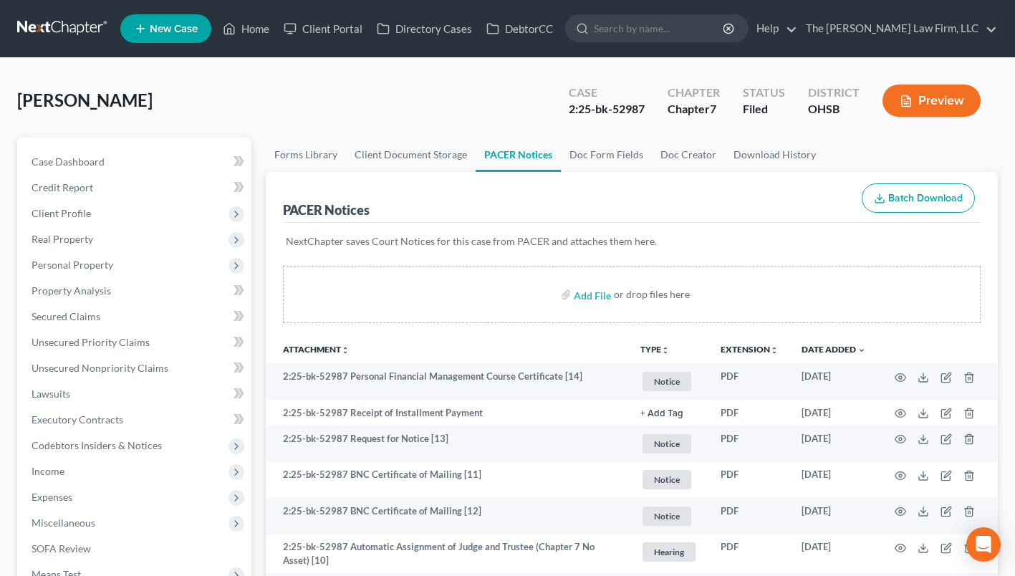
click at [55, 264] on span "Personal Property" at bounding box center [73, 265] width 82 height 12
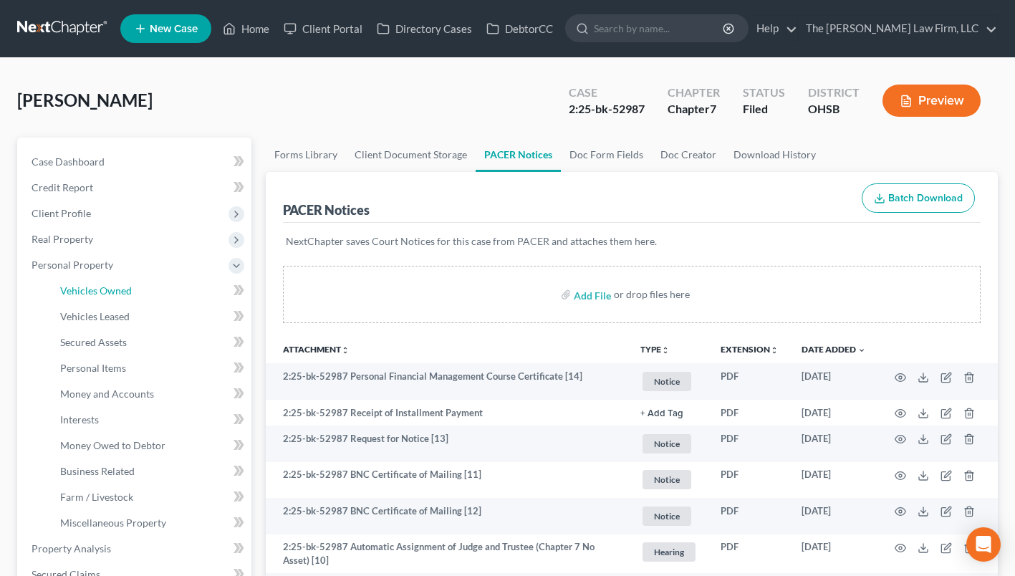
click at [125, 290] on span "Vehicles Owned" at bounding box center [96, 290] width 72 height 12
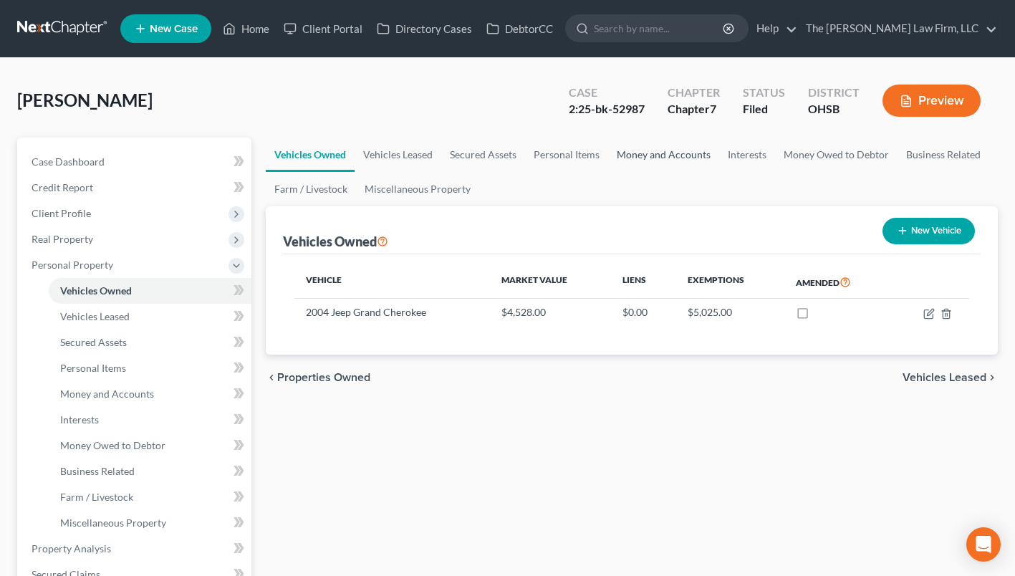
click at [625, 152] on link "Money and Accounts" at bounding box center [663, 155] width 111 height 34
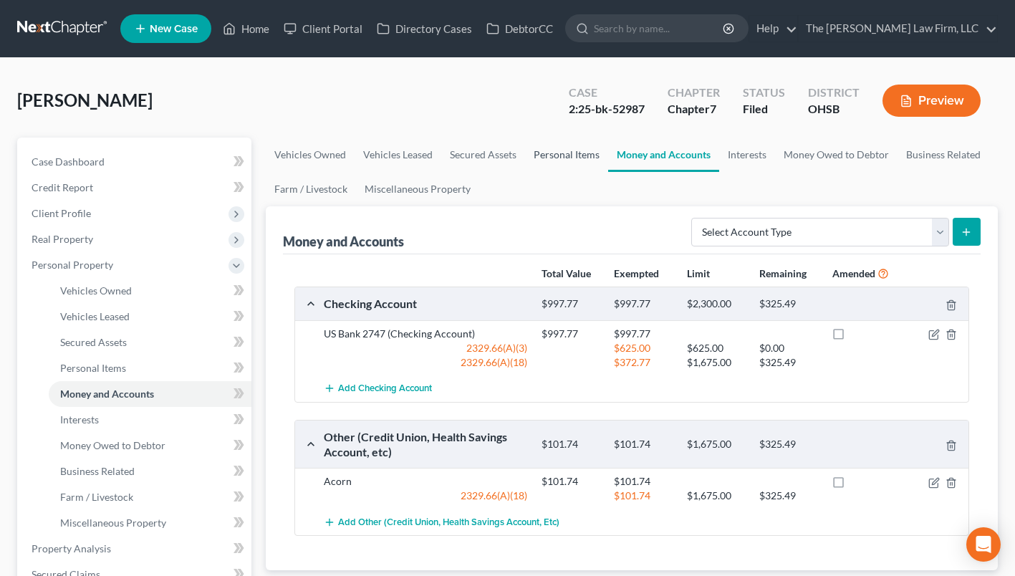
click at [583, 153] on link "Personal Items" at bounding box center [566, 155] width 83 height 34
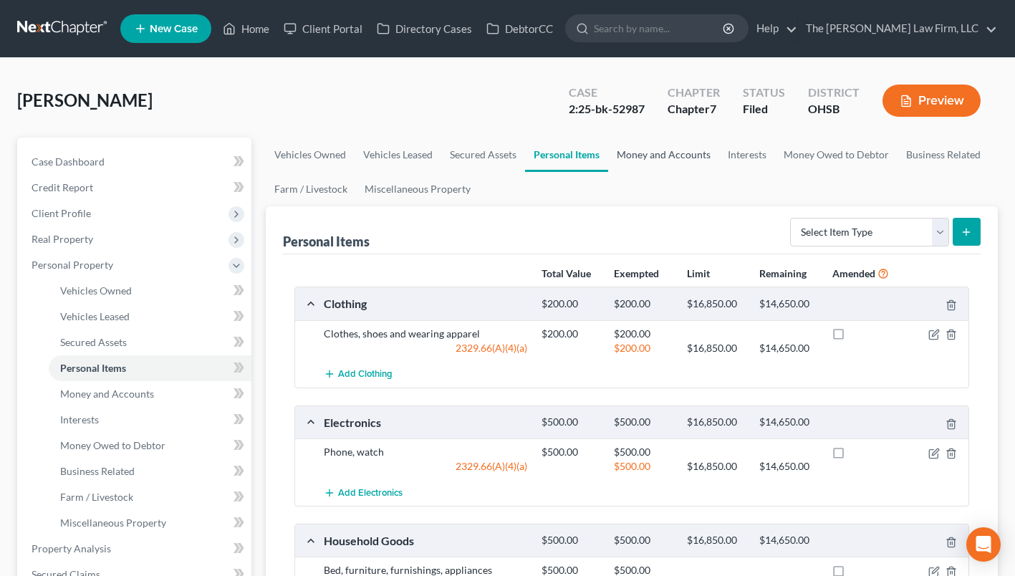
click at [668, 145] on link "Money and Accounts" at bounding box center [663, 155] width 111 height 34
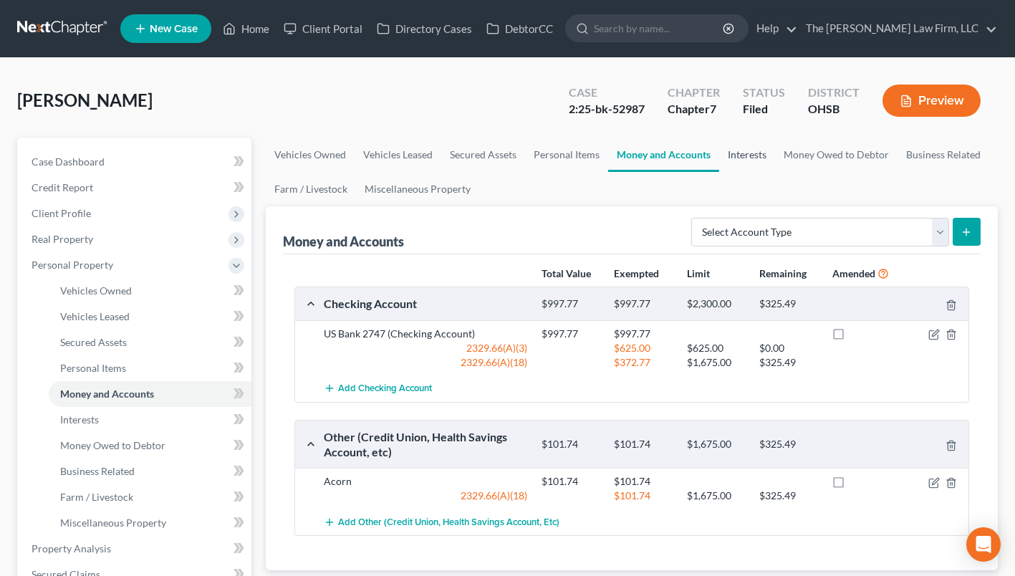
click at [730, 153] on link "Interests" at bounding box center [747, 155] width 56 height 34
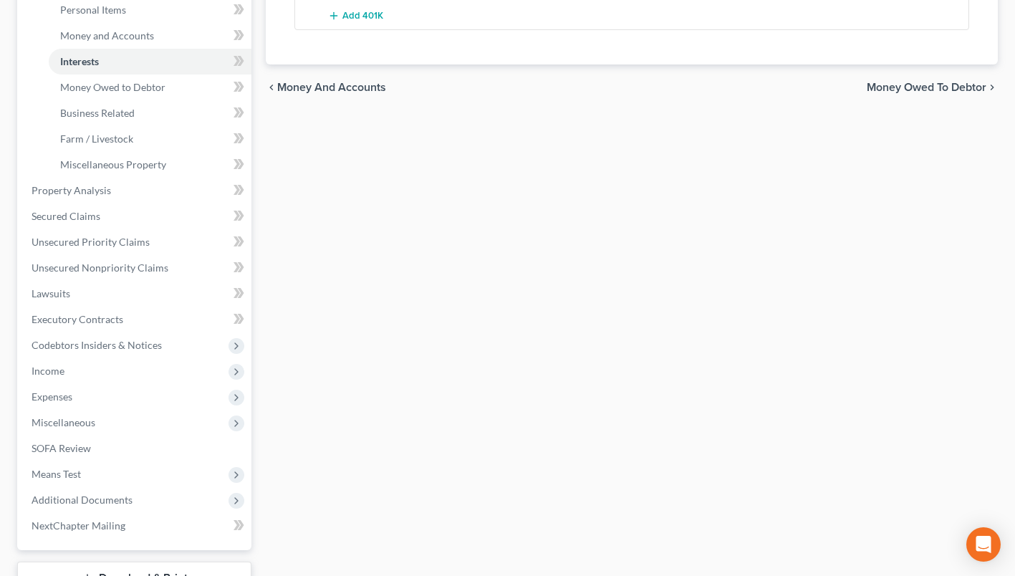
click at [117, 374] on span "Income" at bounding box center [135, 371] width 231 height 26
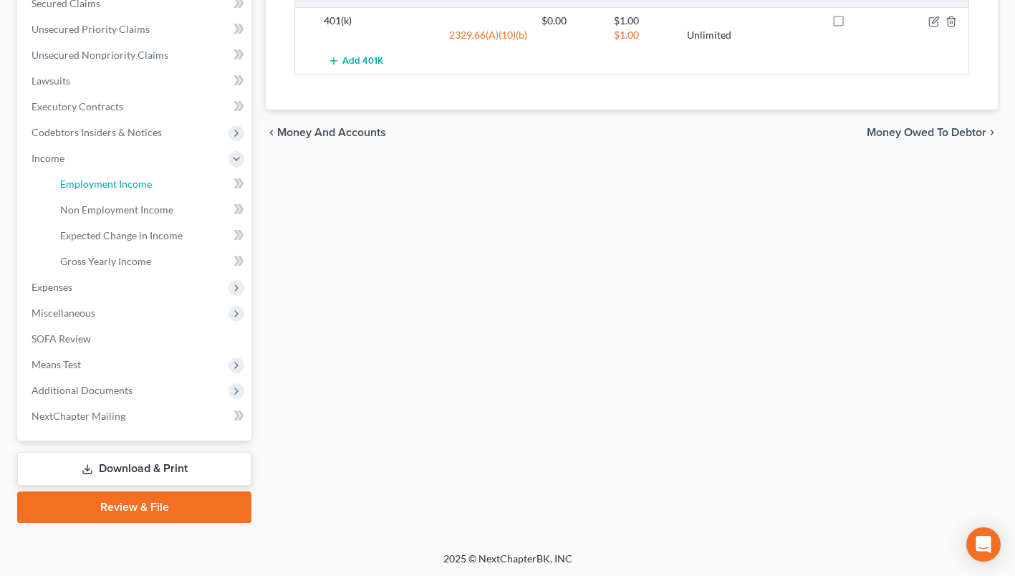
click at [104, 173] on link "Employment Income" at bounding box center [150, 184] width 203 height 26
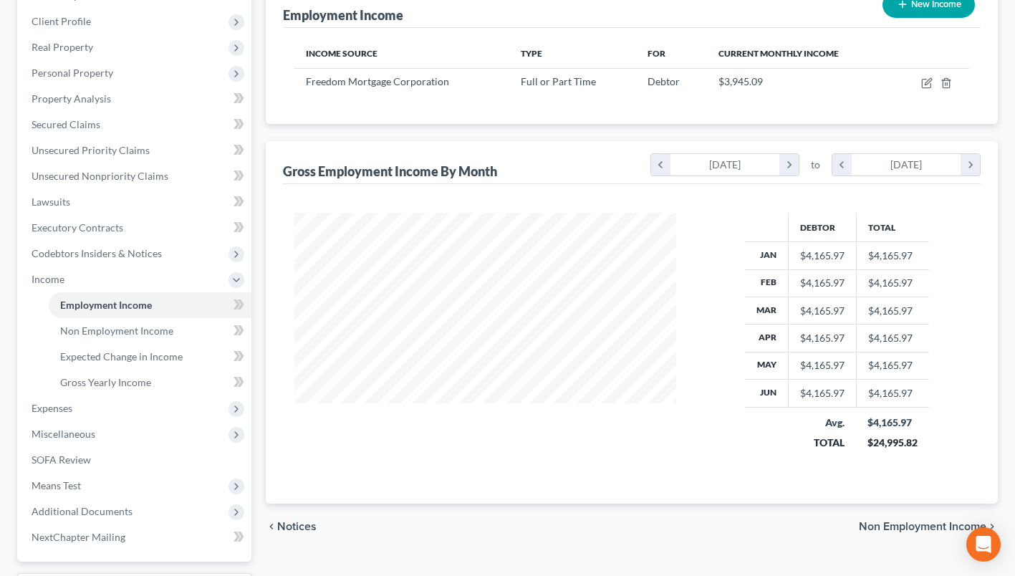
scroll to position [287, 0]
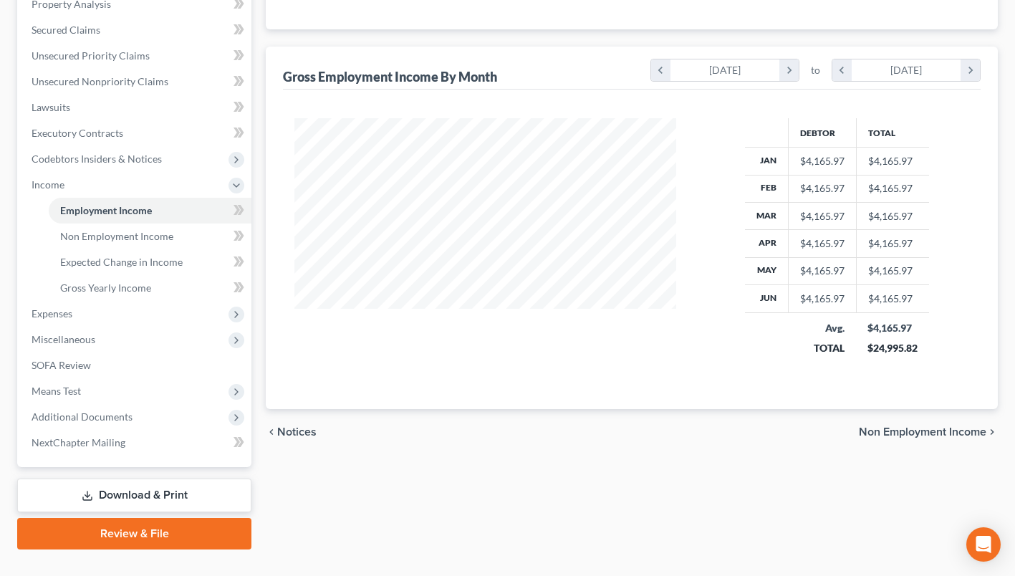
click at [112, 408] on span "Additional Documents" at bounding box center [135, 417] width 231 height 26
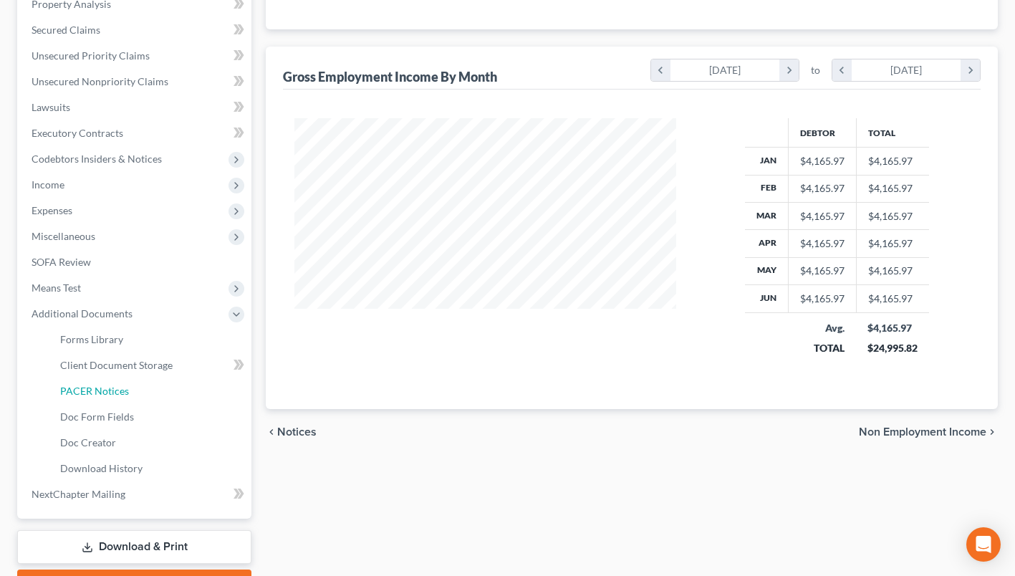
click at [123, 389] on span "PACER Notices" at bounding box center [94, 391] width 69 height 12
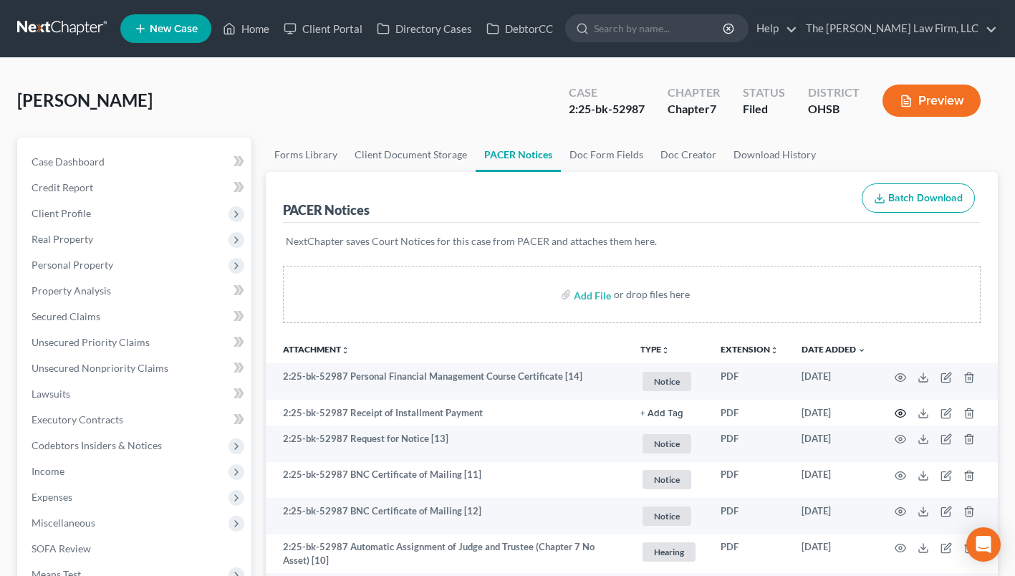
click at [901, 413] on circle "button" at bounding box center [900, 413] width 3 height 3
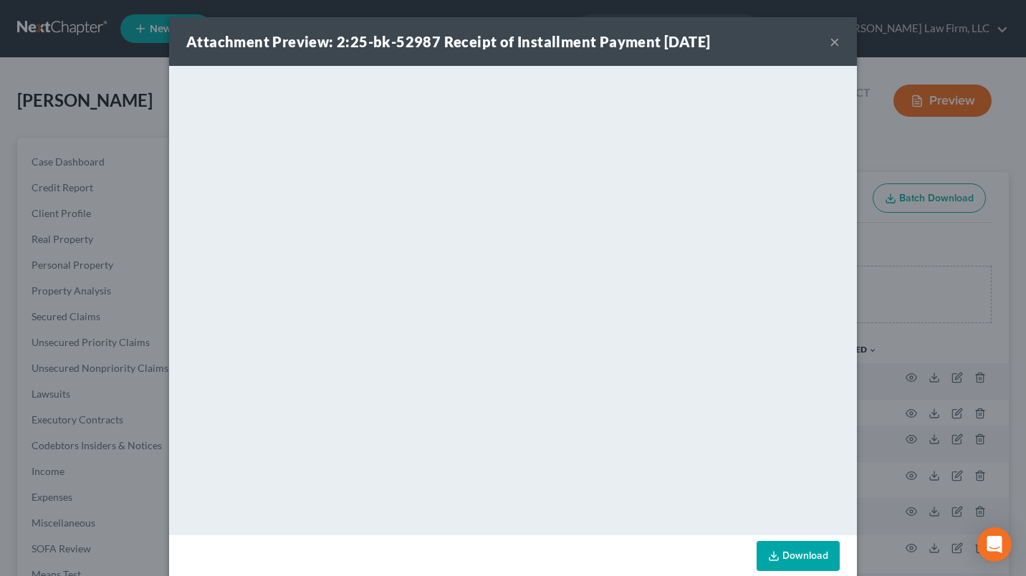
click at [830, 39] on button "×" at bounding box center [835, 41] width 10 height 17
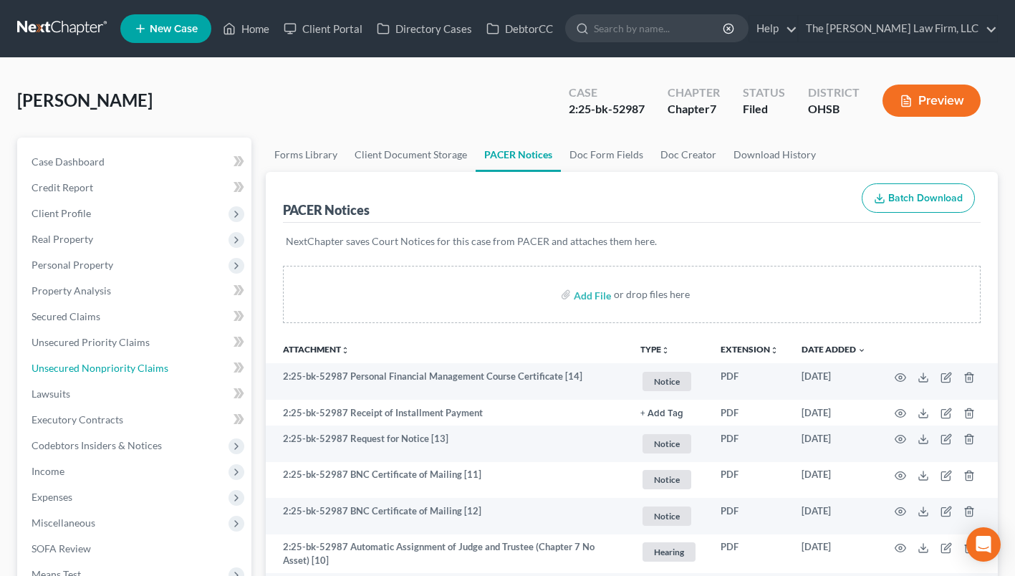
click at [187, 363] on link "Unsecured Nonpriority Claims" at bounding box center [135, 368] width 231 height 26
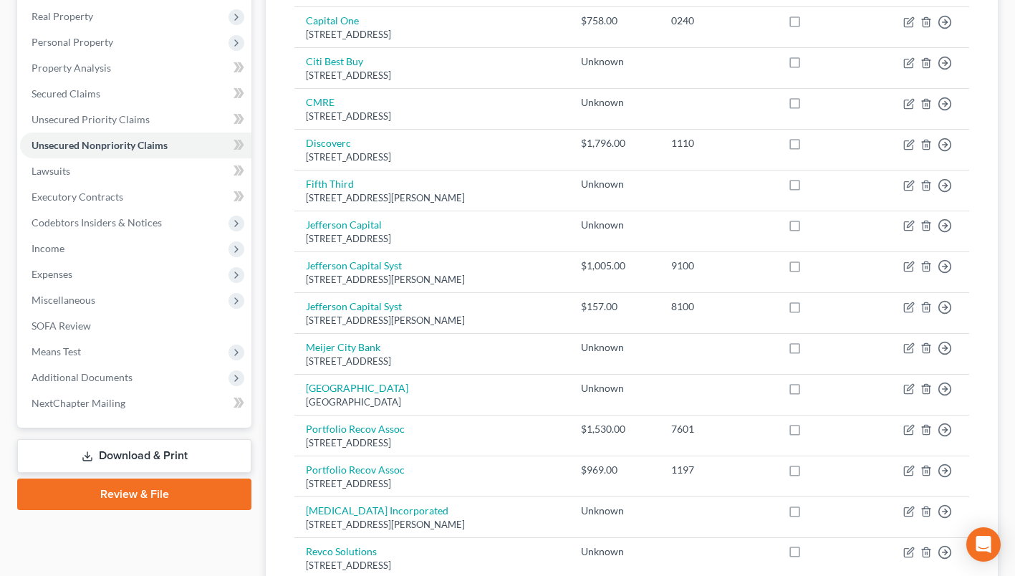
scroll to position [143, 0]
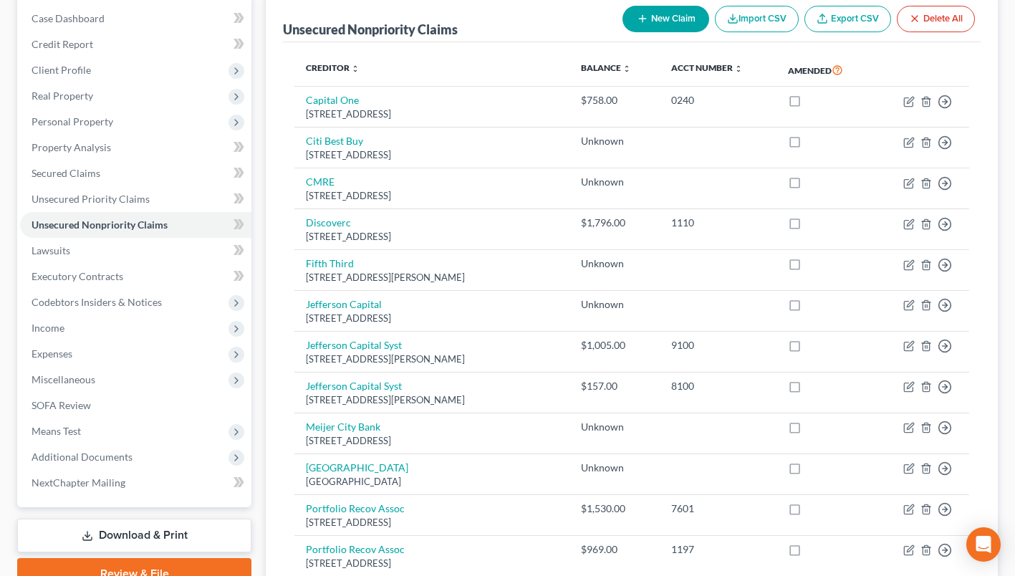
click at [91, 114] on span "Personal Property" at bounding box center [135, 122] width 231 height 26
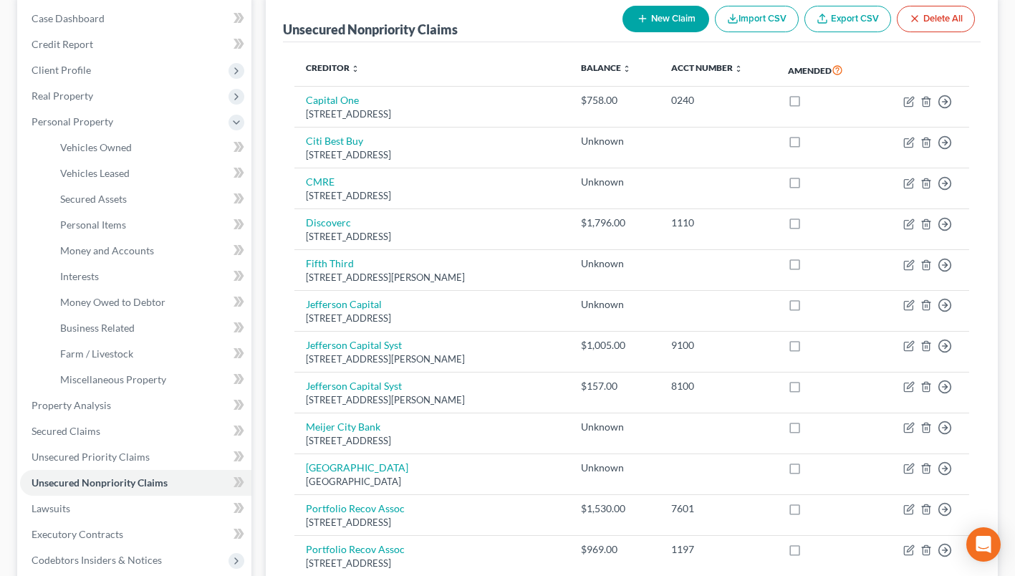
click at [62, 67] on span "Client Profile" at bounding box center [61, 70] width 59 height 12
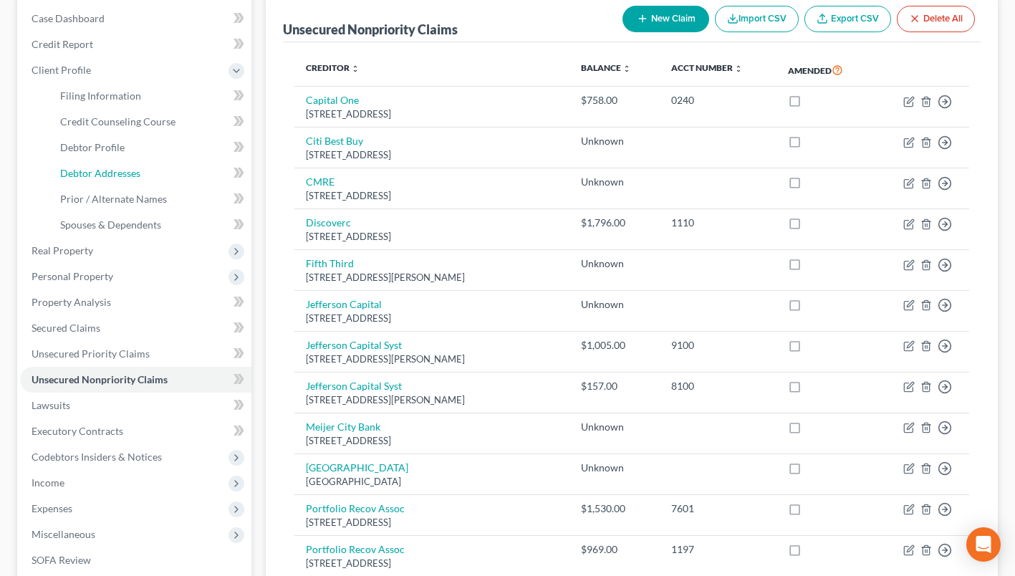
click at [104, 173] on span "Debtor Addresses" at bounding box center [100, 173] width 80 height 12
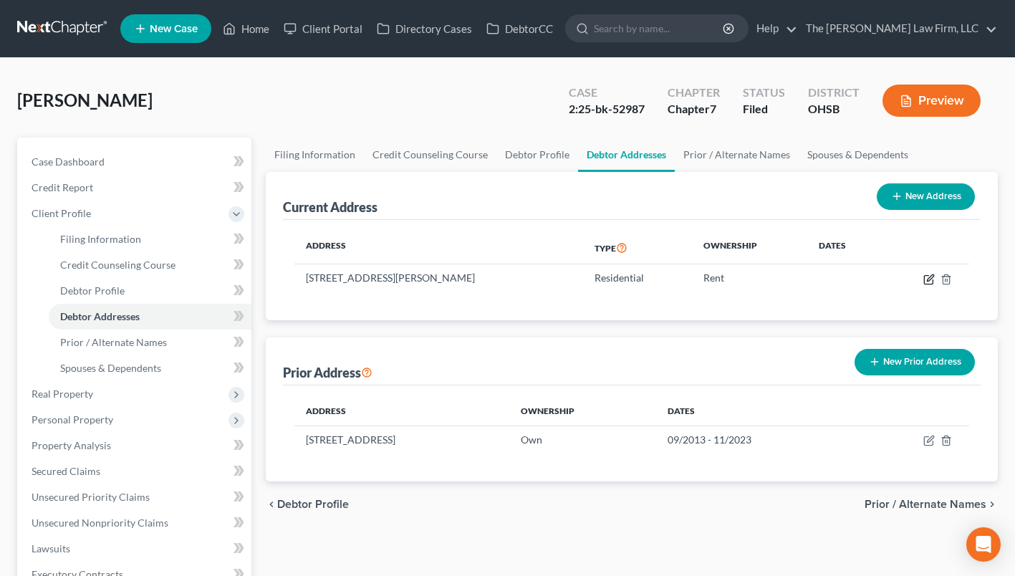
click at [926, 279] on icon "button" at bounding box center [928, 279] width 11 height 11
select select "36"
select select "0"
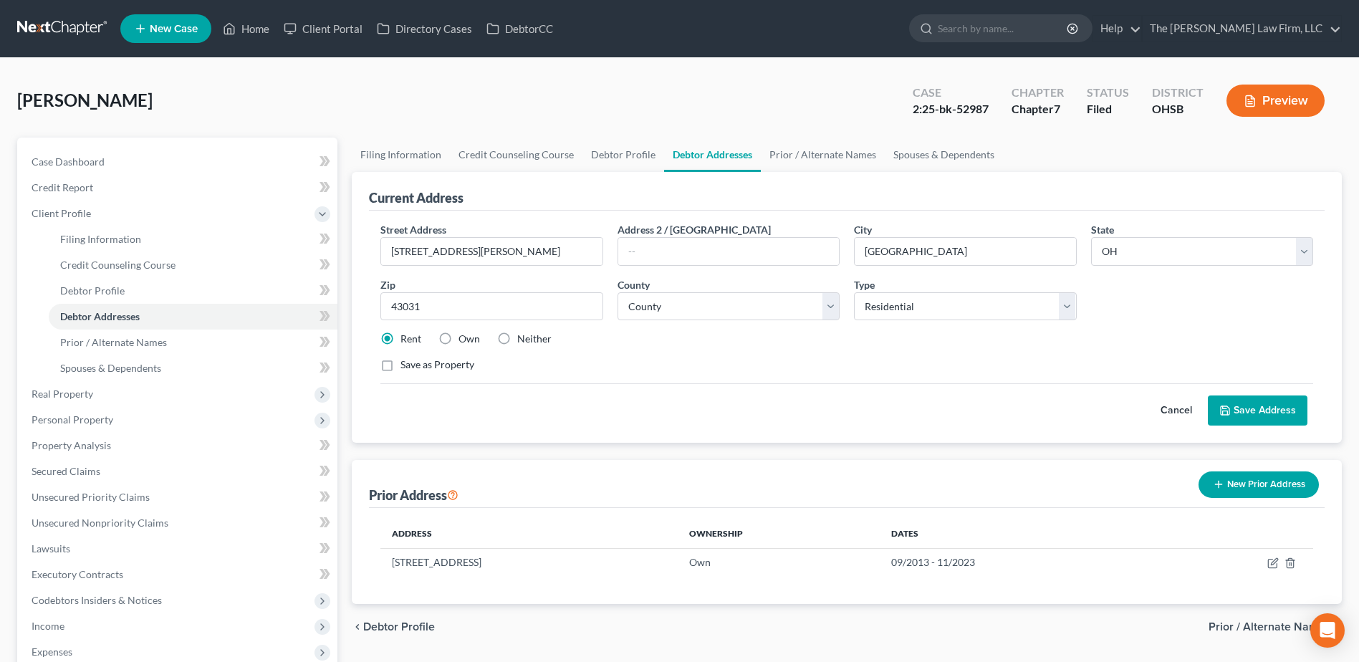
click at [78, 26] on link at bounding box center [63, 29] width 92 height 26
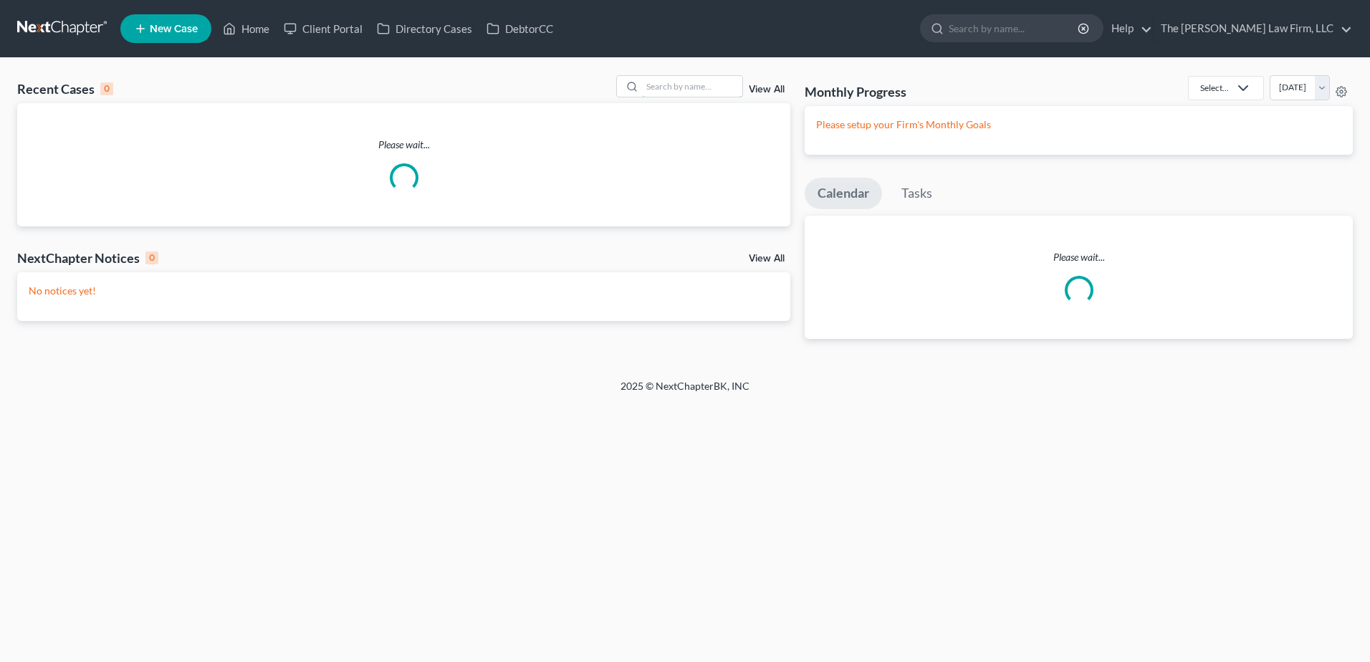
click at [683, 92] on input "search" at bounding box center [692, 86] width 100 height 21
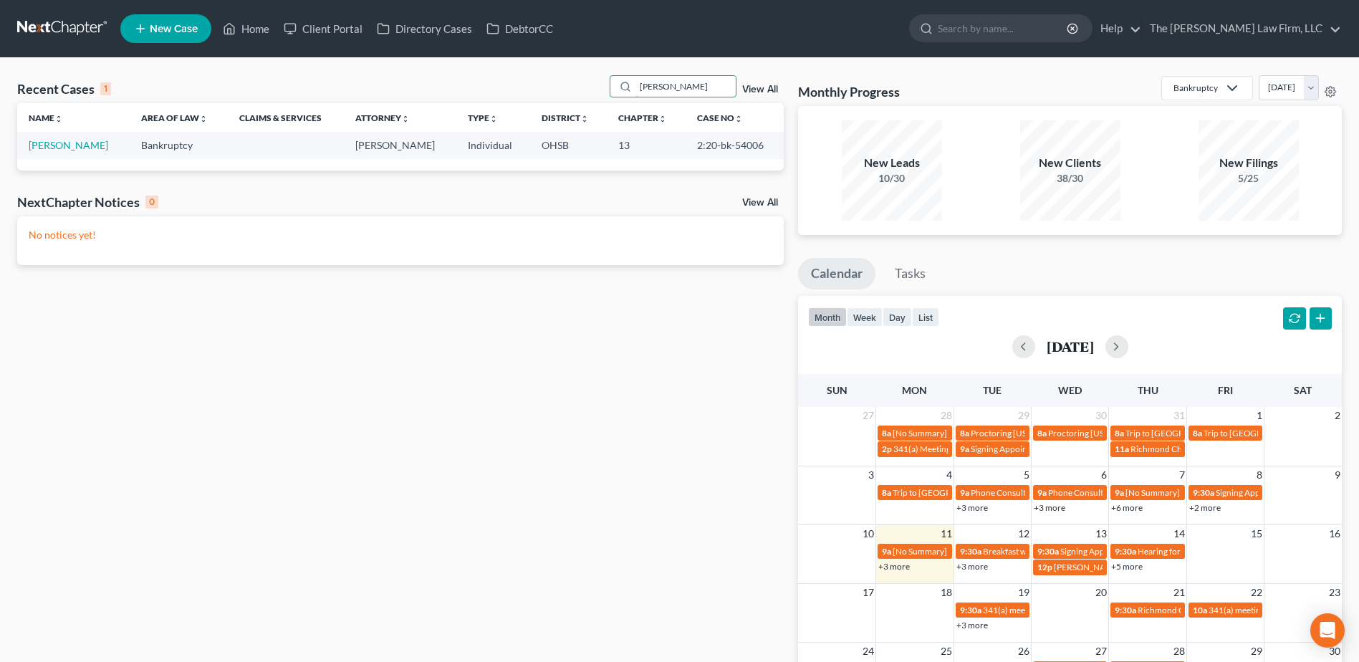
type input "[PERSON_NAME]"
click at [48, 150] on link "[PERSON_NAME]" at bounding box center [69, 145] width 80 height 12
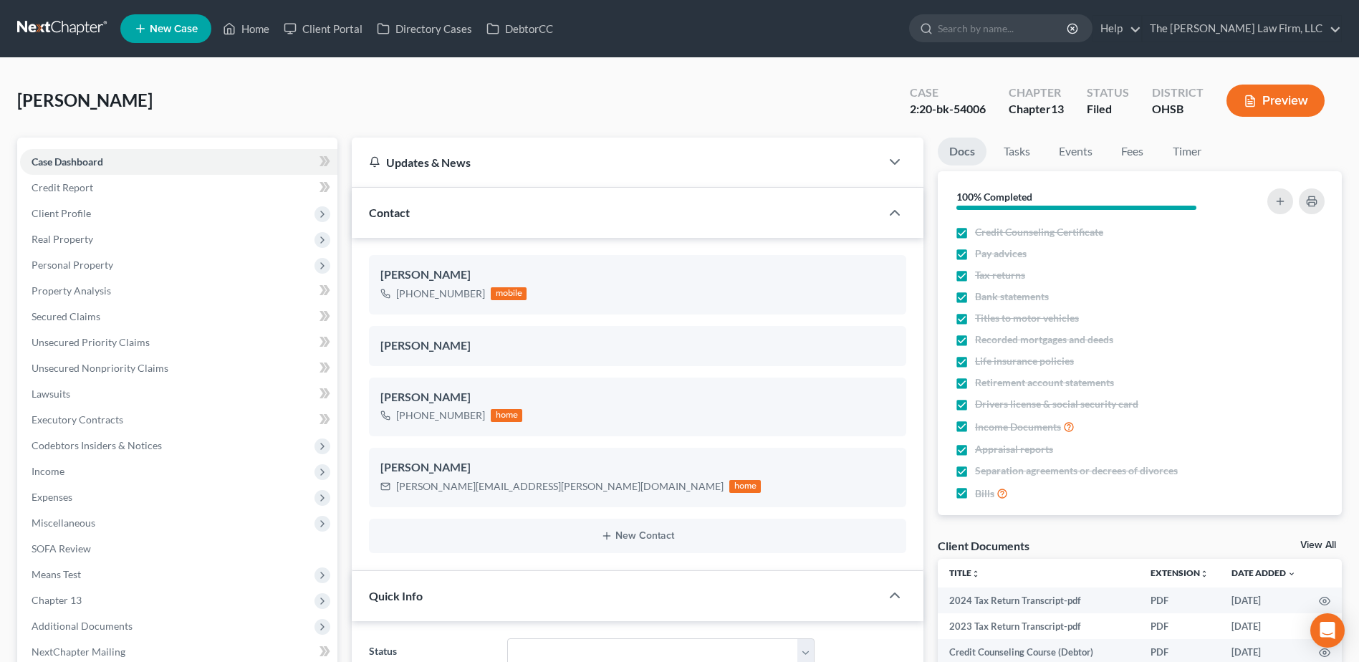
scroll to position [287, 0]
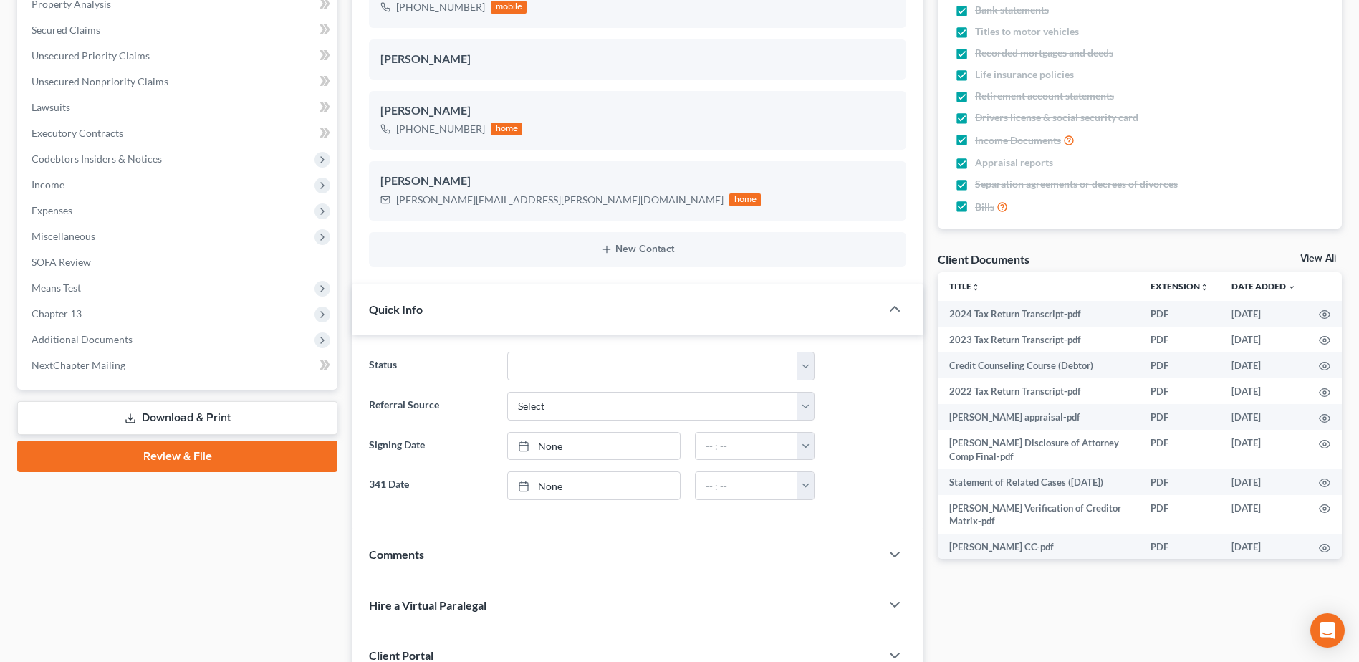
drag, startPoint x: 59, startPoint y: 338, endPoint x: 57, endPoint y: 360, distance: 22.3
click at [58, 338] on span "Additional Documents" at bounding box center [82, 339] width 101 height 12
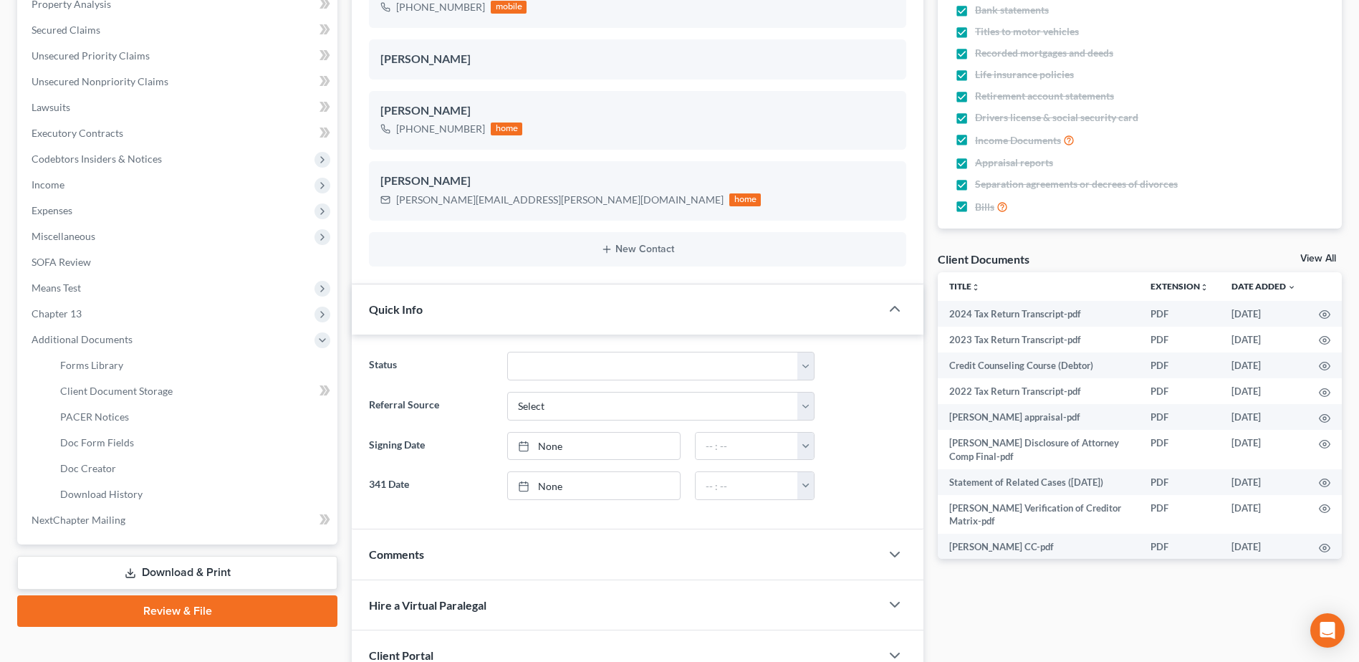
scroll to position [322, 0]
click at [76, 413] on span "PACER Notices" at bounding box center [94, 417] width 69 height 12
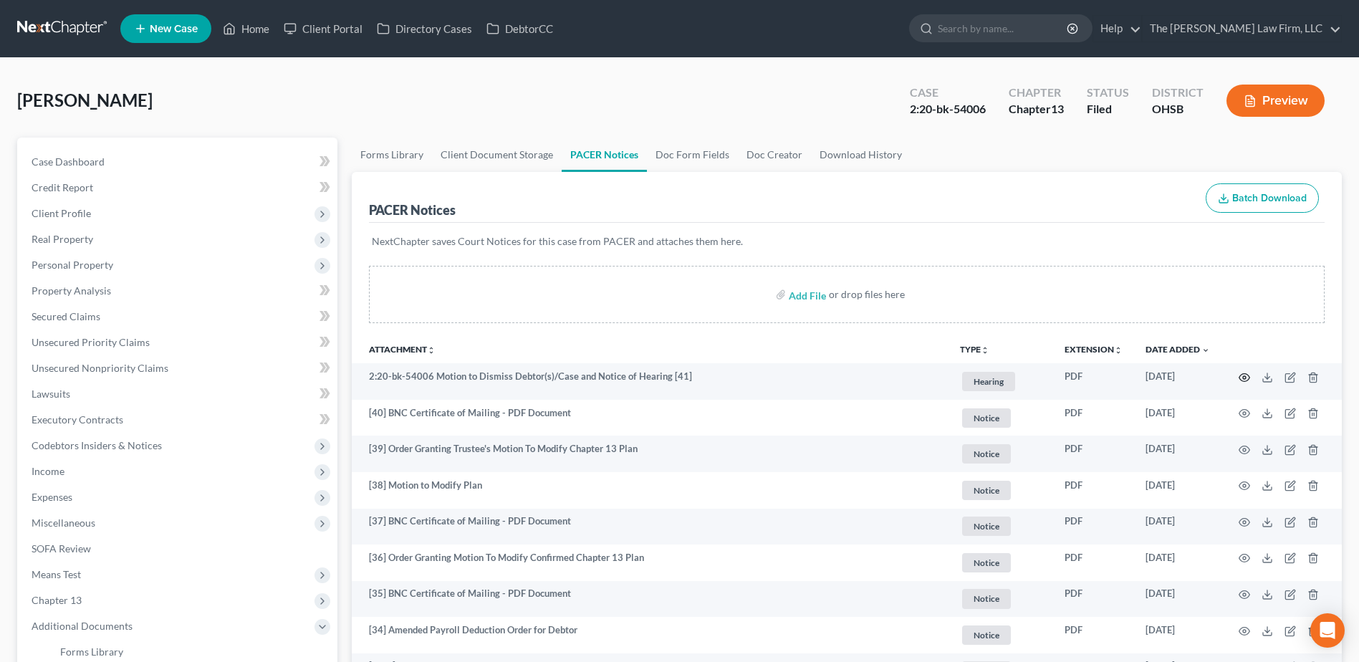
click at [1243, 378] on circle "button" at bounding box center [1244, 377] width 3 height 3
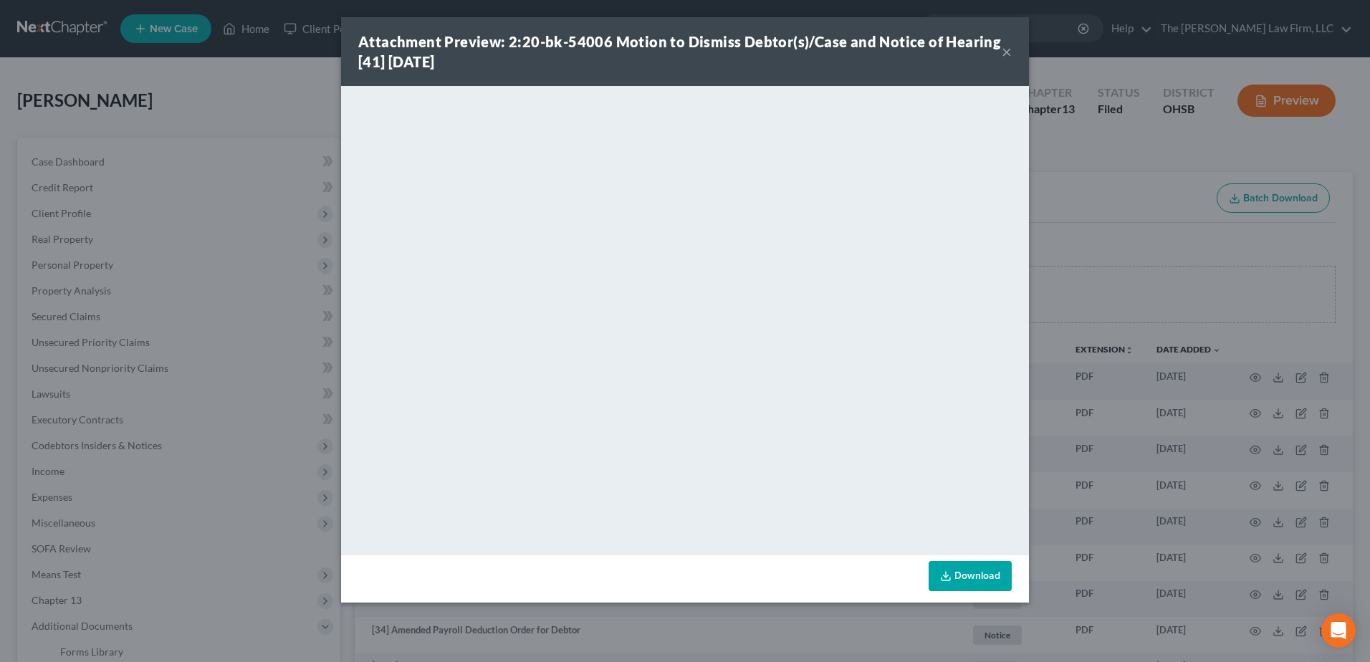
click at [1003, 54] on button "×" at bounding box center [1007, 51] width 10 height 17
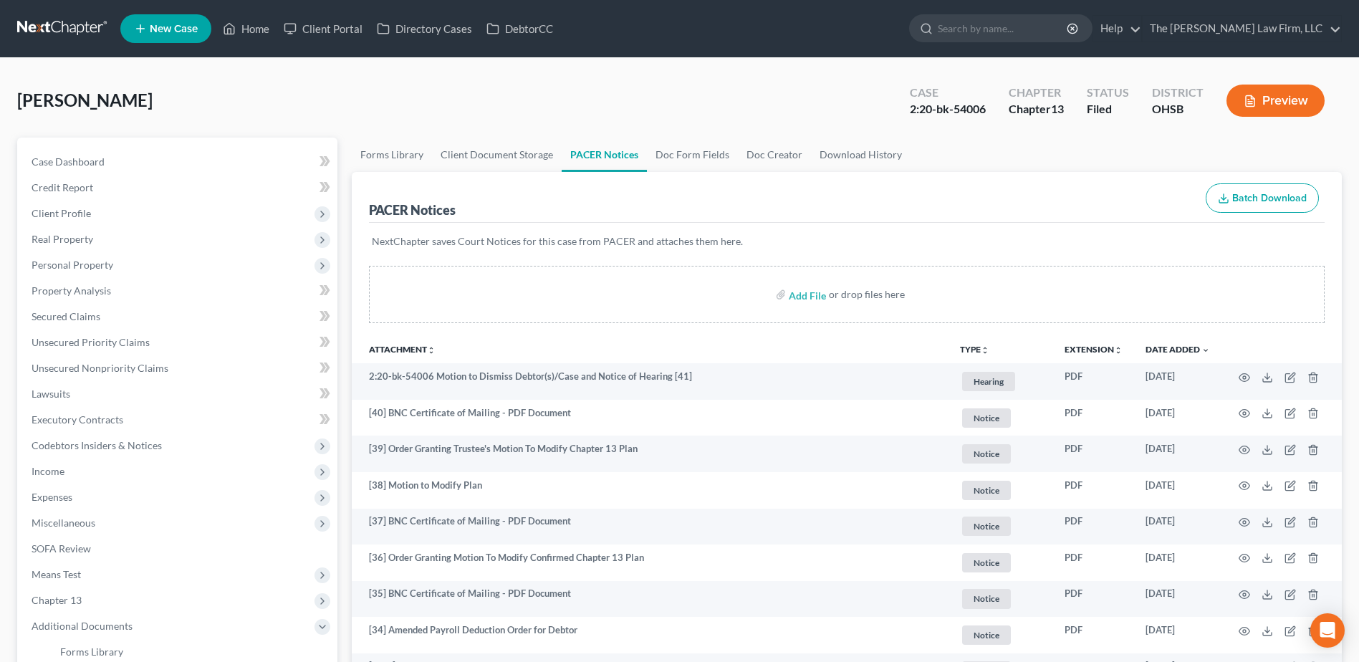
click at [63, 23] on link at bounding box center [63, 29] width 92 height 26
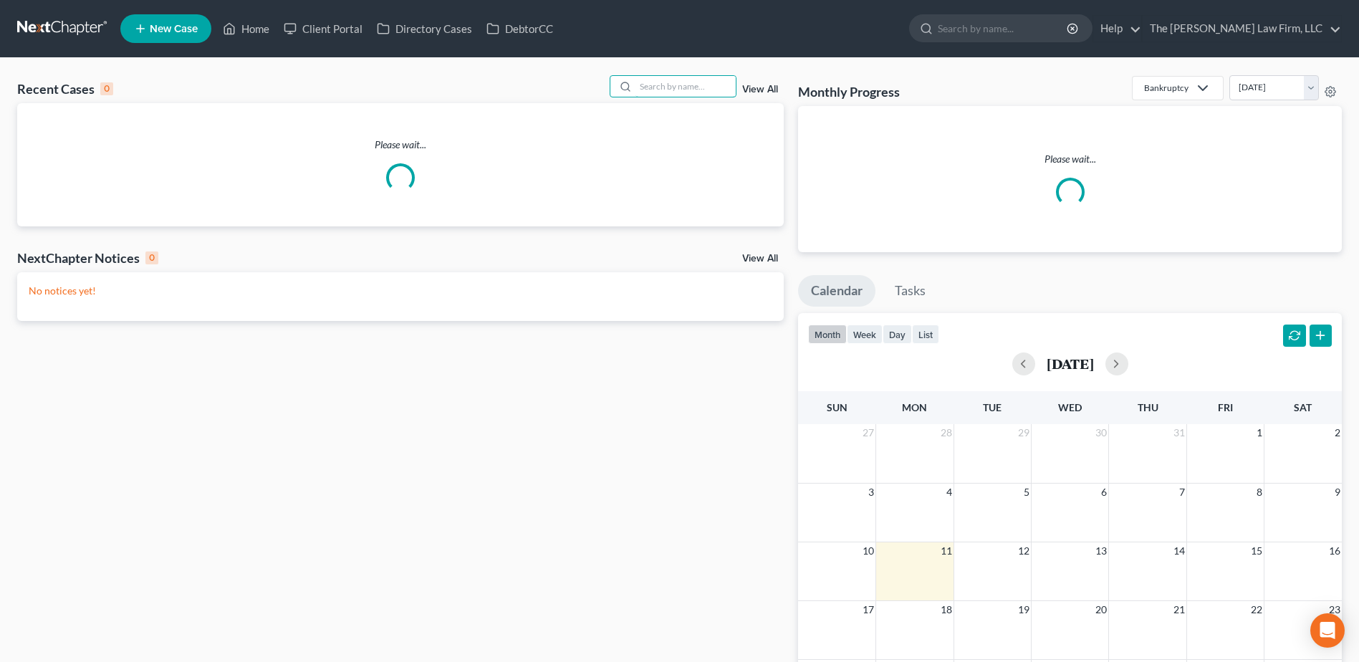
drag, startPoint x: 694, startPoint y: 90, endPoint x: 682, endPoint y: 85, distance: 12.9
click at [694, 90] on input "search" at bounding box center [685, 86] width 100 height 21
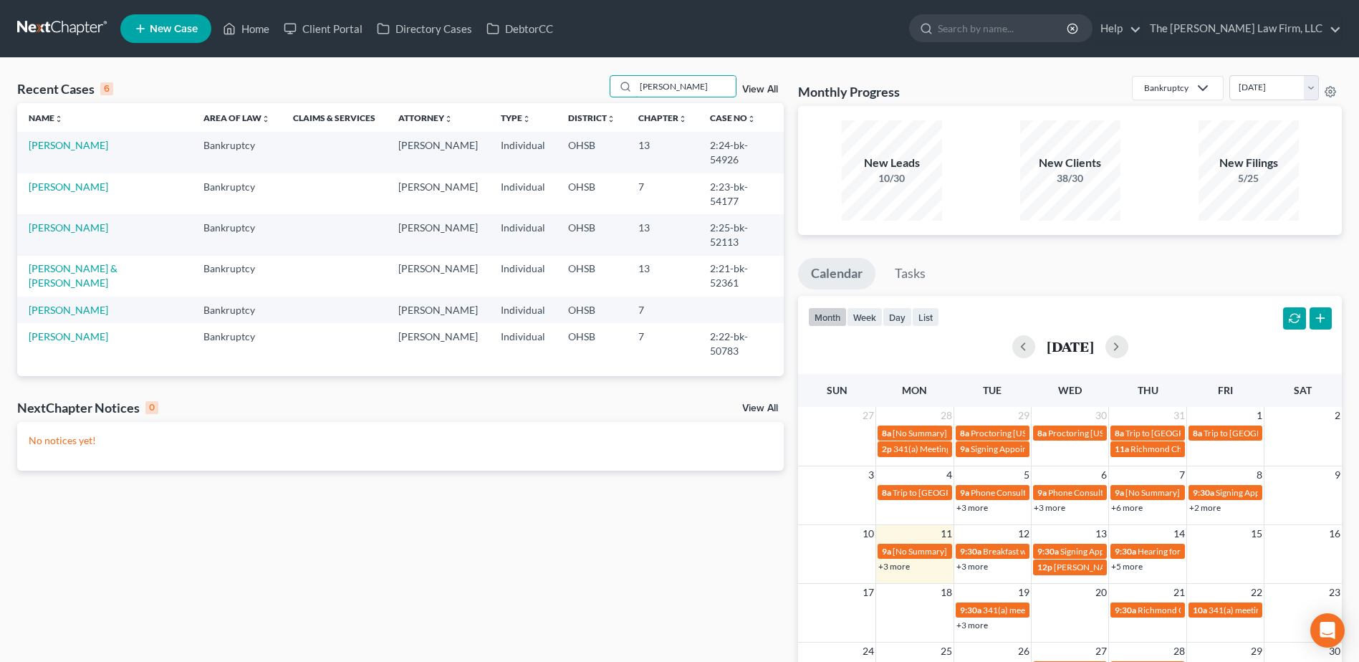
type input "[PERSON_NAME]"
click at [48, 141] on link "[PERSON_NAME]" at bounding box center [69, 145] width 80 height 12
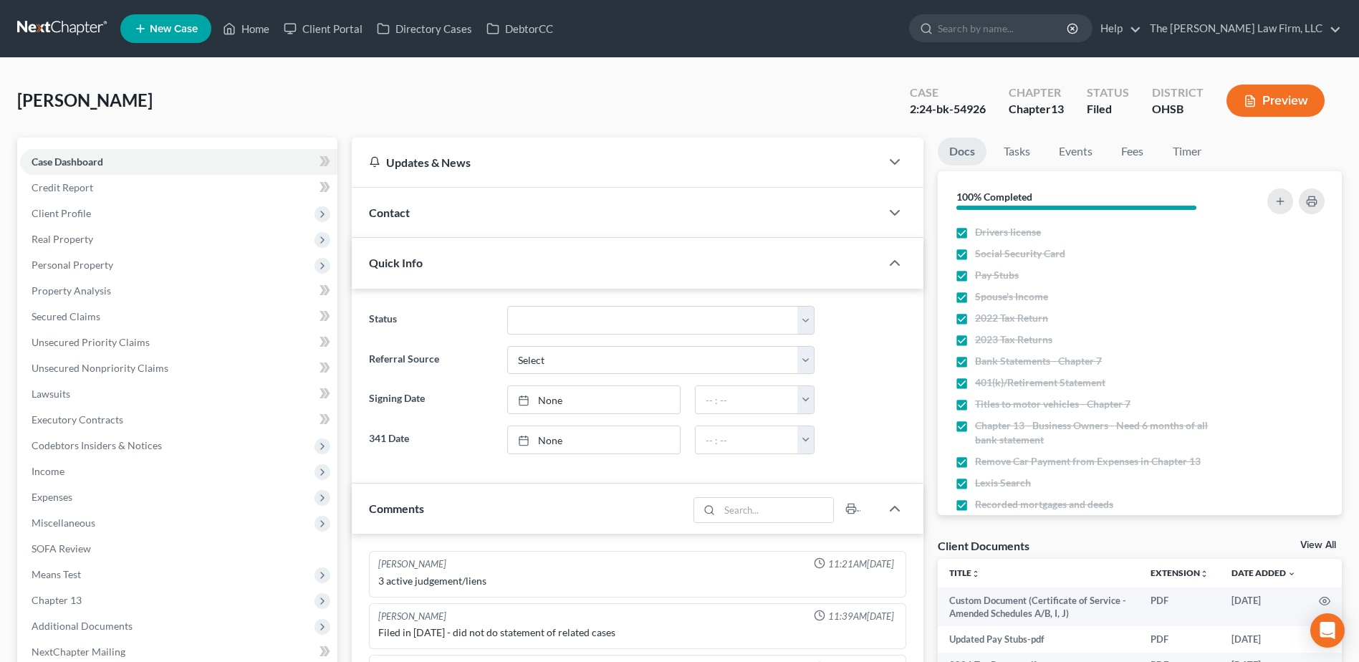
scroll to position [345, 0]
click at [64, 210] on span "Client Profile" at bounding box center [61, 213] width 59 height 12
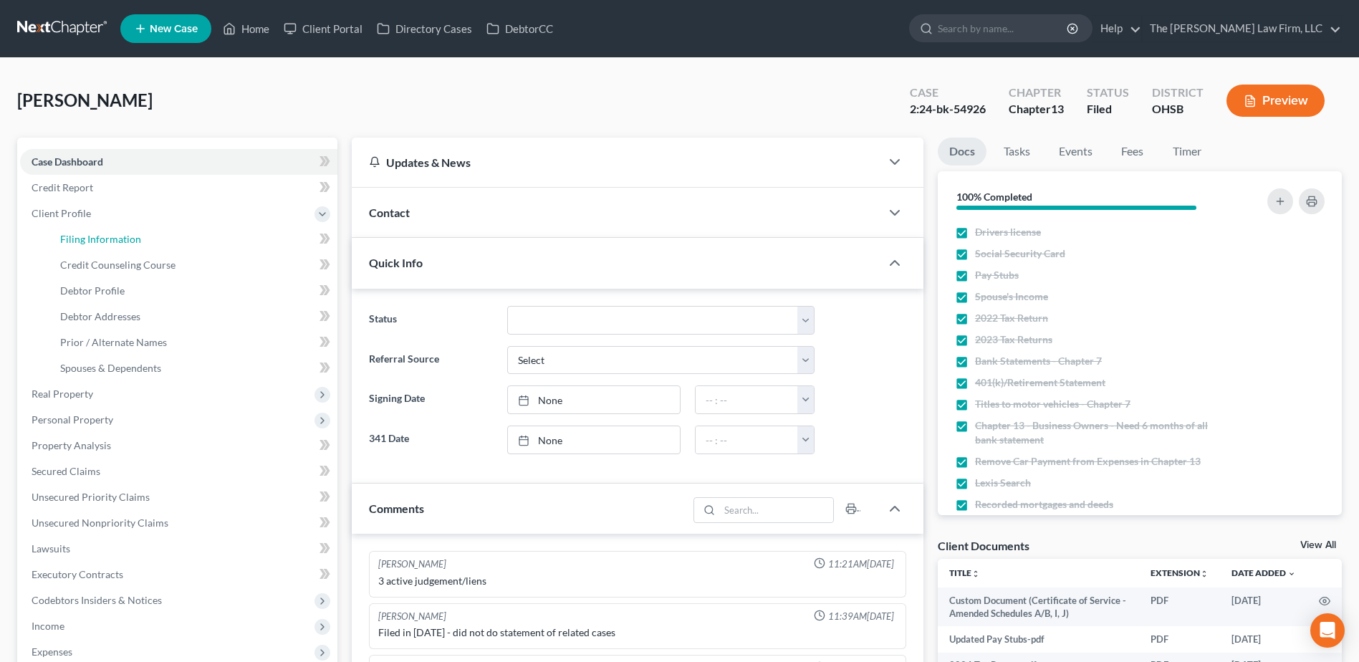
click at [73, 233] on span "Filing Information" at bounding box center [100, 239] width 81 height 12
select select "1"
select select "0"
select select "3"
select select "36"
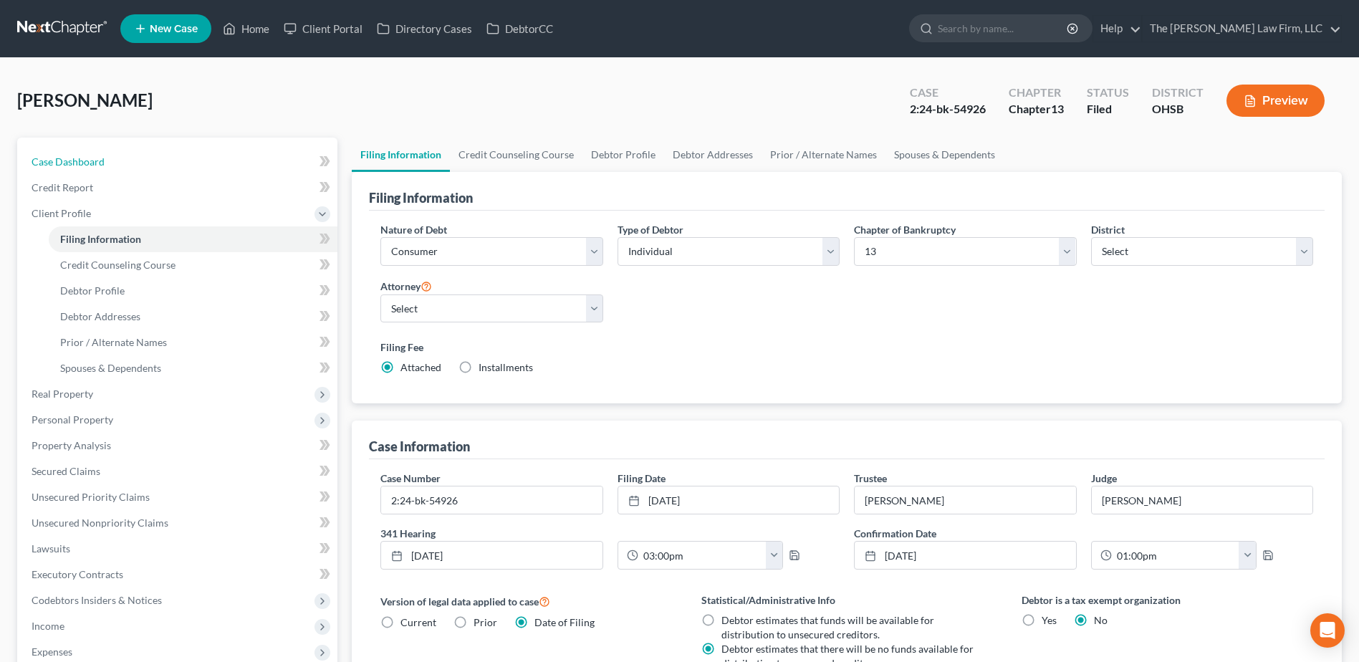
click at [126, 156] on link "Case Dashboard" at bounding box center [178, 162] width 317 height 26
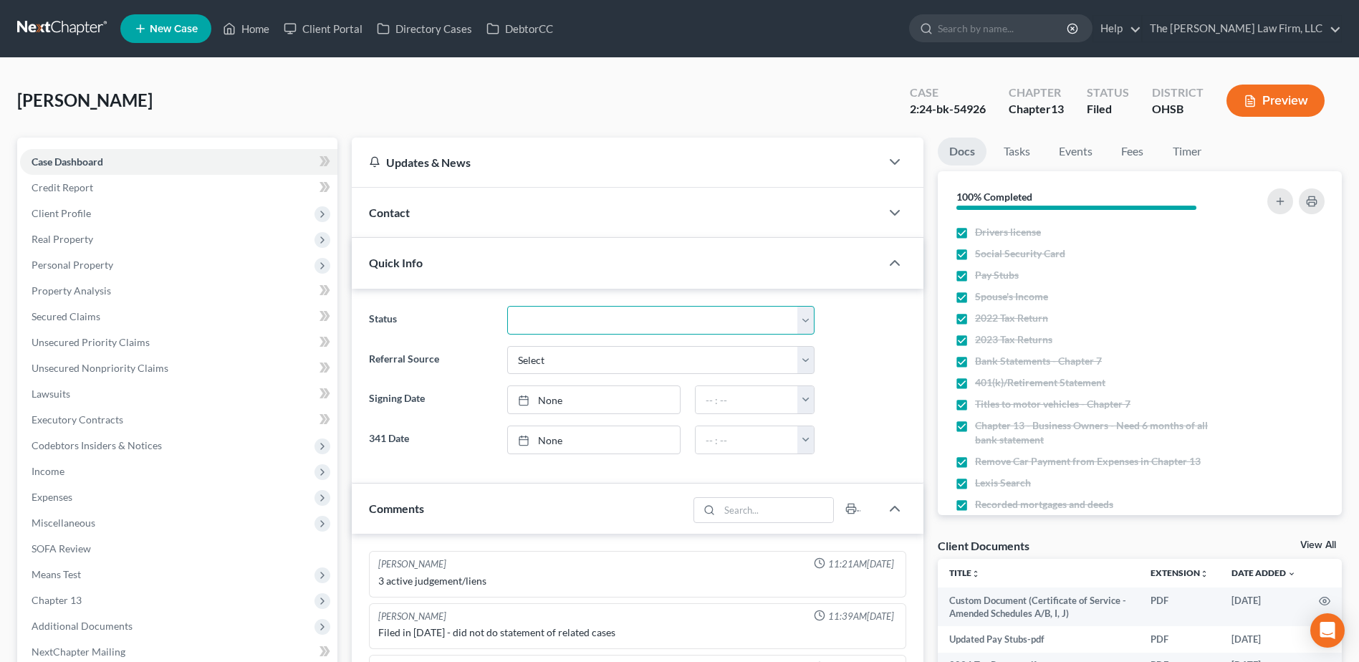
click at [580, 322] on select "341 Complete / Confirmation Pending 341 Pending Confirmed Discharged Dismissed …" at bounding box center [660, 320] width 307 height 29
select select "4"
click at [507, 306] on select "341 Complete / Confirmation Pending 341 Pending Confirmed Discharged Dismissed …" at bounding box center [660, 320] width 307 height 29
click at [38, 23] on link at bounding box center [63, 29] width 92 height 26
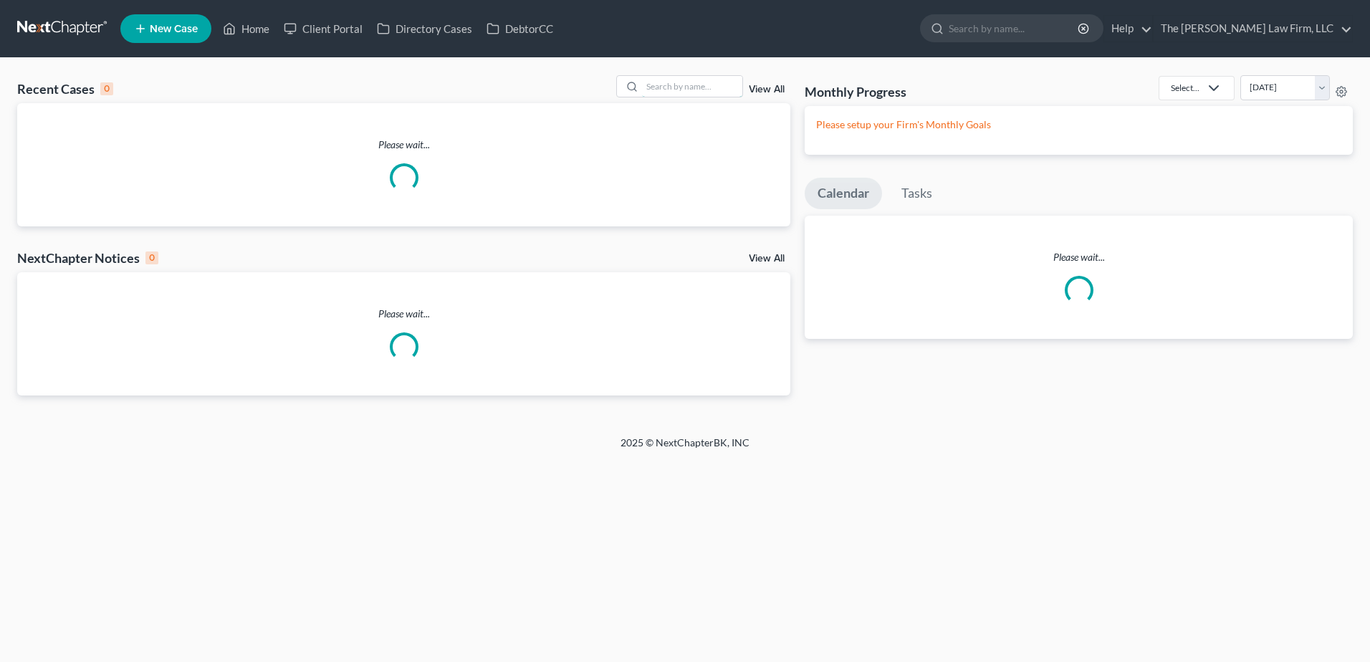
click at [716, 87] on input "search" at bounding box center [692, 86] width 100 height 21
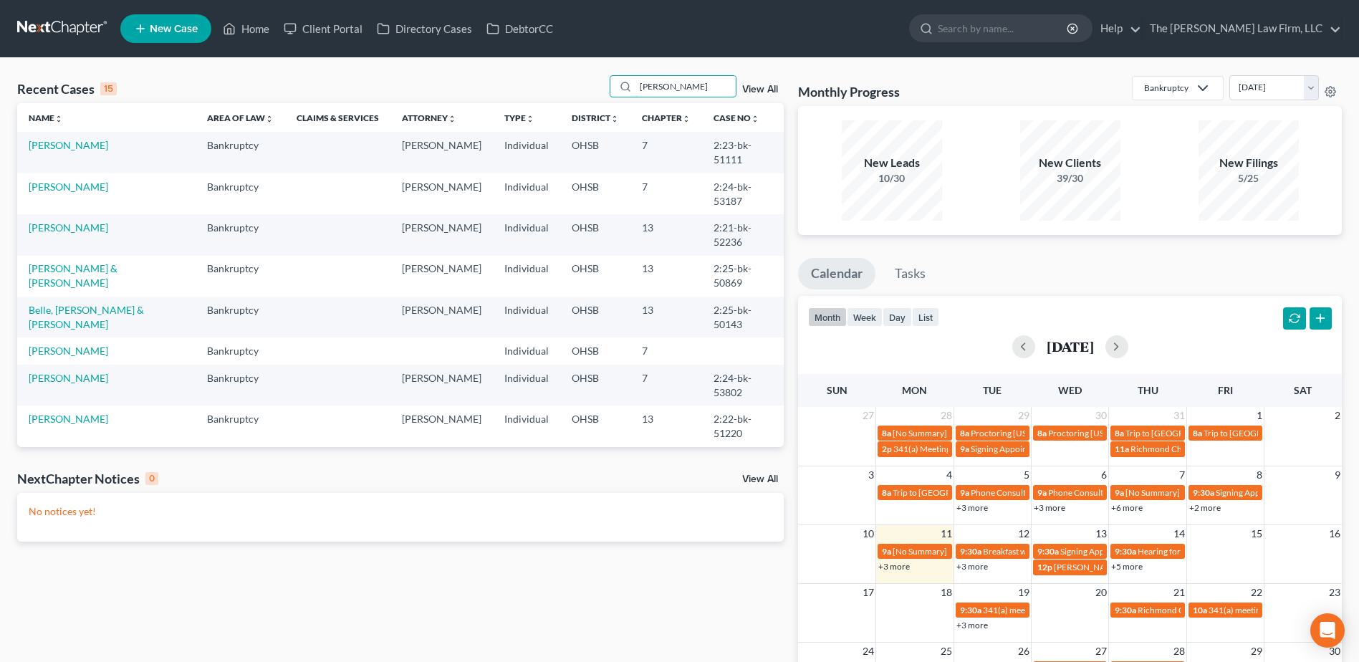
type input "[PERSON_NAME]"
click at [55, 147] on link "[PERSON_NAME]" at bounding box center [69, 145] width 80 height 12
click at [80, 145] on link "[PERSON_NAME]" at bounding box center [69, 145] width 80 height 12
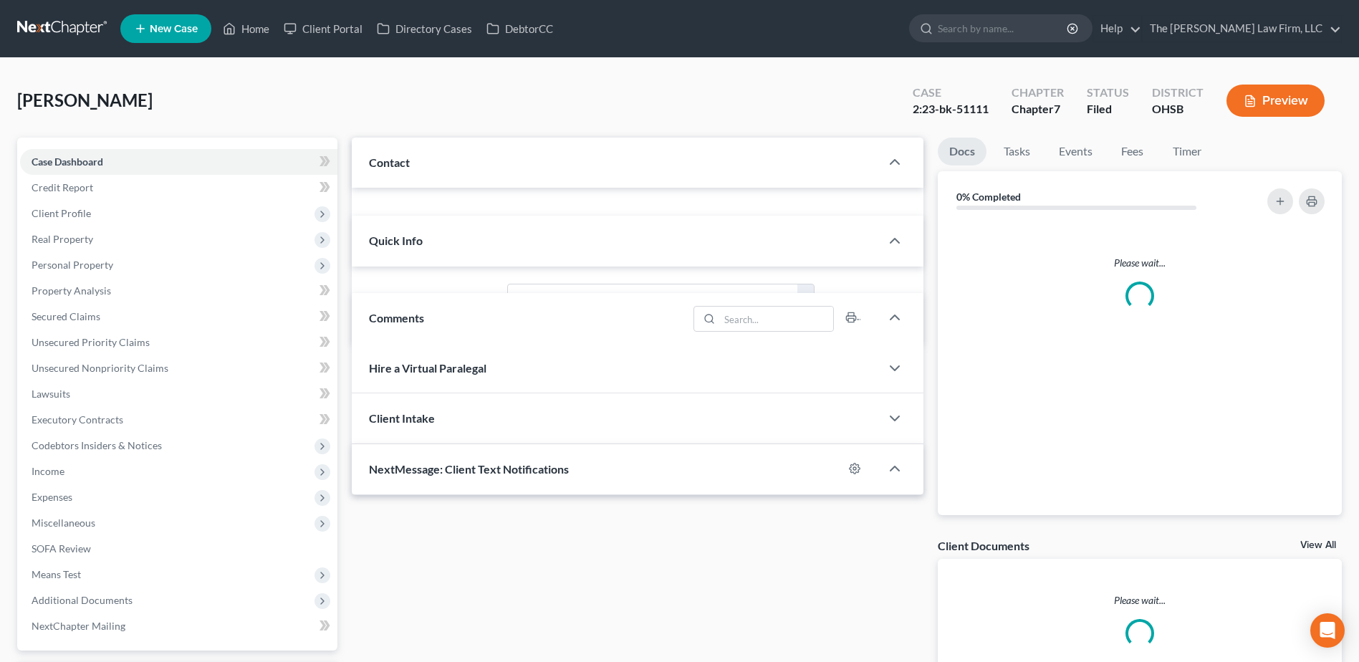
drag, startPoint x: 54, startPoint y: 138, endPoint x: 54, endPoint y: 148, distance: 9.3
click at [55, 148] on div "Case Dashboard Payments Invoices Payments Payments Credit Report Client Profile…" at bounding box center [177, 394] width 320 height 513
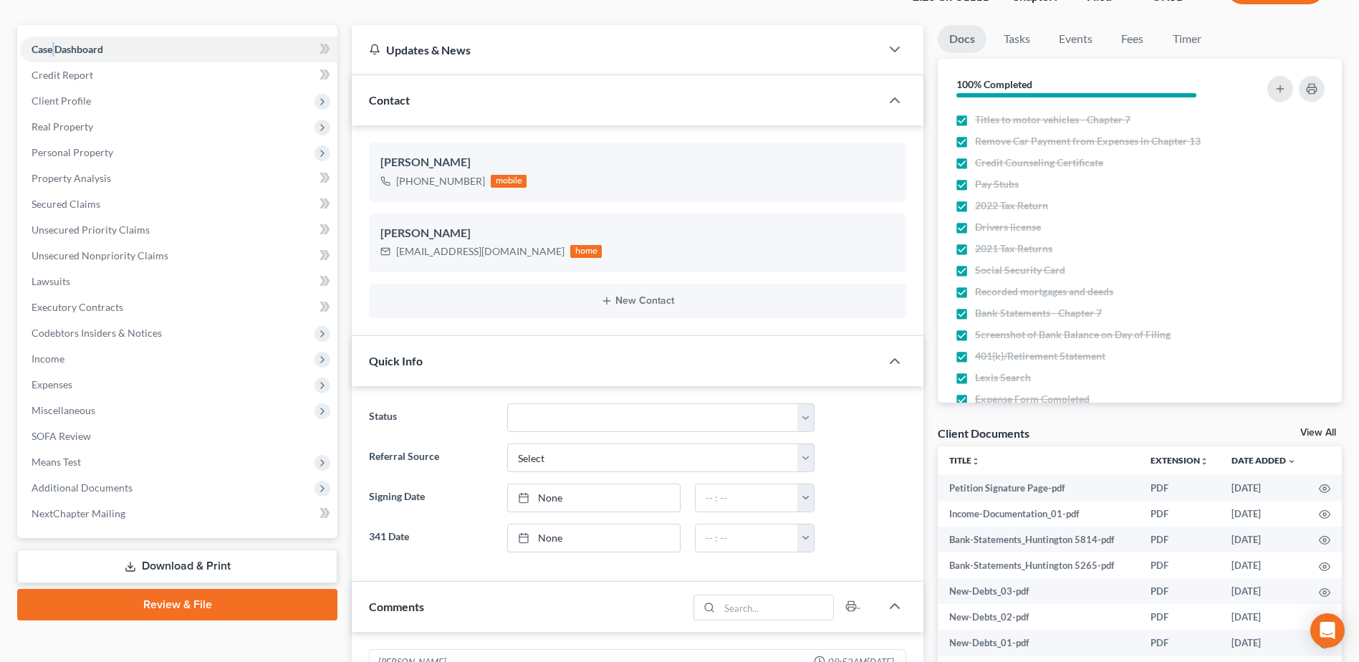
scroll to position [287, 0]
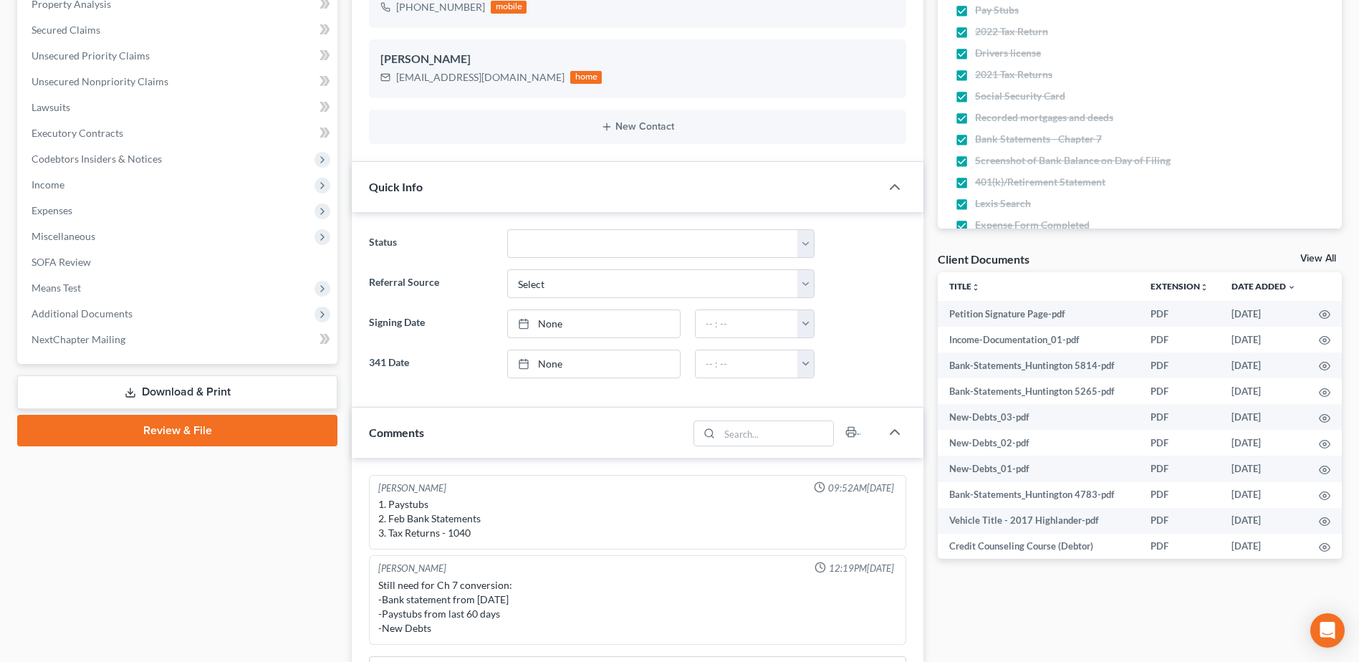
click at [104, 317] on span "Additional Documents" at bounding box center [82, 313] width 101 height 12
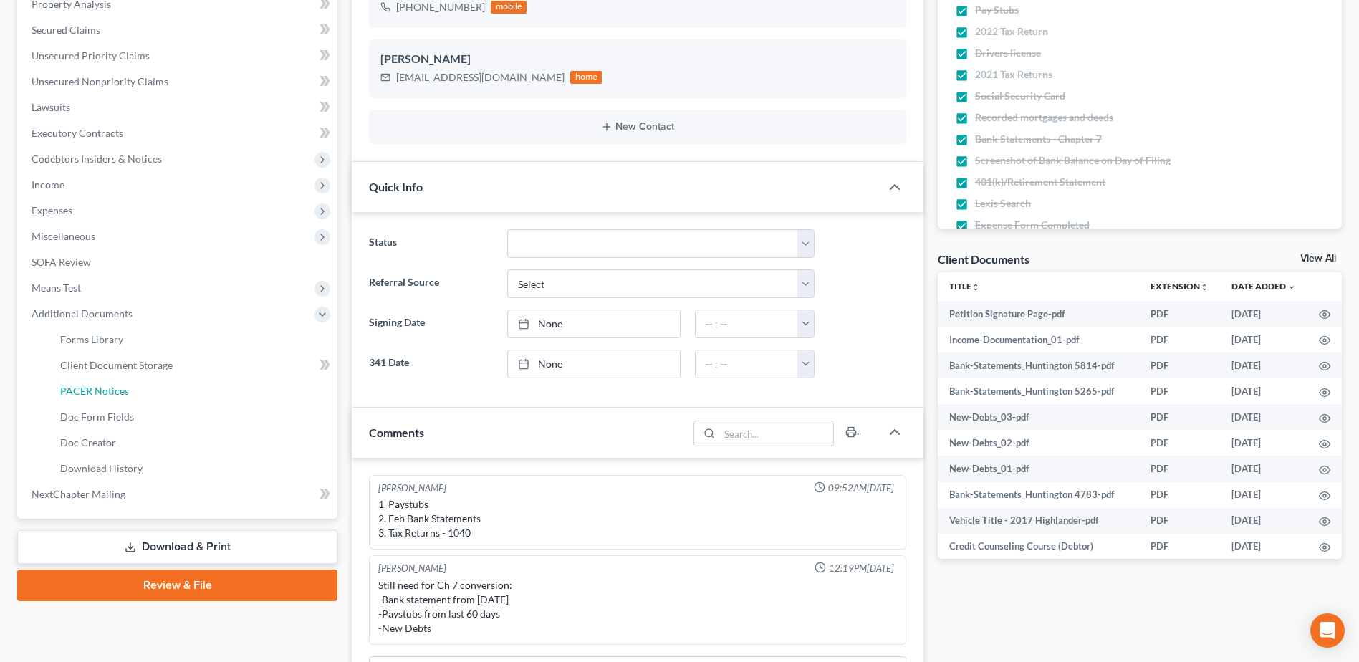
click at [95, 383] on link "PACER Notices" at bounding box center [193, 391] width 289 height 26
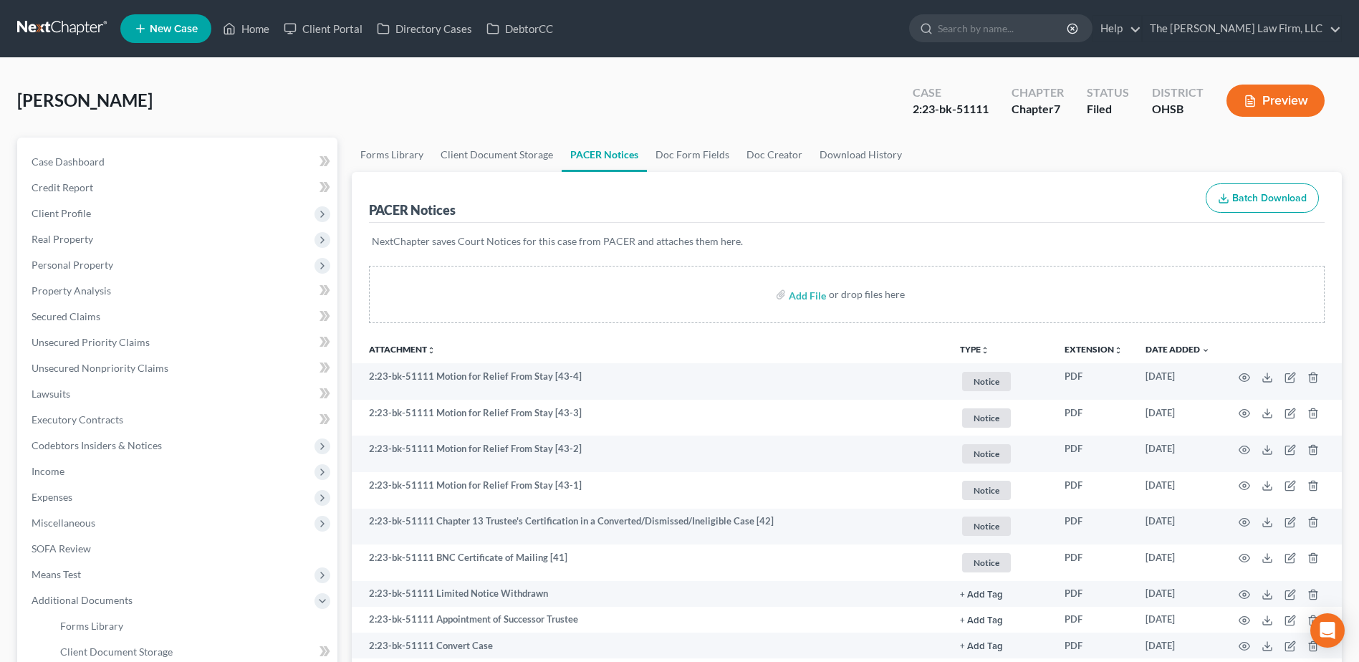
click at [94, 214] on span "Client Profile" at bounding box center [178, 214] width 317 height 26
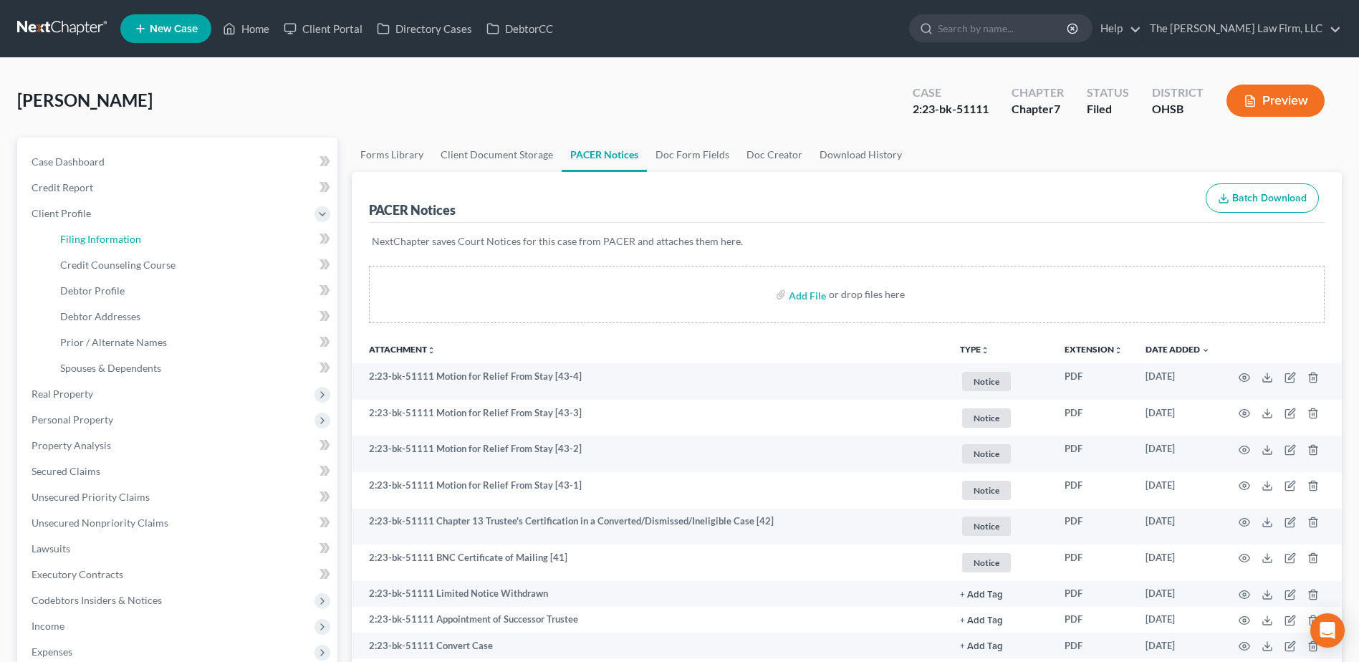
click at [95, 238] on span "Filing Information" at bounding box center [100, 239] width 81 height 12
select select "1"
select select "0"
select select "36"
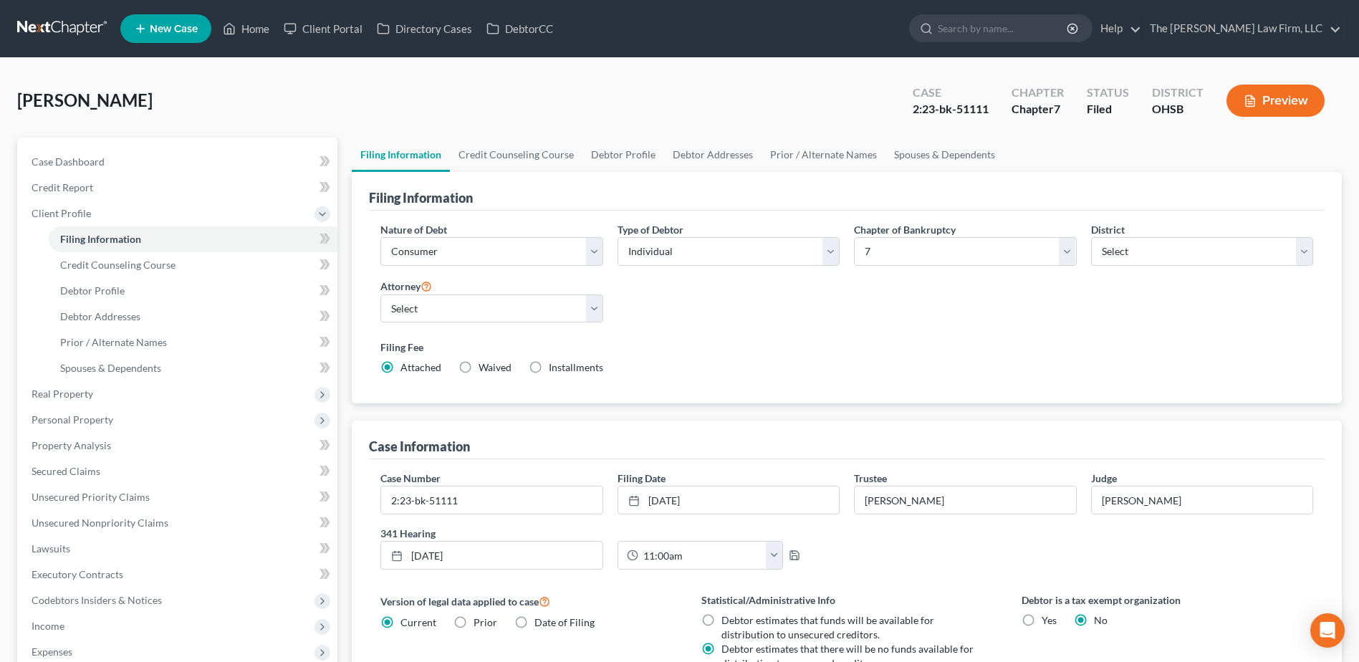
click at [77, 147] on div "Case Dashboard Payments Invoices Payments Payments Credit Report Client Profile…" at bounding box center [177, 472] width 320 height 668
click at [77, 158] on span "Case Dashboard" at bounding box center [68, 161] width 73 height 12
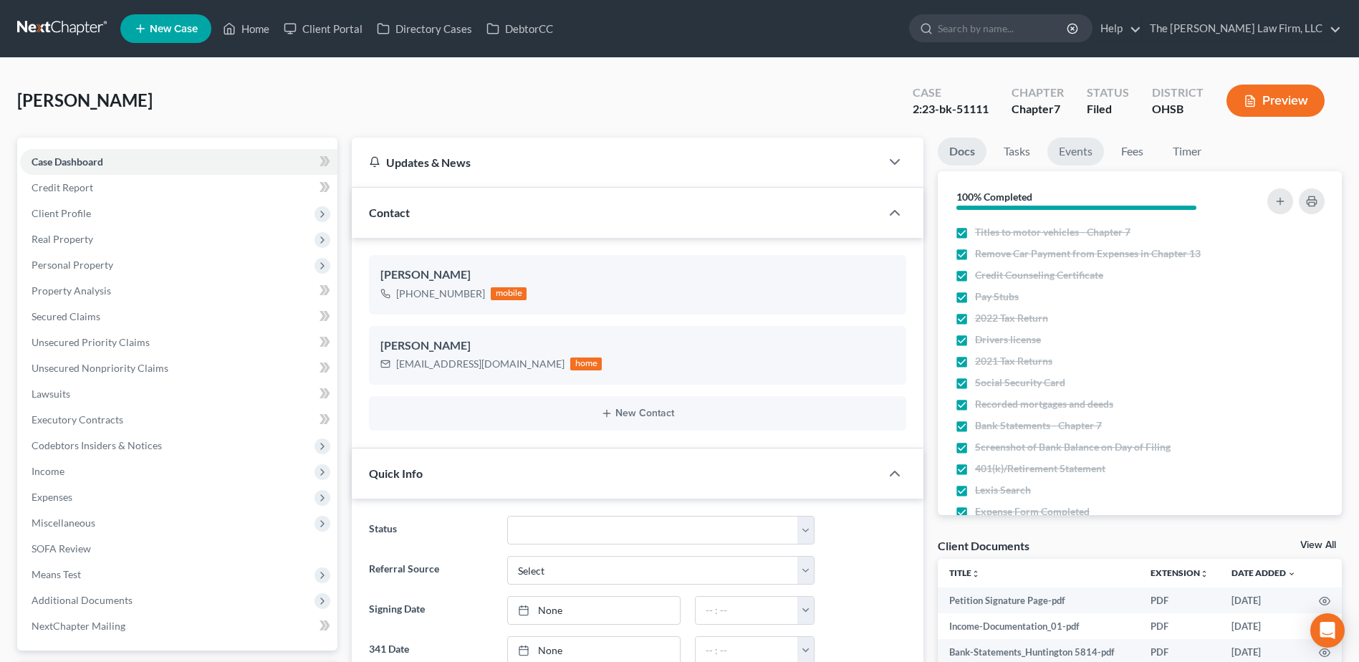
click at [1065, 158] on link "Events" at bounding box center [1075, 152] width 57 height 28
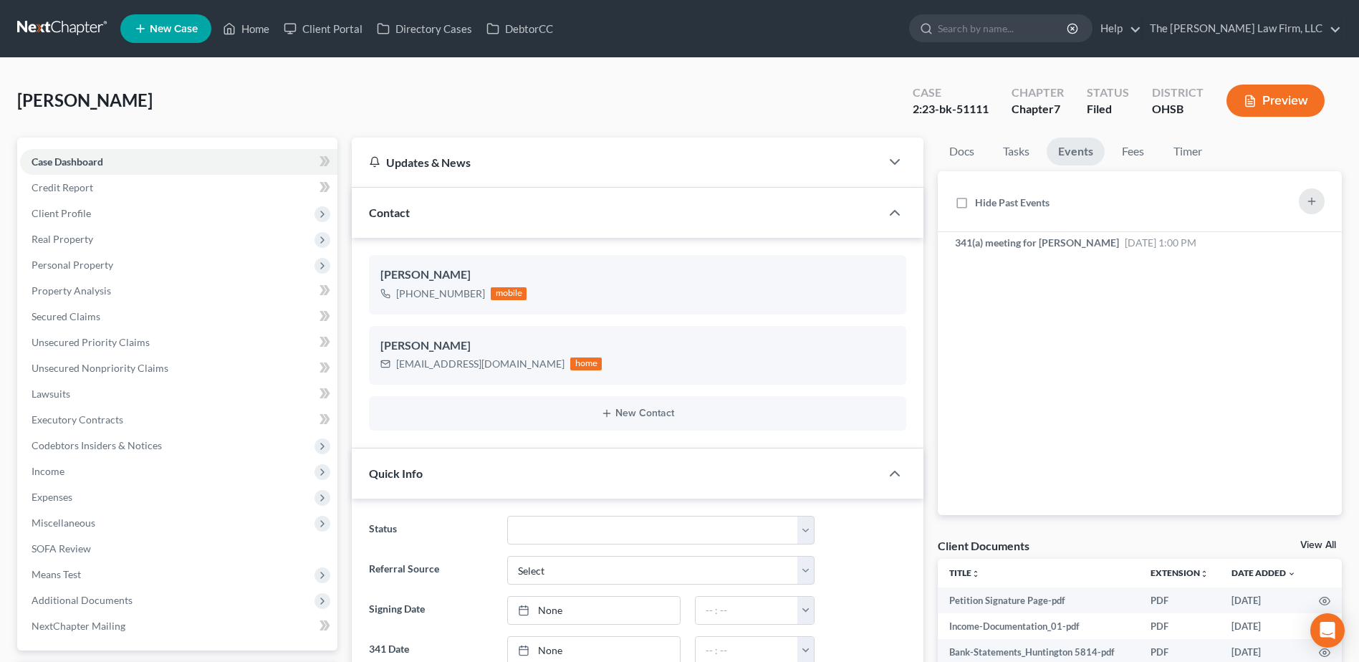
scroll to position [3721, 0]
click at [57, 21] on link at bounding box center [63, 29] width 92 height 26
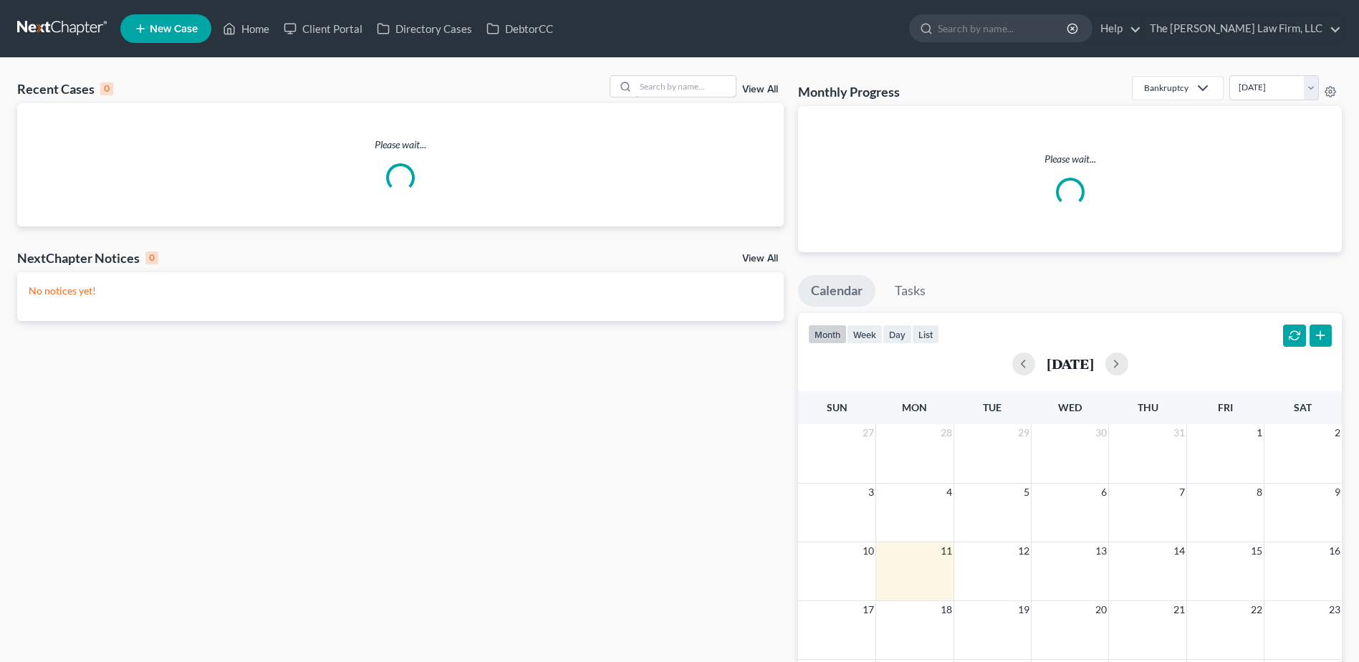
drag, startPoint x: 658, startPoint y: 77, endPoint x: 661, endPoint y: 92, distance: 14.6
click at [660, 77] on input "search" at bounding box center [685, 86] width 100 height 21
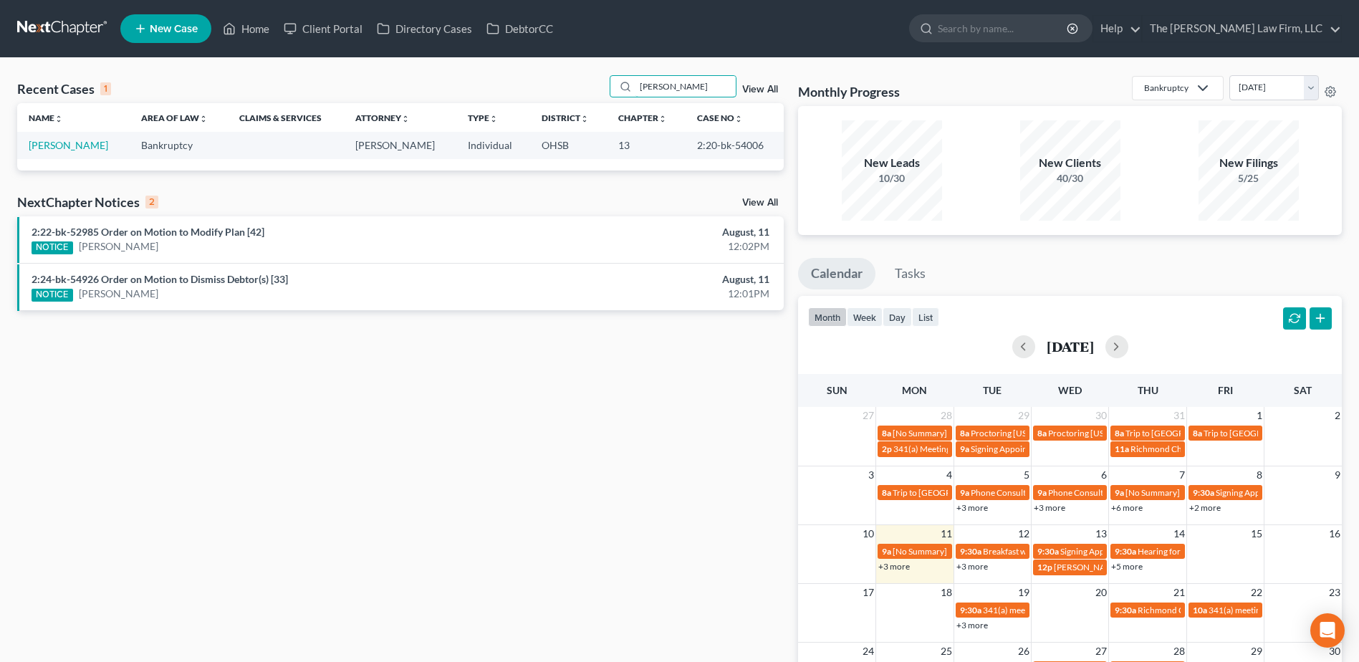
type input "soppe"
